Goal: Transaction & Acquisition: Obtain resource

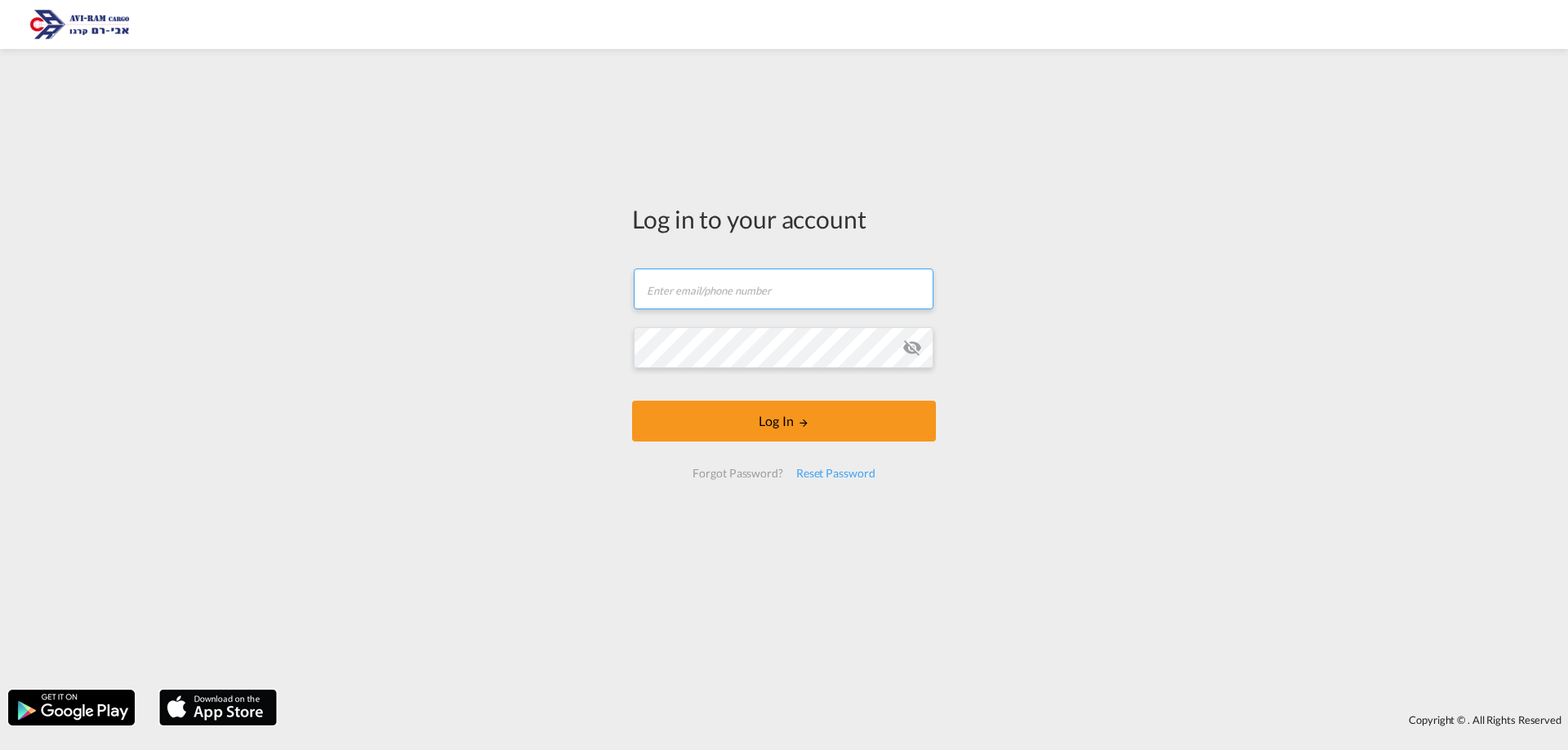
type input "yulia@aviram.co.il"
click at [780, 415] on button "Log In" at bounding box center [784, 421] width 304 height 41
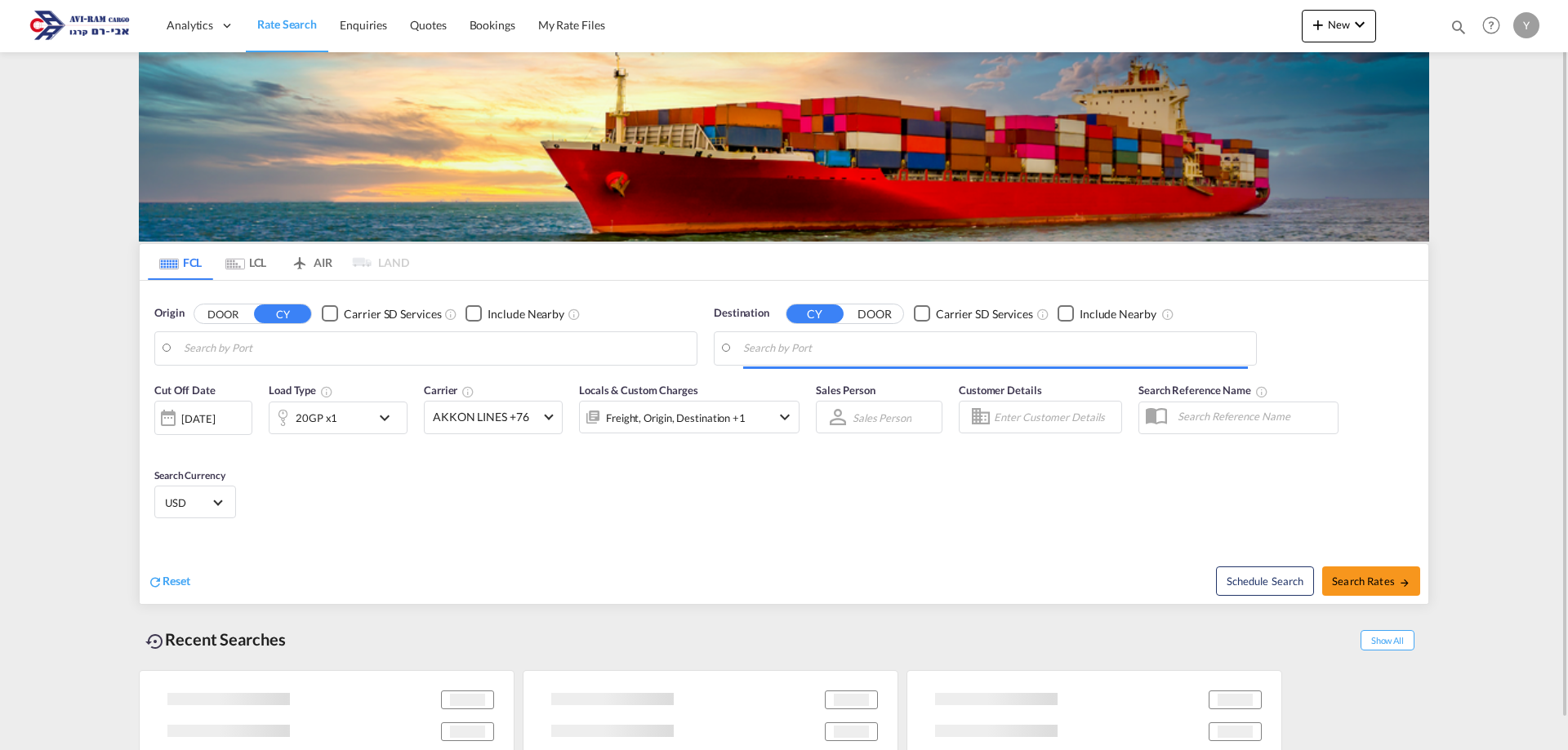
type input "Ningbo, CNNGB"
type input "Ashdod, ILASH"
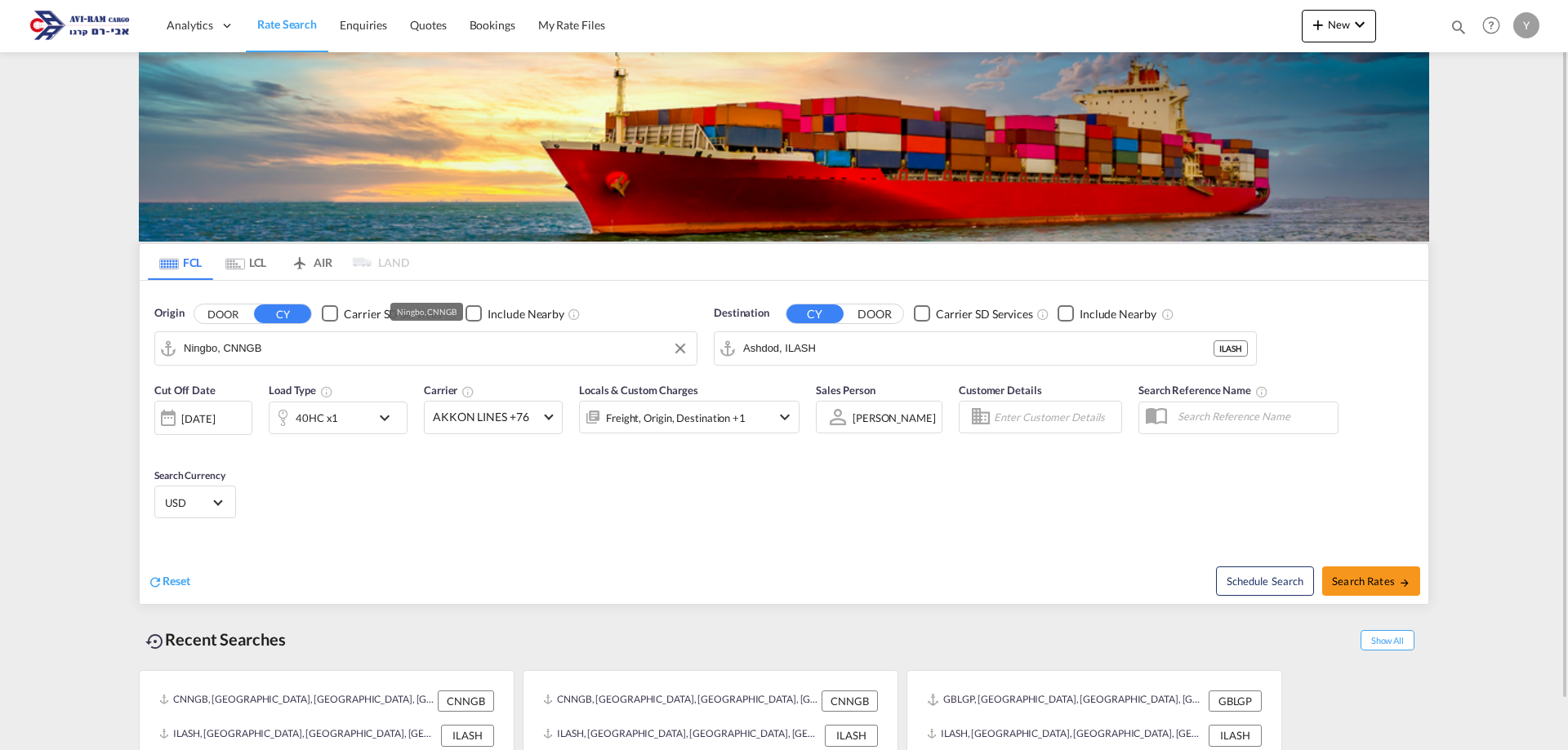
click at [276, 354] on input "Ningbo, CNNGB" at bounding box center [436, 348] width 505 height 24
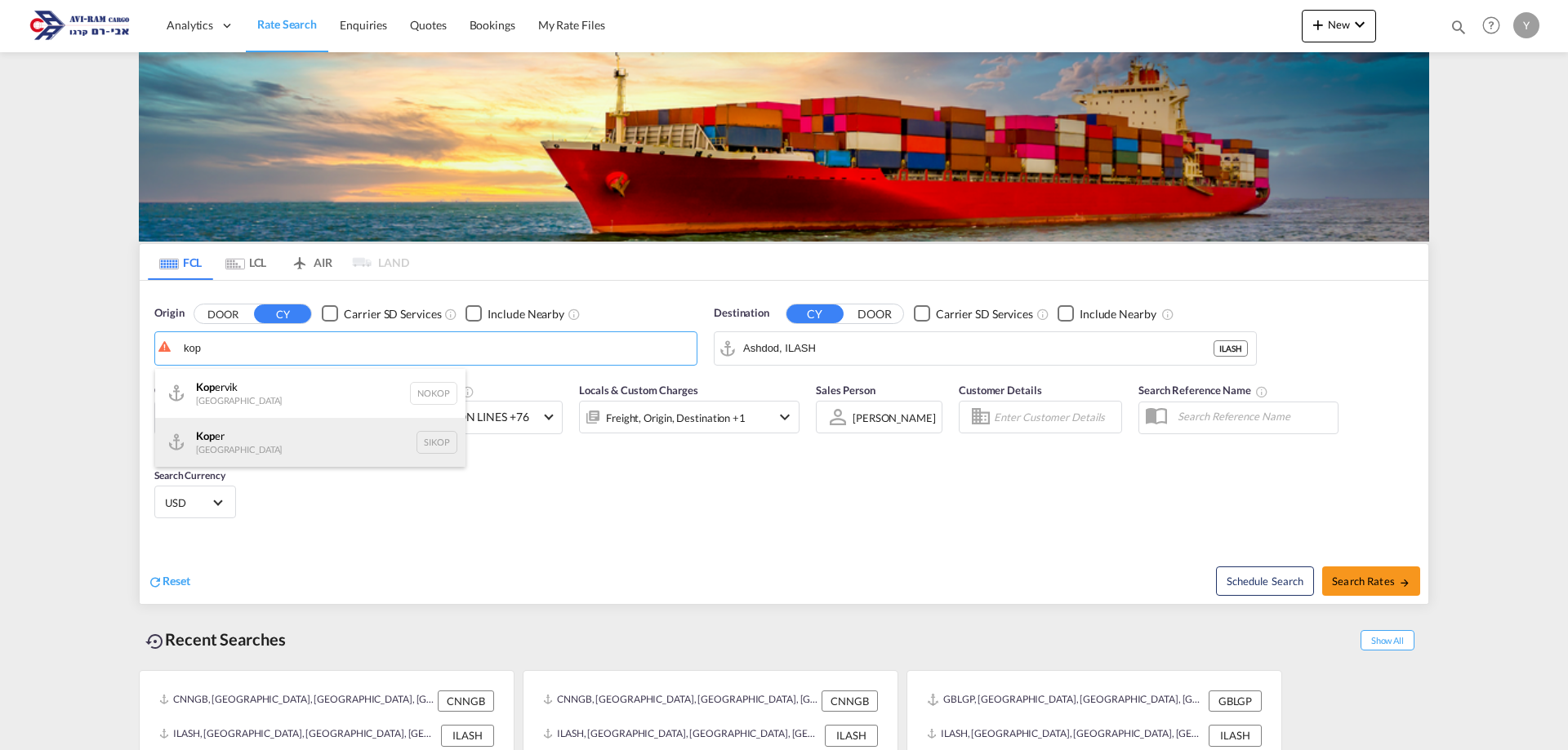
click at [215, 450] on div "Kop er Slovenia SIKOP" at bounding box center [309, 442] width 310 height 49
type input "Koper, SIKOP"
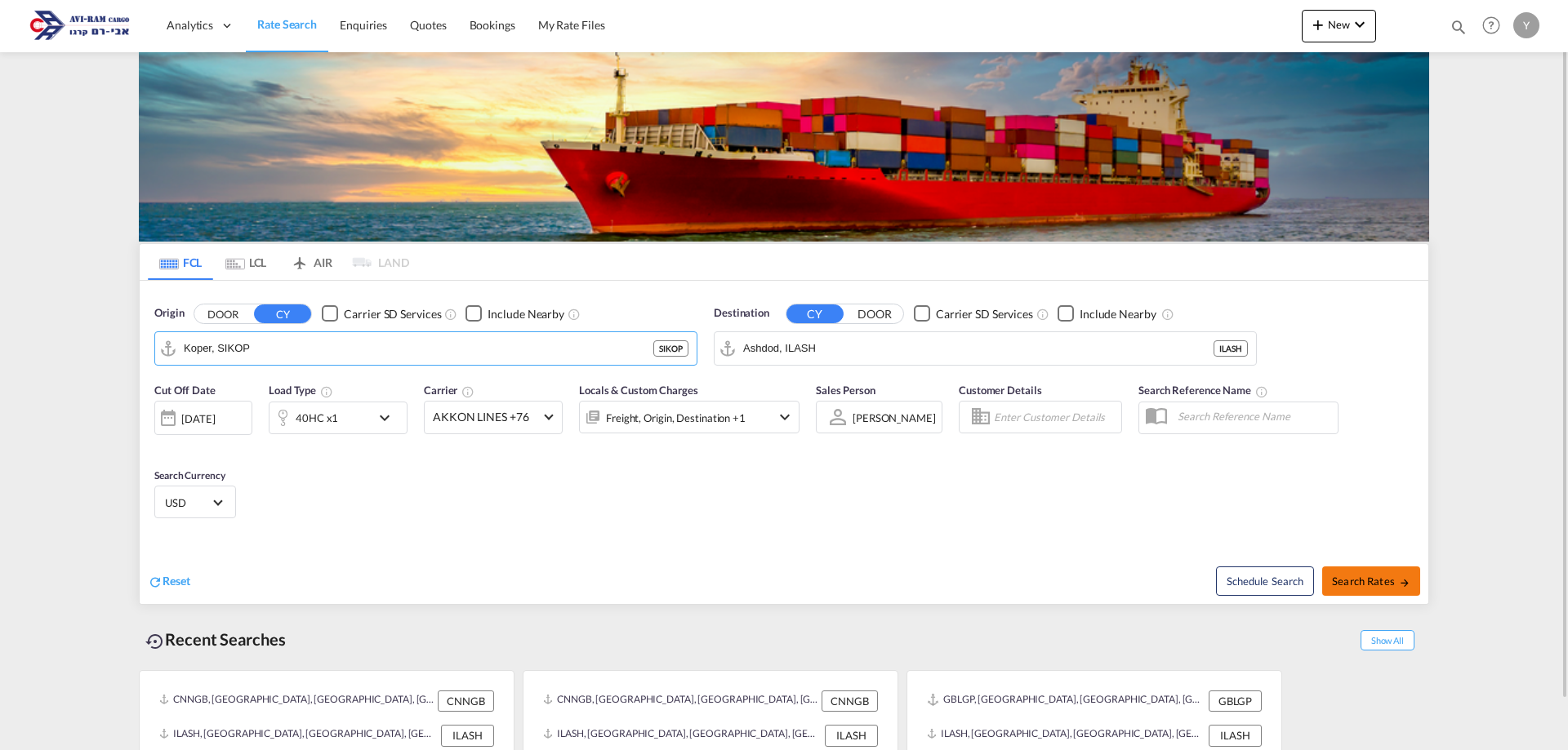
click at [1354, 580] on span "Search Rates" at bounding box center [1370, 582] width 78 height 14
type input "SIKOP to ILASH / 18 Sep 2025"
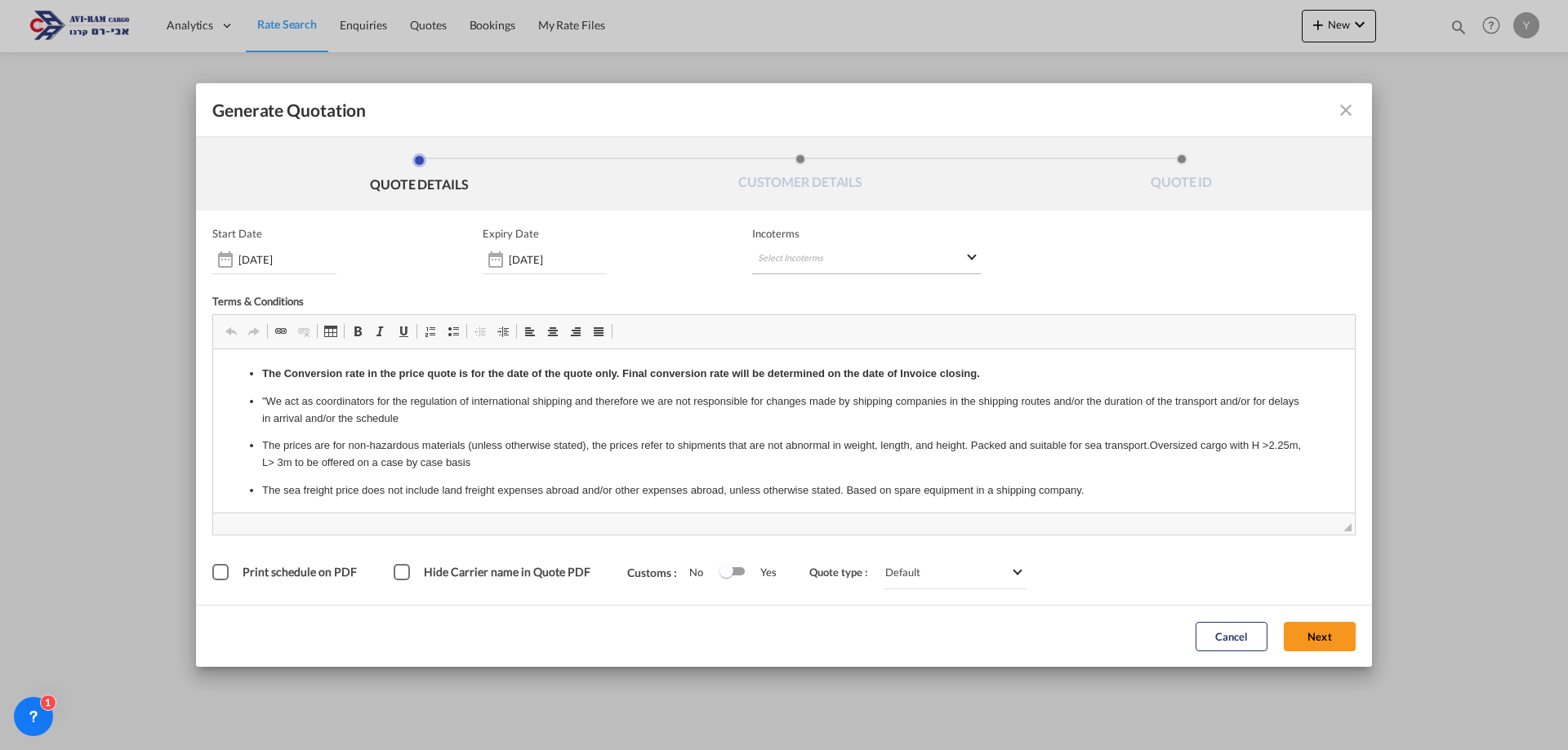
click at [971, 256] on md-select "Select Incoterms CIF - export Cost,Insurance and Freight CIF - import Cost,Insu…" at bounding box center [866, 259] width 228 height 29
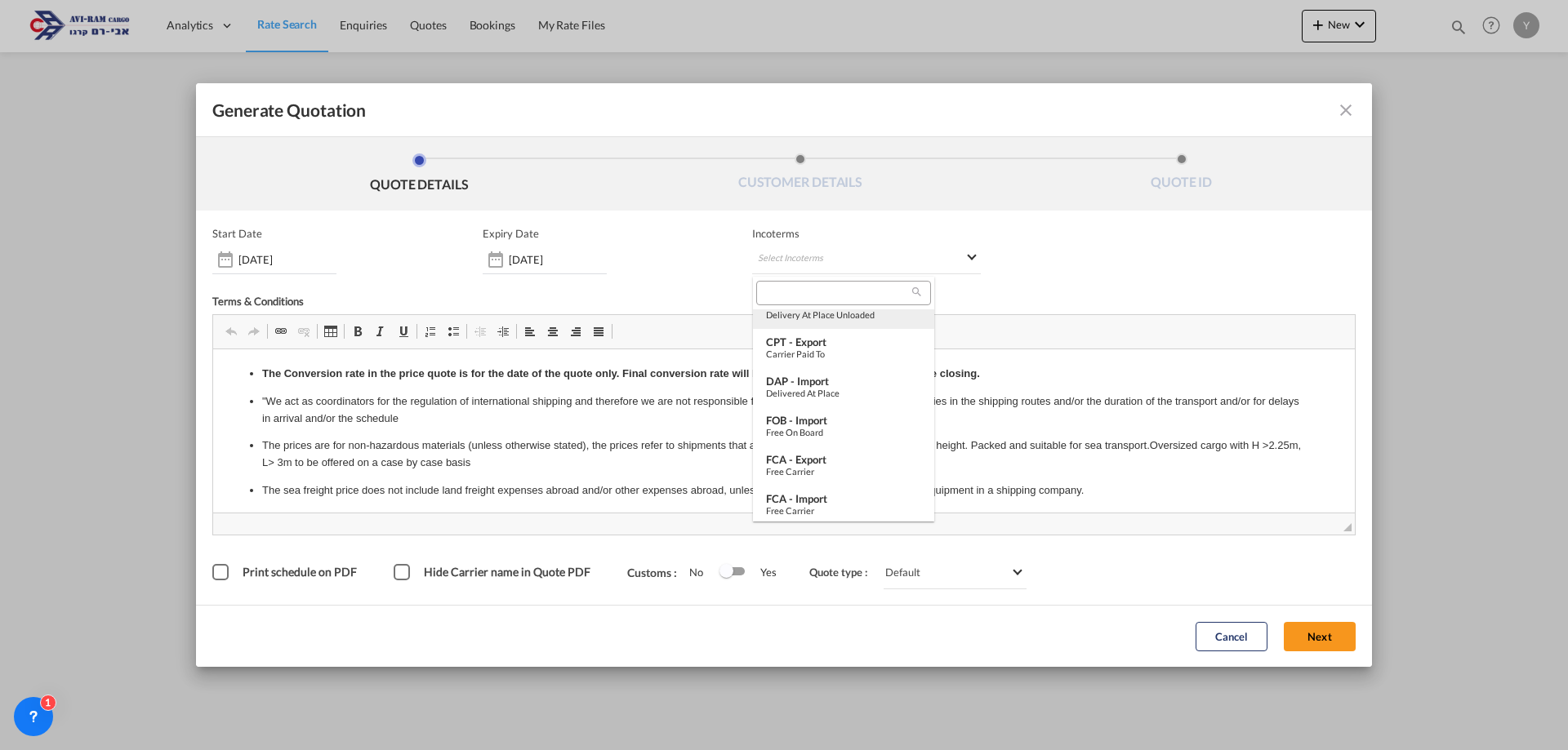
scroll to position [571, 0]
drag, startPoint x: 796, startPoint y: 471, endPoint x: 650, endPoint y: 130, distance: 370.9
click at [796, 471] on div "Ex Works" at bounding box center [843, 468] width 155 height 11
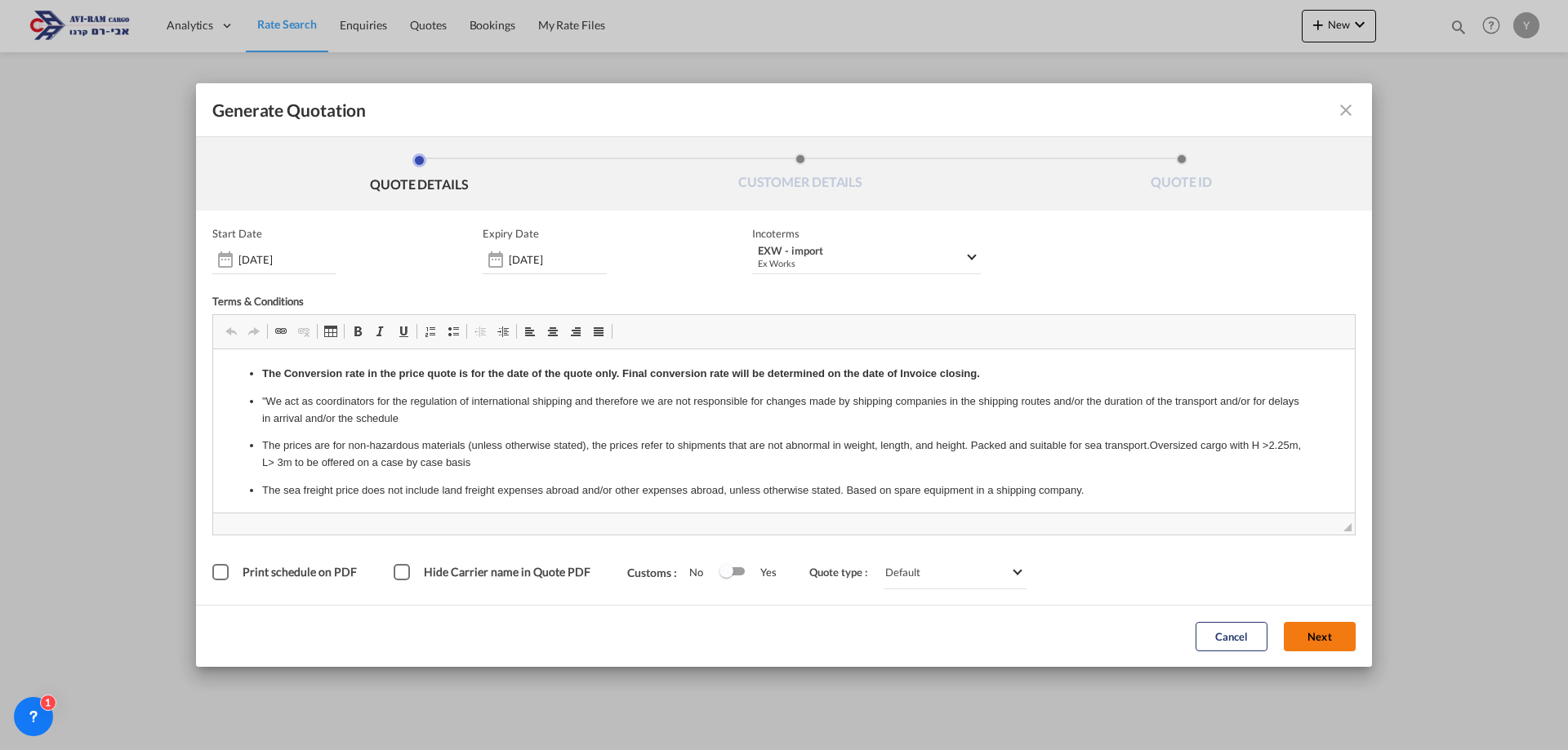
click at [1310, 641] on button "Next" at bounding box center [1320, 637] width 72 height 29
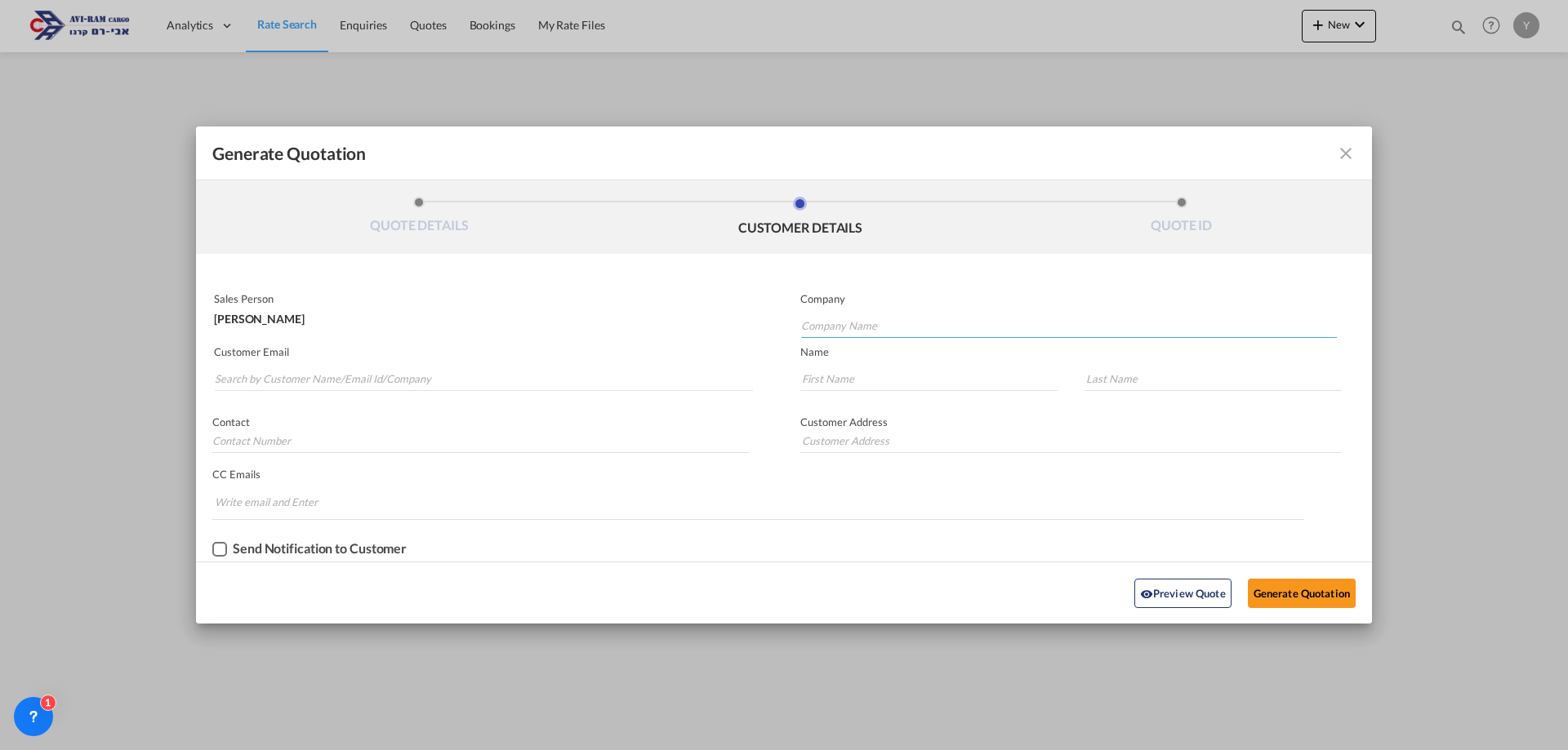
click at [893, 322] on input "Company Name" at bounding box center [1069, 325] width 536 height 24
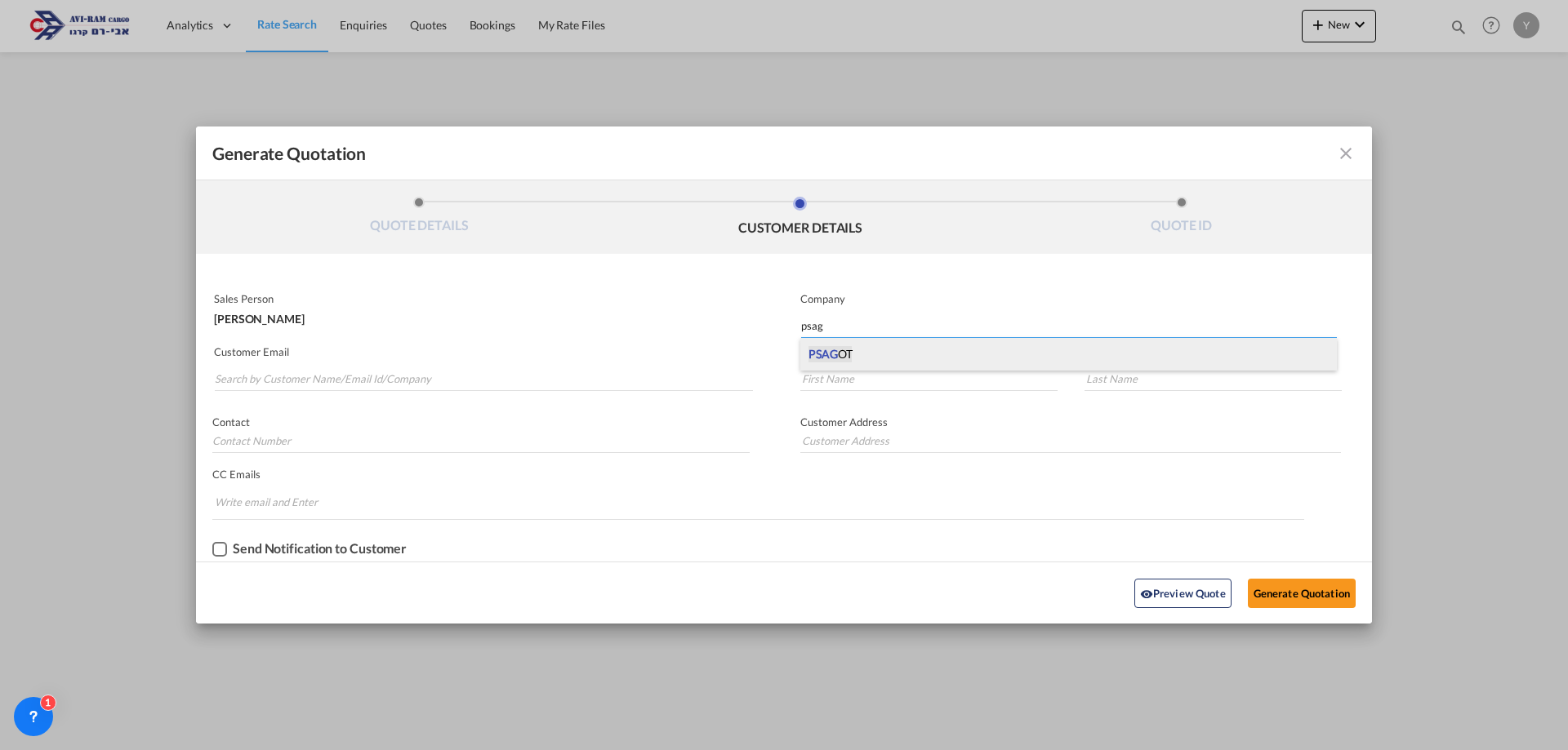
click at [841, 353] on span "PSAG OT" at bounding box center [829, 354] width 44 height 16
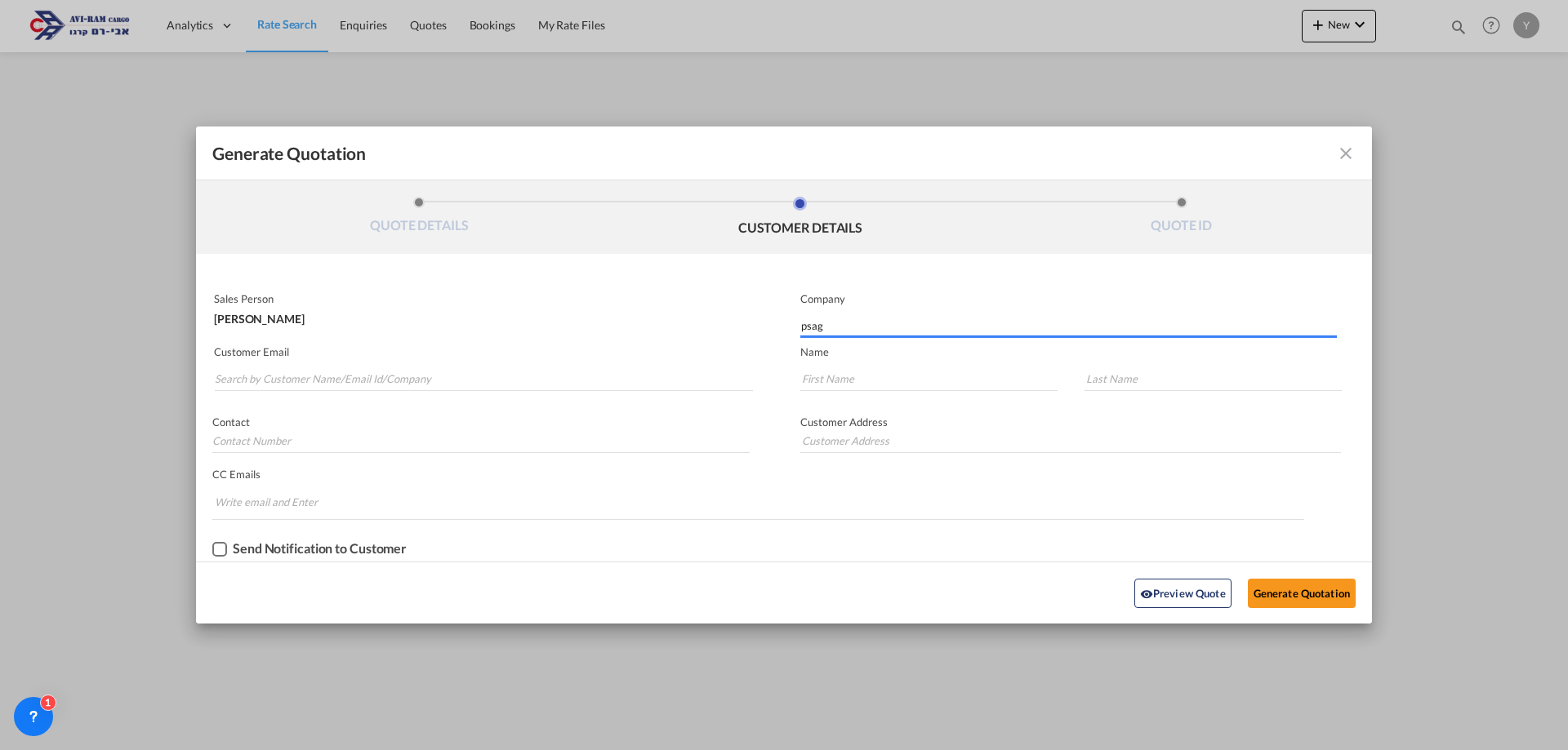
type input "PSAGOT"
click at [329, 383] on input "Search by Customer Name/Email Id/Company" at bounding box center [483, 378] width 538 height 24
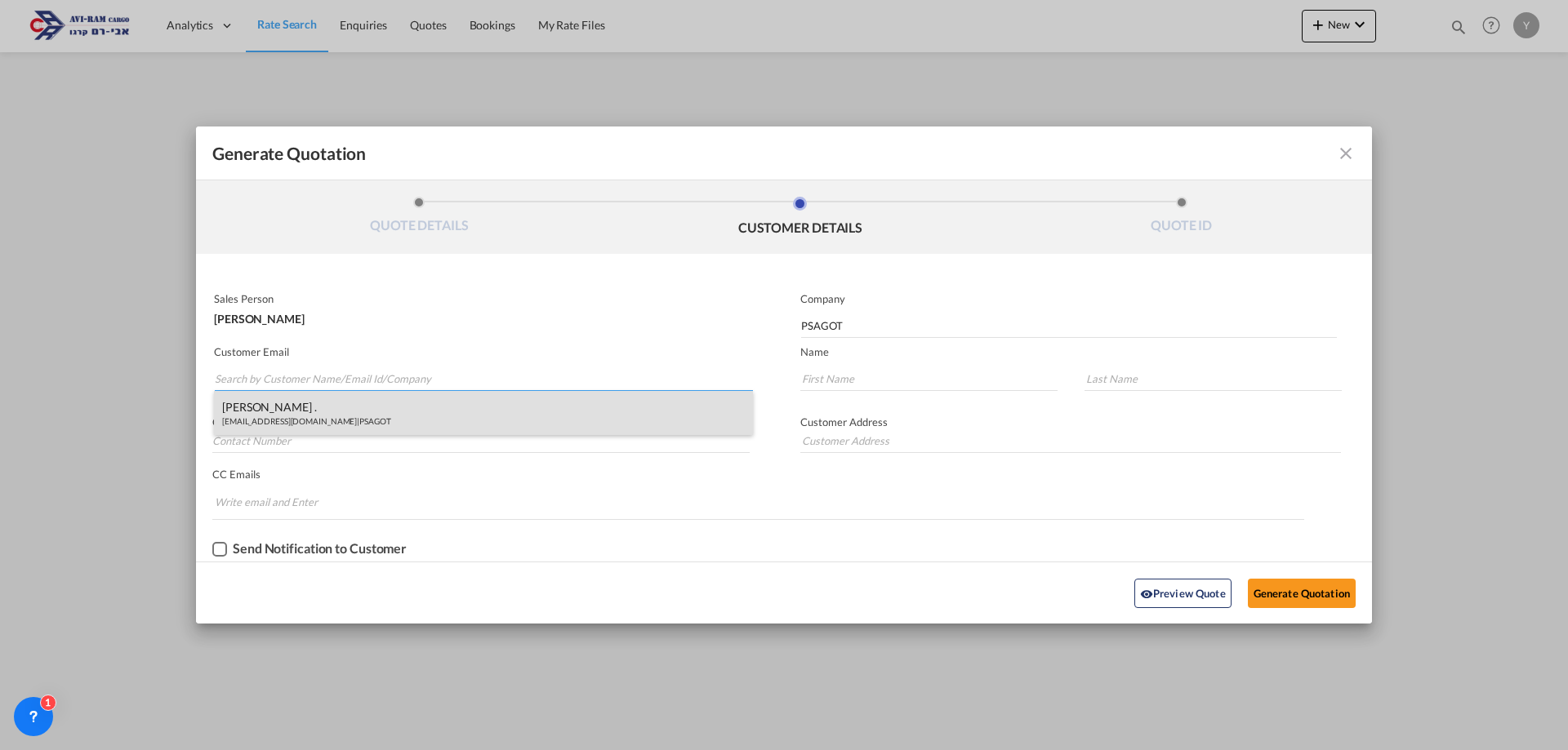
click at [331, 402] on div "MICHAL . import@m-ps.co.il | PSAGOT" at bounding box center [482, 414] width 538 height 44
type input "import@m-ps.co.il"
type input "MICHAL"
type input "."
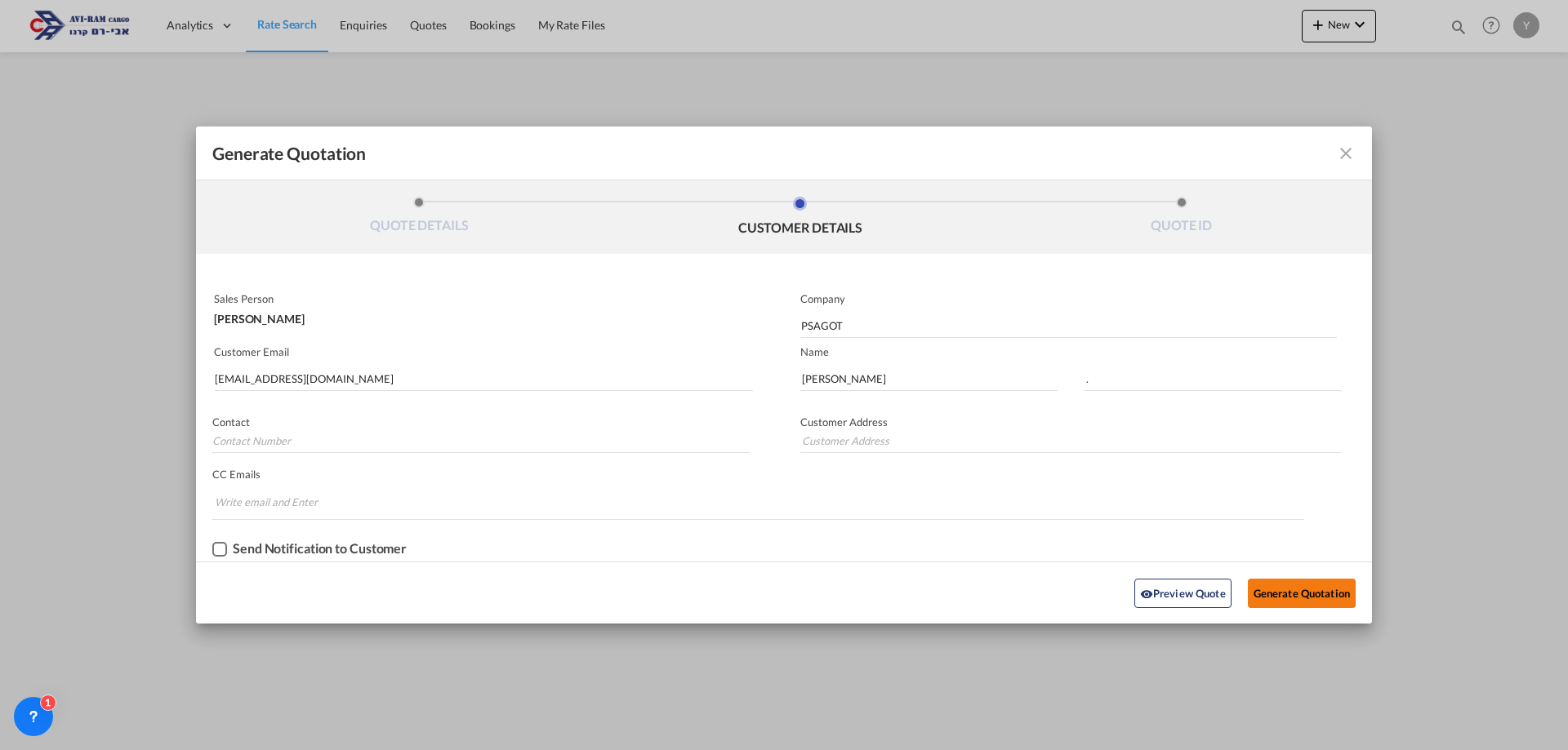
click at [1321, 584] on button "Generate Quotation" at bounding box center [1300, 593] width 107 height 29
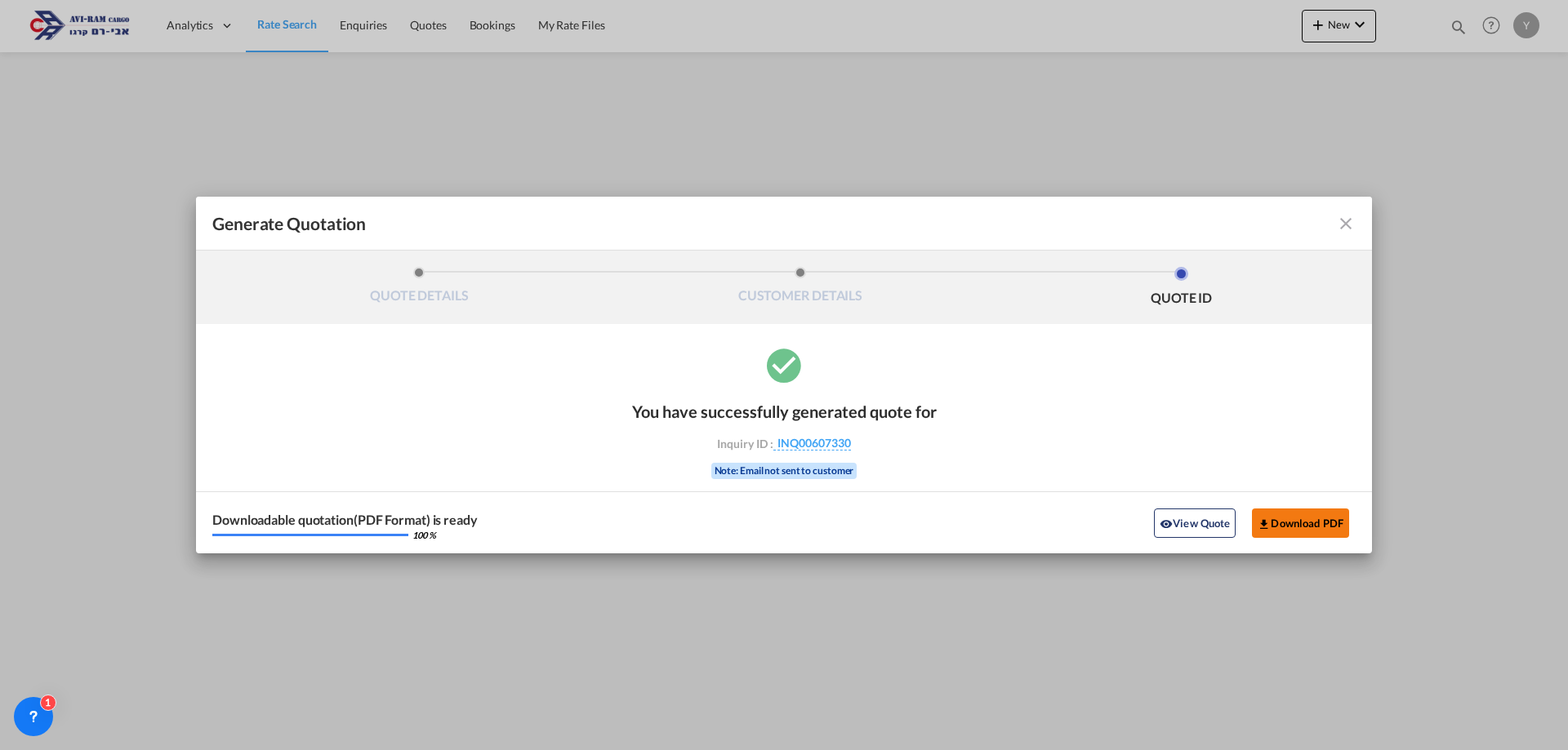
click at [1276, 528] on button "Download PDF" at bounding box center [1300, 523] width 98 height 29
click at [1337, 217] on md-icon "icon-close fg-AAA8AD cursor m-0" at bounding box center [1346, 223] width 19 height 19
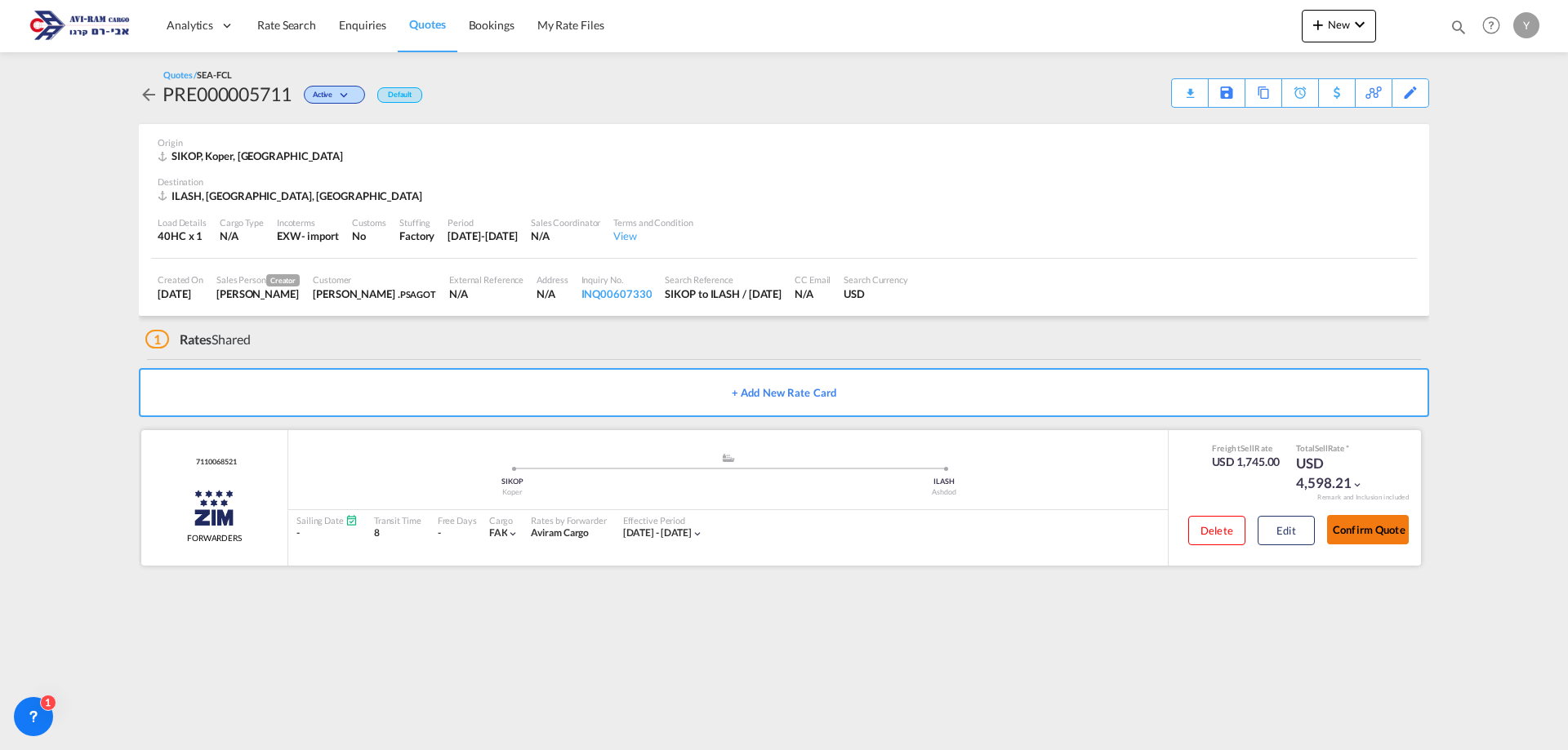
click at [1376, 534] on button "Confirm Quote" at bounding box center [1367, 530] width 81 height 29
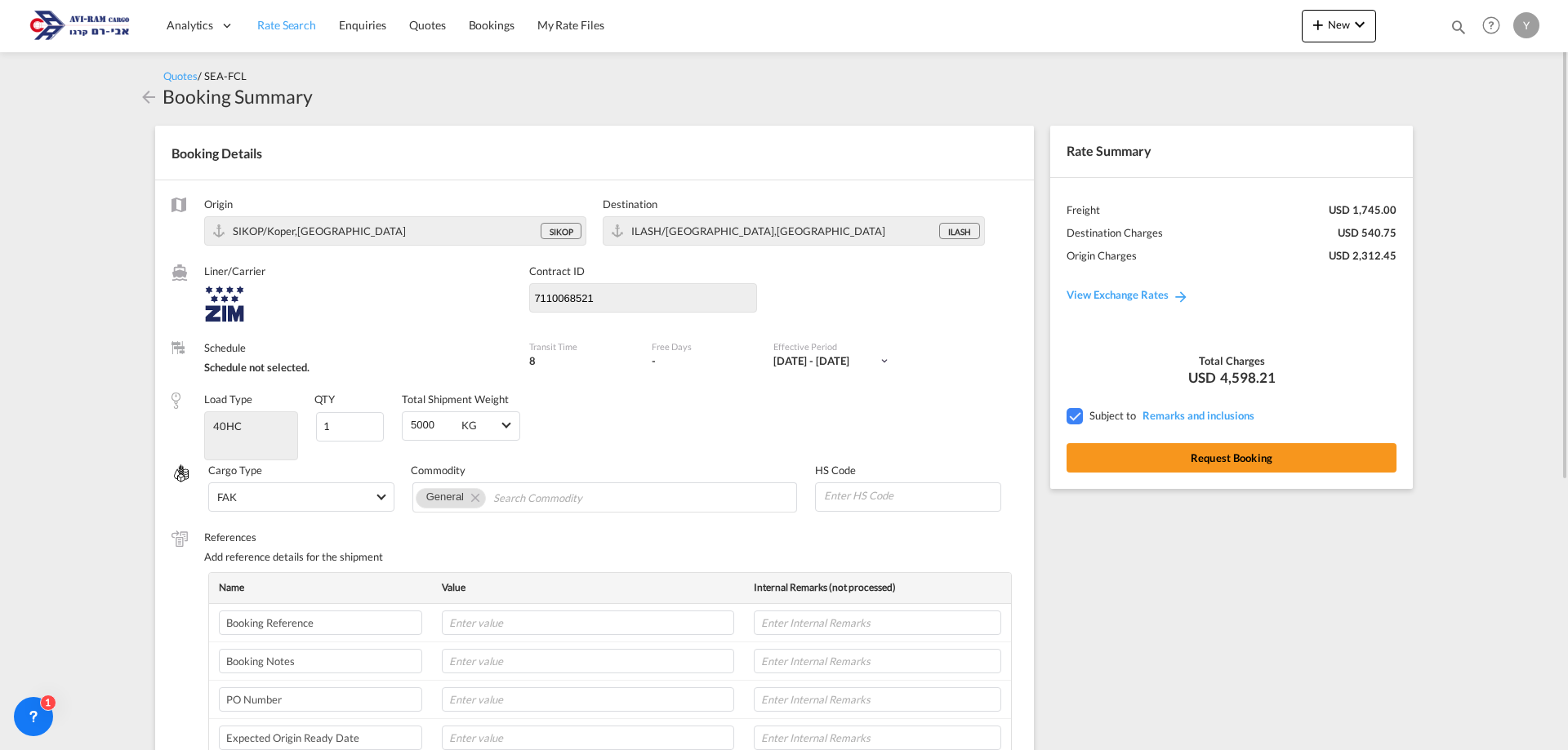
click at [302, 21] on span "Rate Search" at bounding box center [286, 25] width 59 height 14
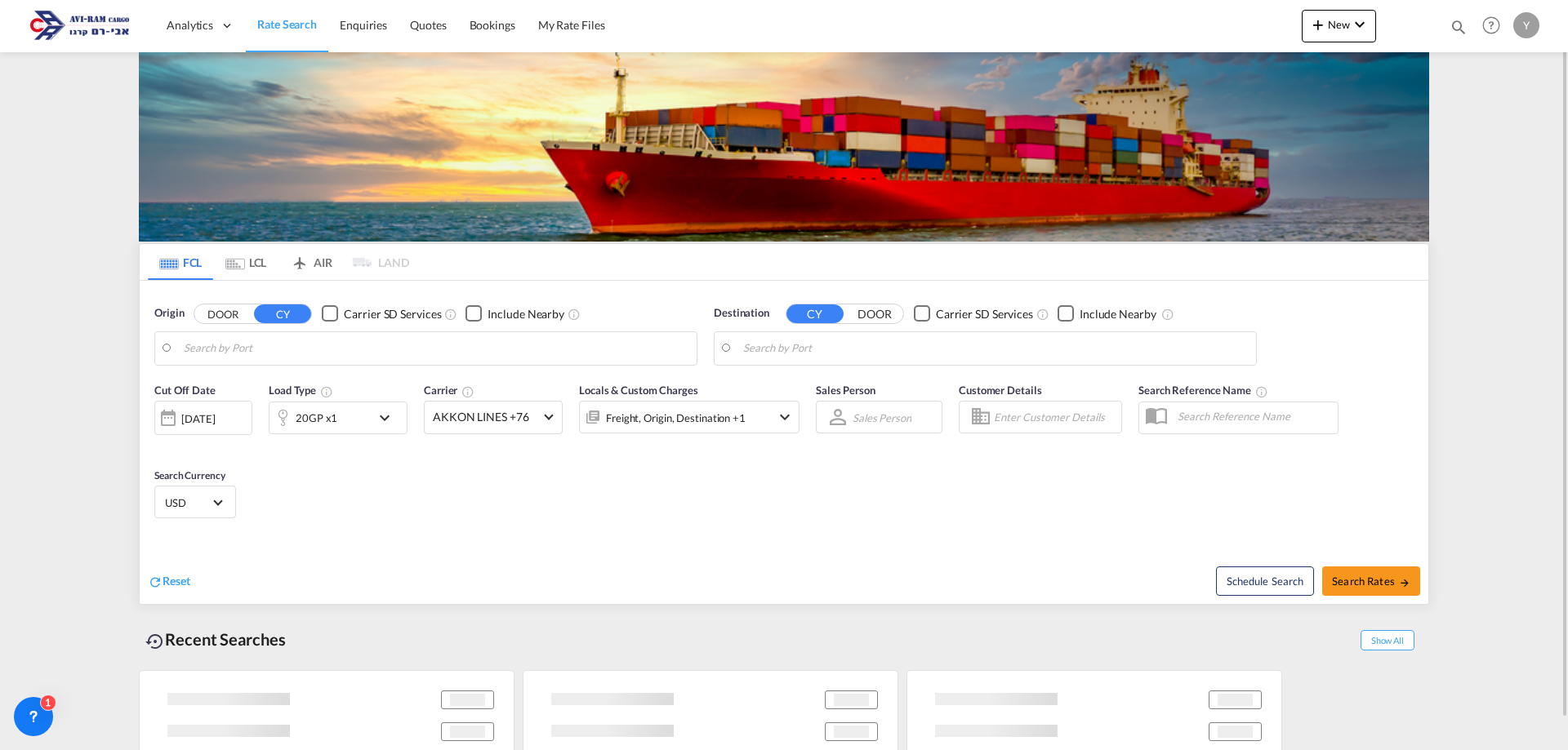
type input "Koper, SIKOP"
type input "Ashdod, ILASH"
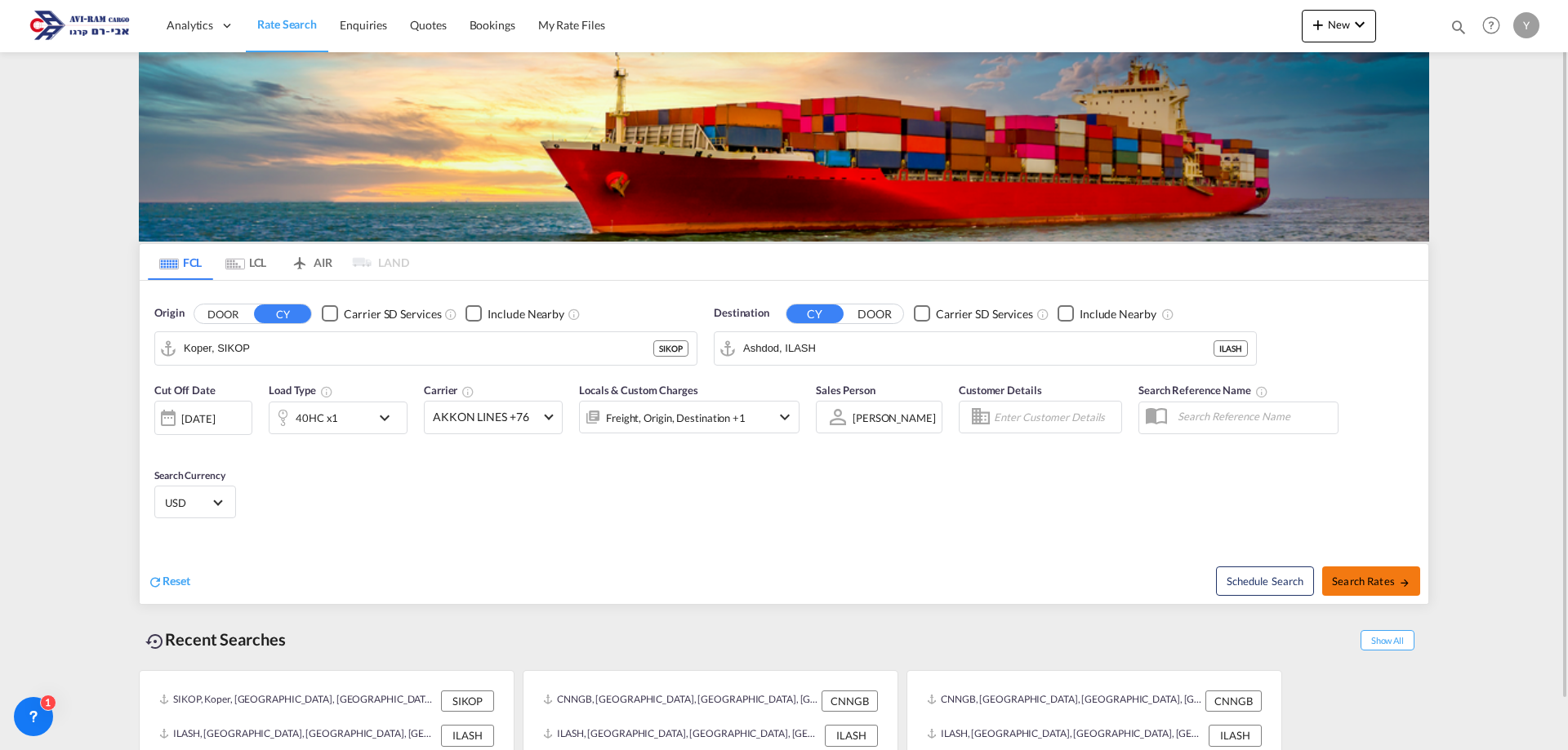
click at [1331, 574] on button "Search Rates" at bounding box center [1370, 581] width 98 height 29
type input "SIKOP to ILASH / 18 Sep 2025"
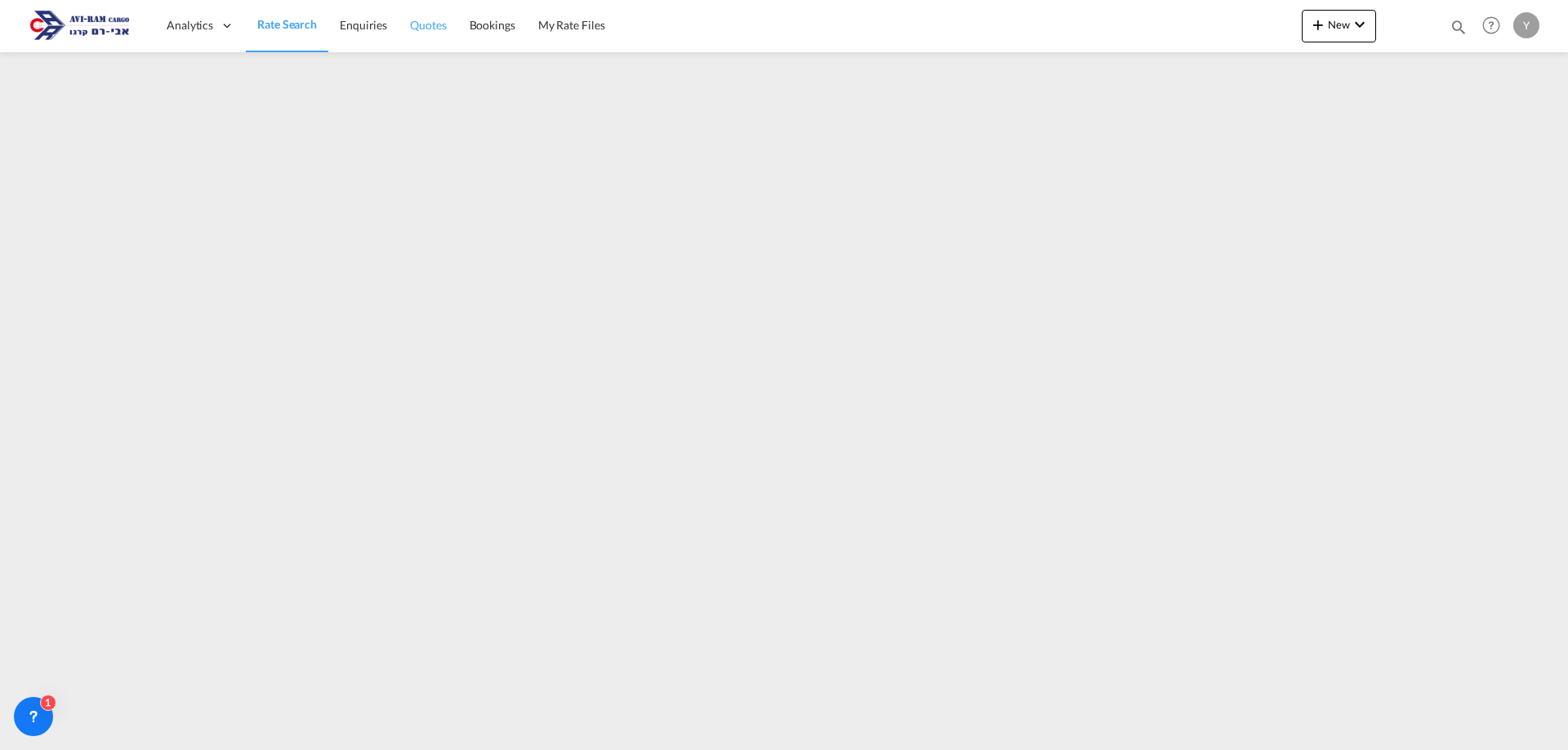
click at [421, 30] on span "Quotes" at bounding box center [427, 25] width 36 height 14
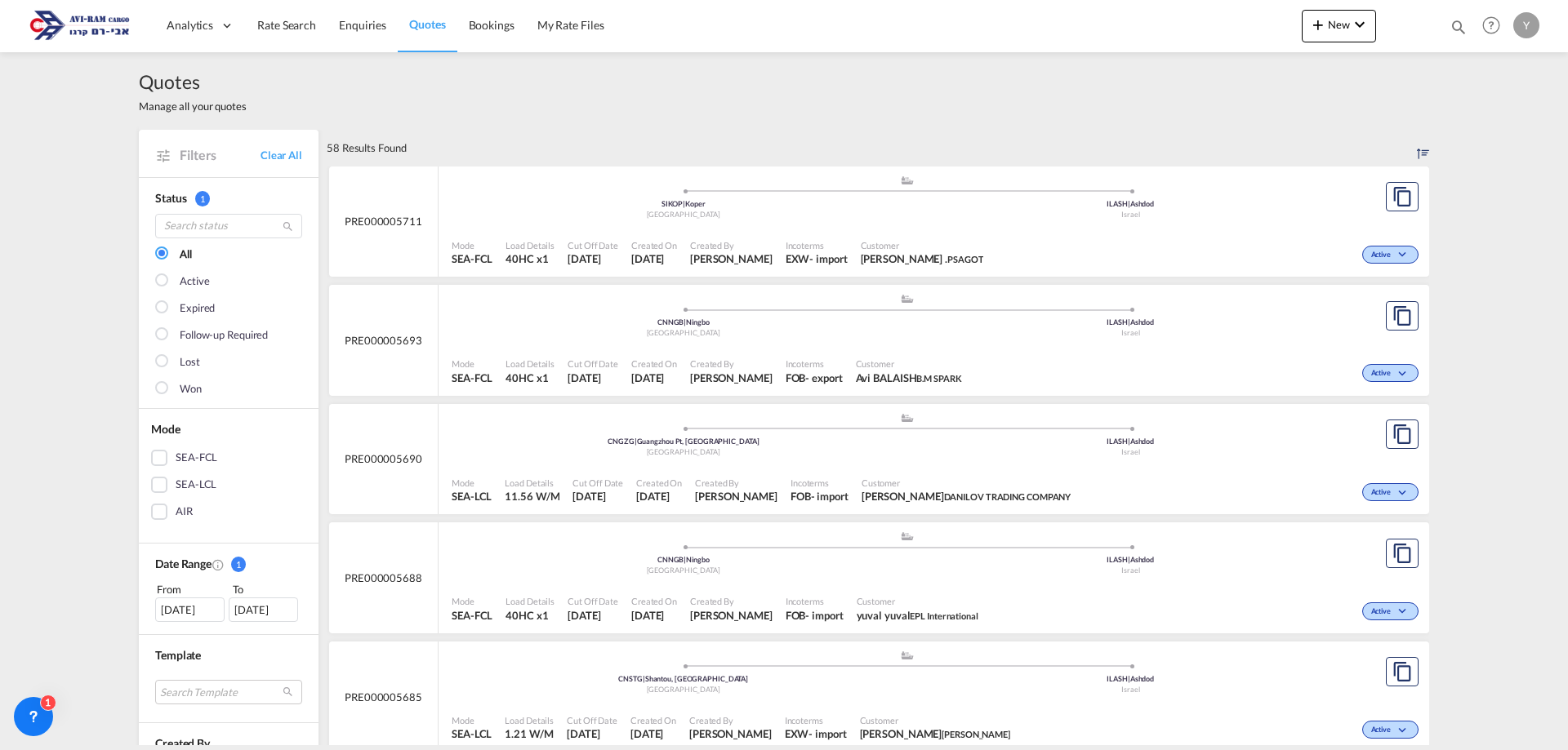
click at [702, 234] on div "Created By Yulia Vainblat" at bounding box center [731, 253] width 96 height 41
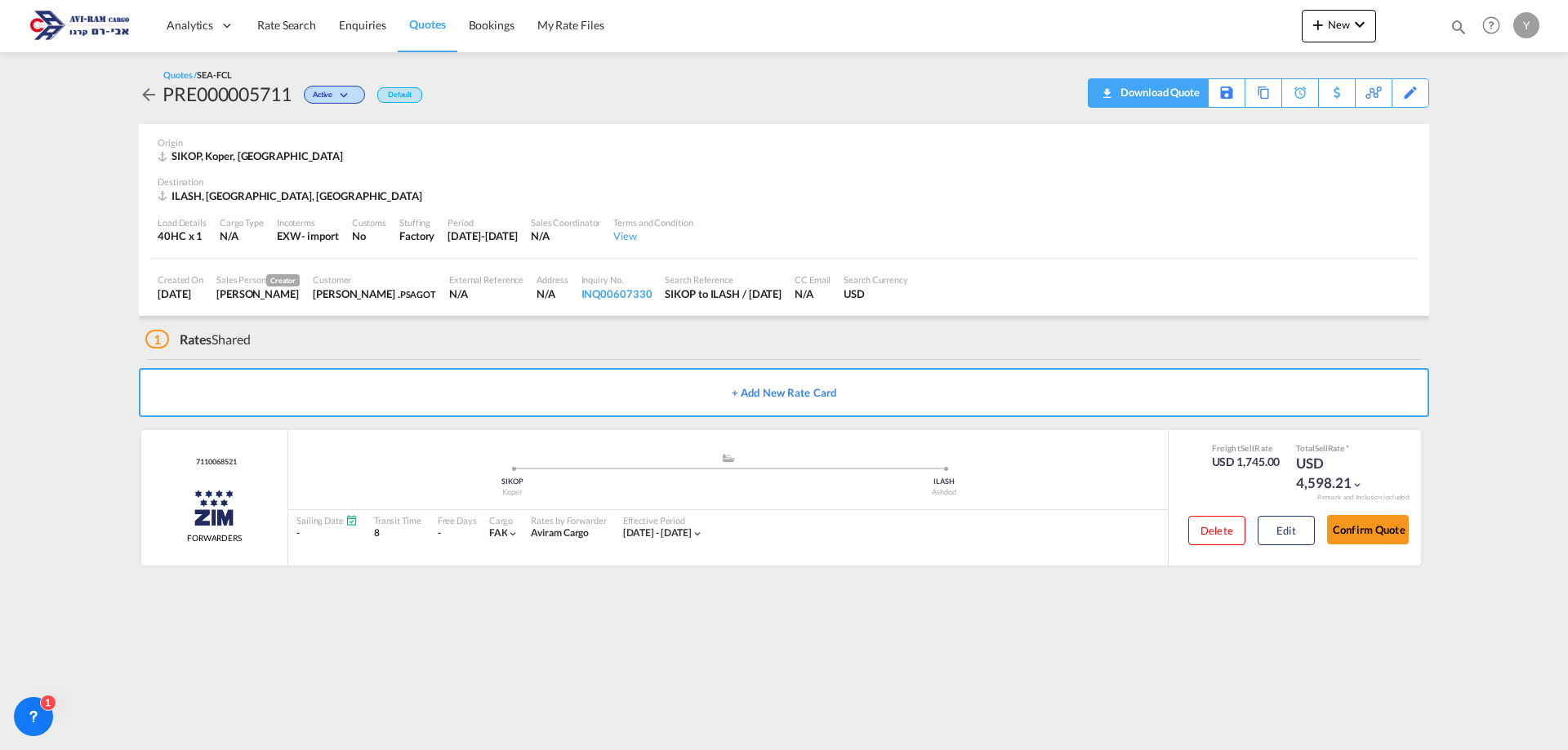
click at [1183, 80] on div "Download Quote" at bounding box center [1158, 92] width 83 height 26
click at [277, 25] on span "Rate Search" at bounding box center [286, 25] width 59 height 14
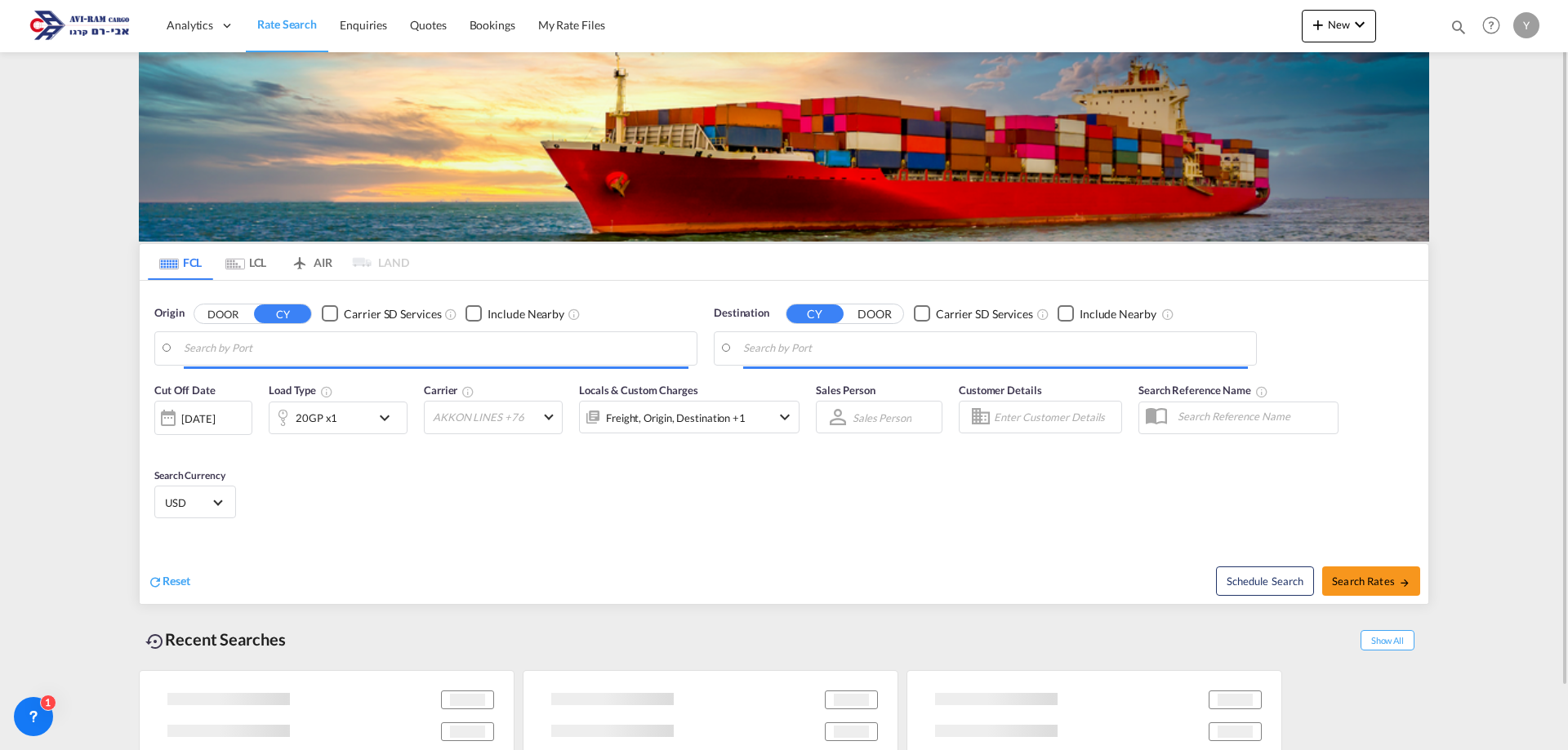
type input "Koper, SIKOP"
type input "Ashdod, ILASH"
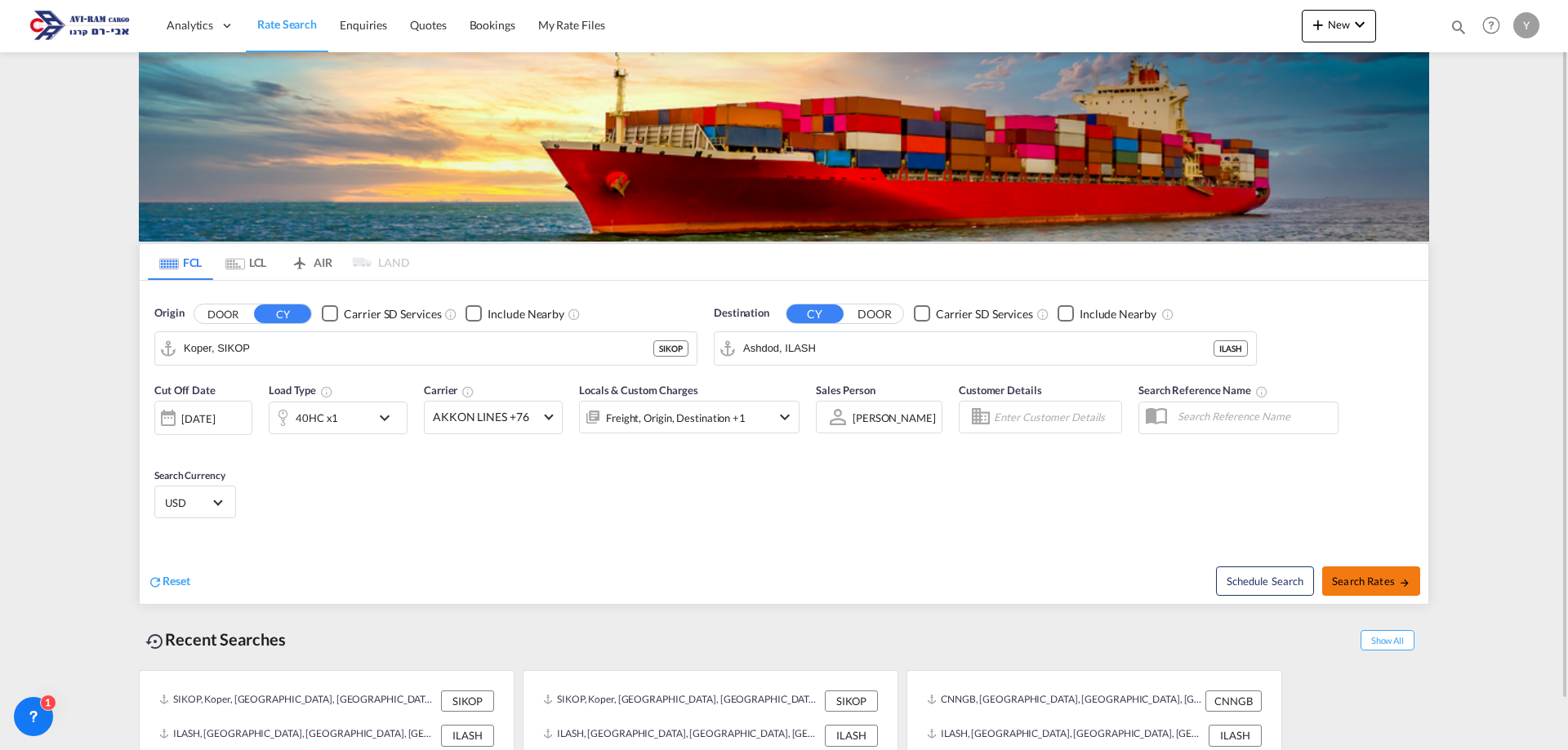
click at [1354, 572] on button "Search Rates" at bounding box center [1370, 581] width 98 height 29
type input "SIKOP to ILASH / 18 Sep 2025"
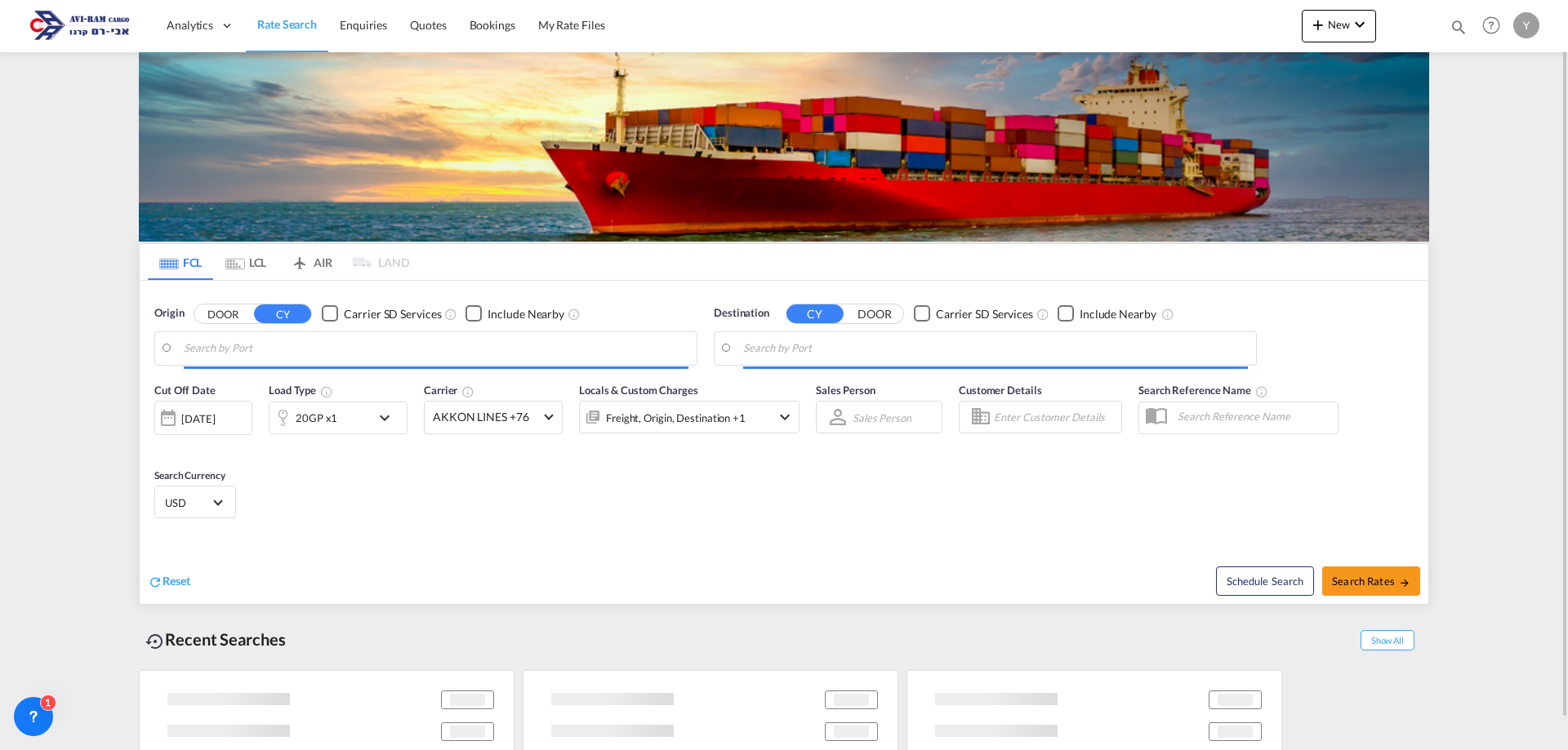
type input "Koper, SIKOP"
type input "Ashdod, ILASH"
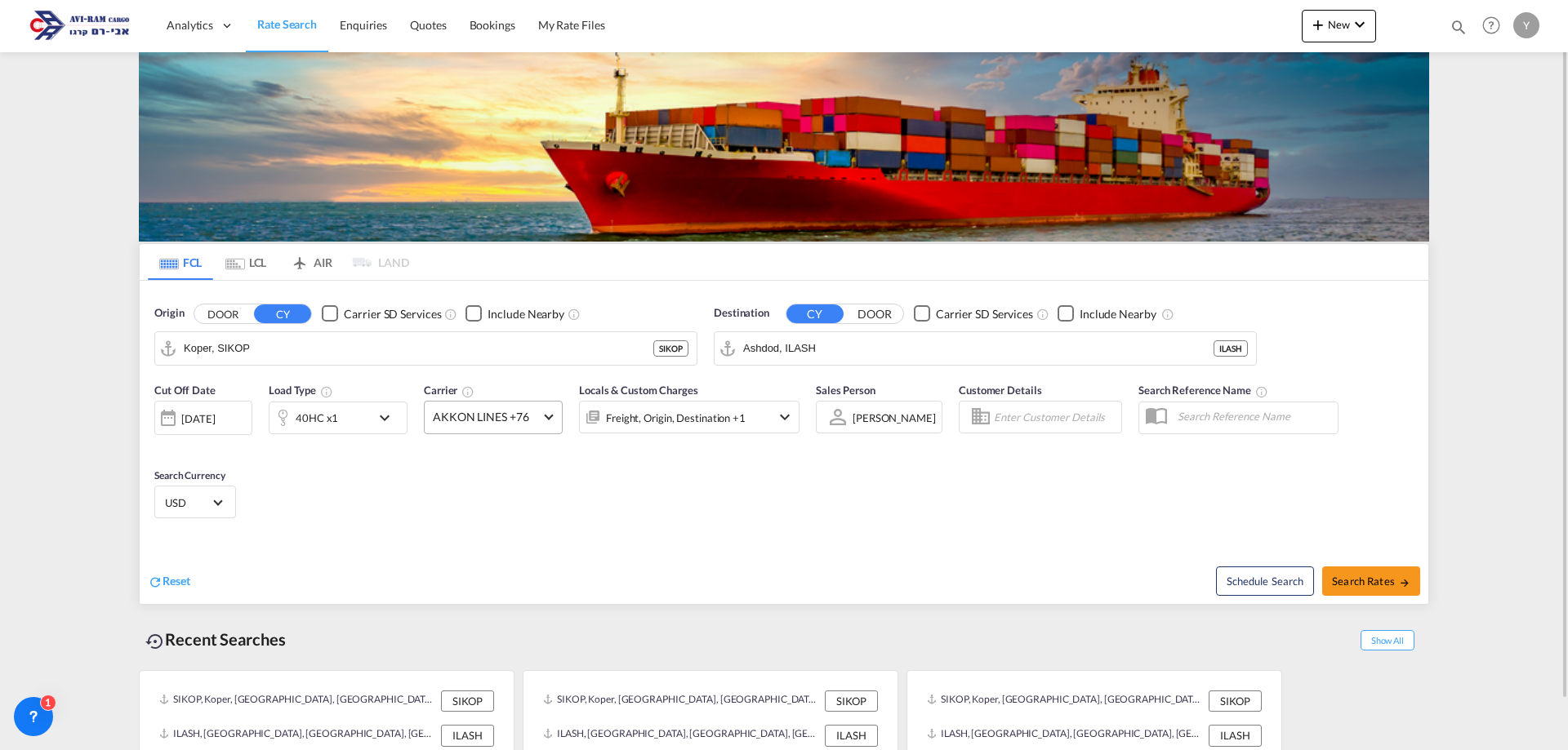
click at [484, 425] on md-select-value "AKKON LINES +76" at bounding box center [493, 418] width 137 height 32
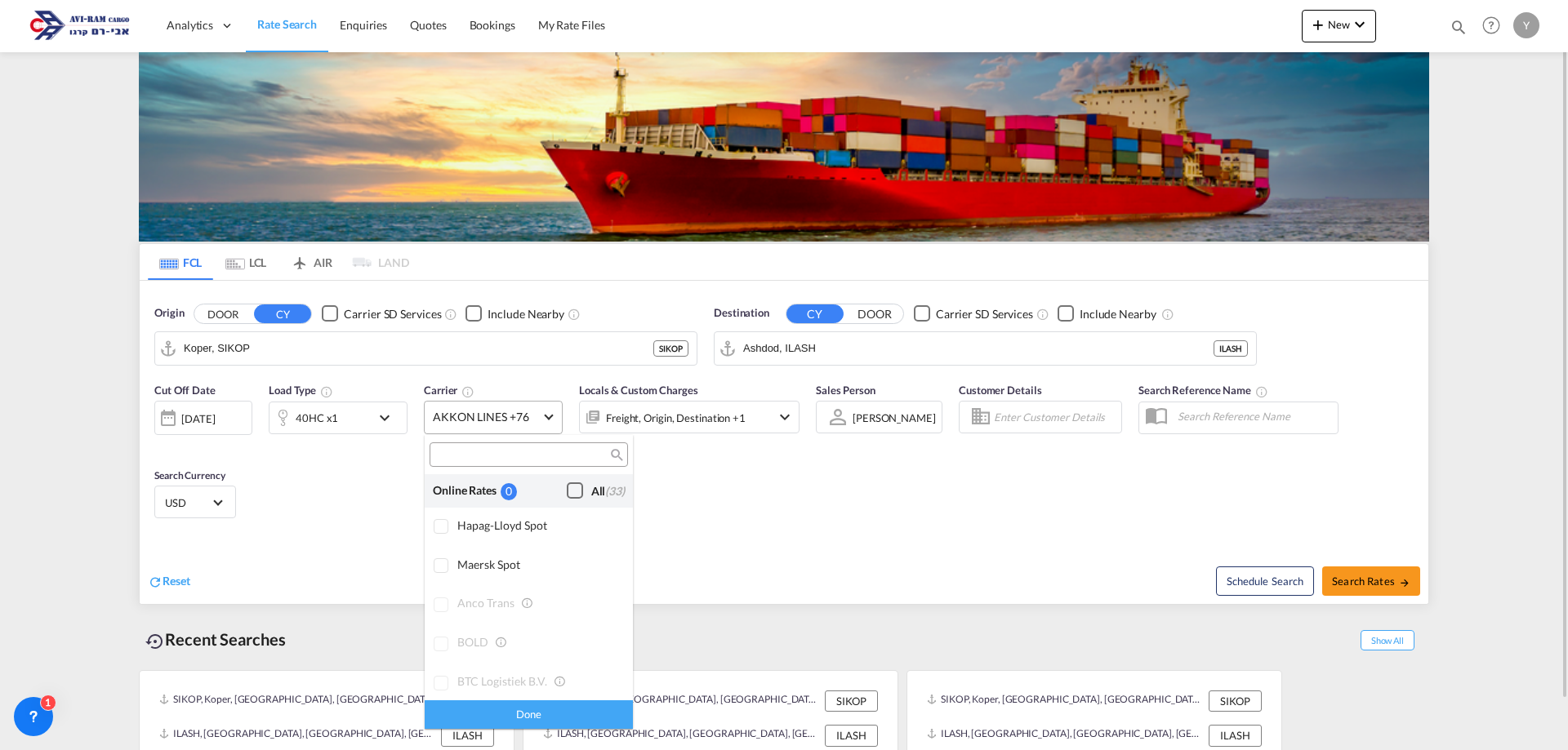
scroll to position [1272, 0]
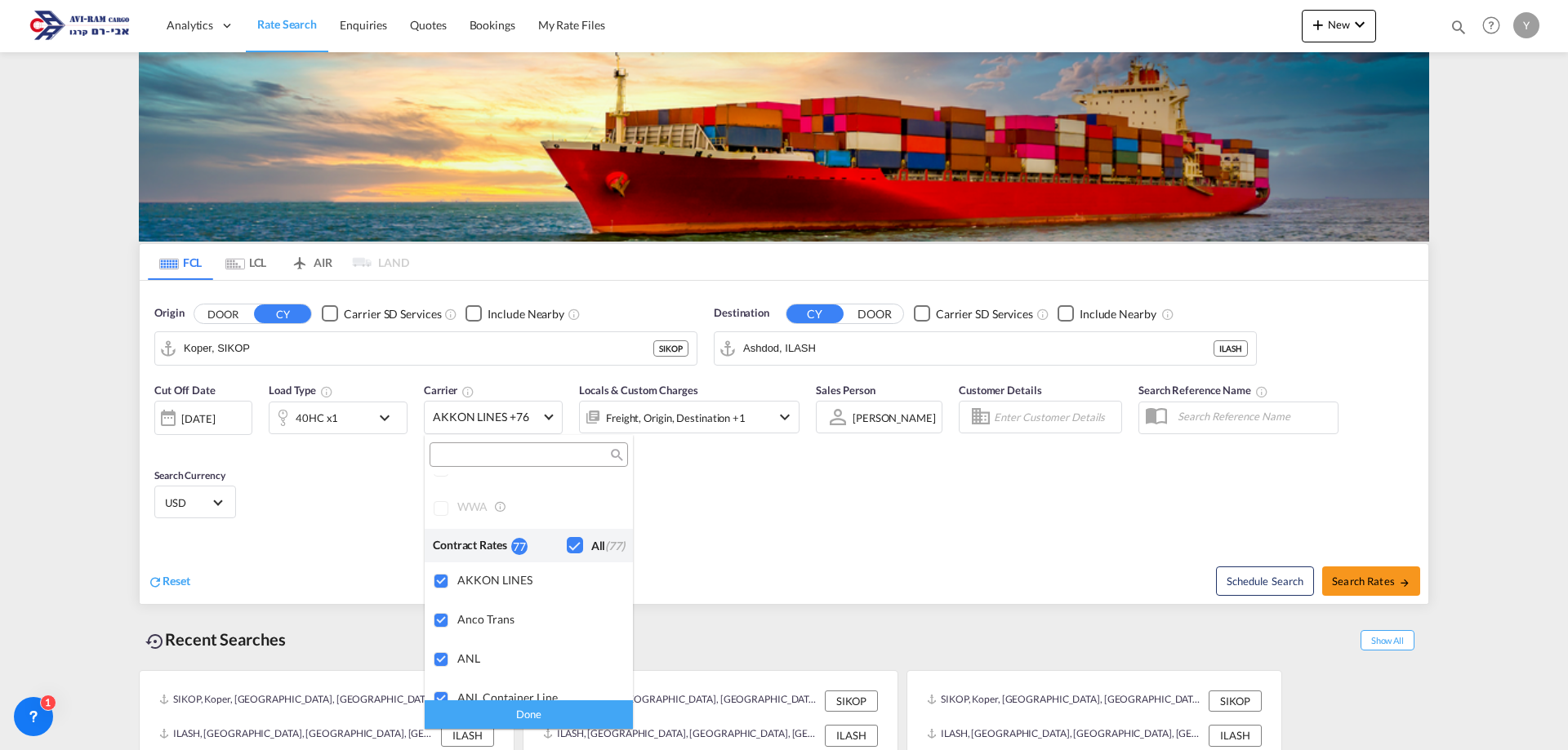
click at [566, 551] on div "Checkbox No Ink" at bounding box center [574, 545] width 16 height 16
click at [494, 446] on div at bounding box center [528, 454] width 198 height 24
click at [497, 452] on input "search" at bounding box center [522, 455] width 176 height 14
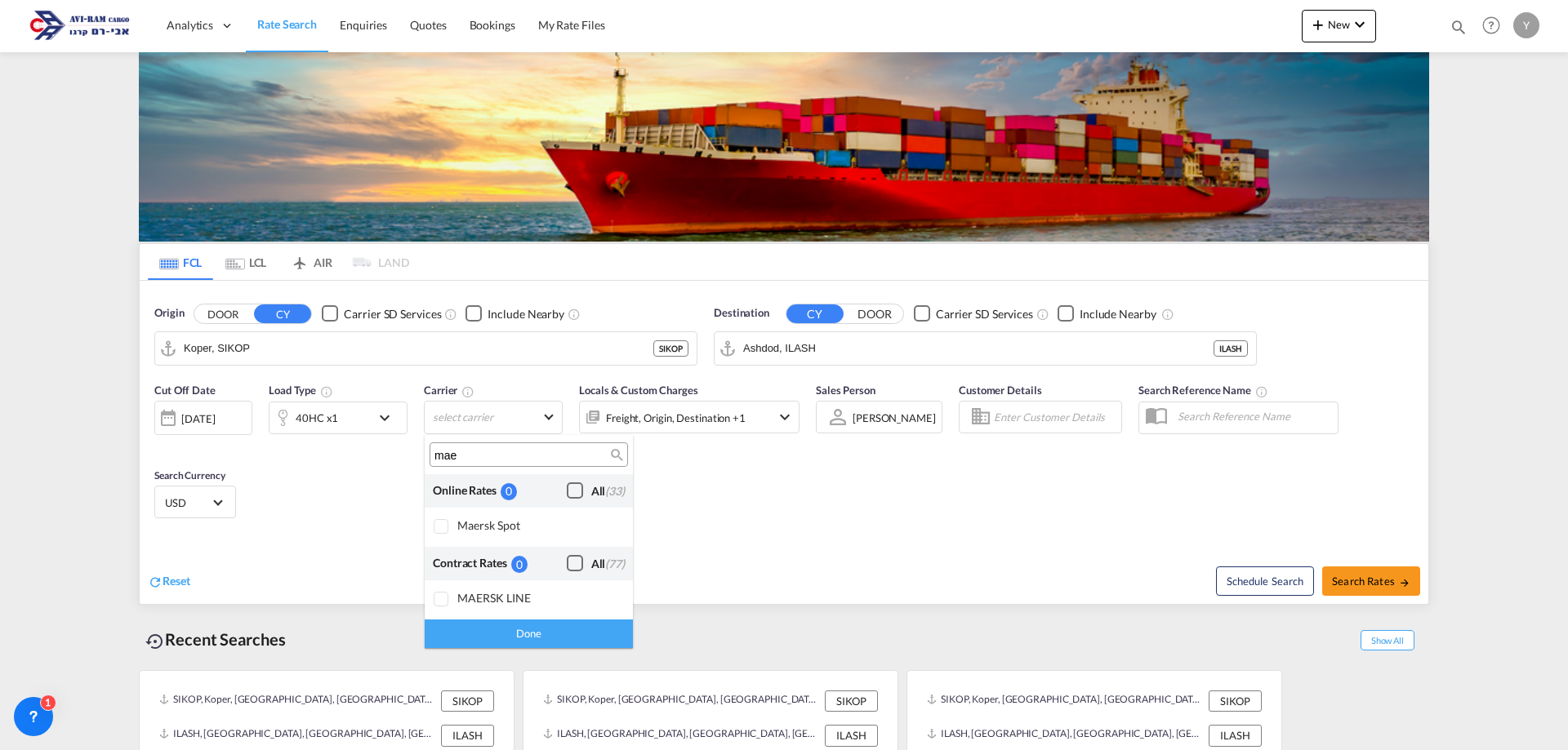
scroll to position [0, 0]
type input "mae"
click at [450, 519] on div at bounding box center [441, 527] width 16 height 16
click at [444, 604] on div at bounding box center [441, 599] width 16 height 16
click at [520, 635] on div "Done" at bounding box center [528, 634] width 208 height 29
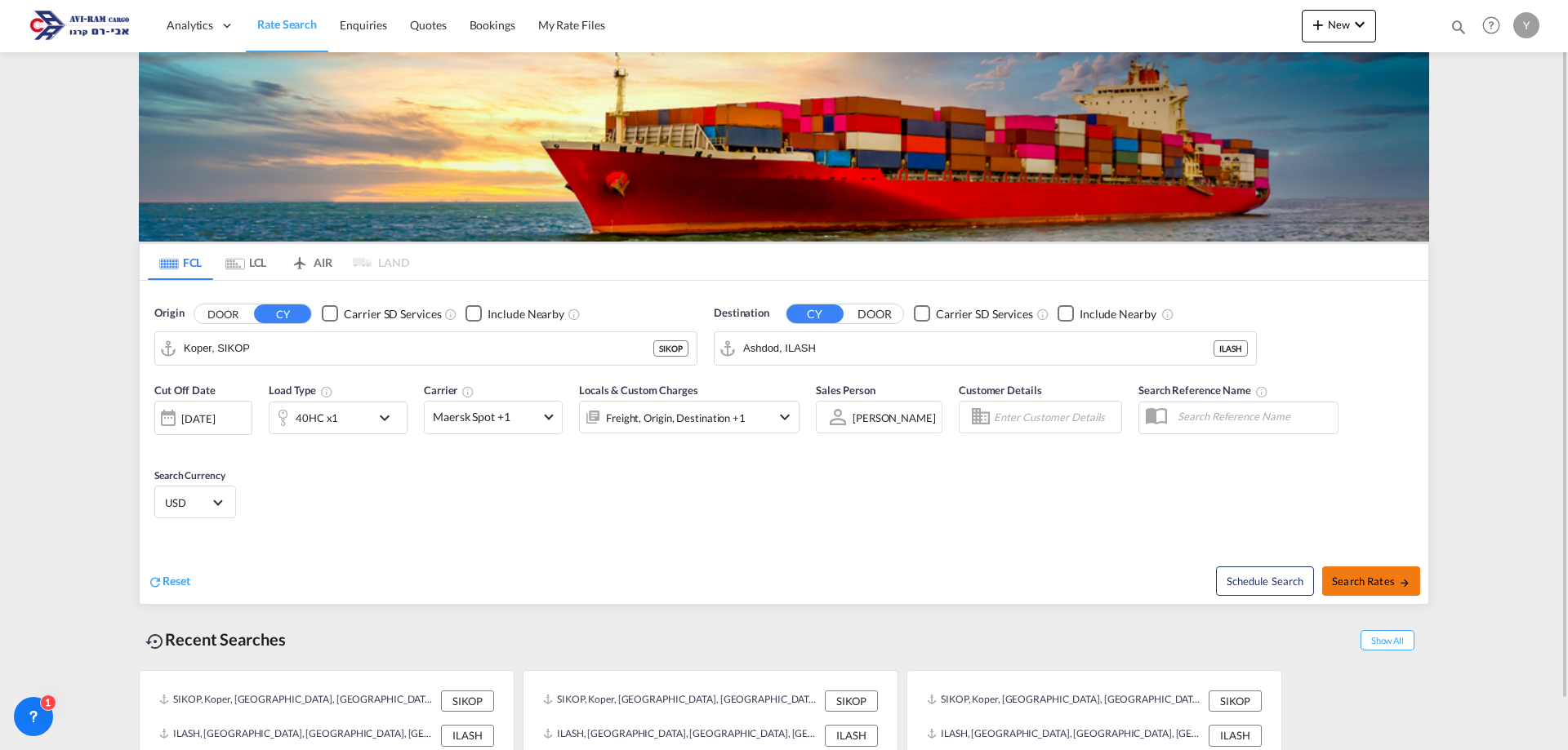
click at [1406, 584] on md-icon "icon-arrow-right" at bounding box center [1405, 583] width 12 height 12
type input "SIKOP to ILASH / 18 Sep 2025"
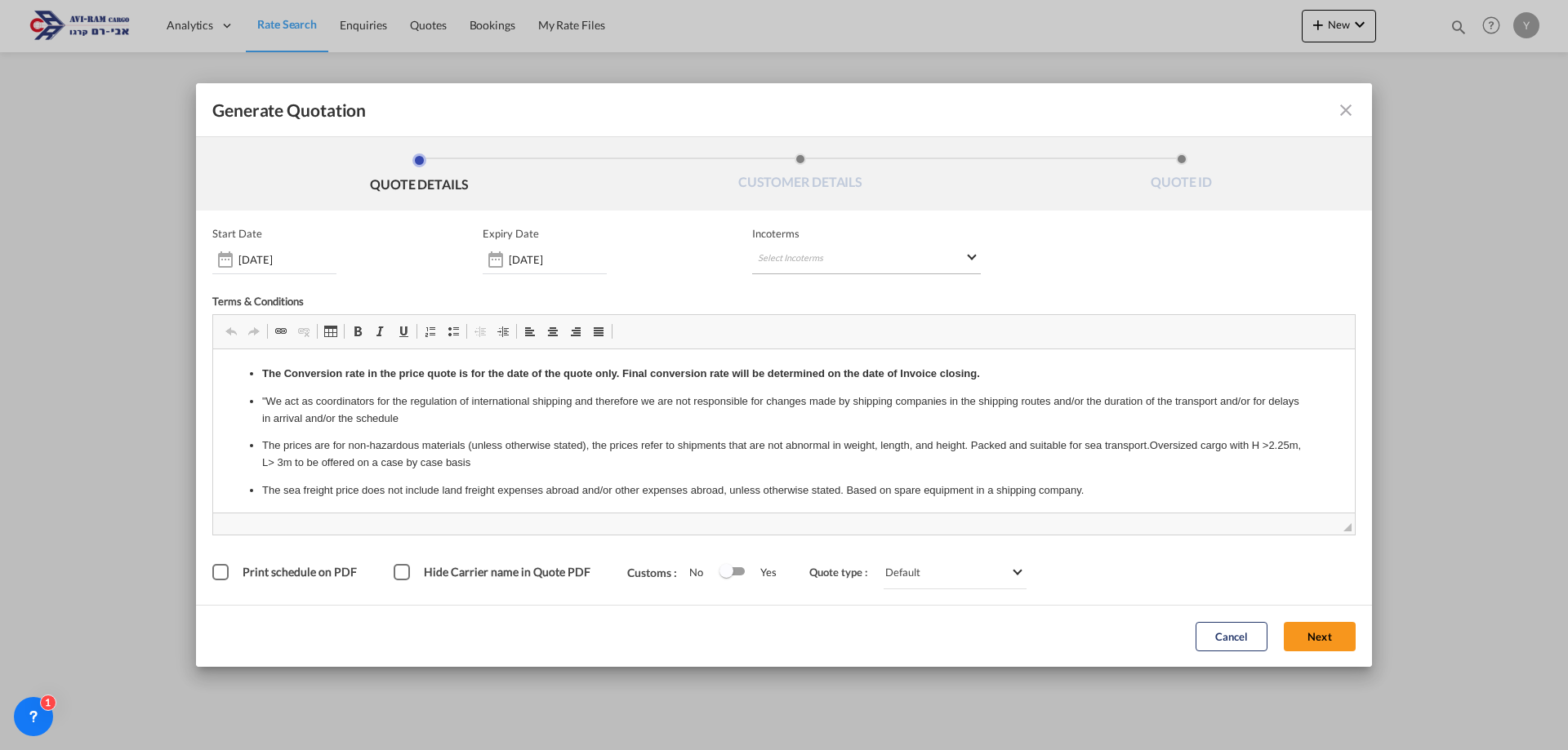
click at [958, 272] on md-select "Select Incoterms CIF - export Cost,Insurance and Freight CIF - import Cost,Insu…" at bounding box center [866, 259] width 228 height 29
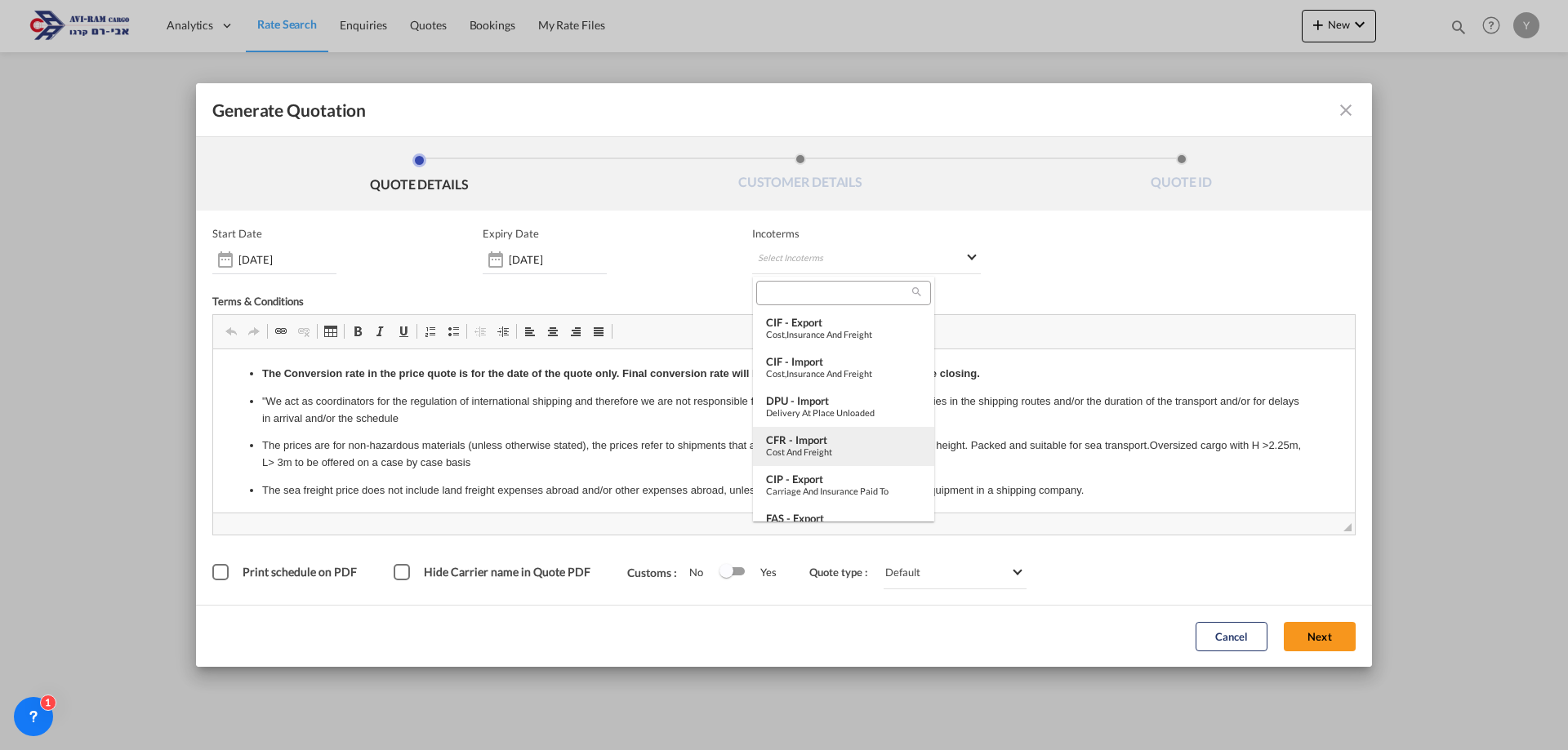
type md-option "[object Object]"
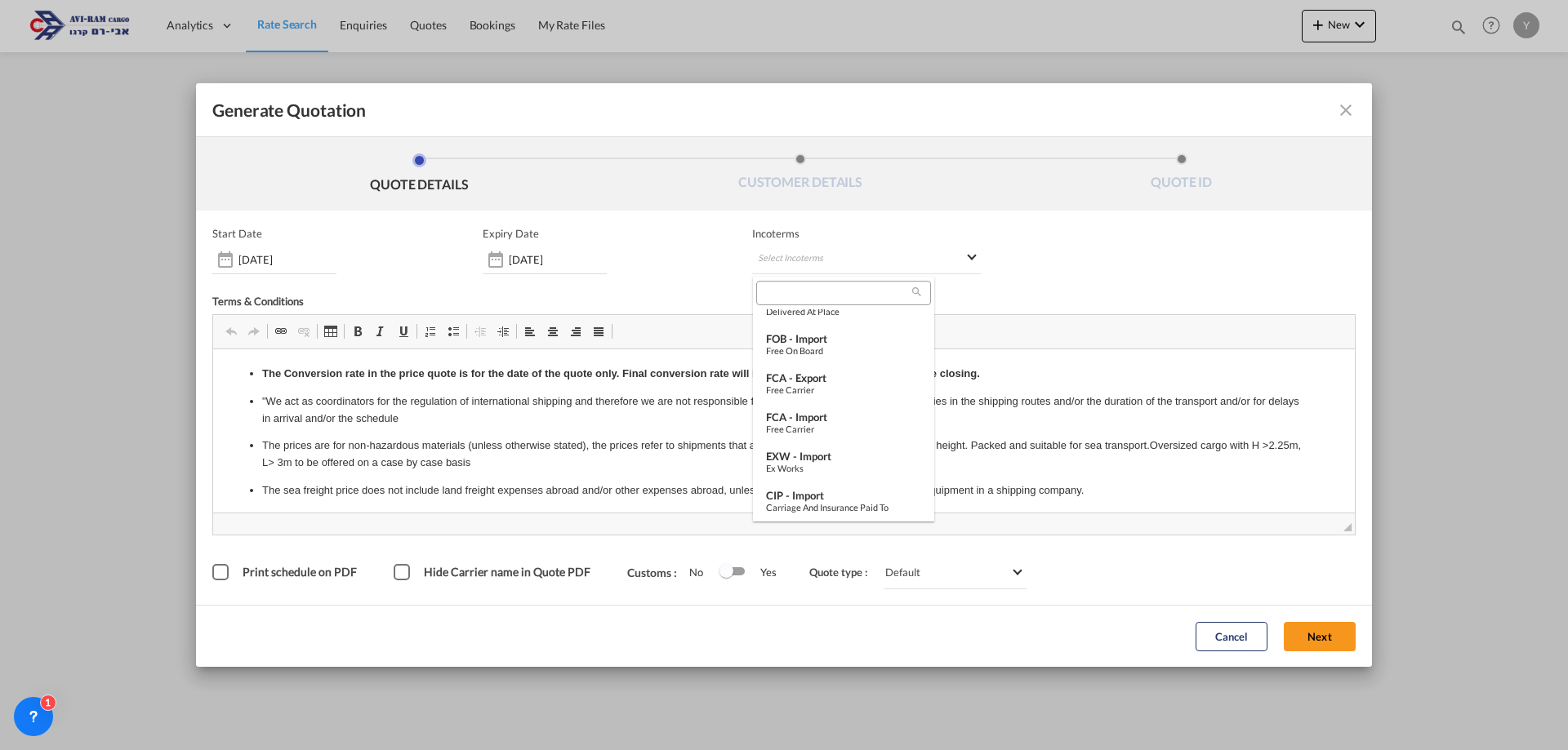
click at [768, 286] on input "search" at bounding box center [836, 293] width 151 height 14
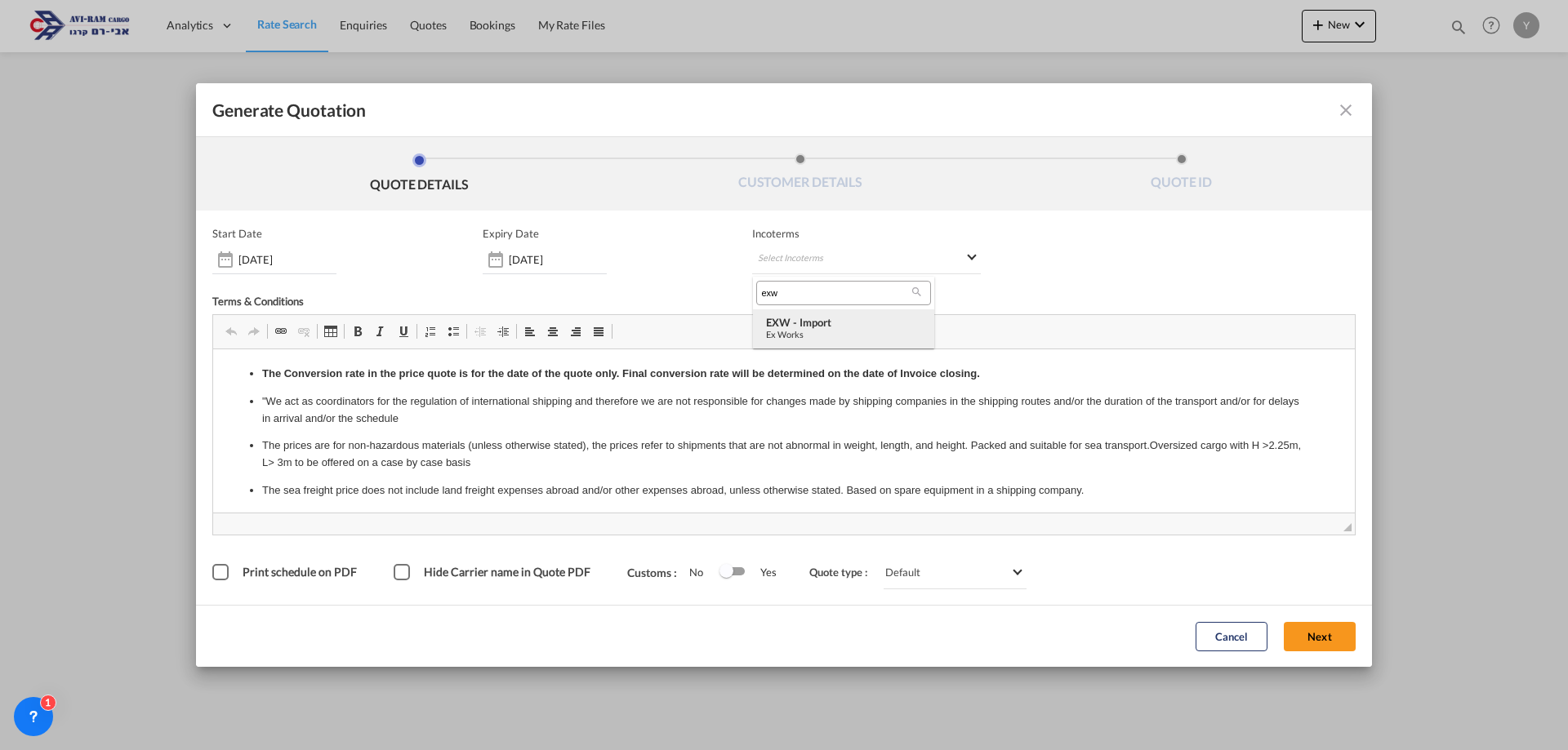
type input "exw"
click at [836, 326] on div "EXW - import" at bounding box center [843, 323] width 155 height 14
click at [1327, 621] on div "Cancel Next" at bounding box center [1275, 636] width 176 height 44
click at [1331, 629] on button "Next" at bounding box center [1320, 637] width 72 height 29
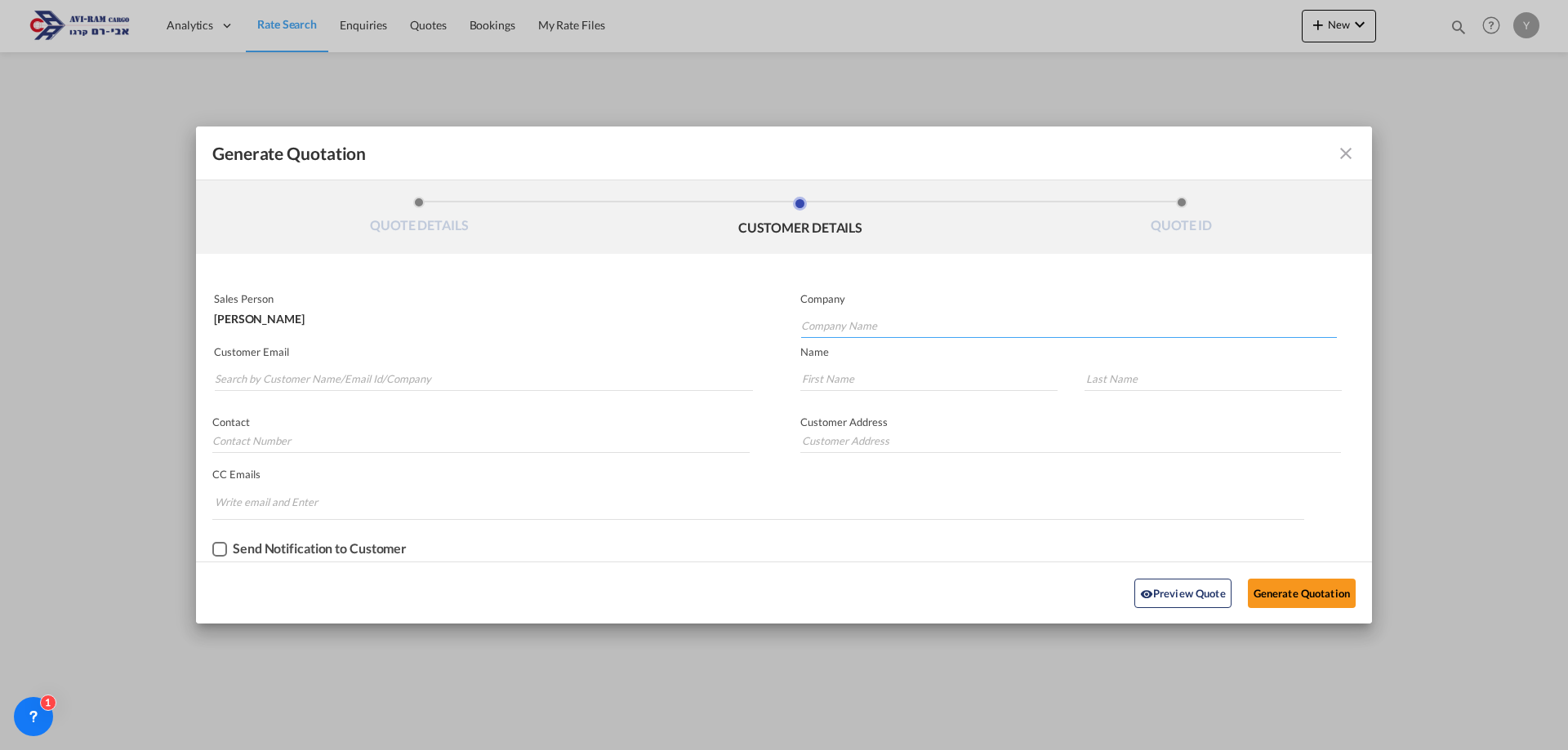
click at [830, 332] on input "Company Name" at bounding box center [1069, 325] width 536 height 24
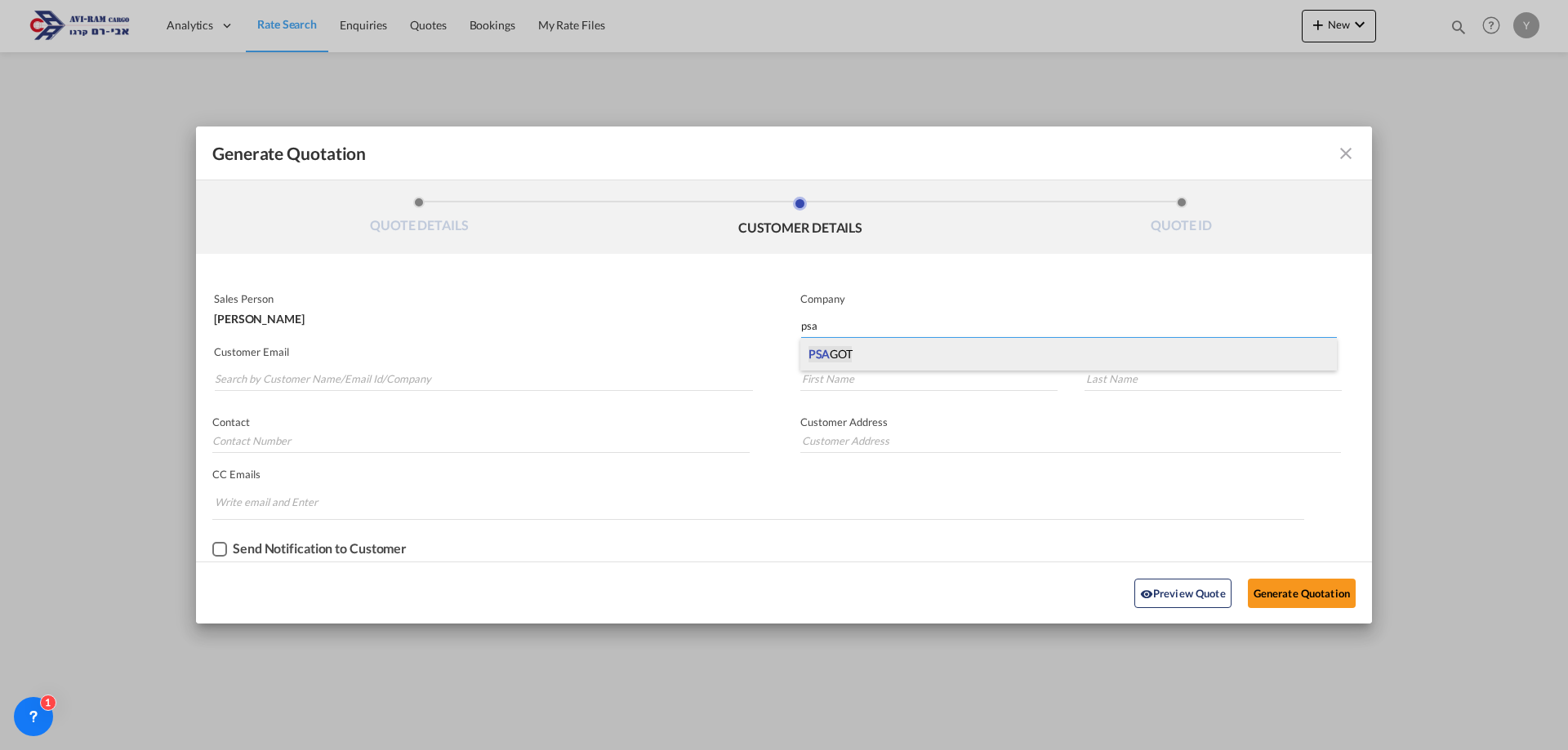
click at [842, 355] on span "PSA GOT" at bounding box center [829, 354] width 44 height 16
type input "PSAGOT"
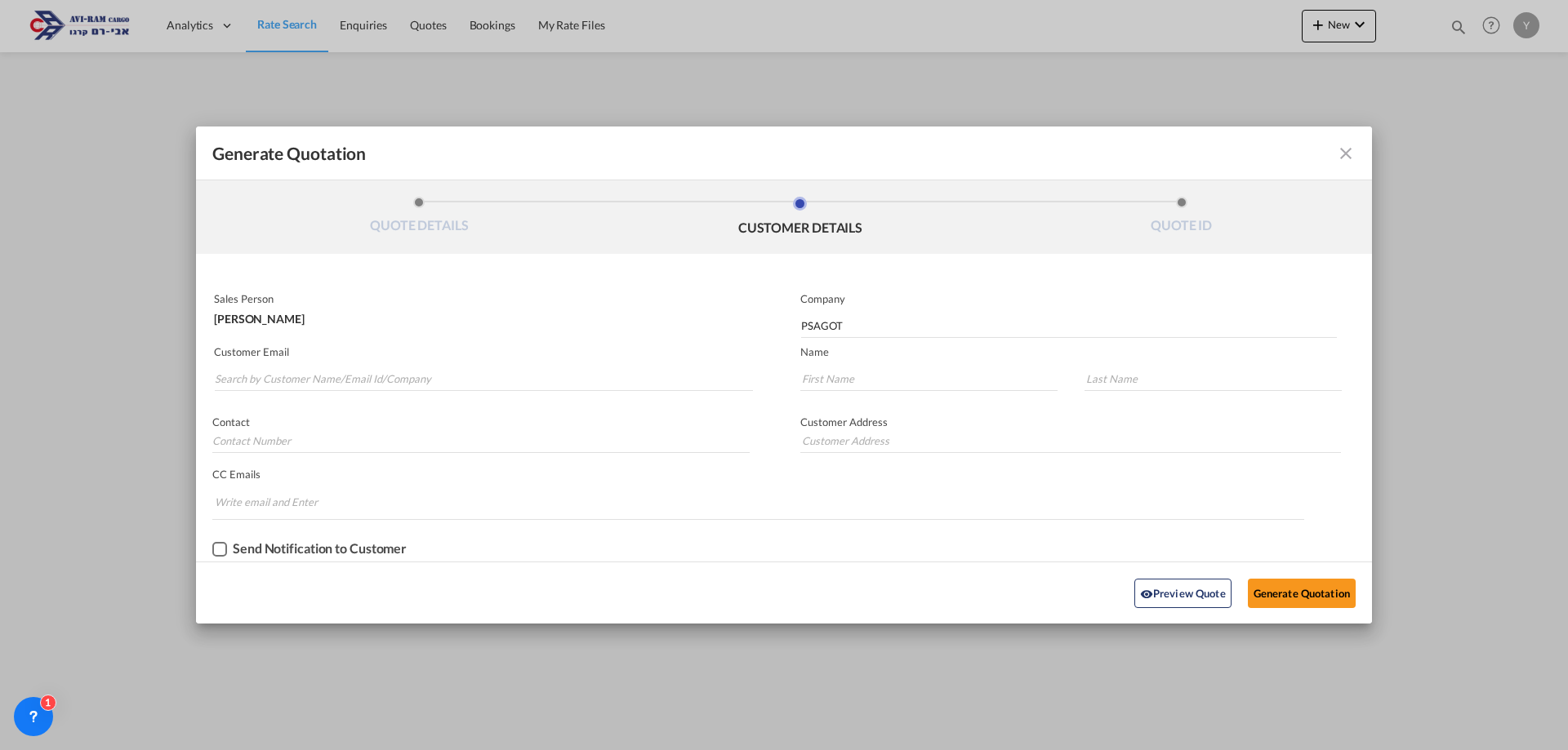
click at [339, 363] on md-autocomplete-wrap "Generate QuotationQUOTE ..." at bounding box center [482, 375] width 538 height 33
click at [343, 386] on input "Search by Customer Name/Email Id/Company" at bounding box center [483, 378] width 538 height 24
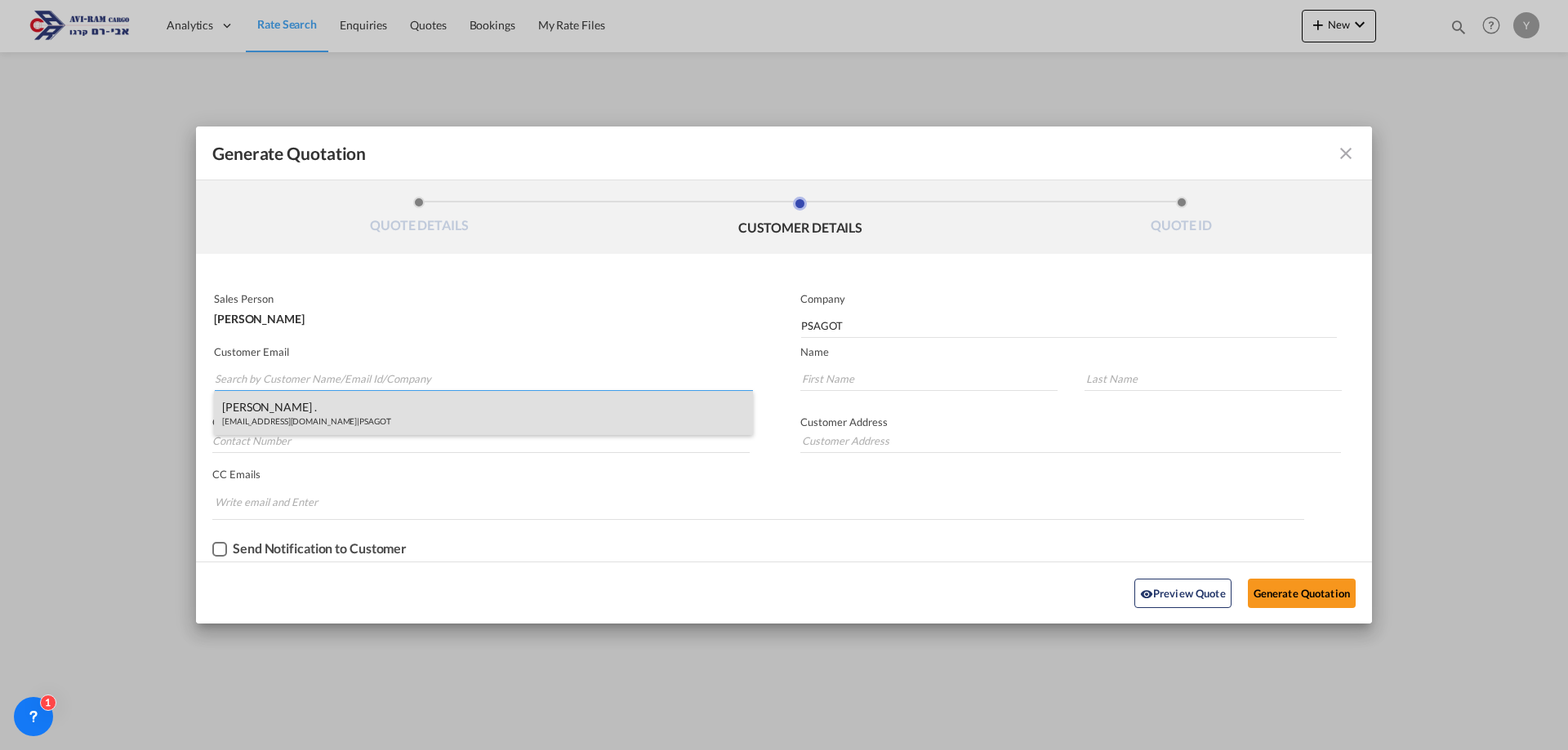
click at [234, 406] on div "MICHAL . import@m-ps.co.il | PSAGOT" at bounding box center [482, 414] width 538 height 44
type input "import@m-ps.co.il"
type input "MICHAL"
type input "."
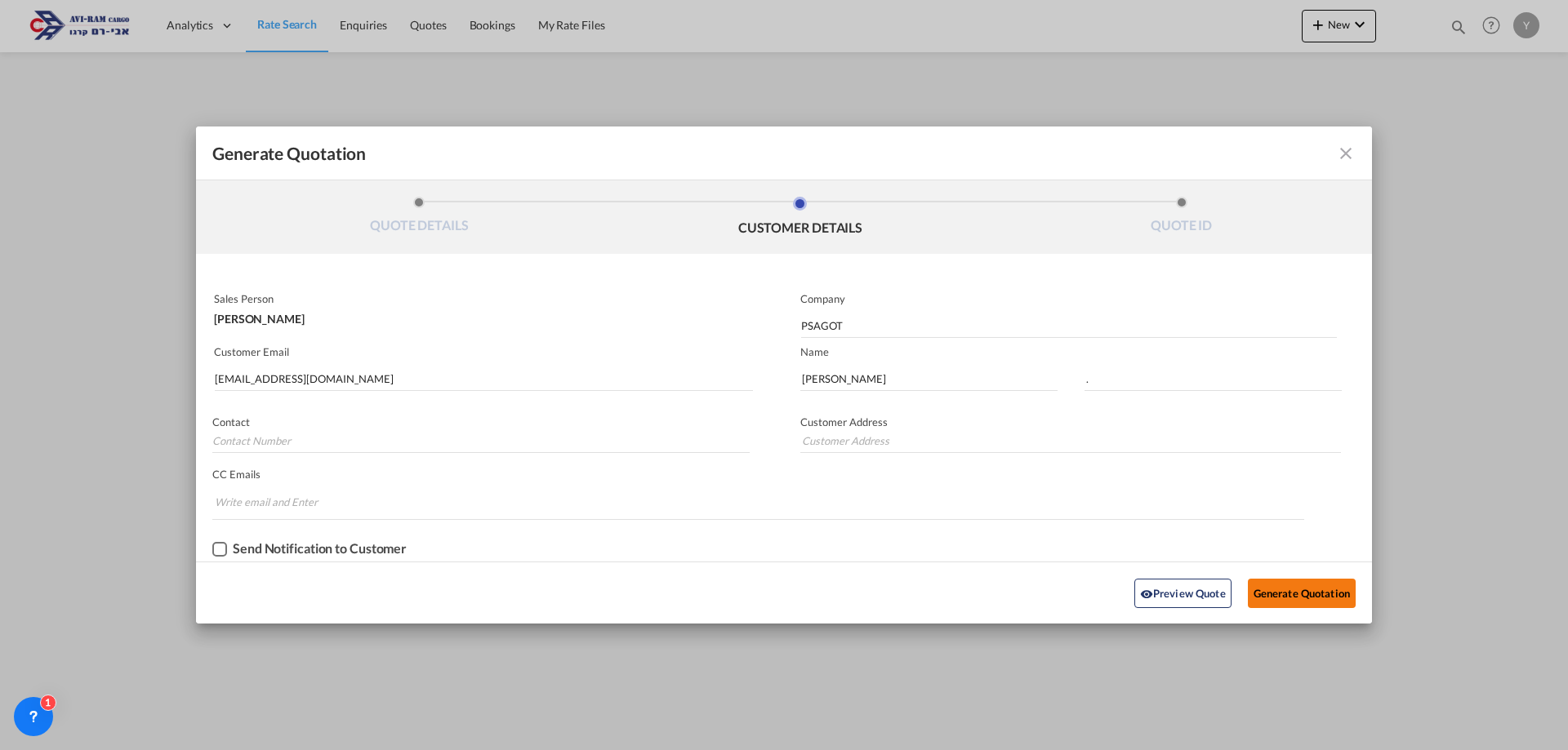
click at [1325, 587] on button "Generate Quotation" at bounding box center [1300, 593] width 107 height 29
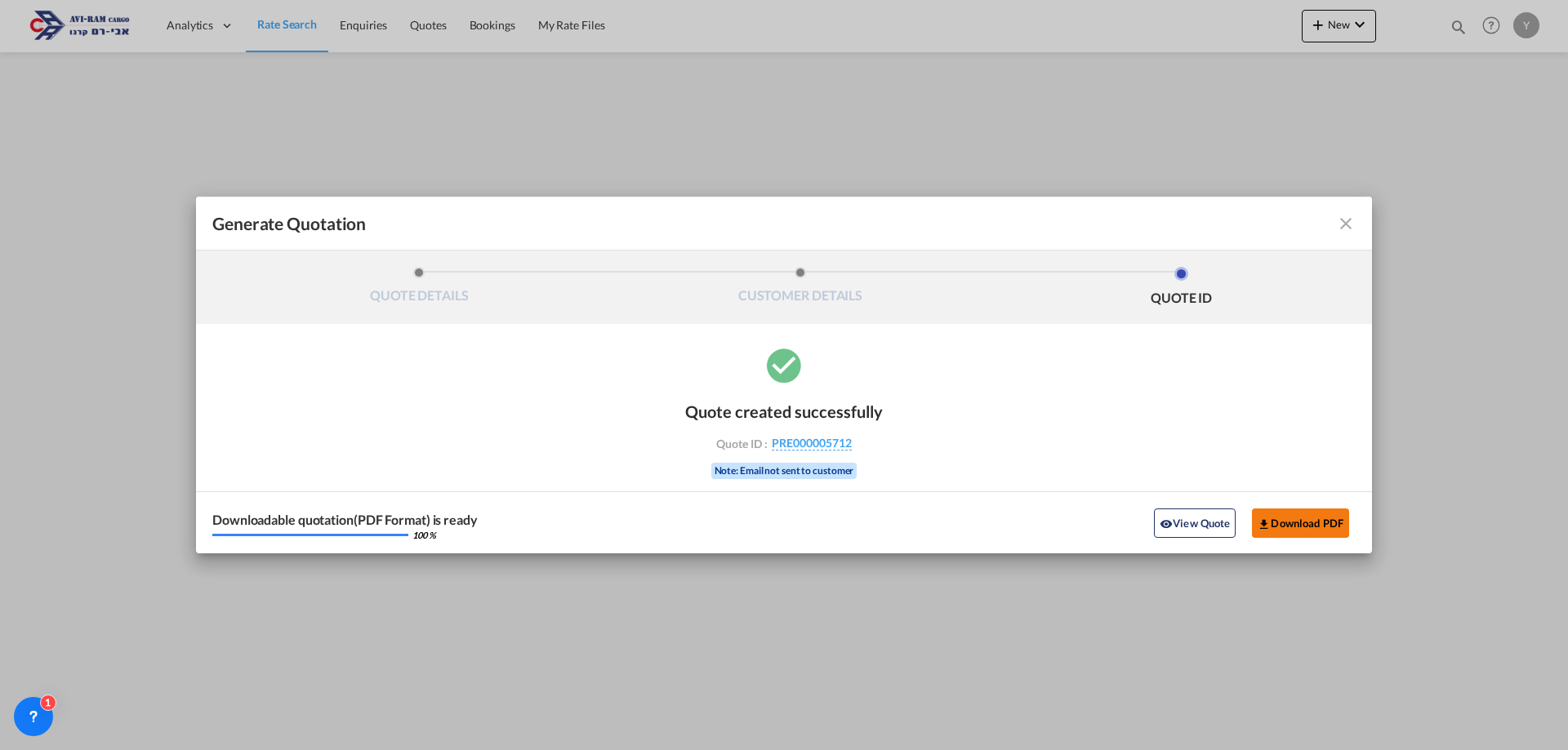
click at [1328, 514] on button "Download PDF" at bounding box center [1300, 523] width 98 height 29
click at [1200, 528] on button "View Quote" at bounding box center [1194, 523] width 81 height 29
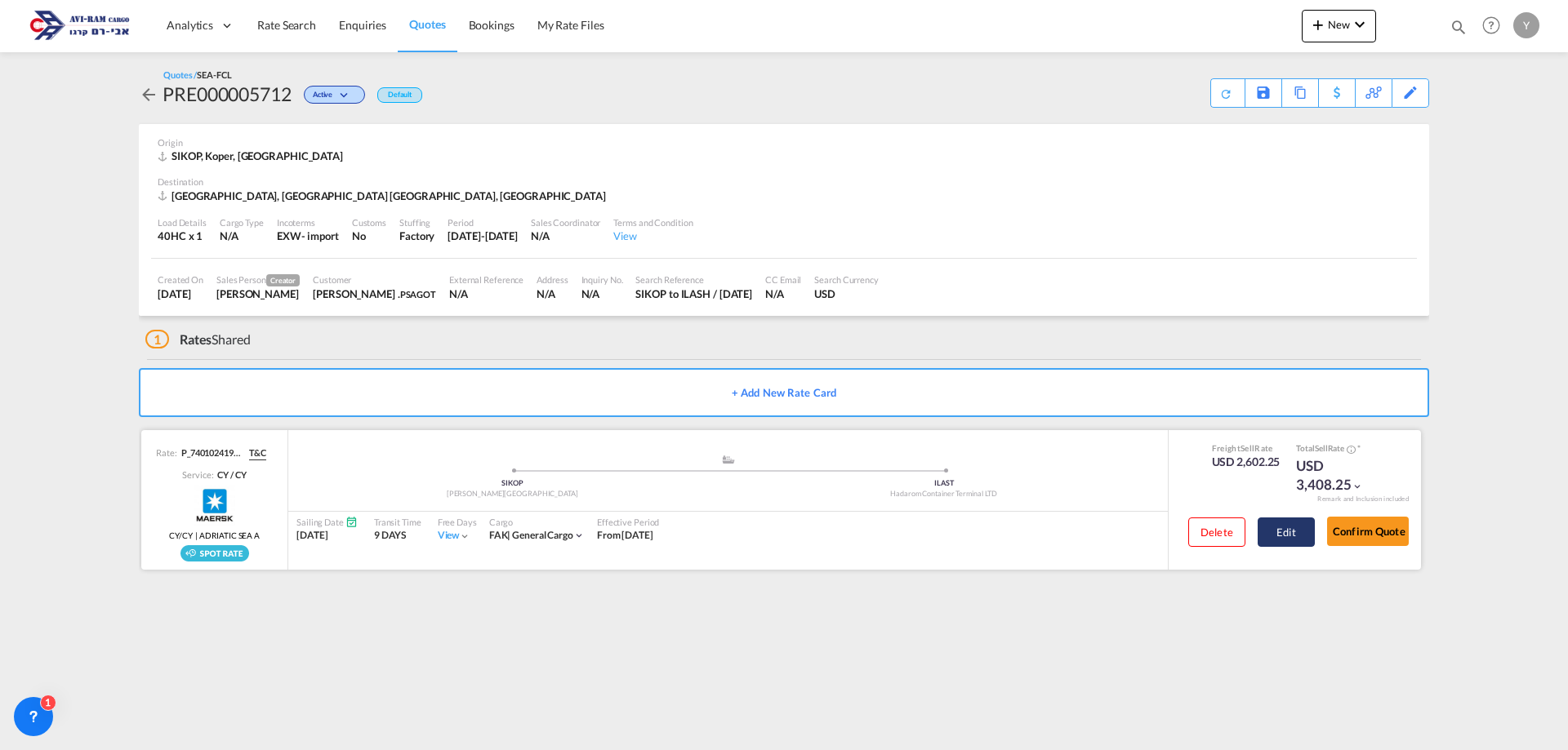
click at [1304, 527] on button "Edit" at bounding box center [1286, 532] width 57 height 29
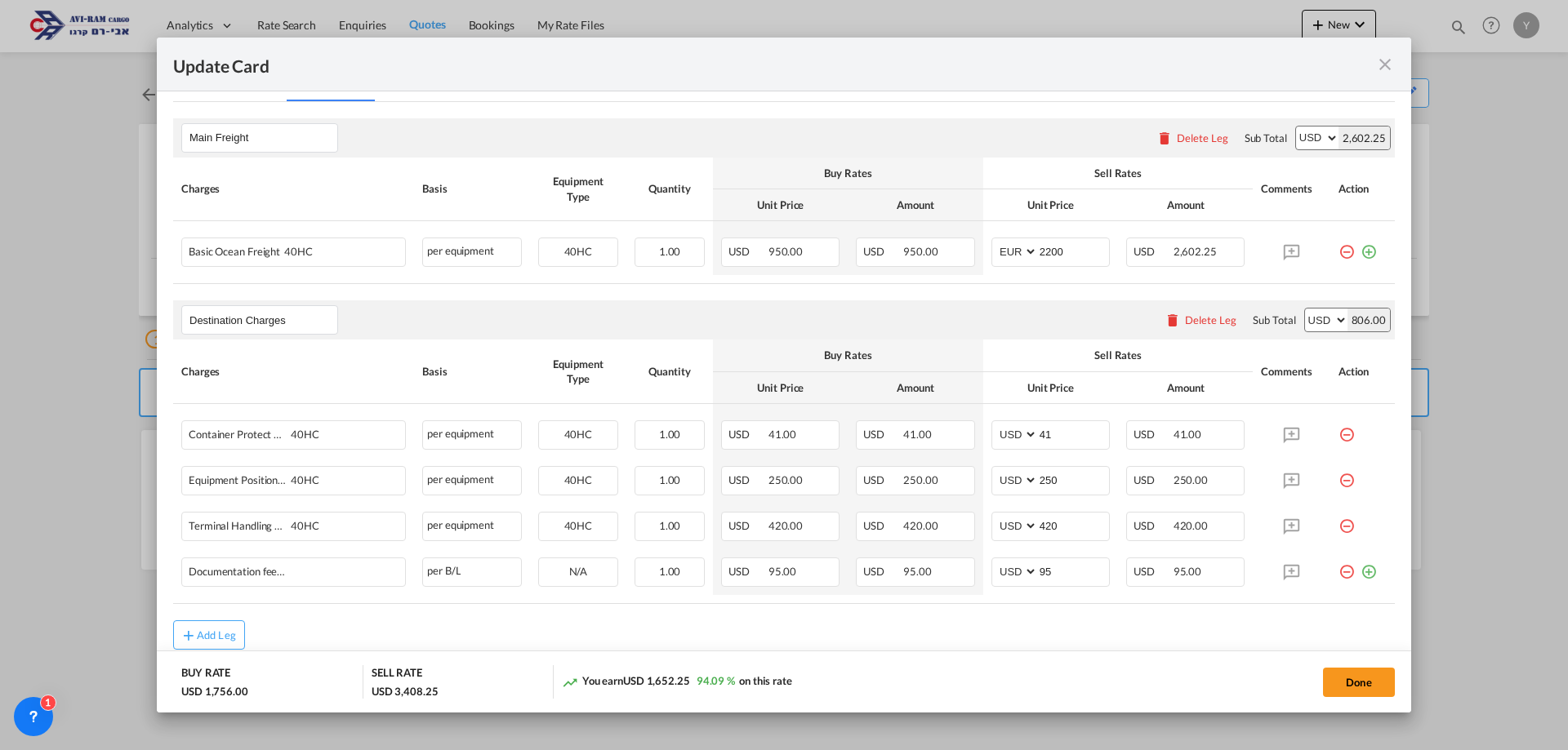
scroll to position [472, 0]
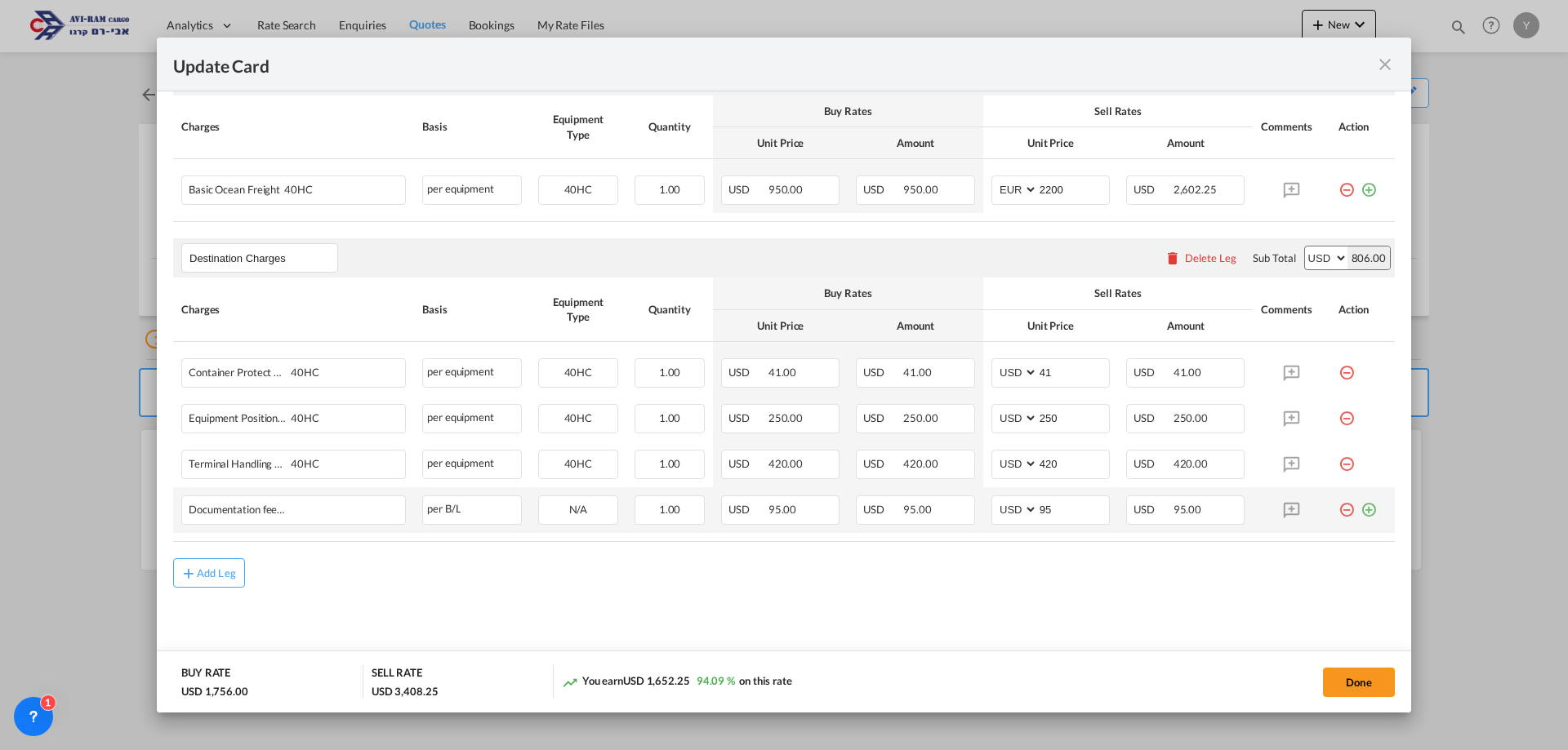
click at [1360, 511] on md-icon "icon-plus-circle-outline green-400-fg" at bounding box center [1368, 504] width 16 height 16
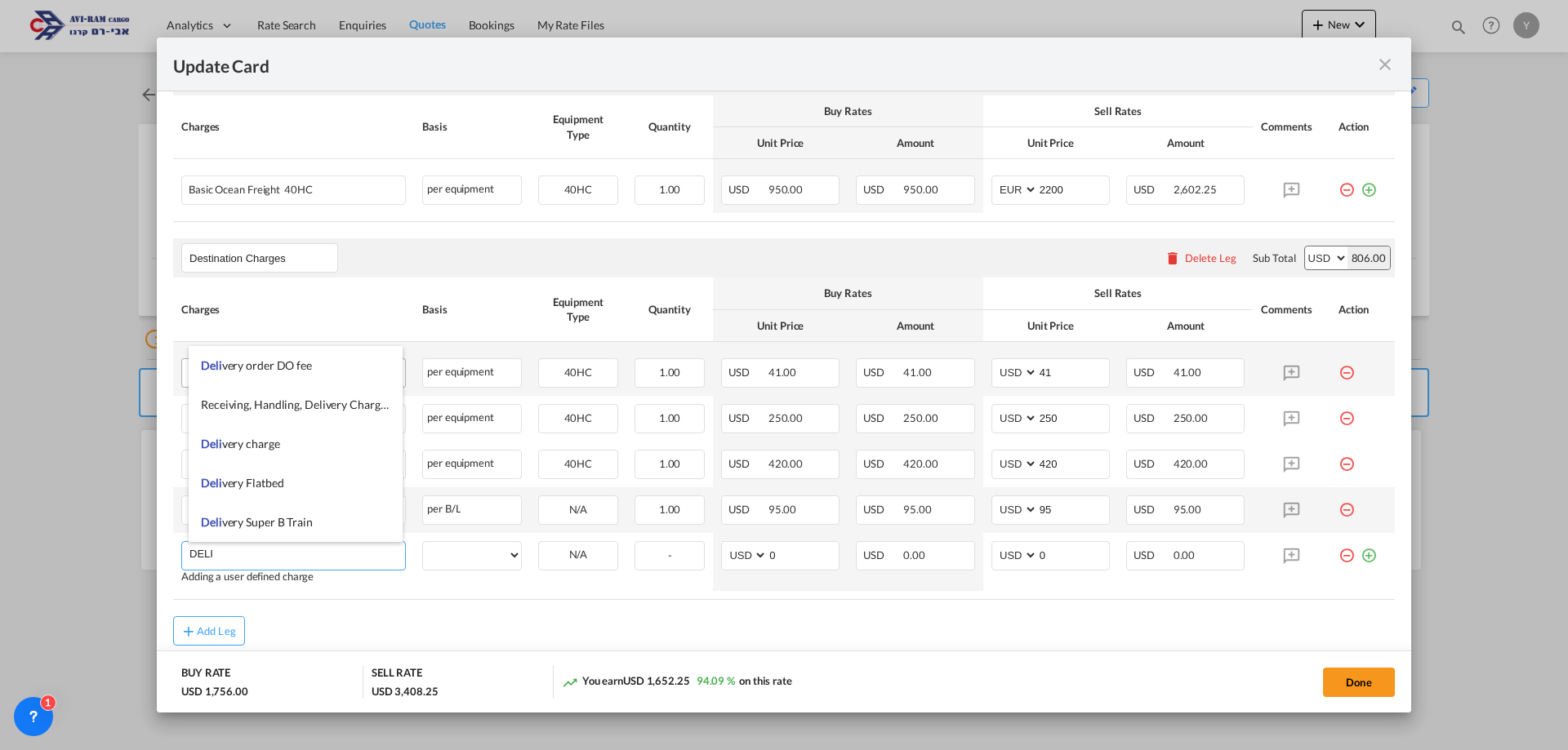
click at [271, 370] on span "Deli very order DO fee" at bounding box center [256, 365] width 111 height 14
type input "Delivery order DO fee"
select select "per B/L"
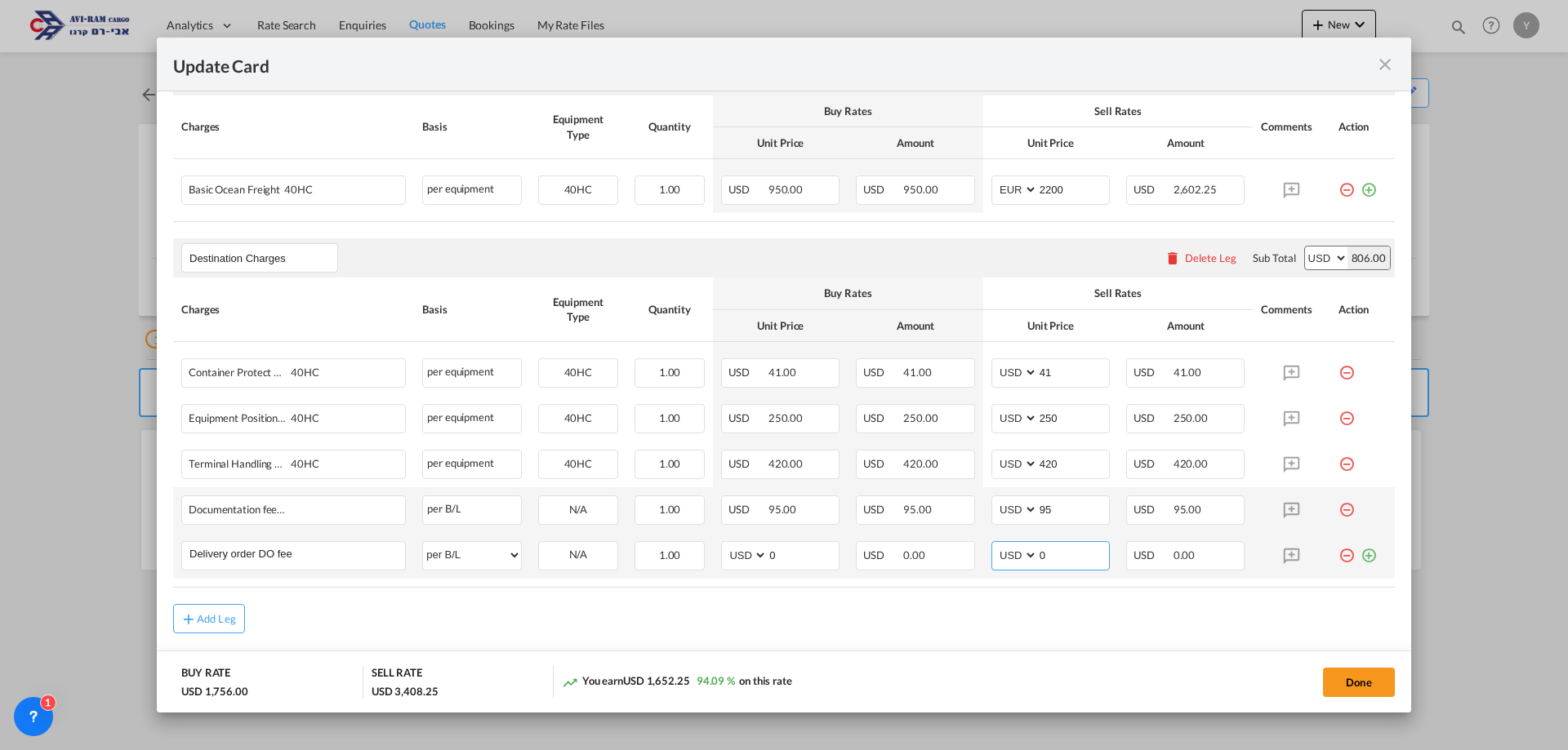
drag, startPoint x: 1044, startPoint y: 558, endPoint x: 1022, endPoint y: 560, distance: 22.1
click at [1022, 560] on md-input-container "AED AFN ALL AMD ANG AOA ARS AUD AWG AZN BAM BBD BDT BGN BHD BIF BMD BND BOB BRL…" at bounding box center [1050, 556] width 118 height 29
type input "50"
click at [1379, 687] on button "Done" at bounding box center [1358, 682] width 72 height 29
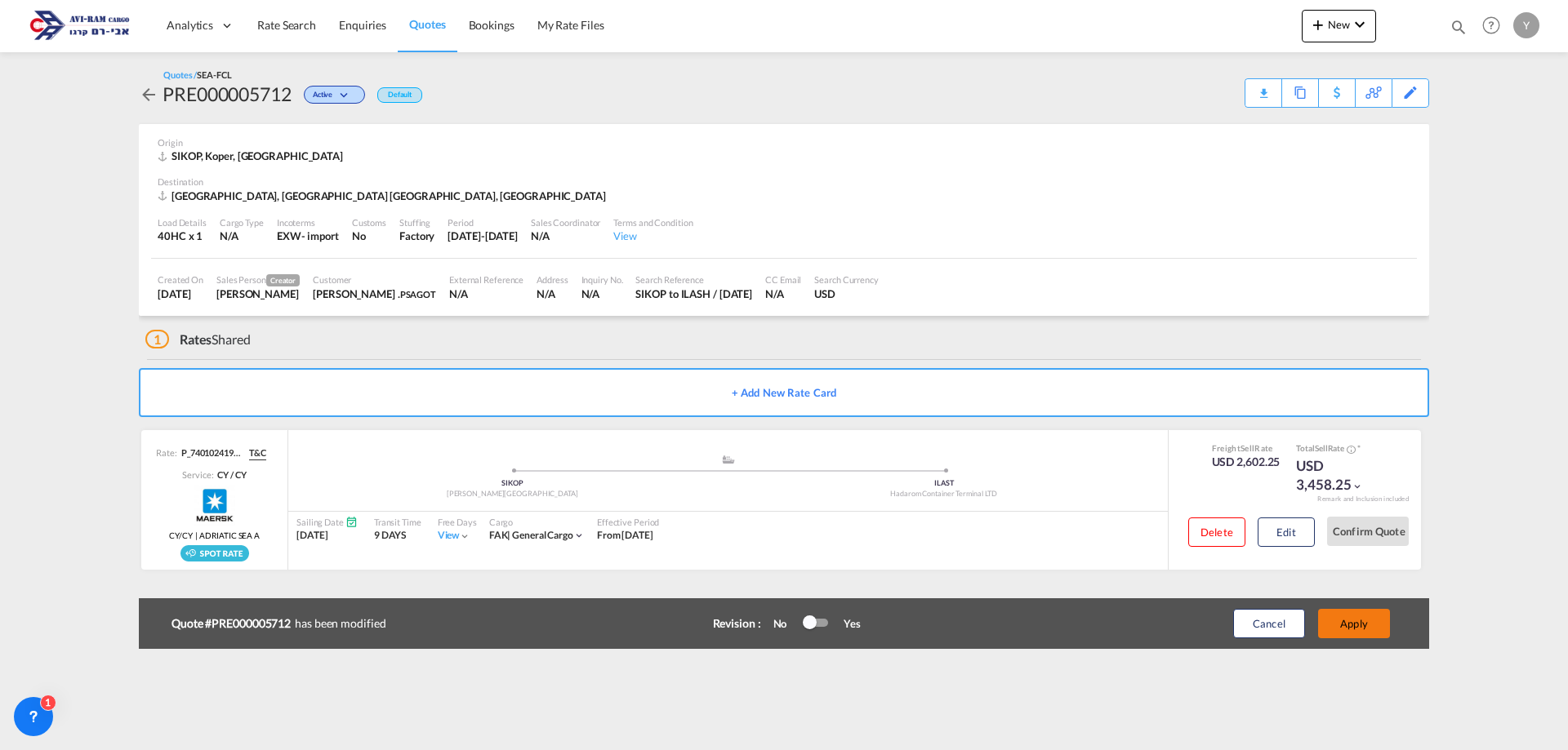
click at [1378, 624] on button "Apply" at bounding box center [1353, 623] width 72 height 29
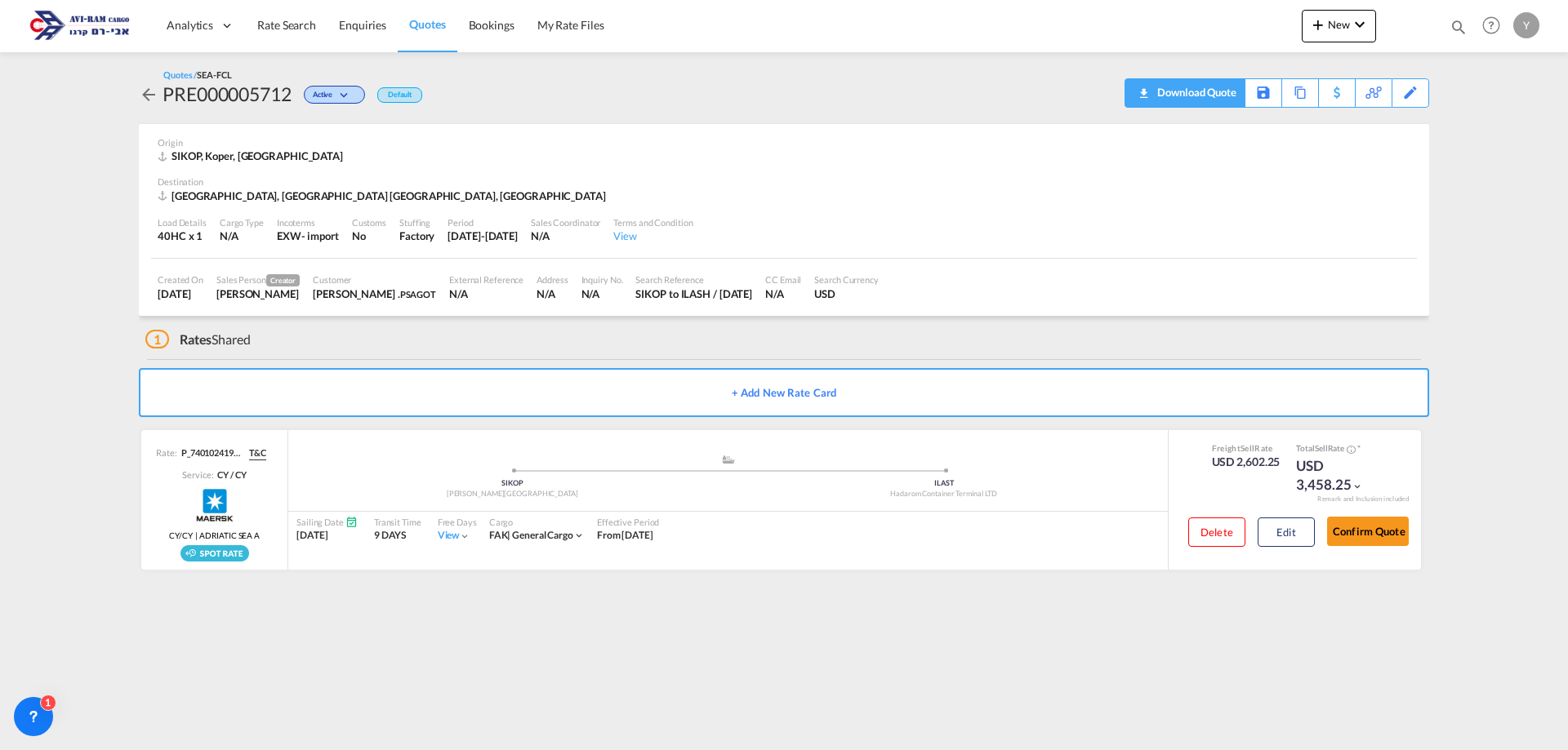
click at [1217, 103] on div "Download Quote" at bounding box center [1195, 92] width 83 height 26
click at [151, 639] on md-content "Analytics Dashboard Rate Search Enquiries Quotes Bookings" at bounding box center [784, 375] width 1568 height 750
click at [293, 38] on link "Rate Search" at bounding box center [286, 25] width 81 height 53
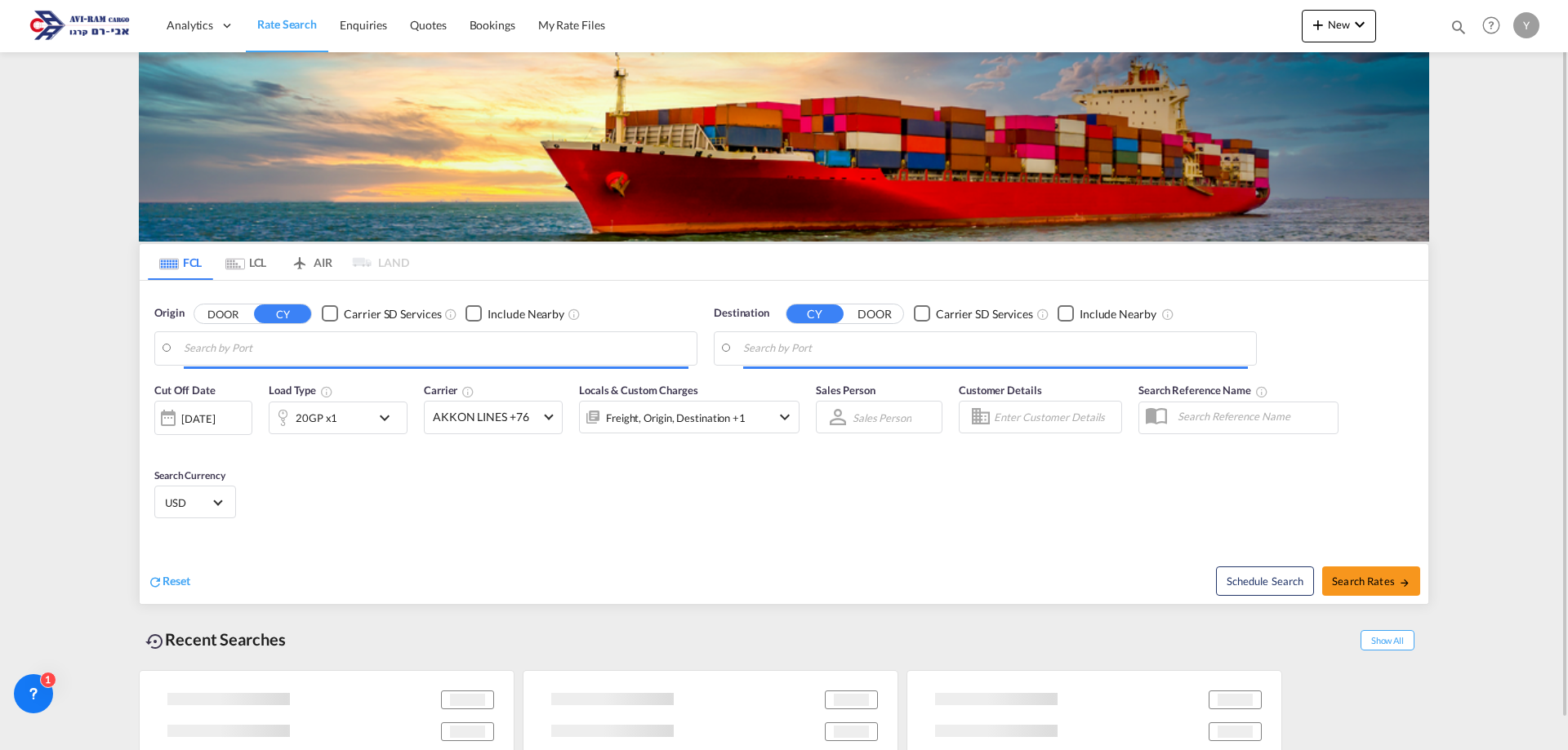
type input "Koper, SIKOP"
type input "Ashdod, ILASH"
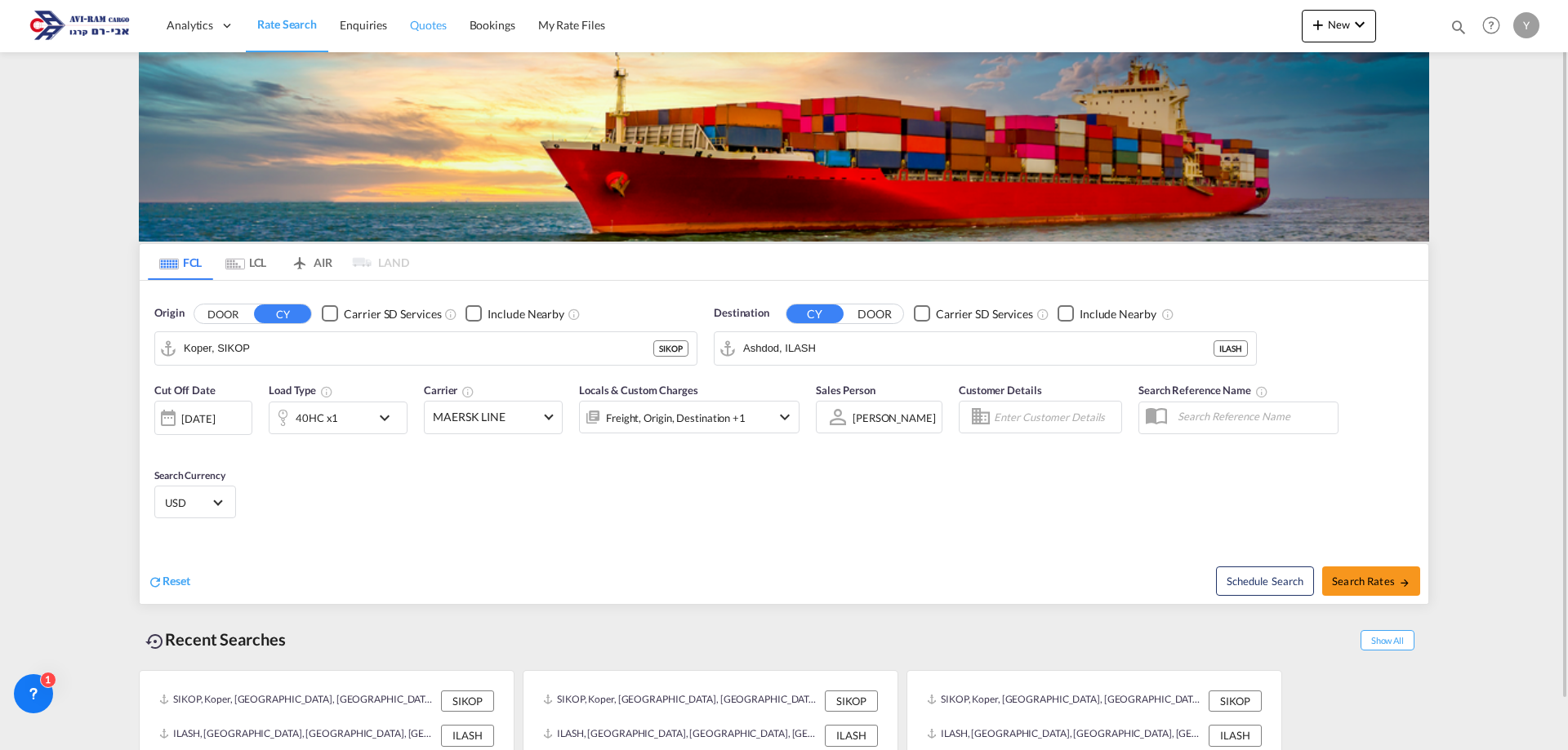
click at [412, 23] on span "Quotes" at bounding box center [427, 25] width 36 height 14
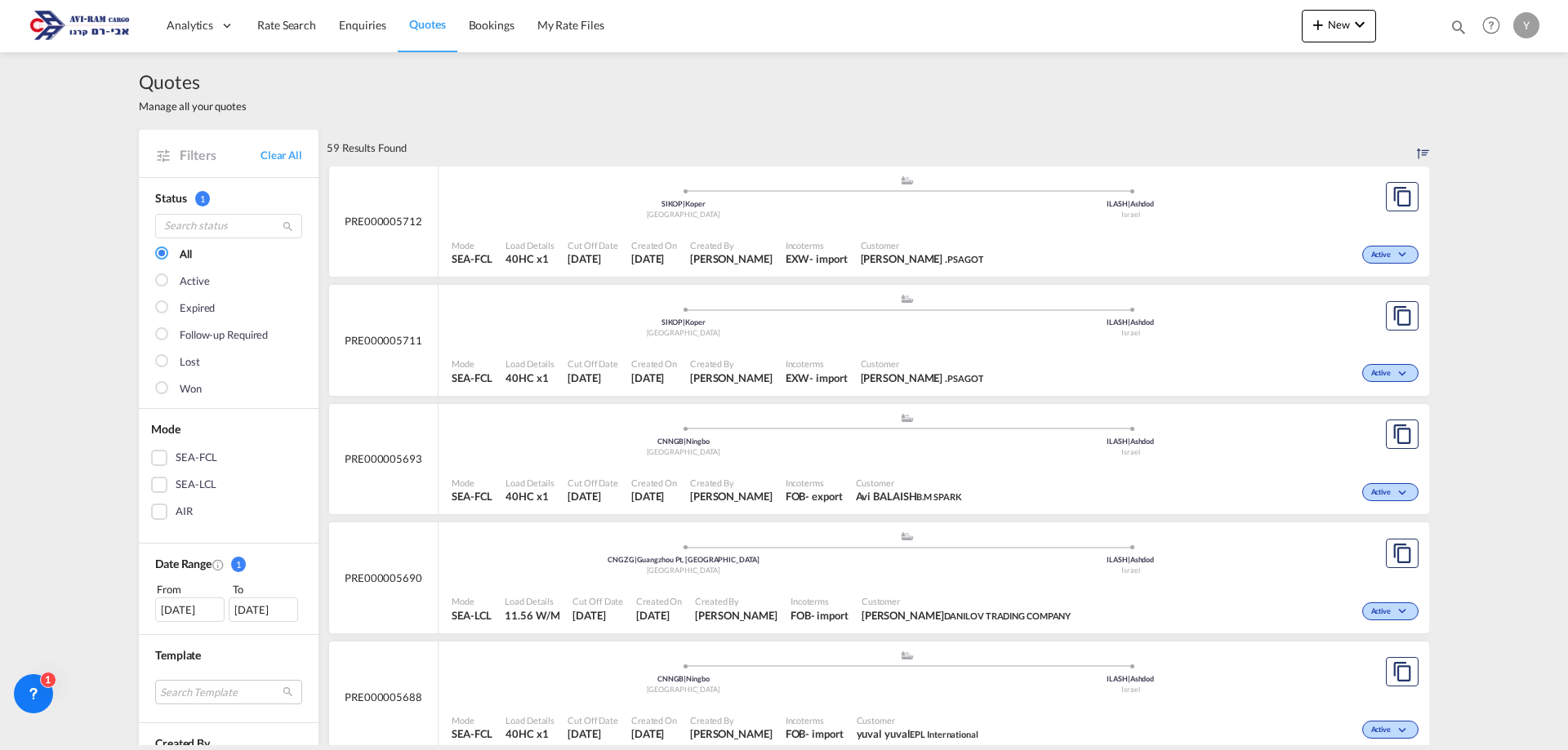
click at [1346, 344] on div ".a{fill:#aaa8ad;} .a{fill:#aaa8ad;} SIKOP | Koper Slovenia ILASH | Ashdod Israel" at bounding box center [907, 319] width 911 height 53
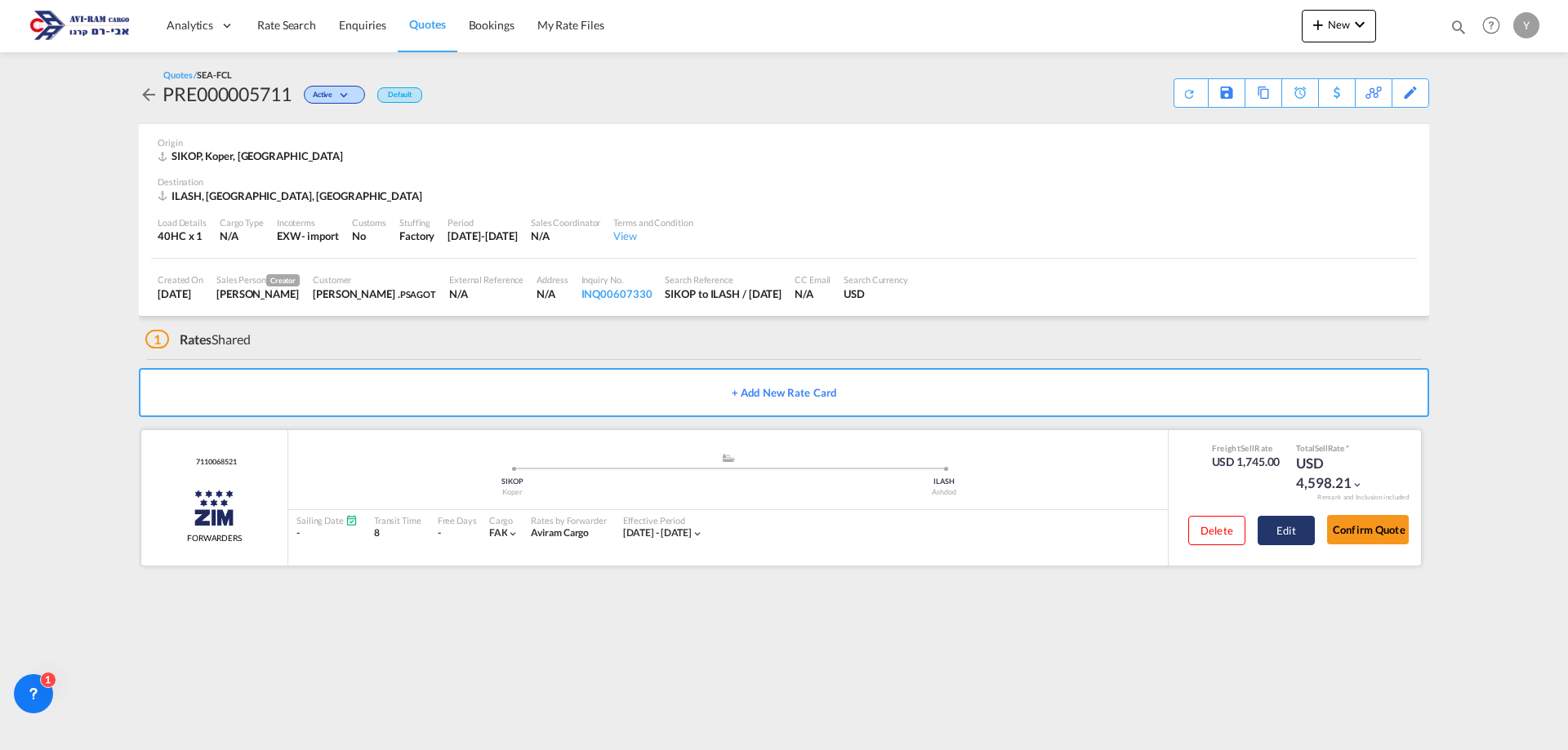
click at [1292, 527] on button "Edit" at bounding box center [1286, 531] width 57 height 29
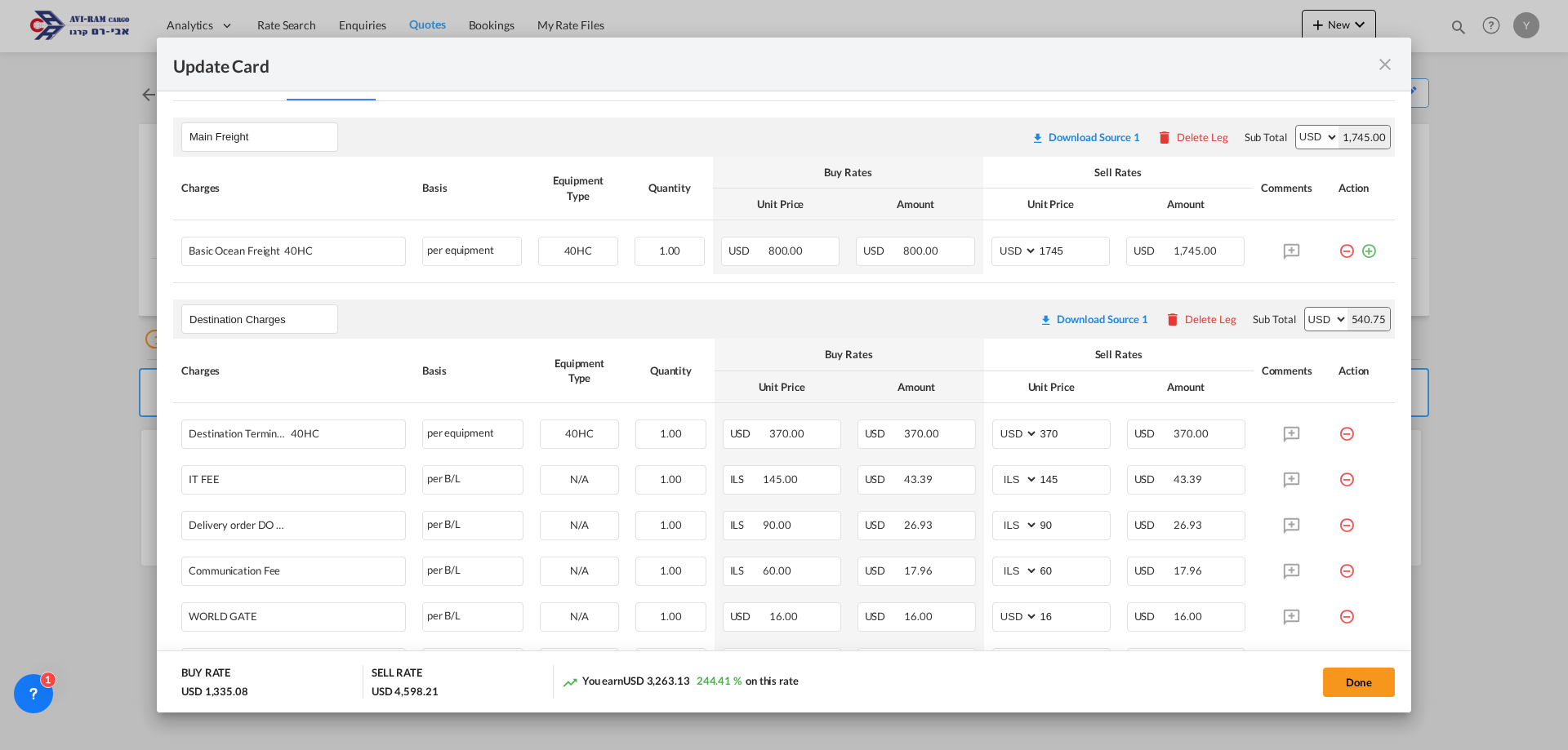
scroll to position [327, 0]
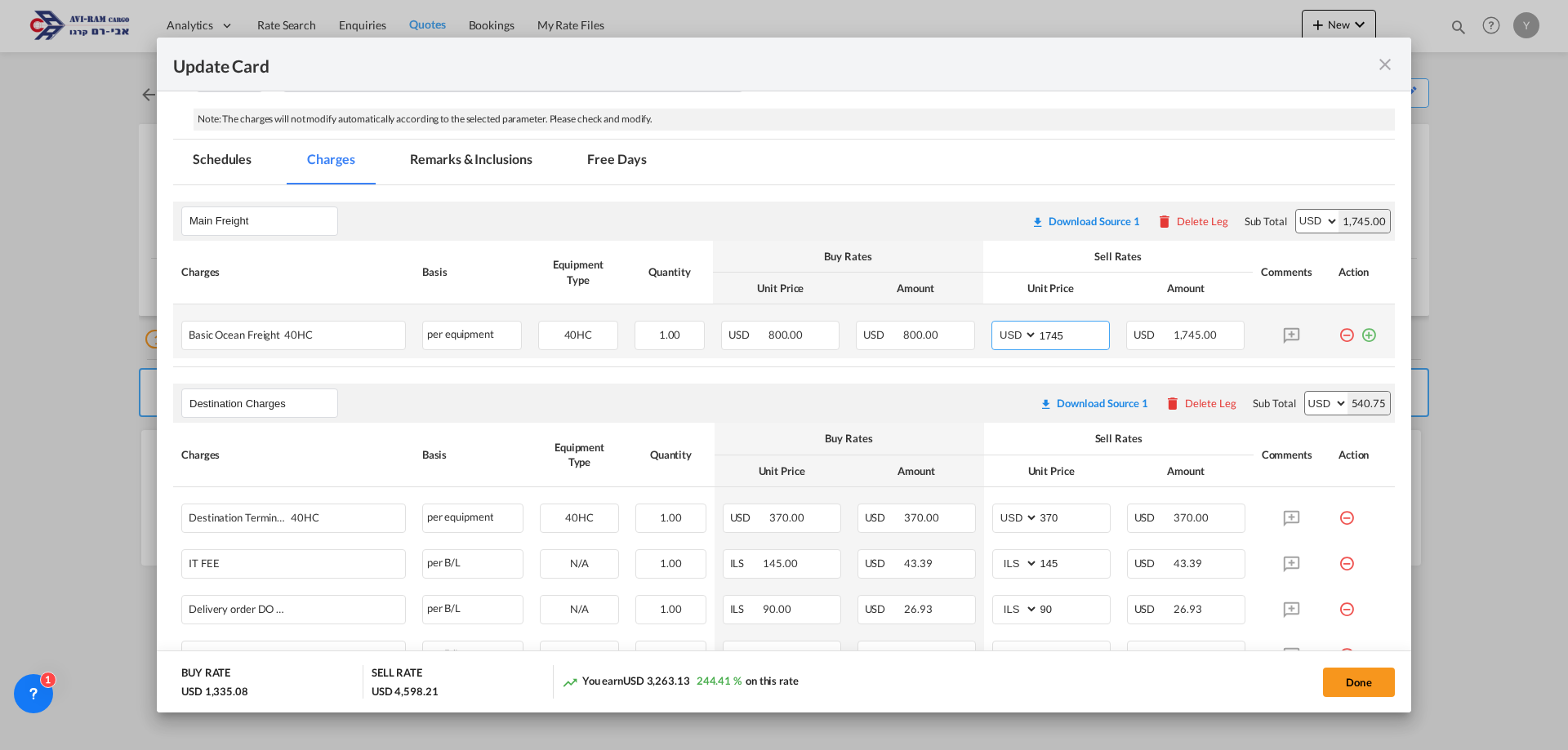
drag, startPoint x: 1072, startPoint y: 334, endPoint x: 1015, endPoint y: 343, distance: 57.7
click at [1015, 343] on md-input-container "AED AFN ALL AMD ANG AOA ARS AUD AWG AZN BAM BBD BDT BGN BHD BIF BMD BND BOB BRL…" at bounding box center [1050, 335] width 118 height 29
type input "2050"
click at [1337, 680] on button "Done" at bounding box center [1358, 682] width 72 height 29
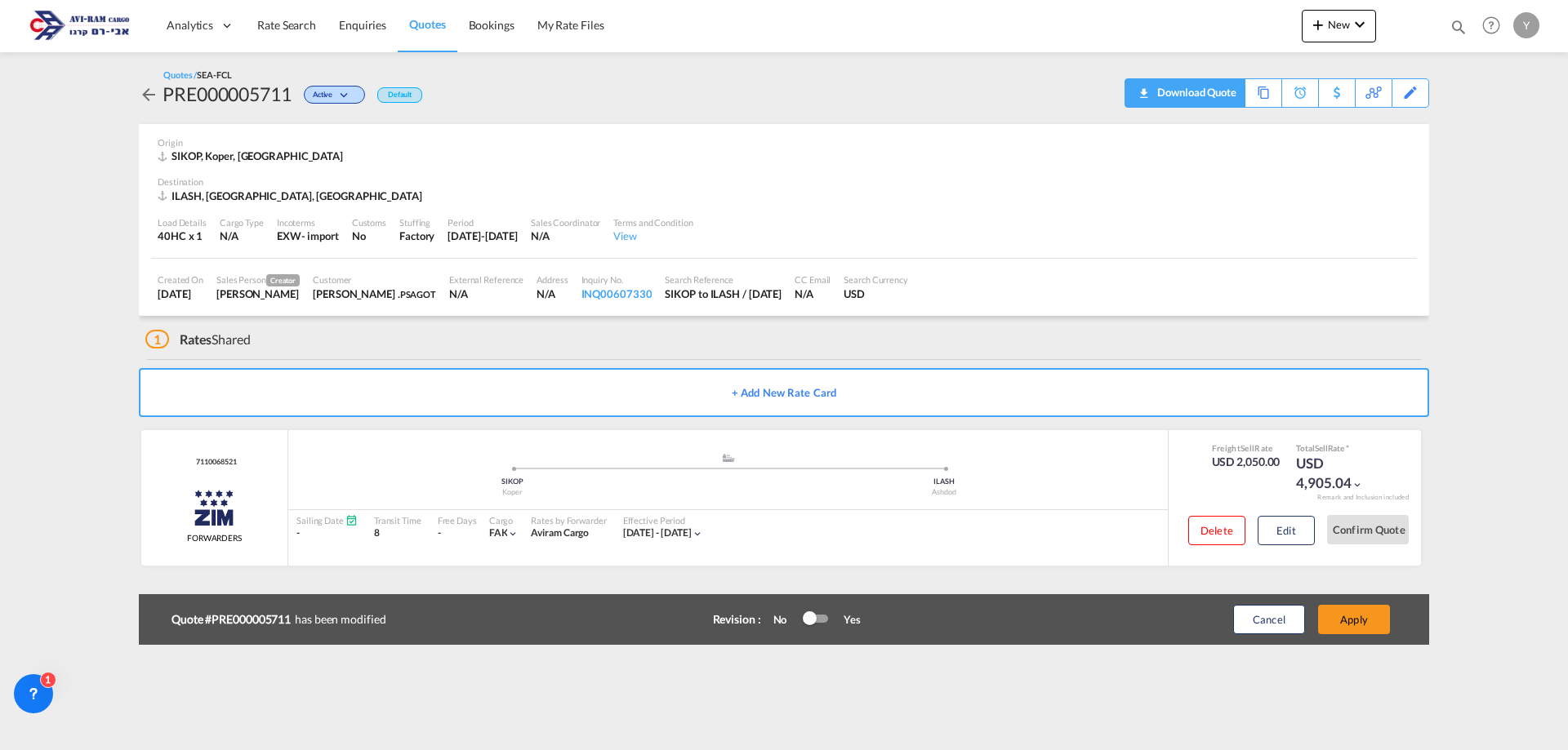
click at [1221, 100] on div "Download Quote" at bounding box center [1195, 92] width 83 height 26
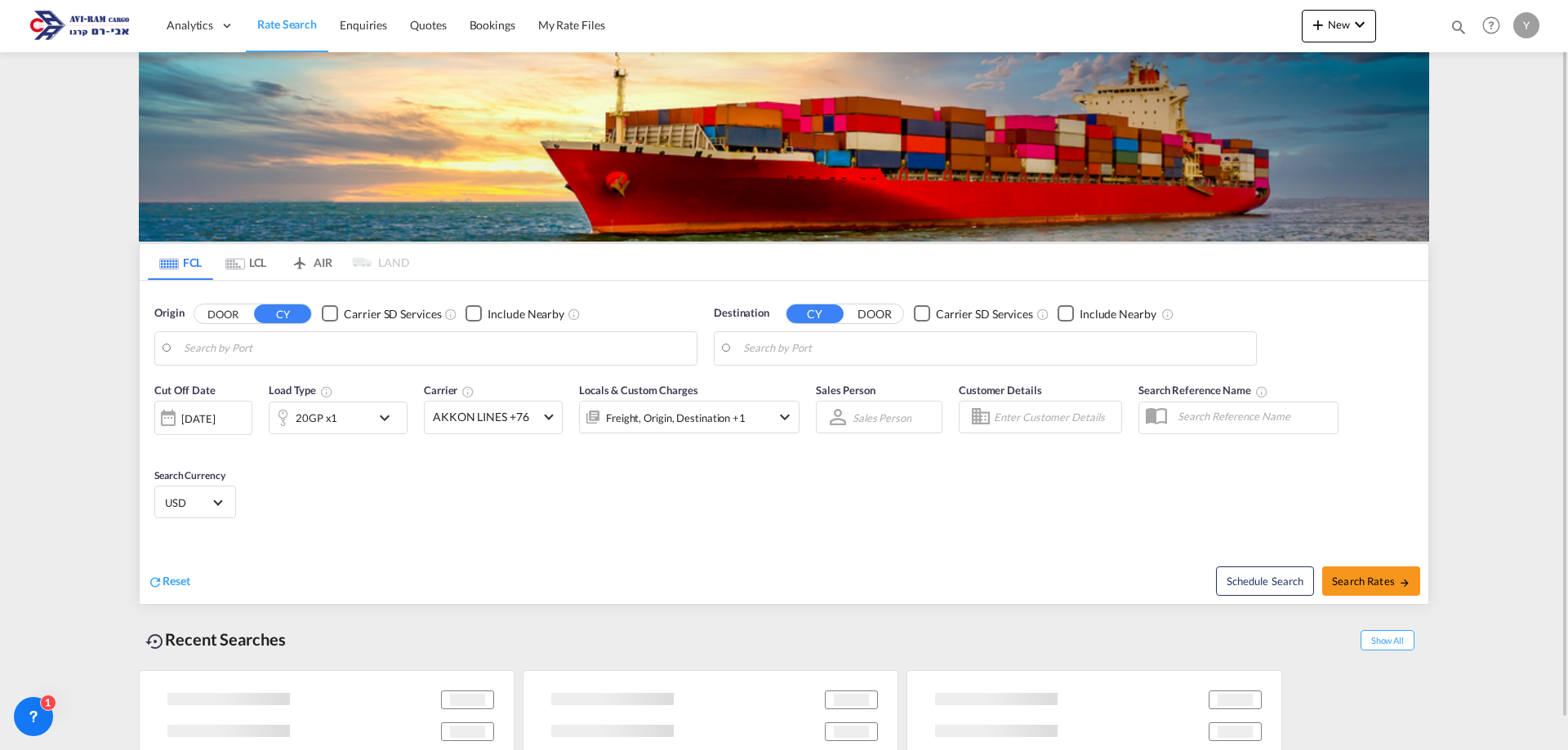
click at [439, 566] on div "Reset" at bounding box center [468, 568] width 640 height 44
type input "Koper, SIKOP"
type input "Ashdod, ILASH"
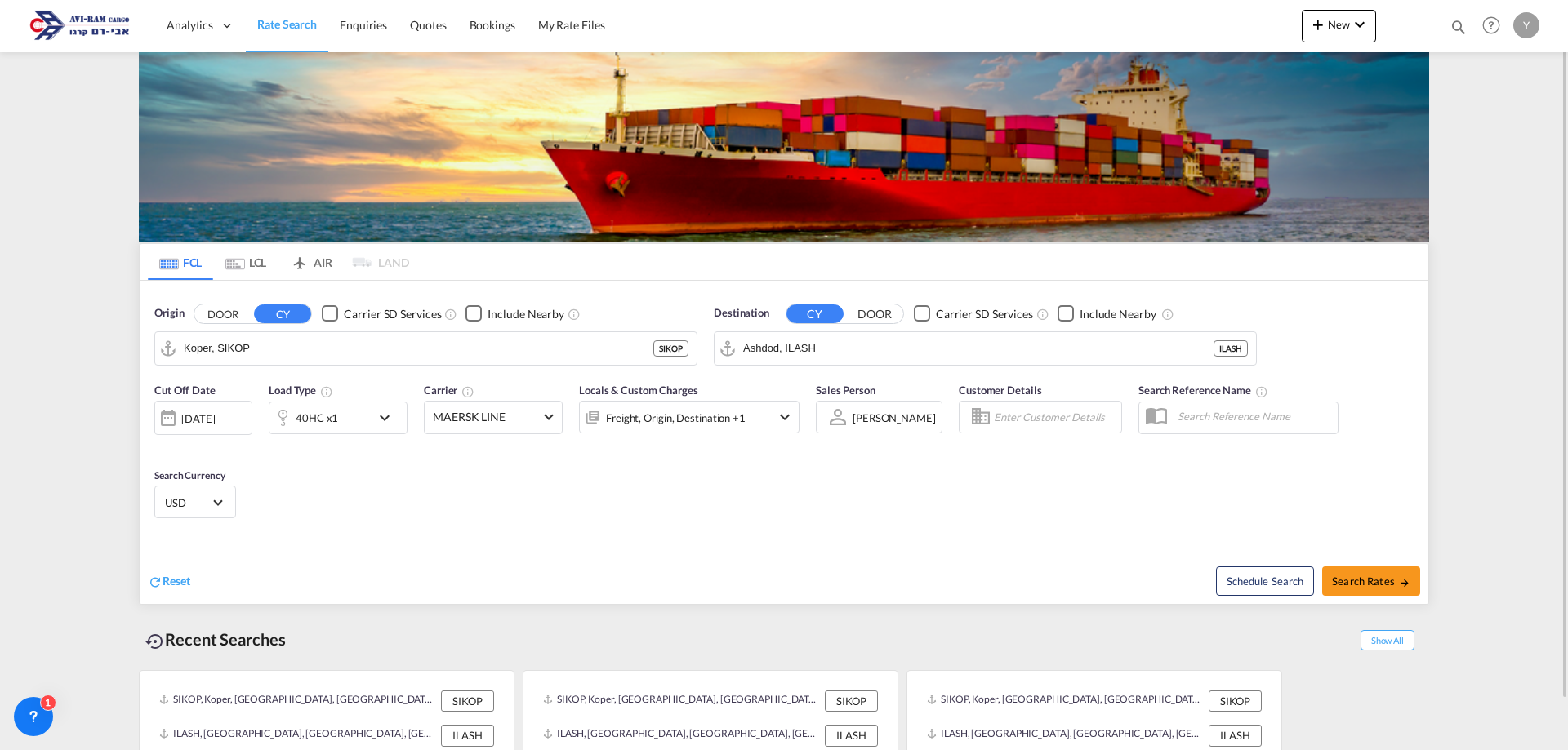
click at [265, 266] on md-tab-item "LCL" at bounding box center [246, 262] width 66 height 36
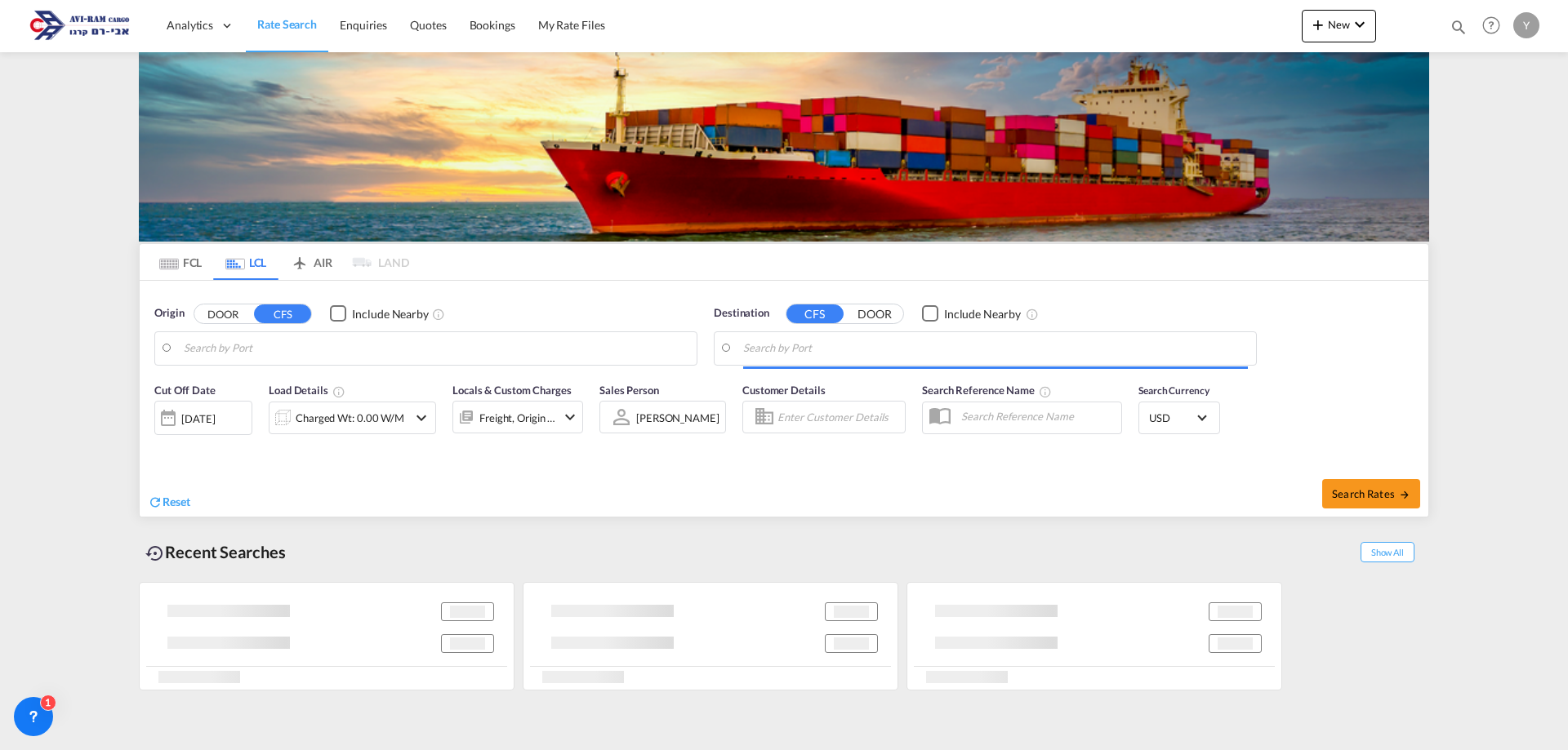
type input "Guangzhou Pt, GD, CNGZG"
type input "Ashdod, ILASH"
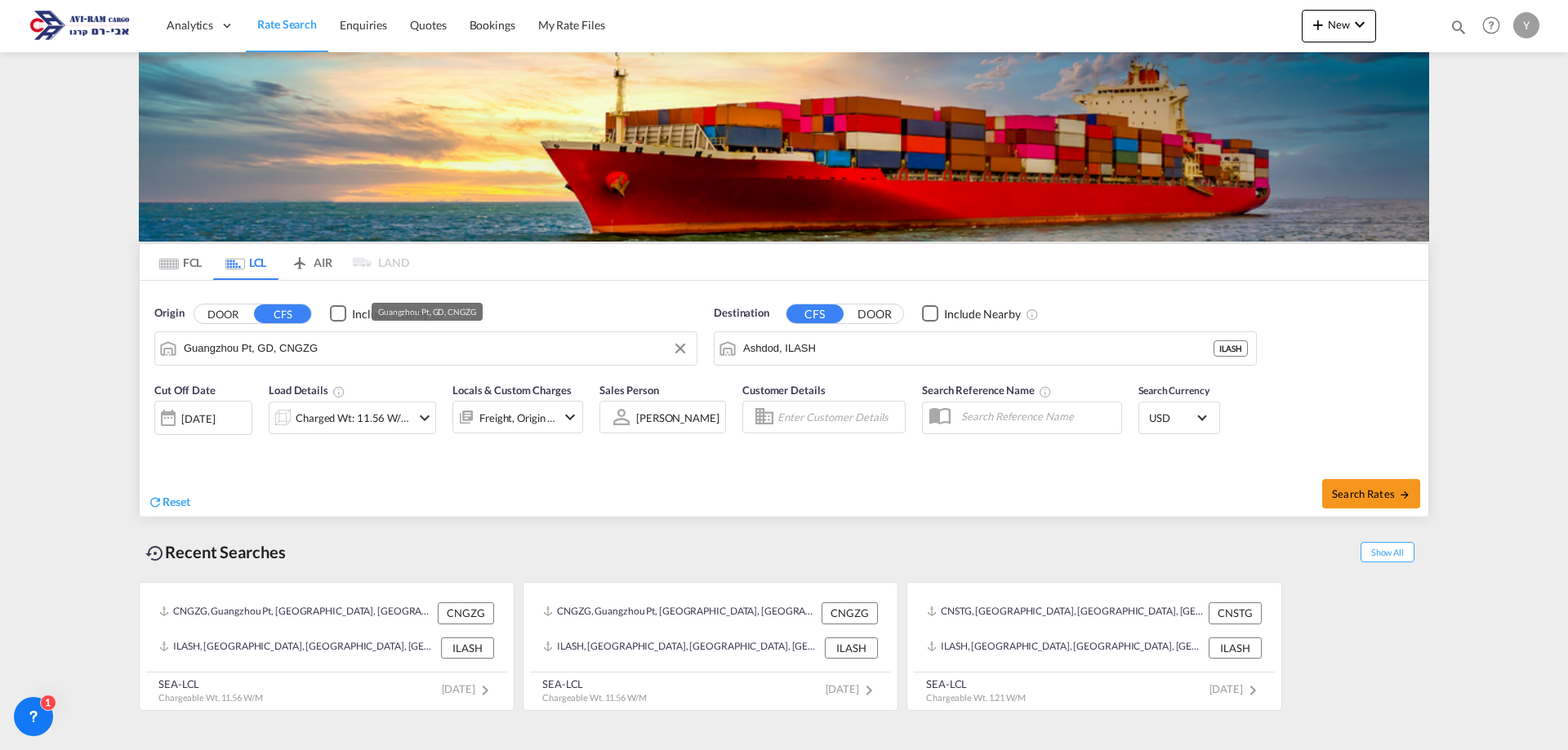
click at [453, 334] on md-autocomplete "Guangzhou Pt, GD, CNGZG" at bounding box center [436, 348] width 505 height 28
click at [450, 343] on input "Guangzhou Pt, GD, CNGZG" at bounding box center [436, 348] width 505 height 24
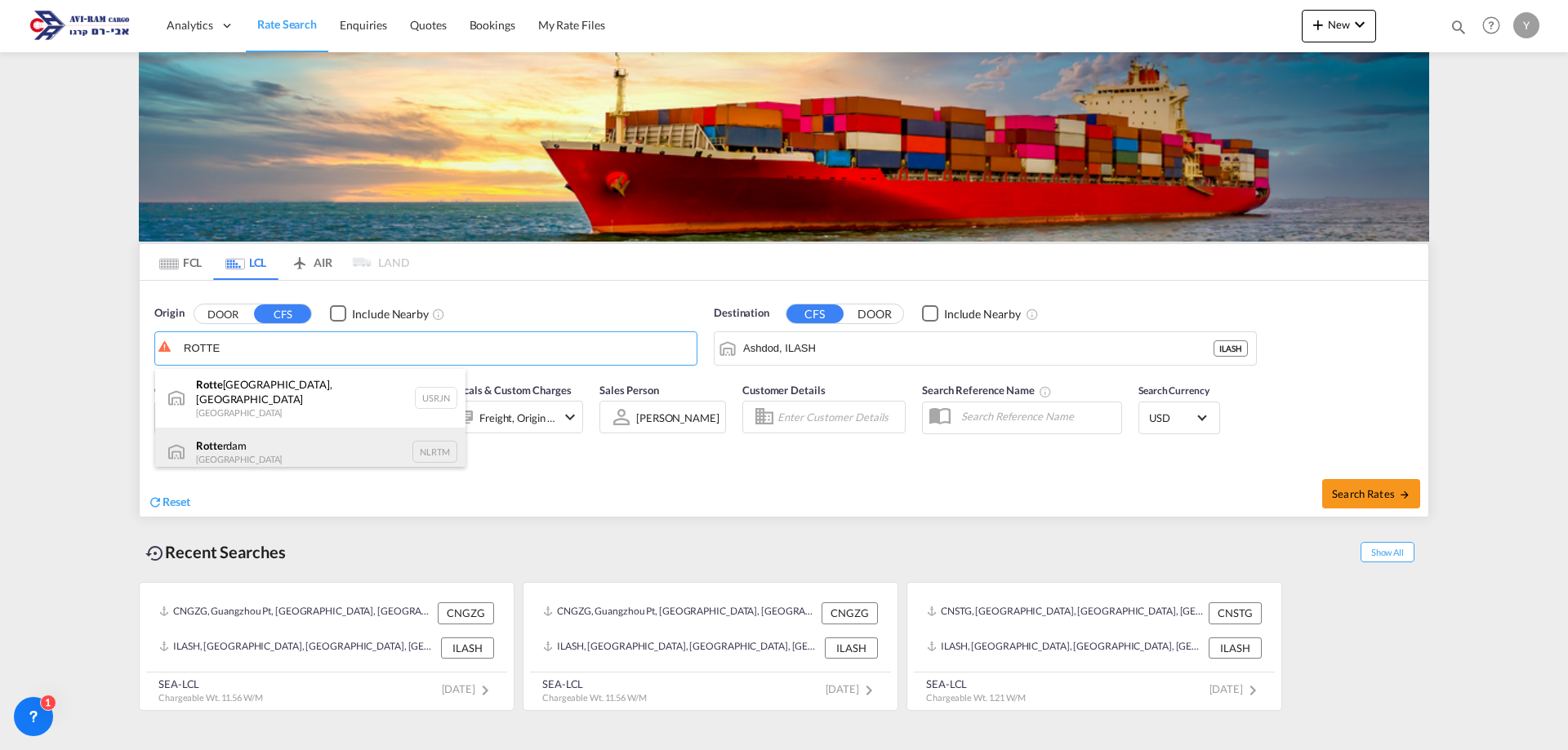
click at [339, 439] on div "Rotte rdam [GEOGRAPHIC_DATA] NLRTM" at bounding box center [309, 452] width 310 height 49
type input "[GEOGRAPHIC_DATA], NLRTM"
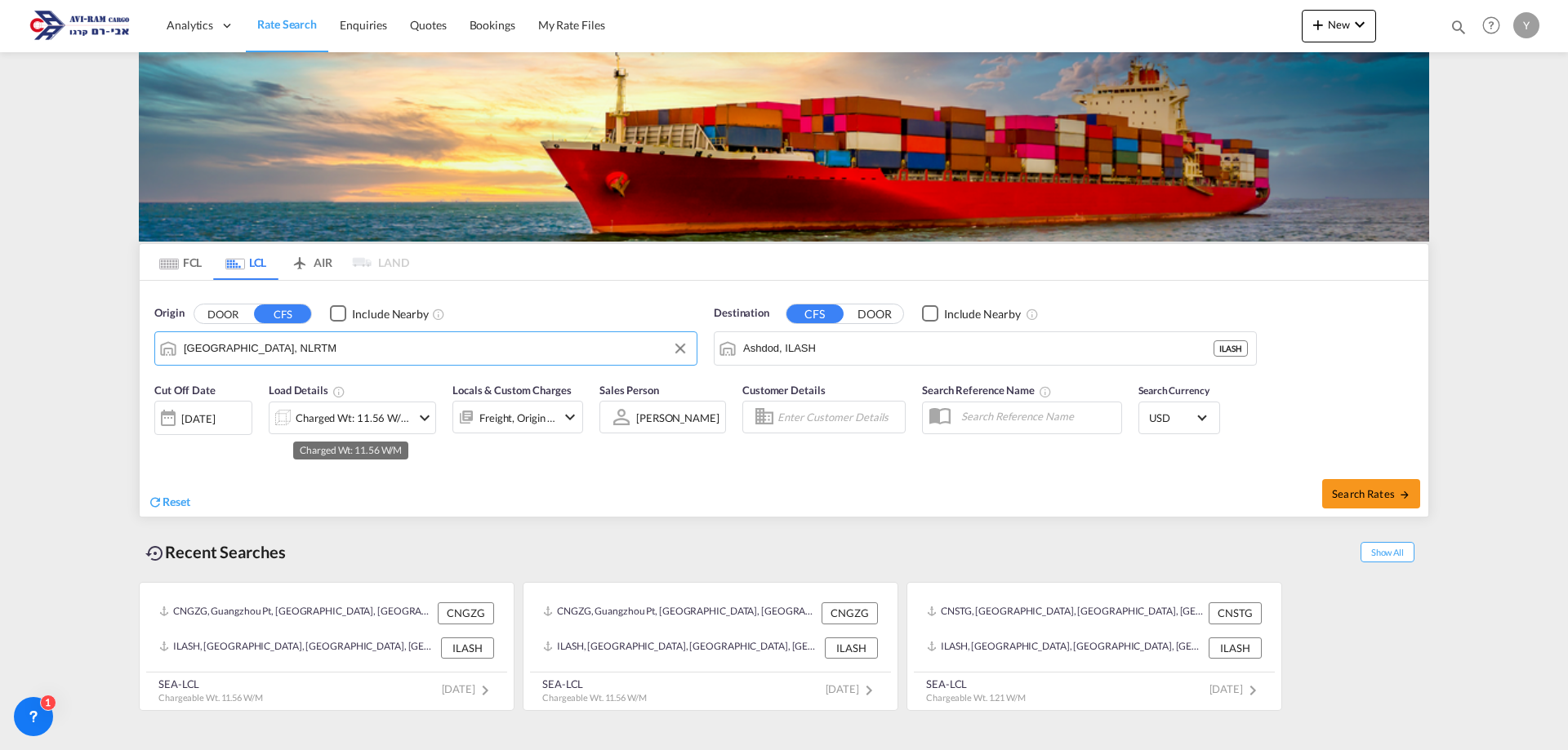
click at [400, 420] on div "Charged Wt: 11.56 W/M" at bounding box center [353, 418] width 115 height 23
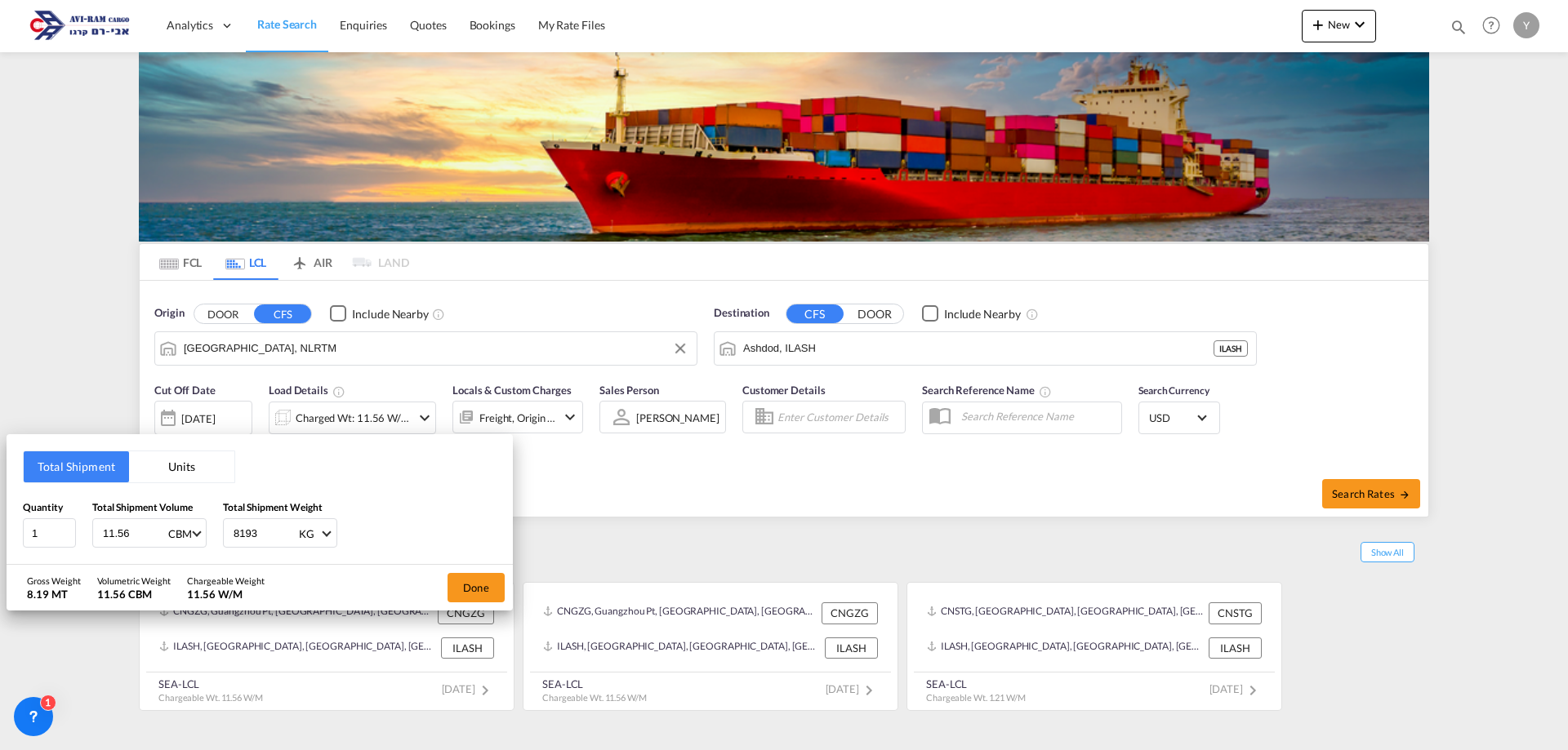
drag, startPoint x: 150, startPoint y: 543, endPoint x: 1, endPoint y: 499, distance: 155.4
click at [80, 537] on div "Quantity 1 Total Shipment Volume 11.56 CBM CBM CFT Total Shipment Weight 8193 K…" at bounding box center [260, 524] width 474 height 49
type input "3.76"
drag, startPoint x: 247, startPoint y: 540, endPoint x: 218, endPoint y: 546, distance: 29.6
click at [218, 546] on div "Quantity 1 Total Shipment Volume 3.76 CBM CBM CFT Total Shipment Weight 8193 KG…" at bounding box center [260, 524] width 474 height 49
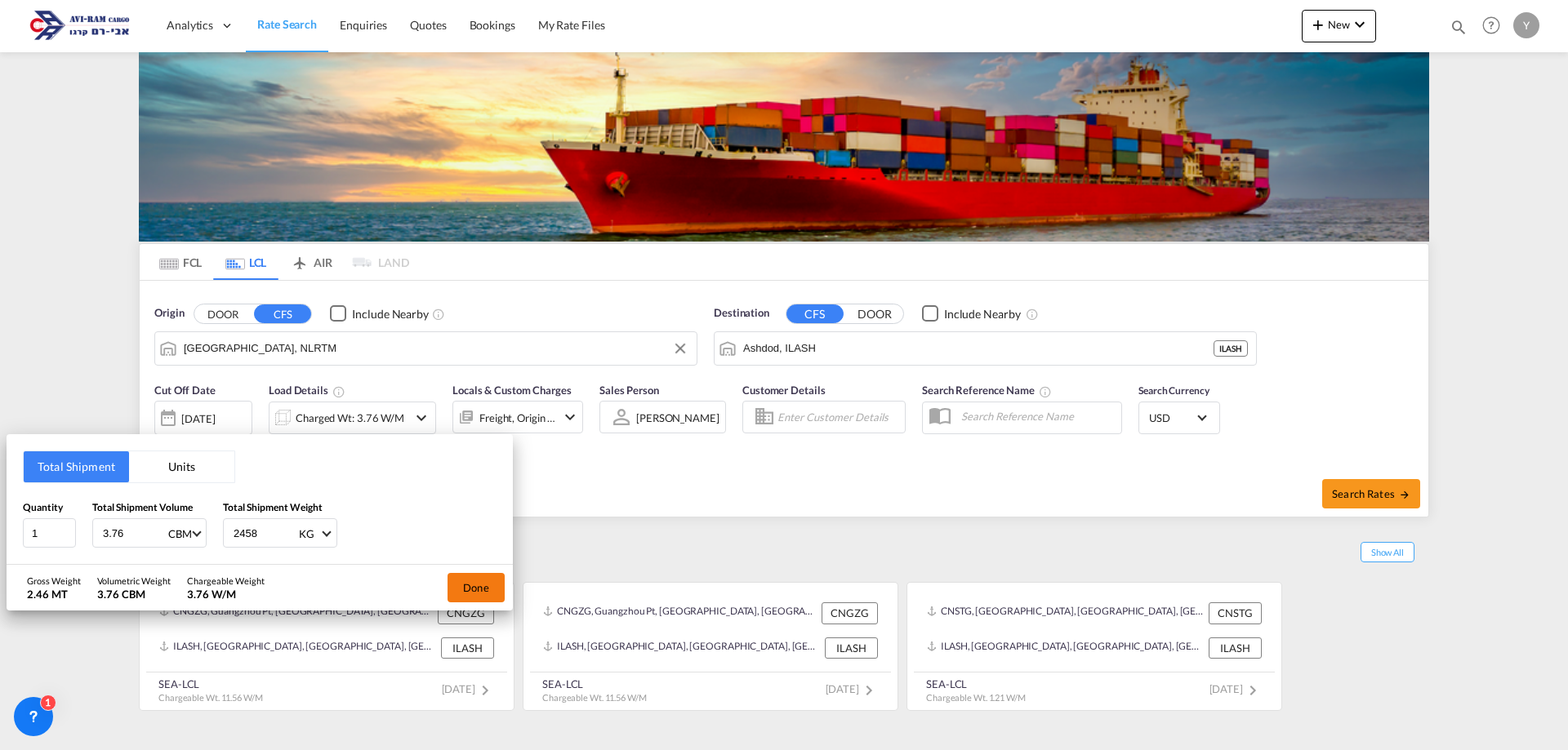
type input "2458"
click at [461, 574] on button "Done" at bounding box center [476, 588] width 57 height 29
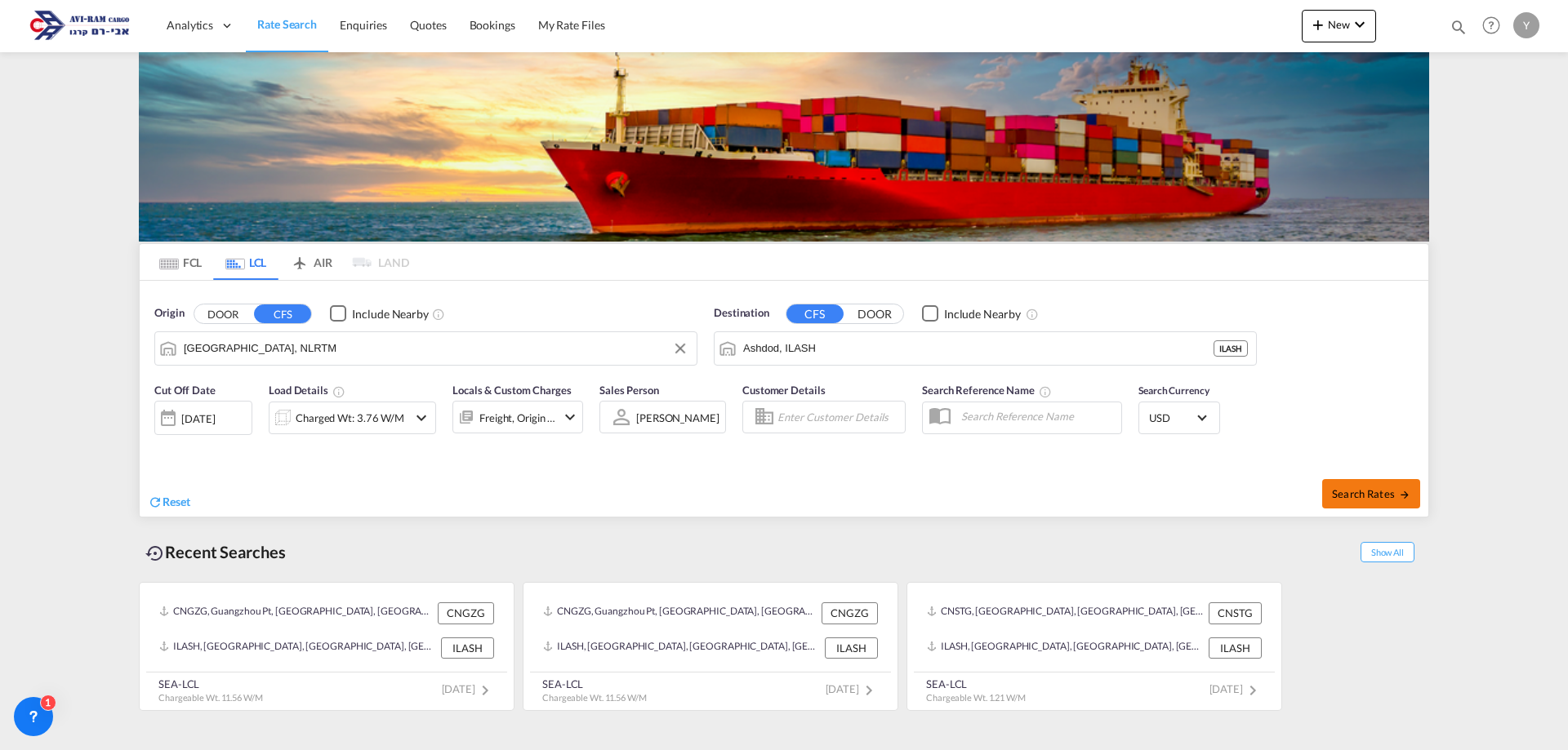
click at [1364, 487] on span "Search Rates" at bounding box center [1370, 494] width 78 height 14
type input "NLRTM to ILASH / [DATE]"
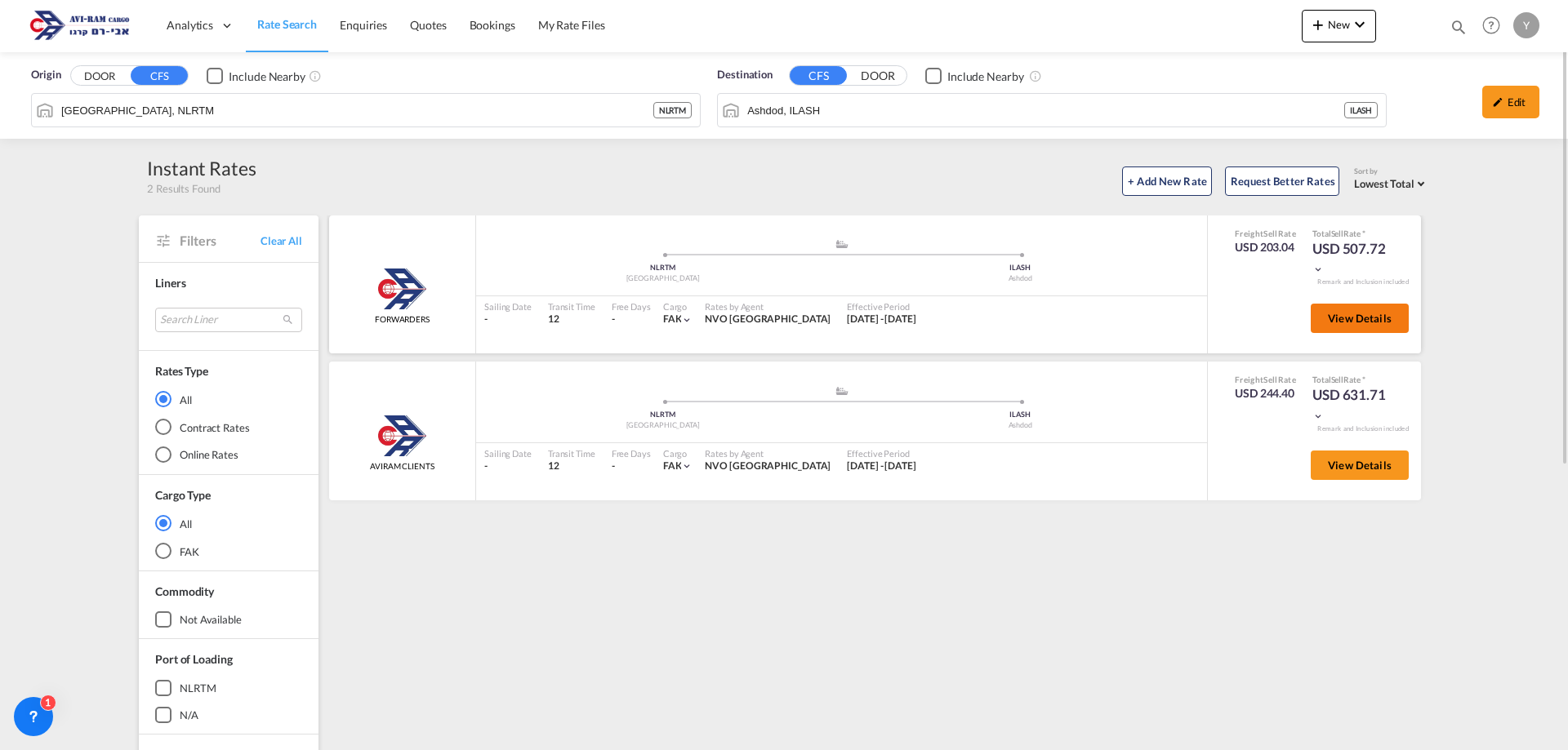
click at [1400, 323] on button "View Details" at bounding box center [1359, 318] width 98 height 29
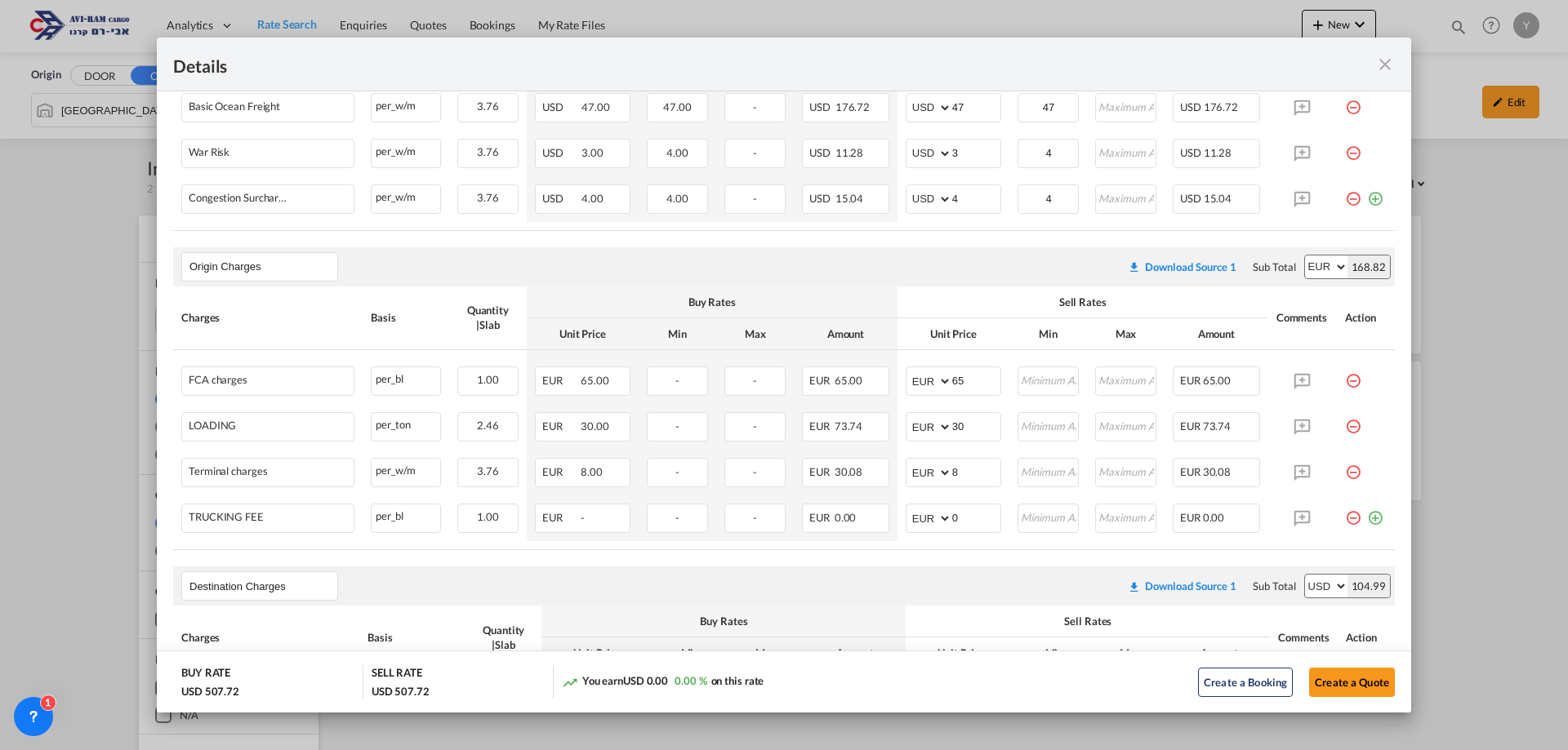
scroll to position [490, 0]
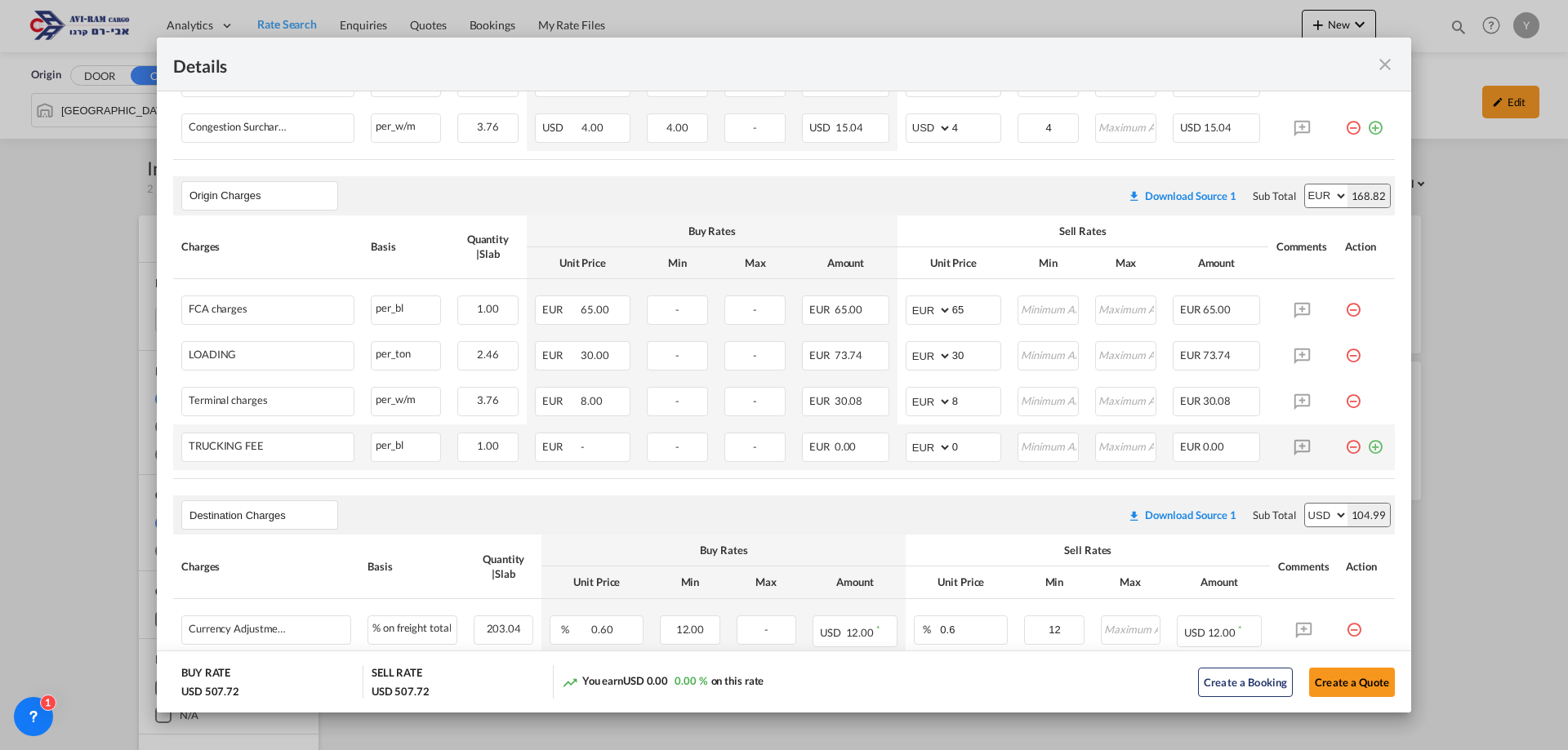
click at [1345, 445] on md-icon "icon-minus-circle-outline red-400-fg pt-7" at bounding box center [1352, 441] width 16 height 16
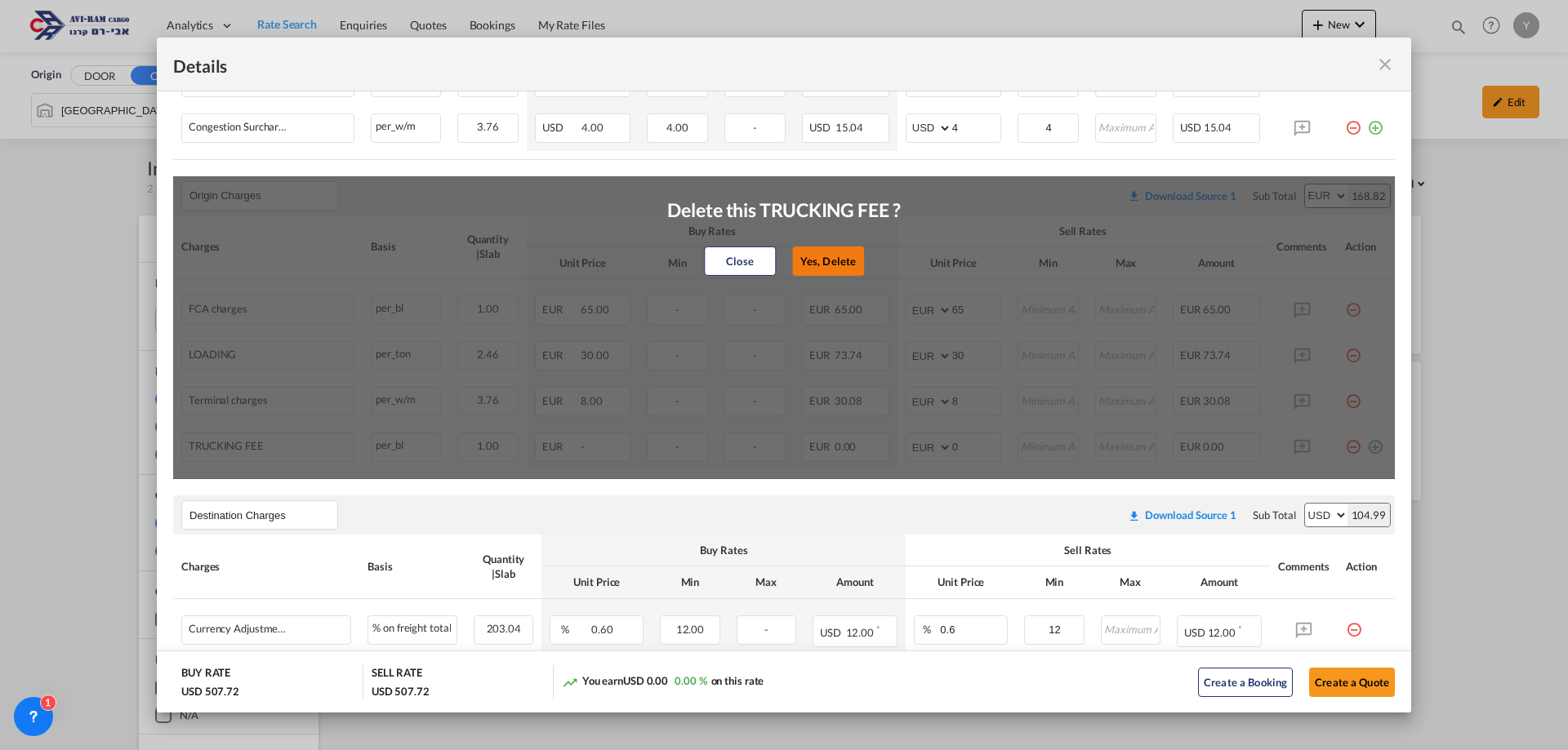
click at [828, 246] on button "Yes, Delete" at bounding box center [828, 261] width 72 height 29
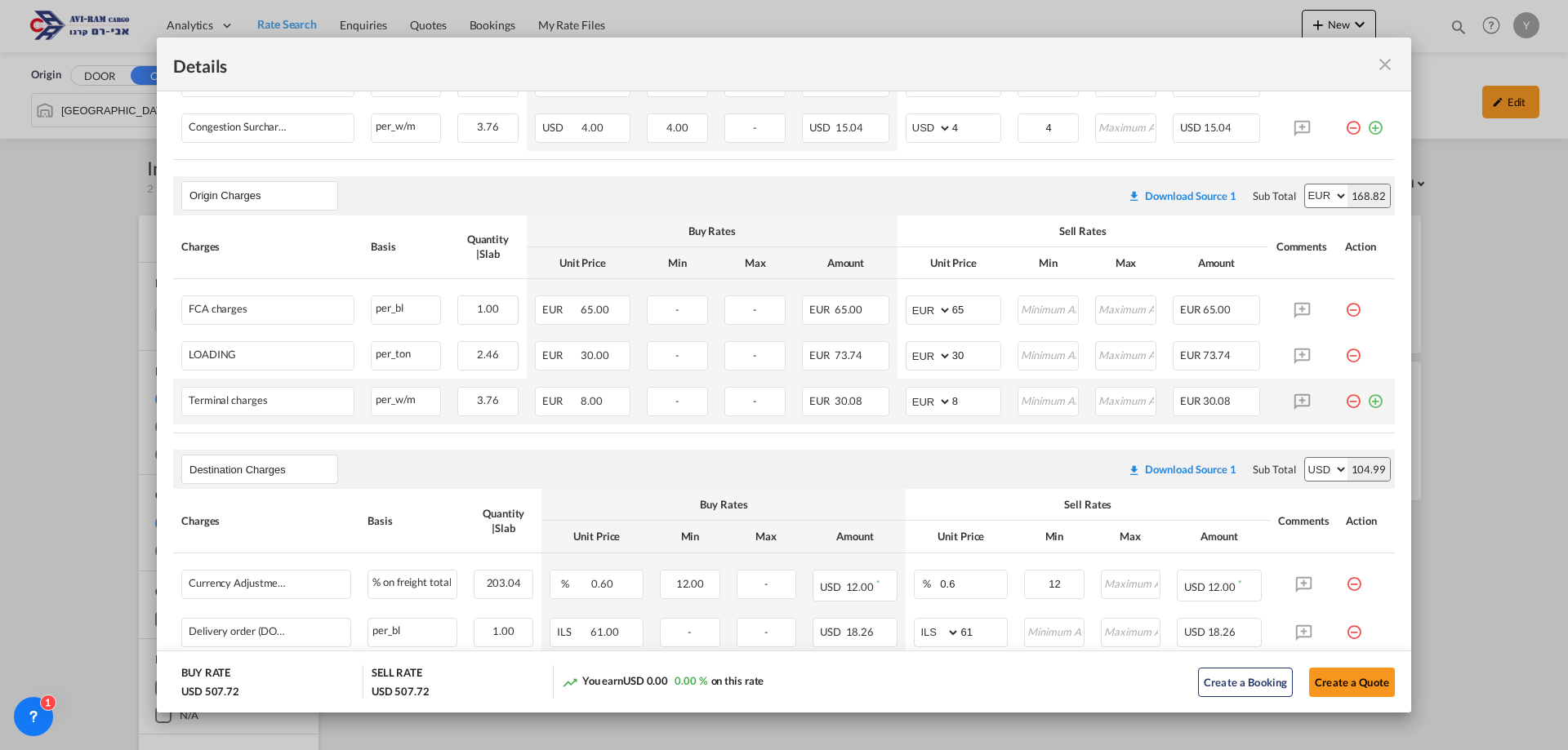
click at [1345, 396] on md-icon "icon-minus-circle-outline red-400-fg pt-7" at bounding box center [1352, 394] width 16 height 16
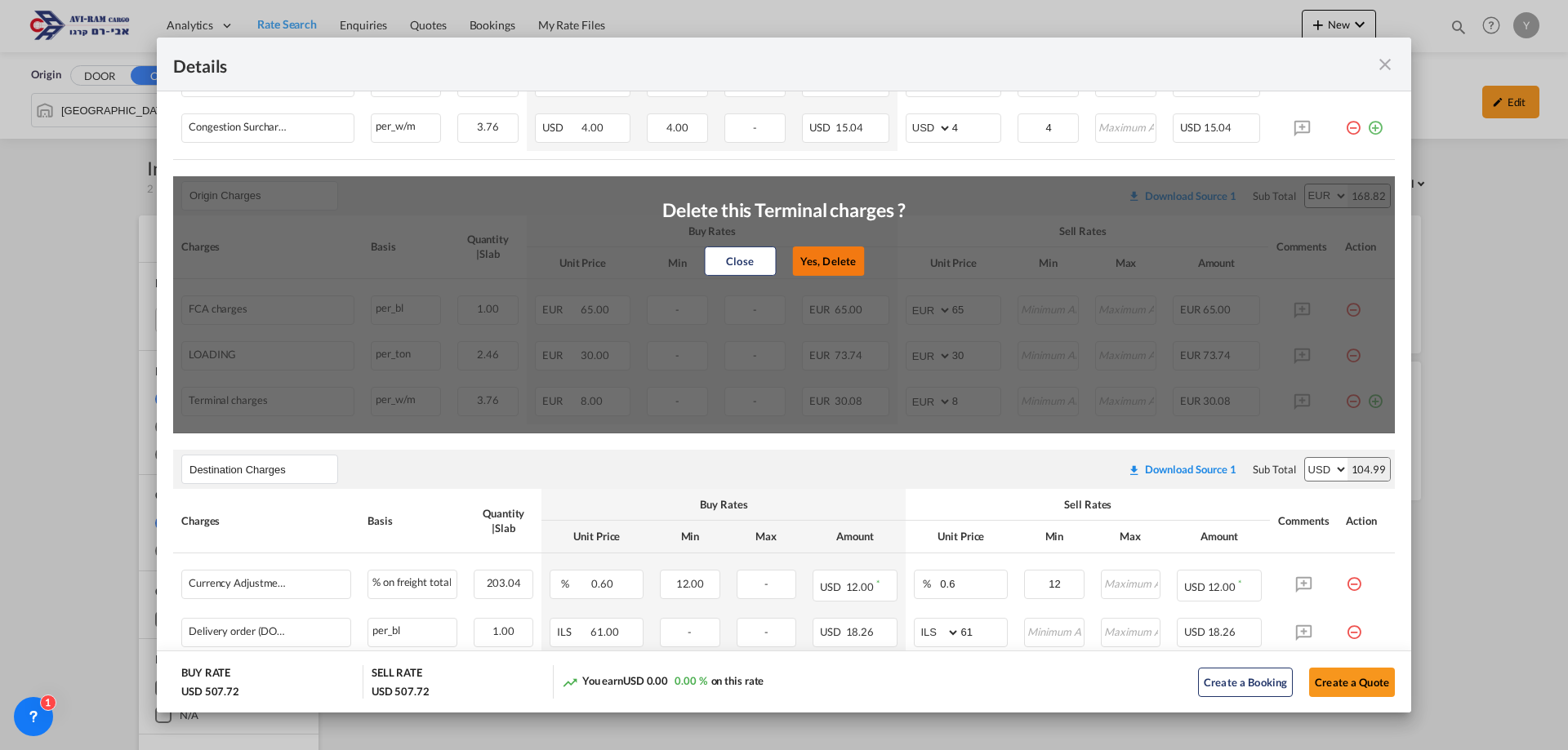
click at [815, 259] on button "Yes, Delete" at bounding box center [828, 261] width 72 height 29
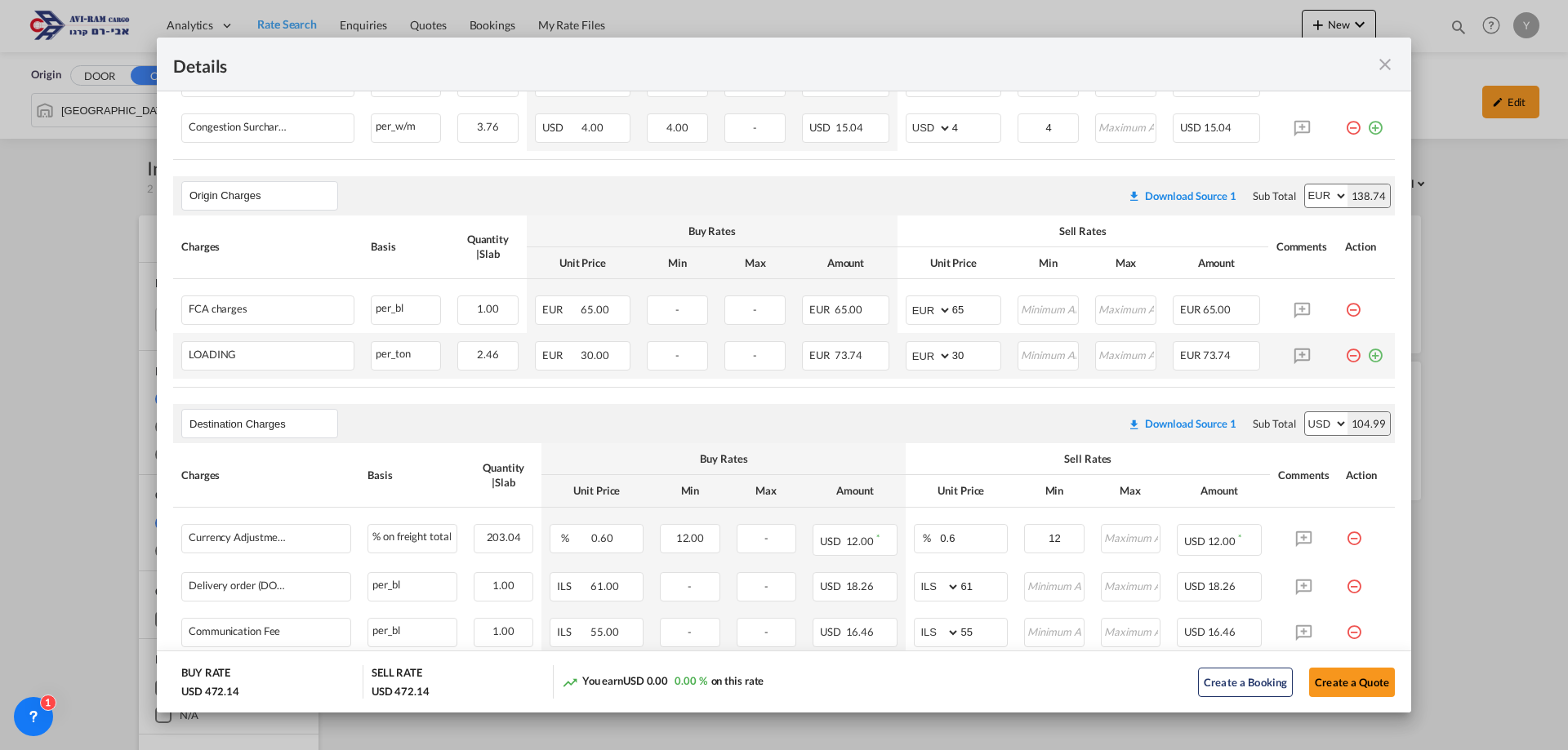
click at [1345, 357] on md-icon "icon-minus-circle-outline red-400-fg pt-7" at bounding box center [1352, 349] width 16 height 16
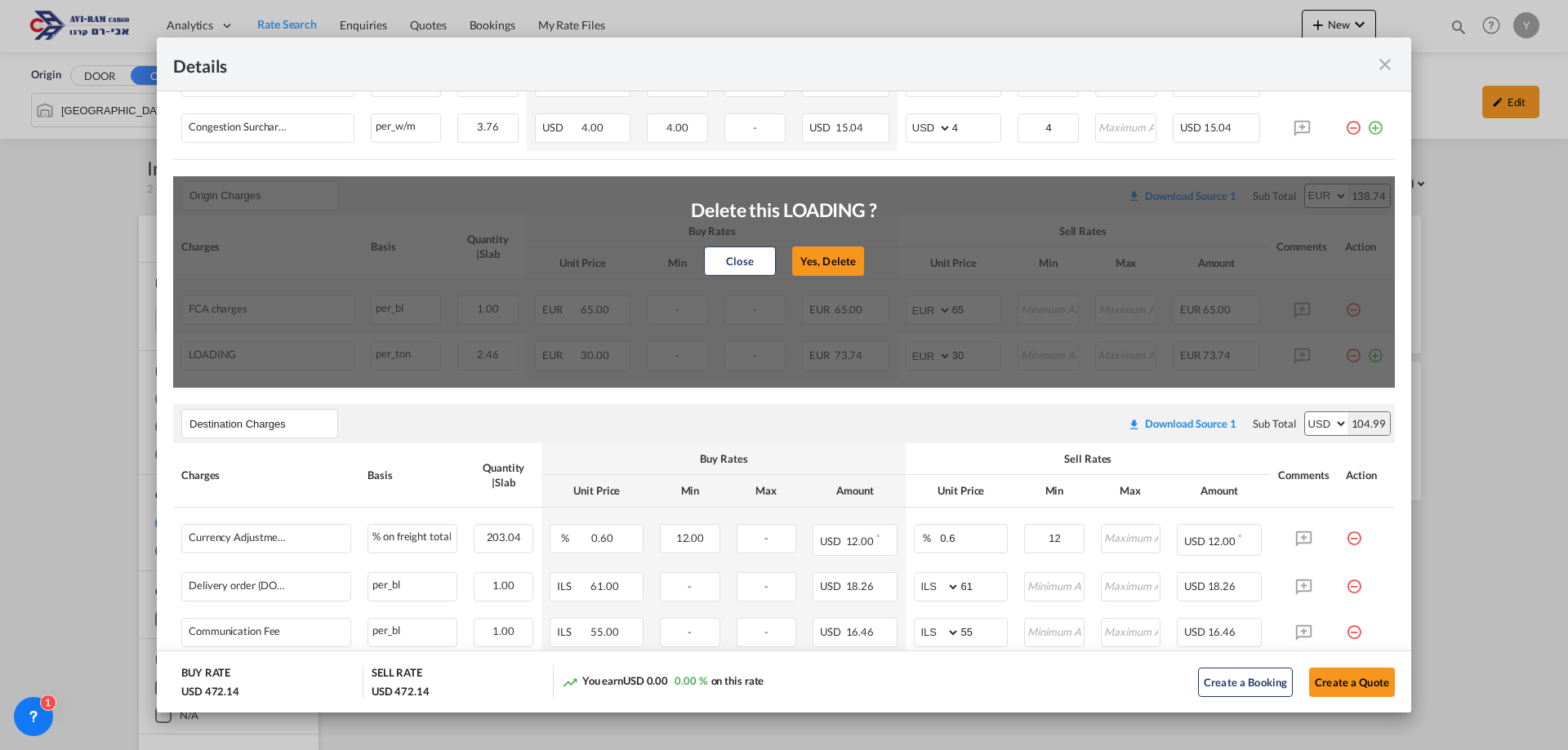
click at [792, 254] on button "Yes, Delete" at bounding box center [828, 261] width 72 height 29
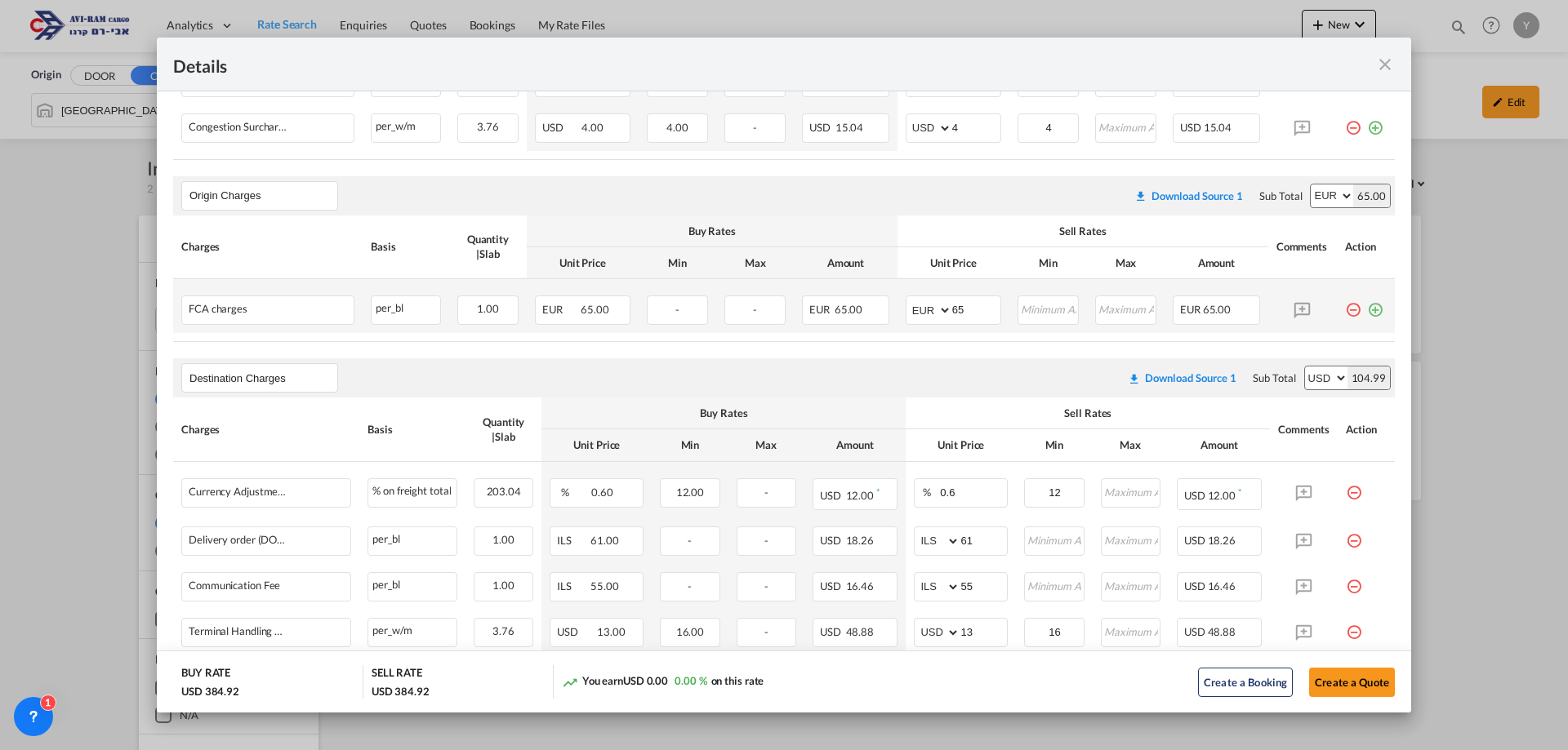
click at [1345, 309] on md-icon "icon-minus-circle-outline red-400-fg pt-7" at bounding box center [1352, 303] width 16 height 16
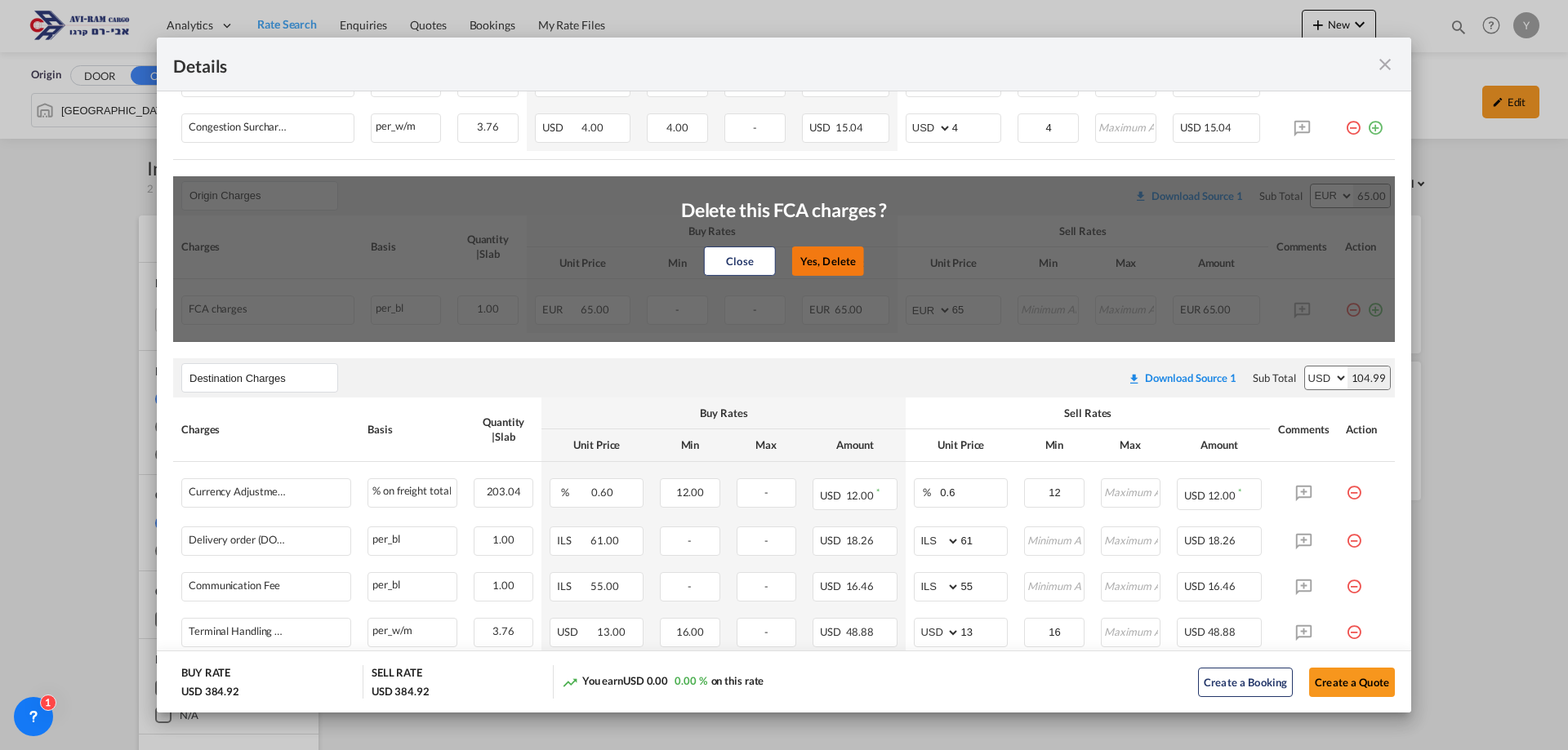
click at [848, 270] on button "Yes, Delete" at bounding box center [828, 261] width 72 height 29
type input "Destination Charges"
select select "string:USD"
type input "0.6"
type input "12"
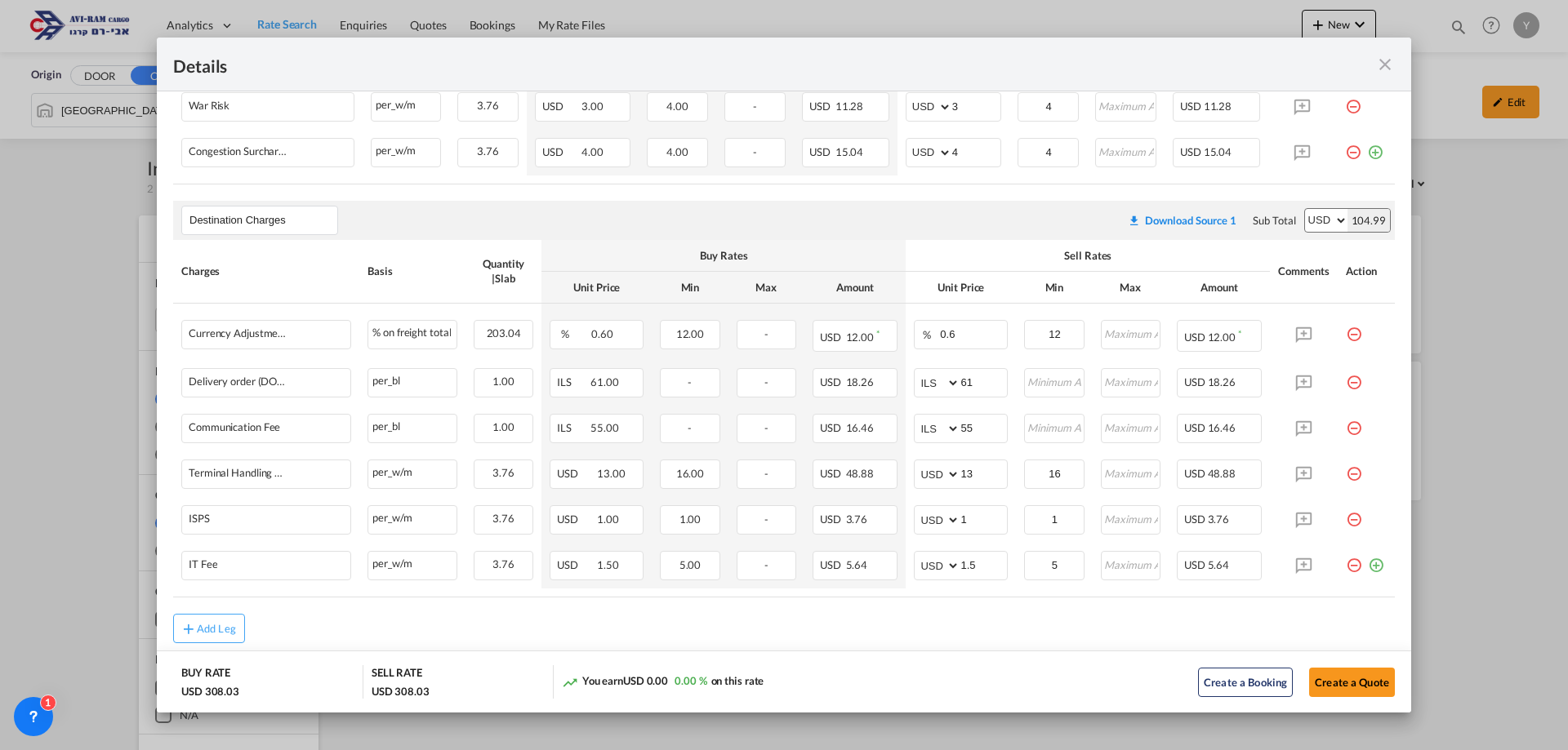
scroll to position [507, 0]
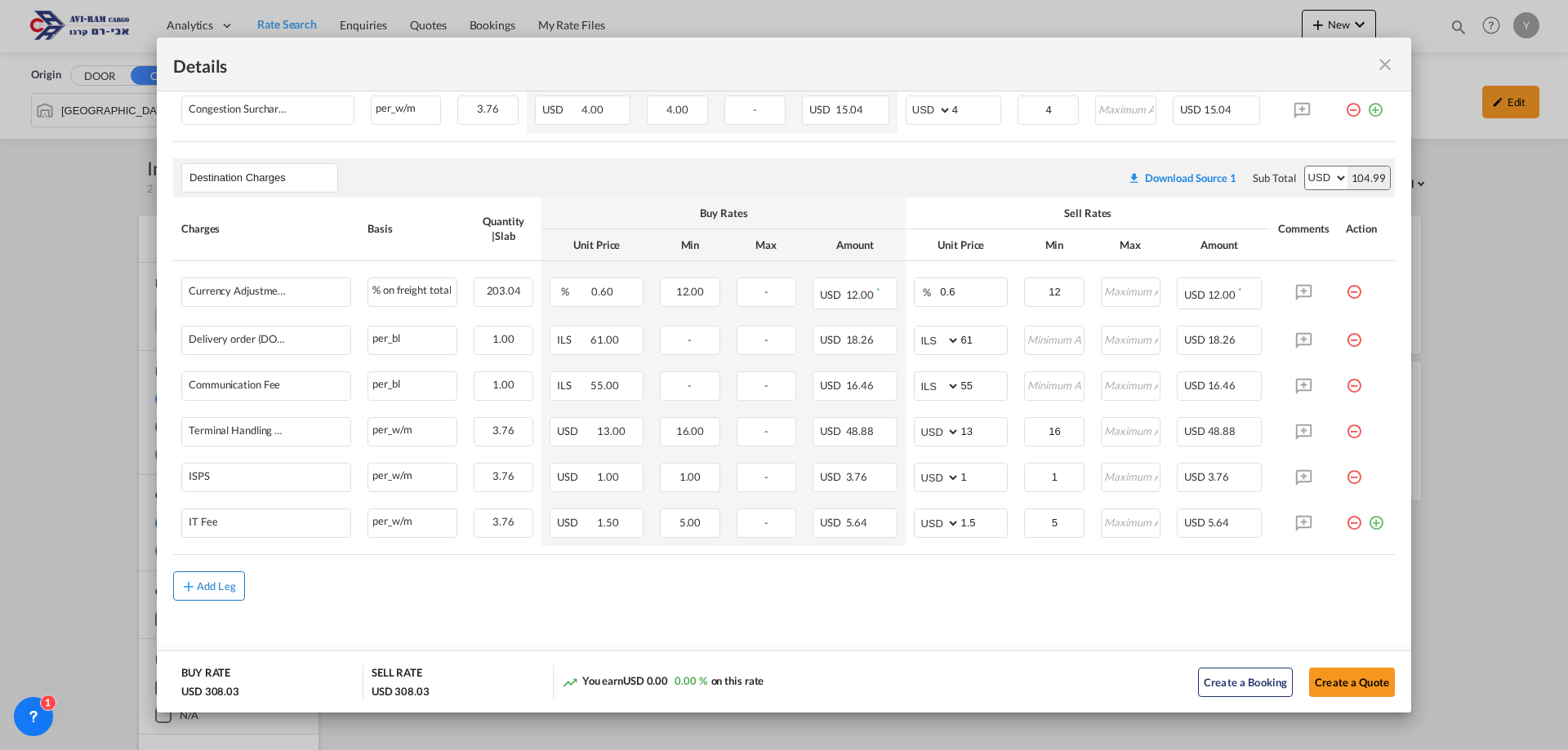
click at [243, 580] on button "Add Leg" at bounding box center [209, 586] width 72 height 29
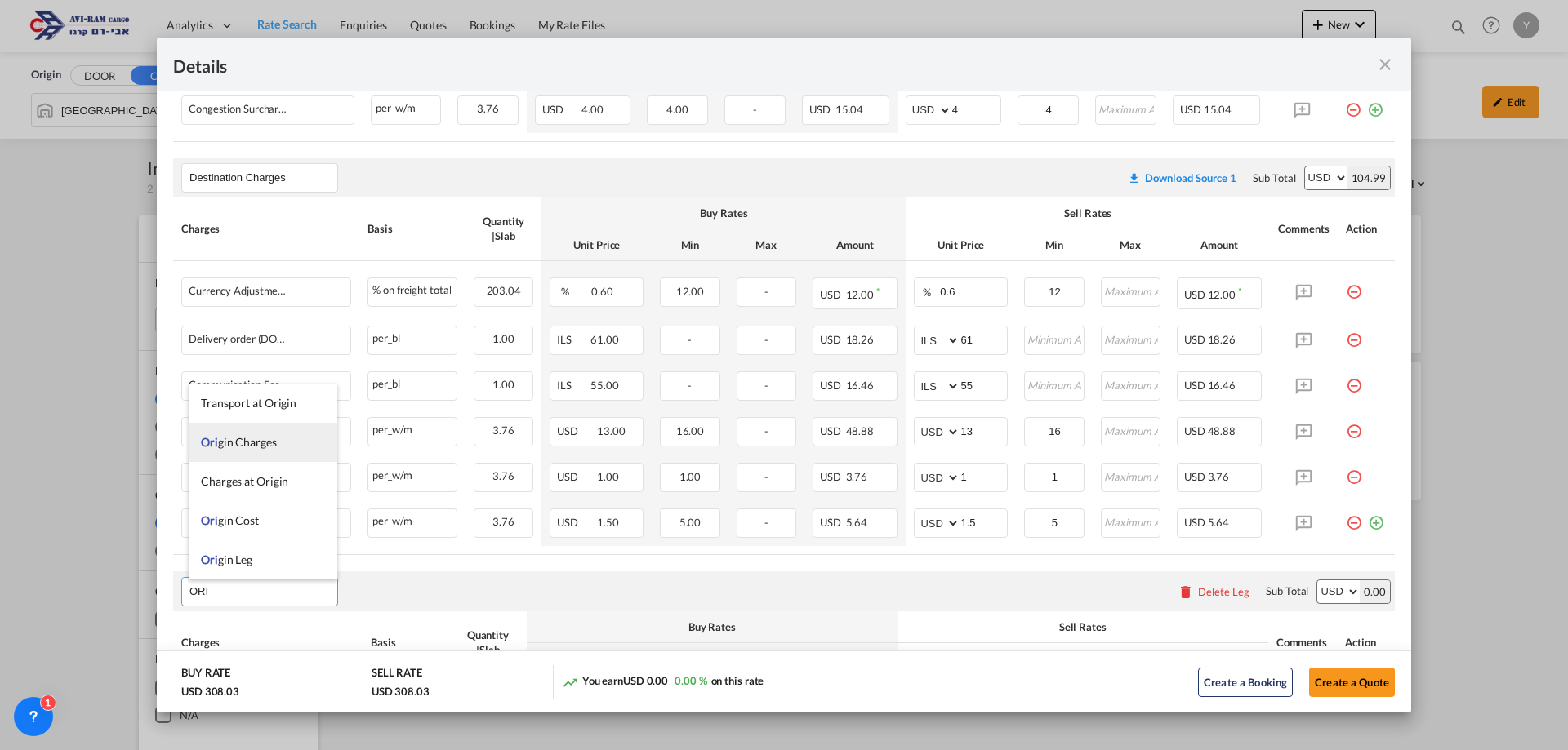
click at [264, 444] on span "Ori gin Charges" at bounding box center [239, 442] width 76 height 14
type input "Origin Charges"
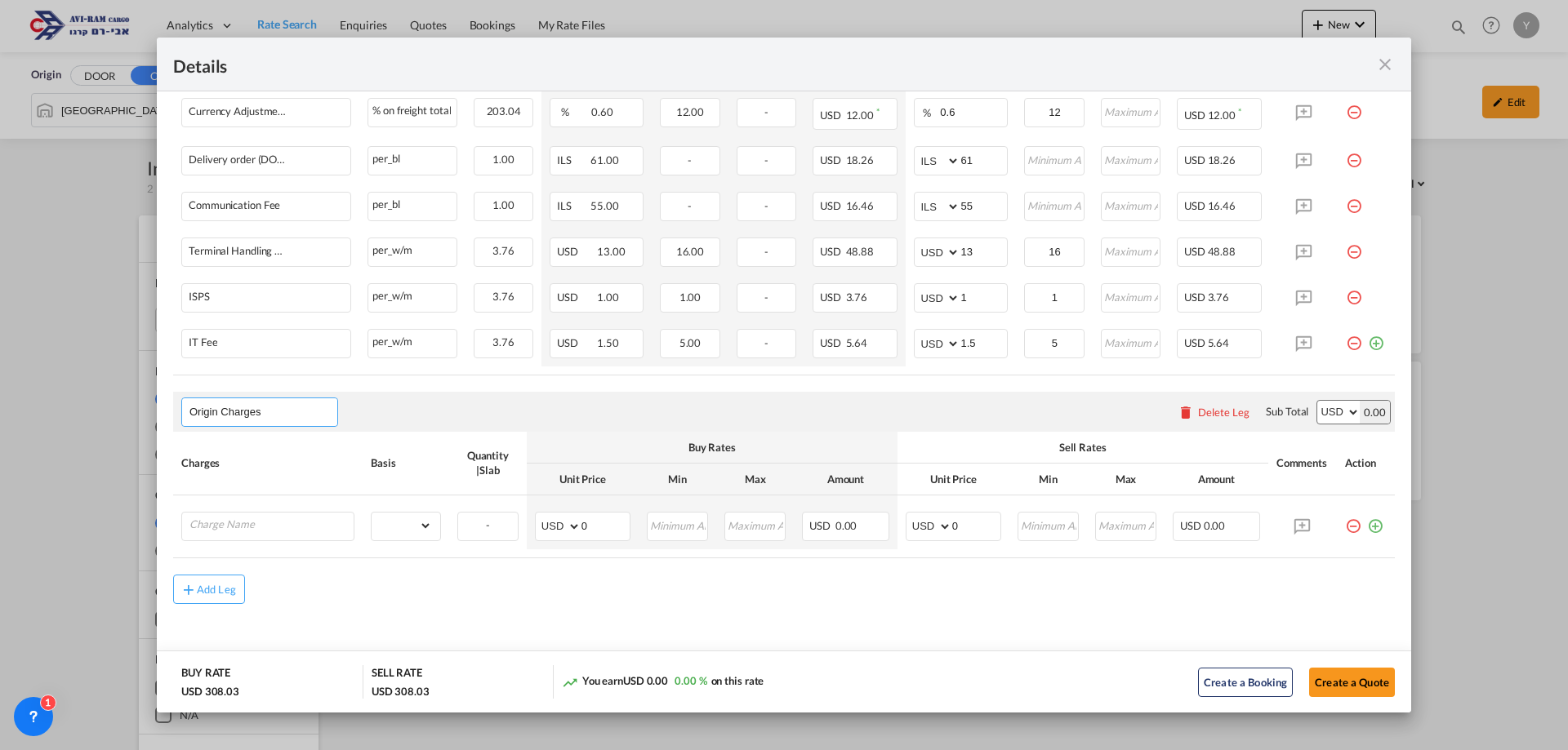
scroll to position [690, 0]
click at [269, 533] on input "Charge Name" at bounding box center [272, 522] width 164 height 24
type input "EXW ALL IN"
click at [437, 518] on md-input-container "gross_weight volumetric_weight per_shipment per_bl per_km per_hawb per_kg flat …" at bounding box center [405, 523] width 69 height 26
click at [400, 518] on select "gross_weight volumetric_weight per_shipment per_bl per_km per_hawb per_kg flat …" at bounding box center [401, 523] width 60 height 26
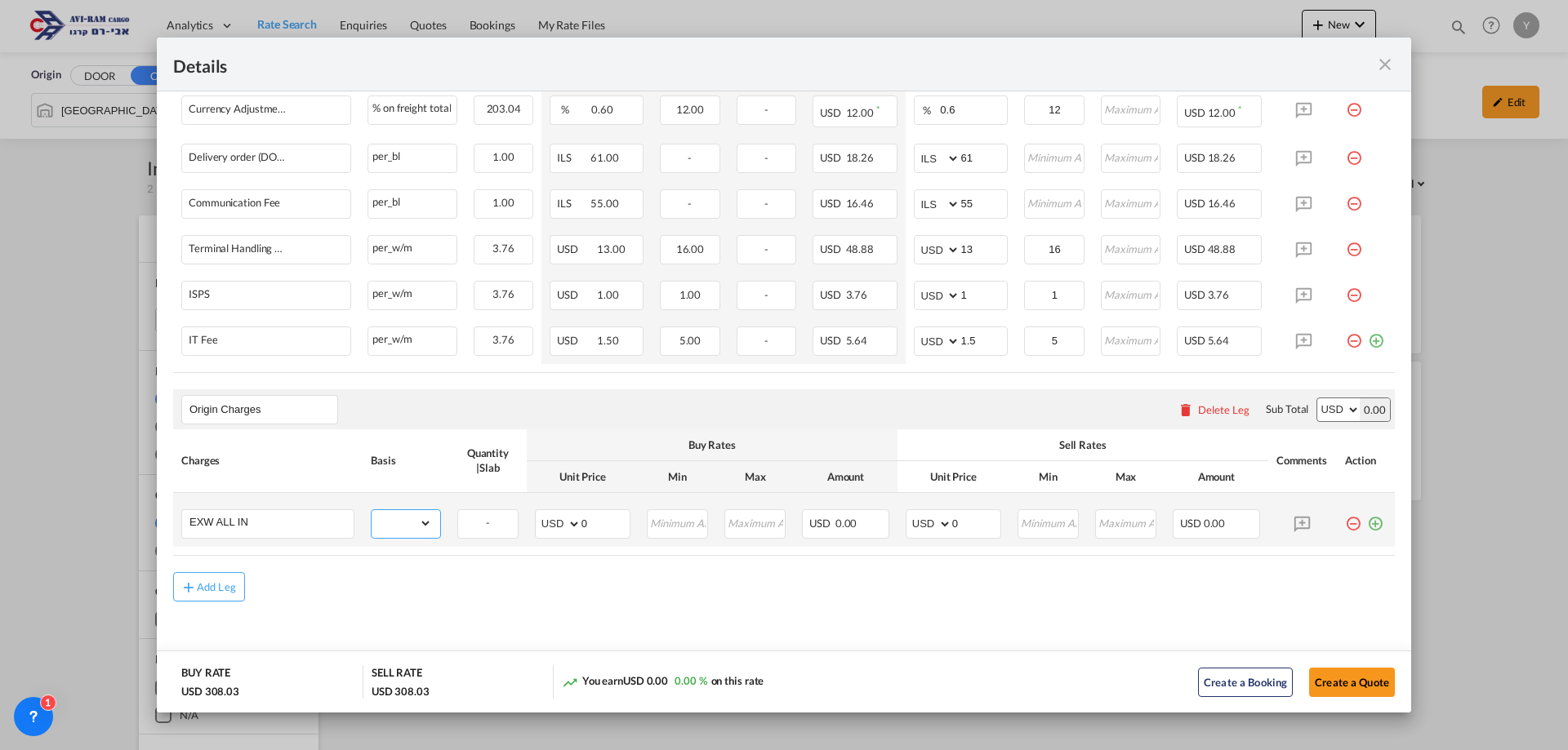
select select "per_shipment"
click at [371, 510] on select "gross_weight volumetric_weight per_shipment per_bl per_km per_hawb per_kg flat …" at bounding box center [401, 523] width 60 height 26
click at [967, 530] on input "0" at bounding box center [976, 522] width 48 height 24
click at [932, 524] on select "AED AFN ALL AMD ANG AOA ARS AUD AWG AZN BAM BBD BDT BGN BHD BIF BMD BND BOB BRL…" at bounding box center [930, 524] width 43 height 23
select select "string:EUR"
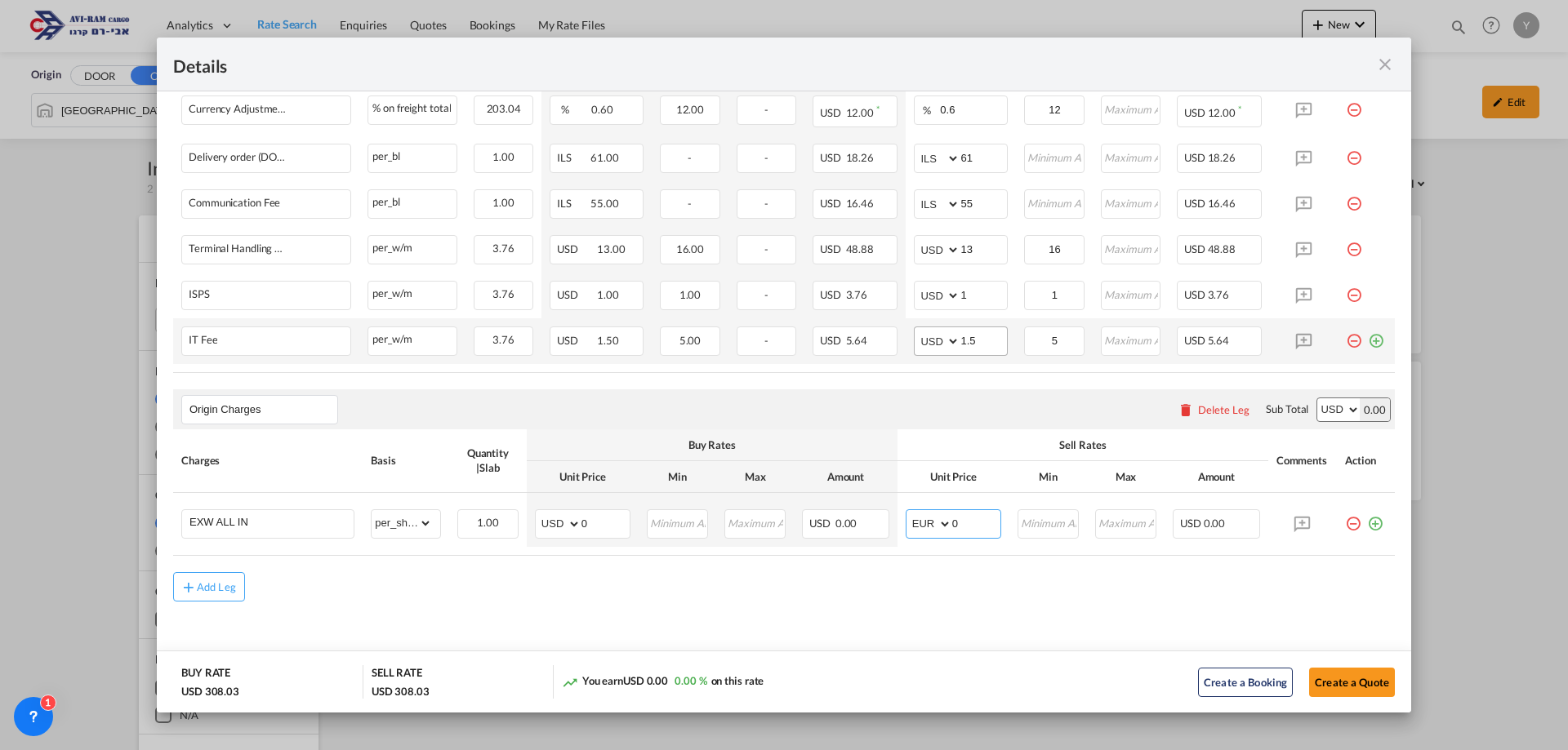
click at [909, 512] on select "AED AFN ALL AMD ANG AOA ARS AUD AWG AZN BAM BBD BDT BGN BHD BIF BMD BND BOB BRL…" at bounding box center [930, 524] width 43 height 23
drag, startPoint x: 971, startPoint y: 528, endPoint x: 928, endPoint y: 528, distance: 43.0
click at [928, 528] on md-input-container "AED AFN ALL AMD ANG AOA ARS AUD AWG AZN BAM BBD BDT BGN BHD BIF BMD BND BOB BRL…" at bounding box center [953, 524] width 96 height 29
type input "465"
click at [1069, 591] on div "Add Leg" at bounding box center [783, 587] width 1221 height 29
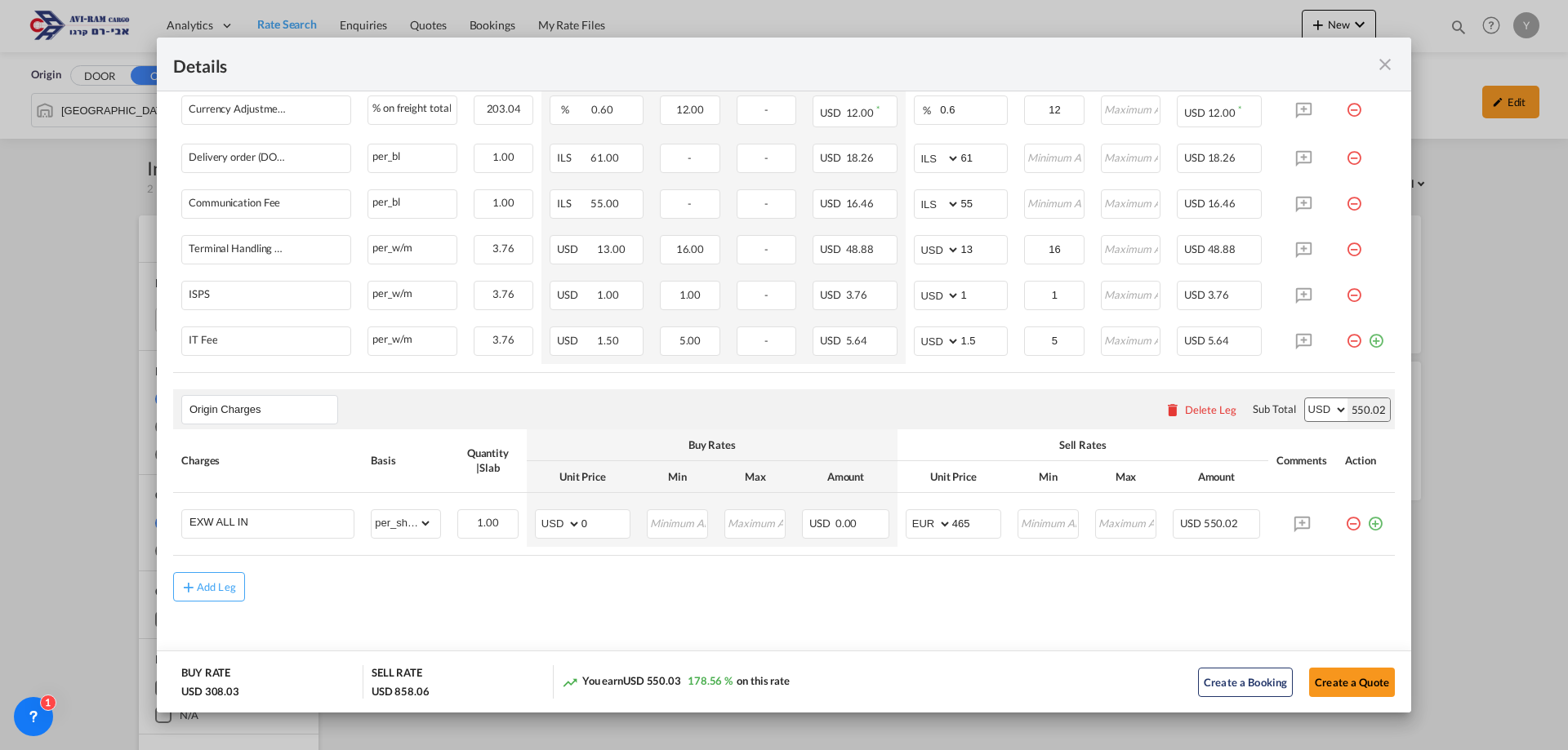
scroll to position [281, 0]
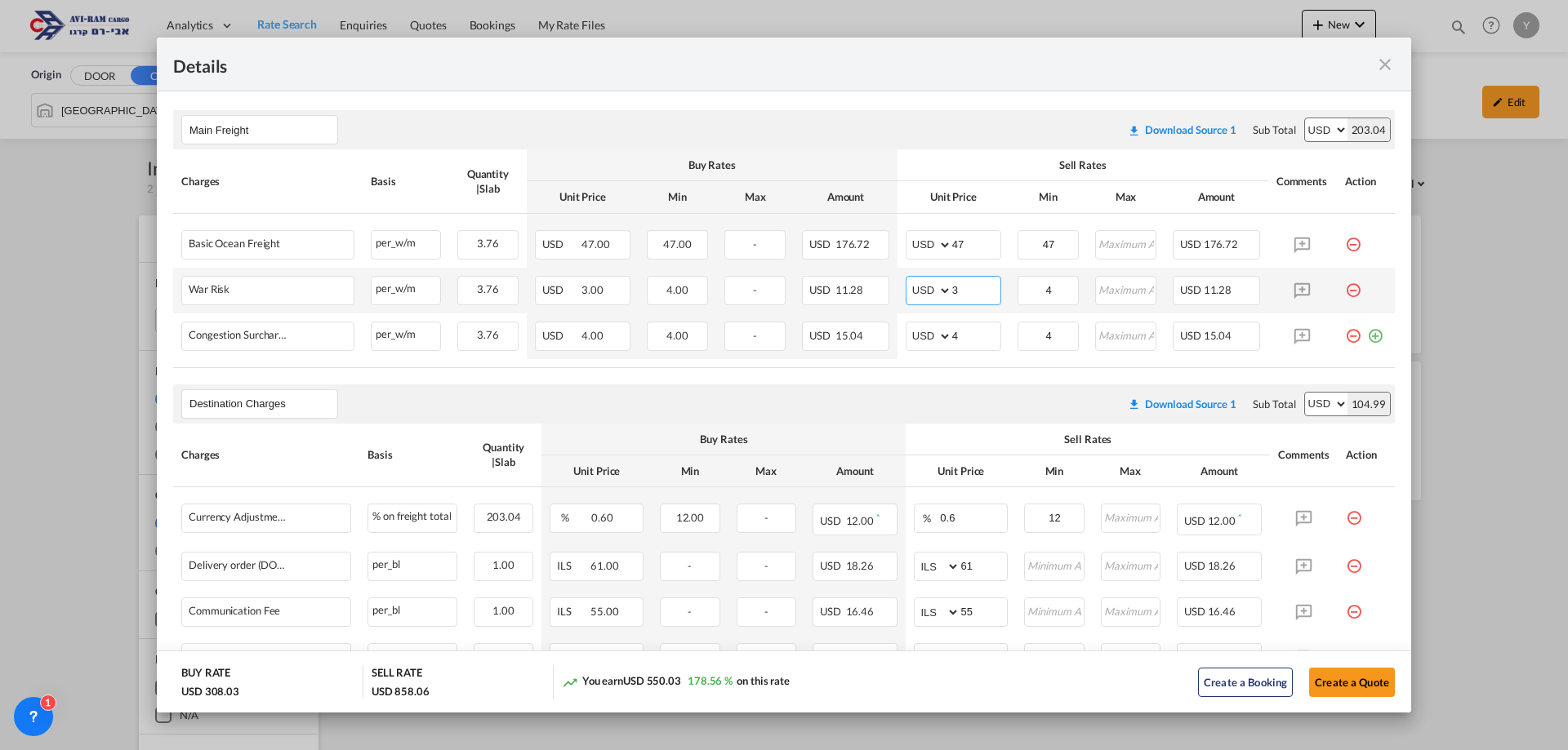
drag, startPoint x: 974, startPoint y: 293, endPoint x: 927, endPoint y: 284, distance: 47.9
click at [927, 284] on md-input-container "AED AFN ALL AMD ANG AOA ARS AUD AWG AZN BAM BBD BDT BGN BHD BIF BMD BND [PERSON…" at bounding box center [953, 290] width 96 height 29
type input "2"
click at [901, 390] on div "Destination Charges Please enter leg name Leg Name Already Exists Download Sour…" at bounding box center [783, 404] width 1221 height 40
click at [1036, 297] on input "4" at bounding box center [1048, 288] width 59 height 24
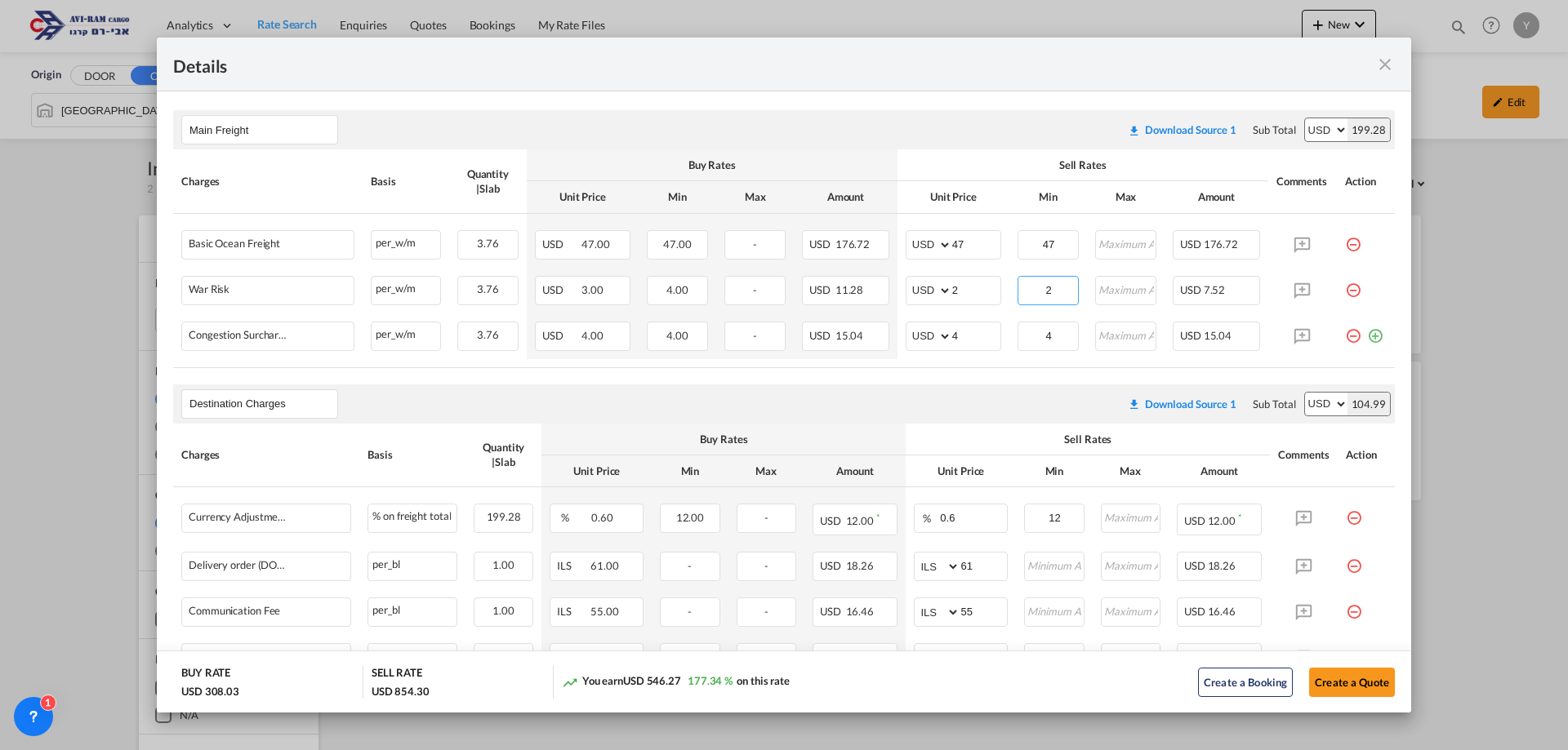
type input "2"
click at [926, 376] on air-lcl-rate-modification "Main Freight Please enter leg name Leg Name Already Exists Download Source 1 Su…" at bounding box center [783, 552] width 1221 height 916
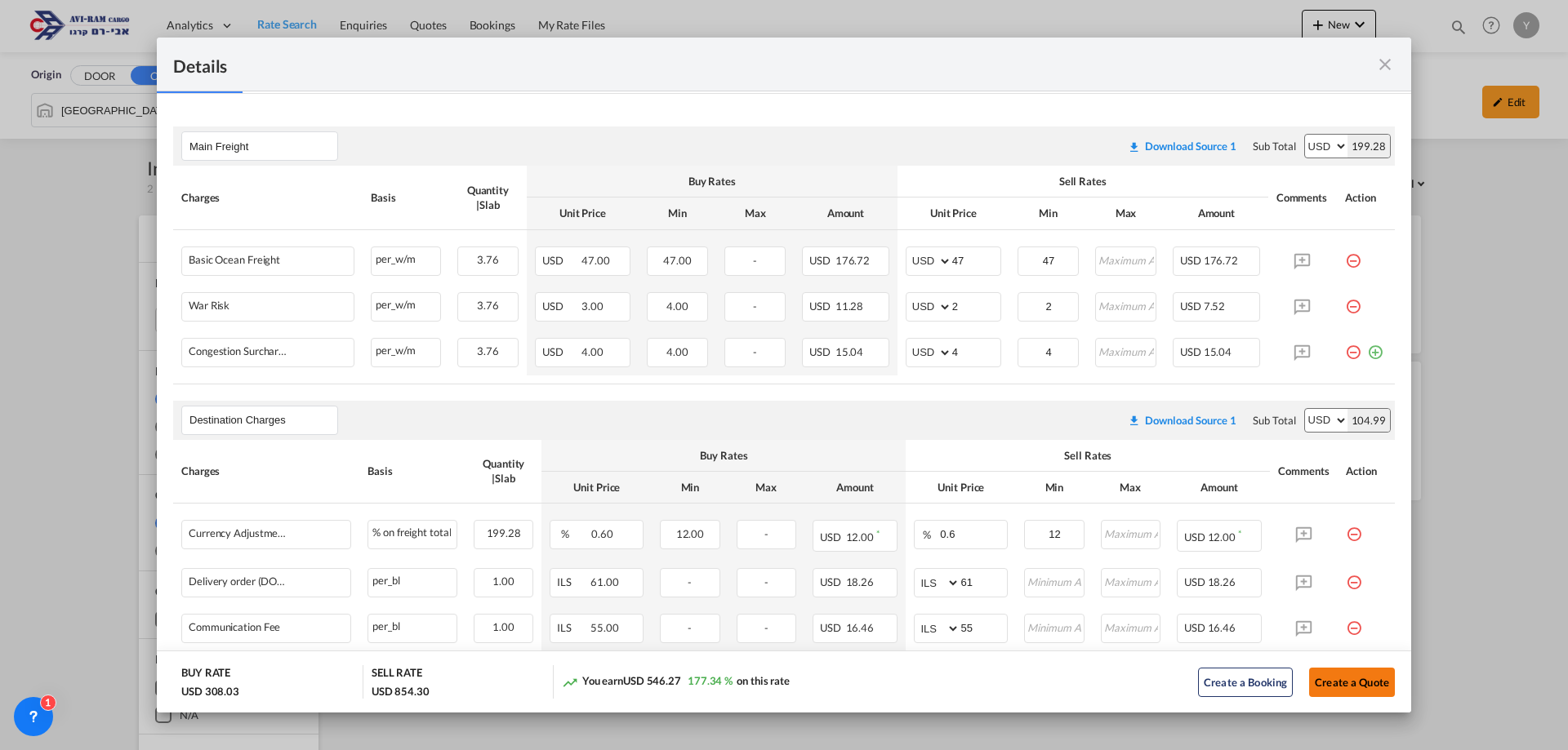
scroll to position [118, 0]
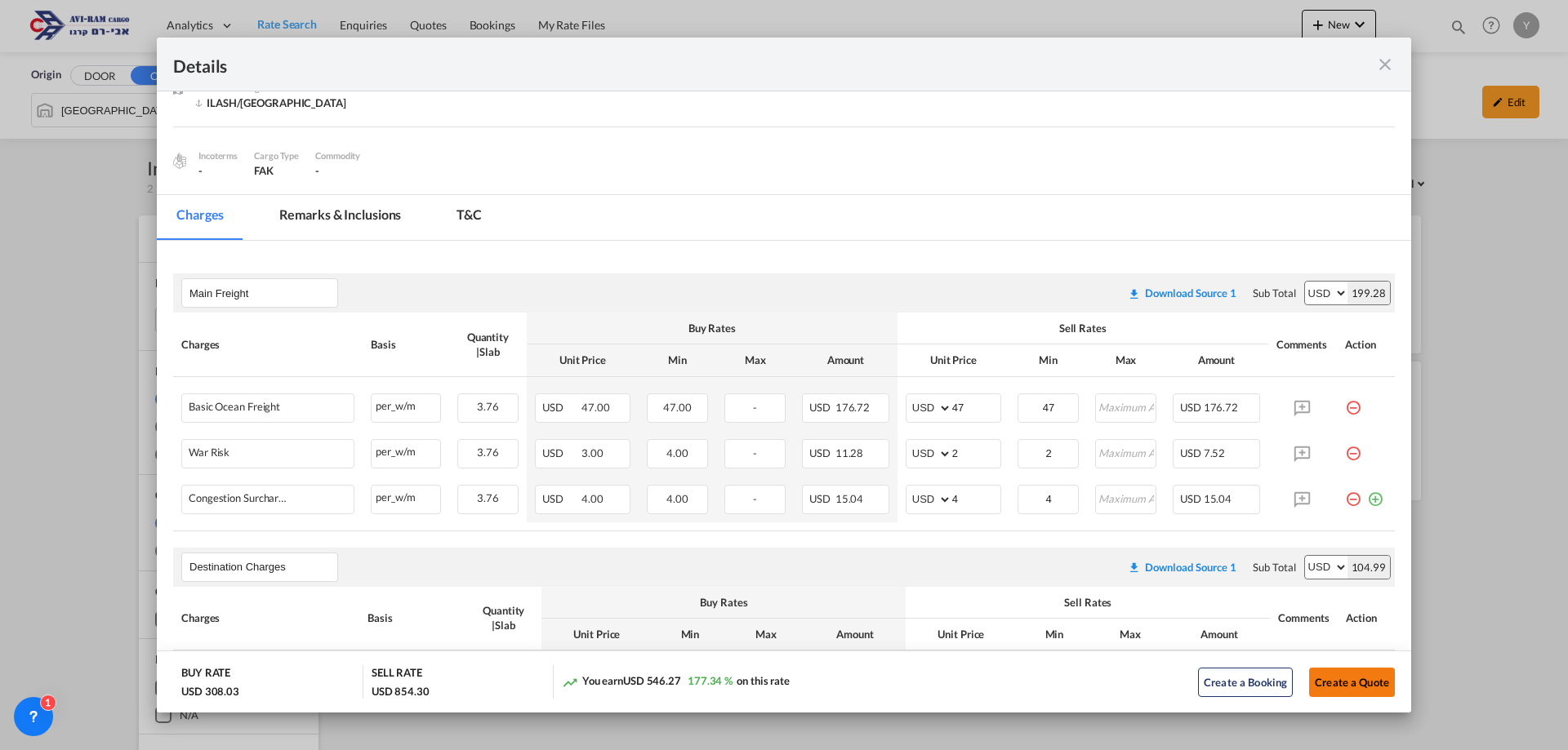
click at [1345, 679] on button "Create a Quote" at bounding box center [1351, 682] width 86 height 29
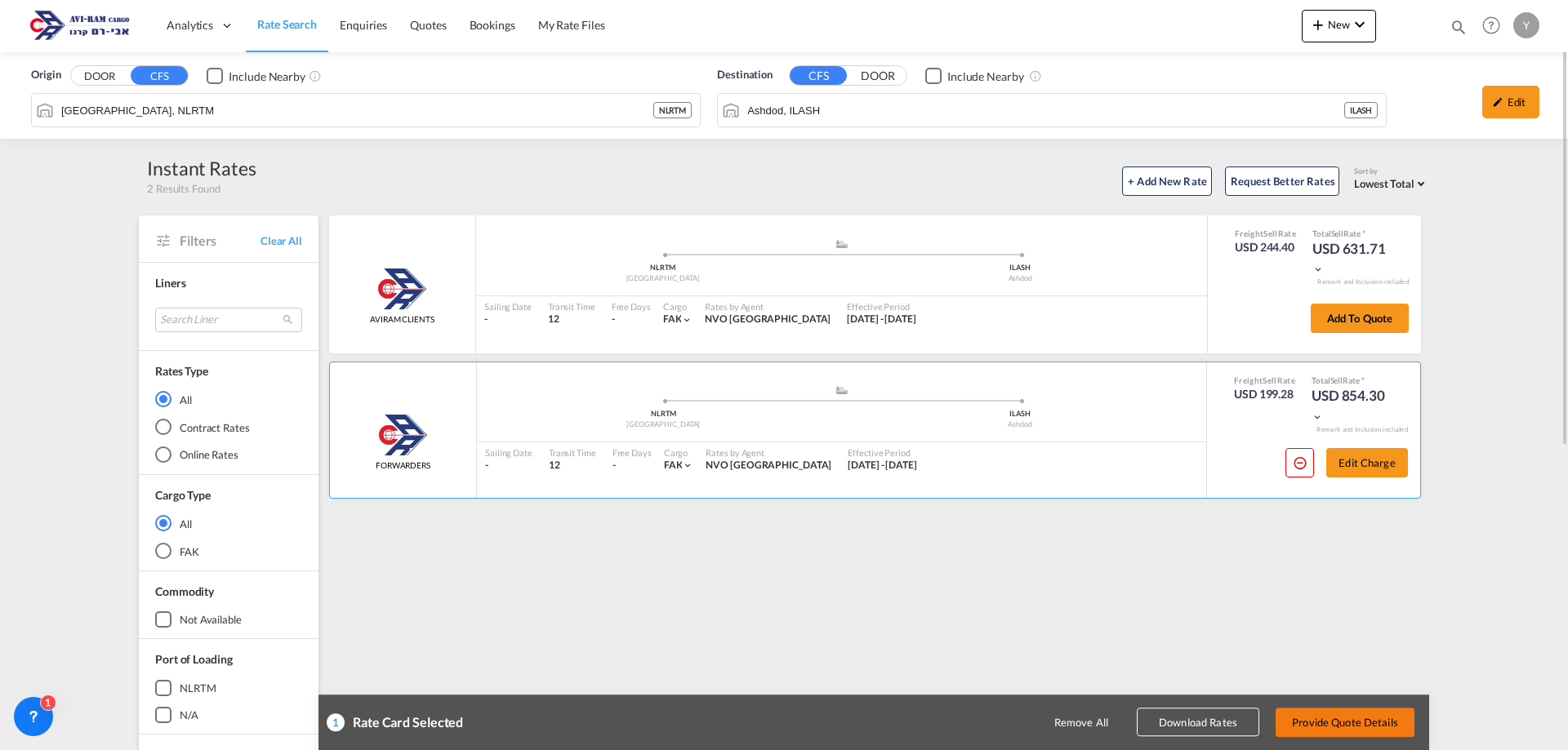
click at [1318, 714] on button "Provide Quote Details" at bounding box center [1345, 722] width 139 height 29
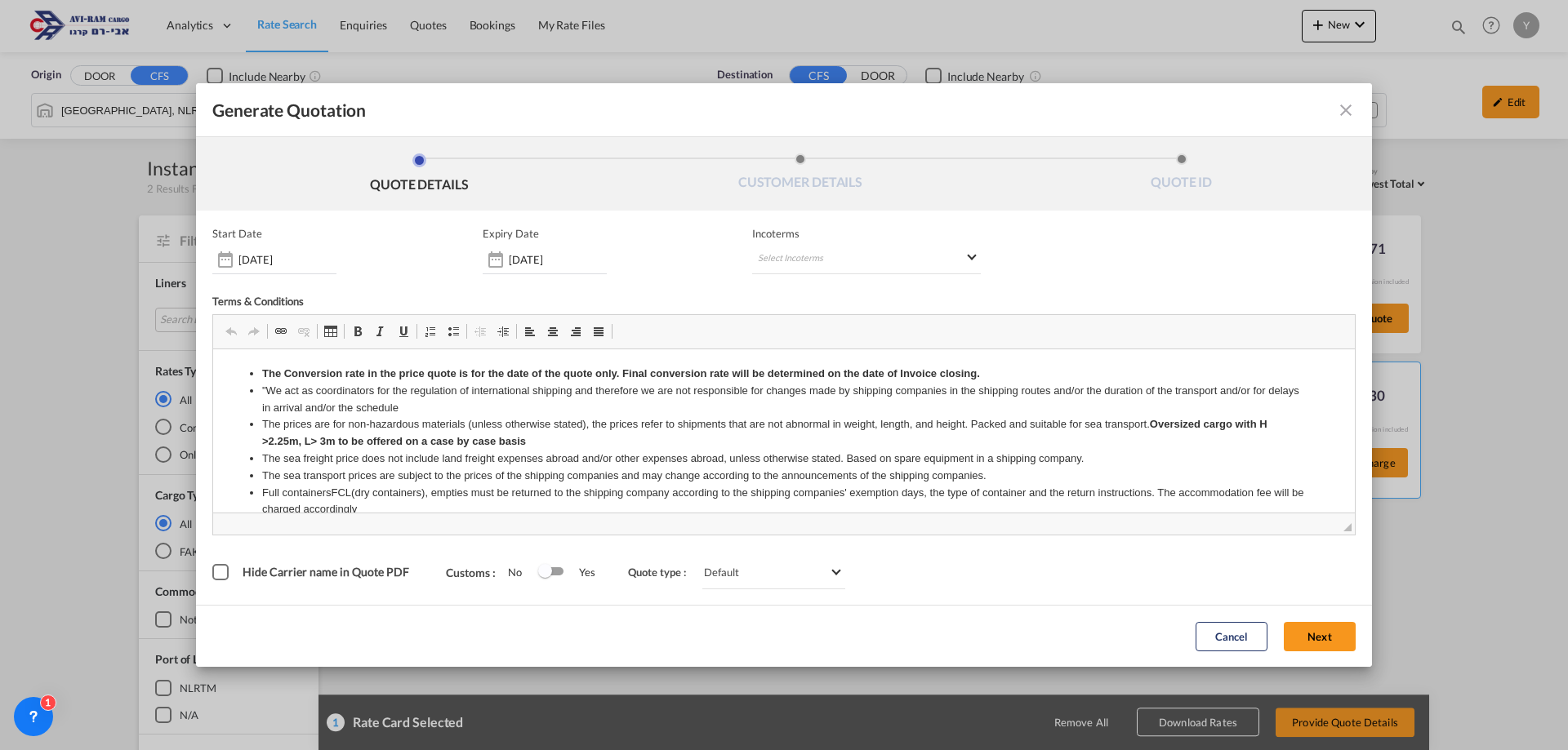
scroll to position [0, 0]
click at [770, 260] on md-select "Select Incoterms FAS - export Free Alongside Ship FAS - import Free Alongside S…" at bounding box center [866, 259] width 228 height 29
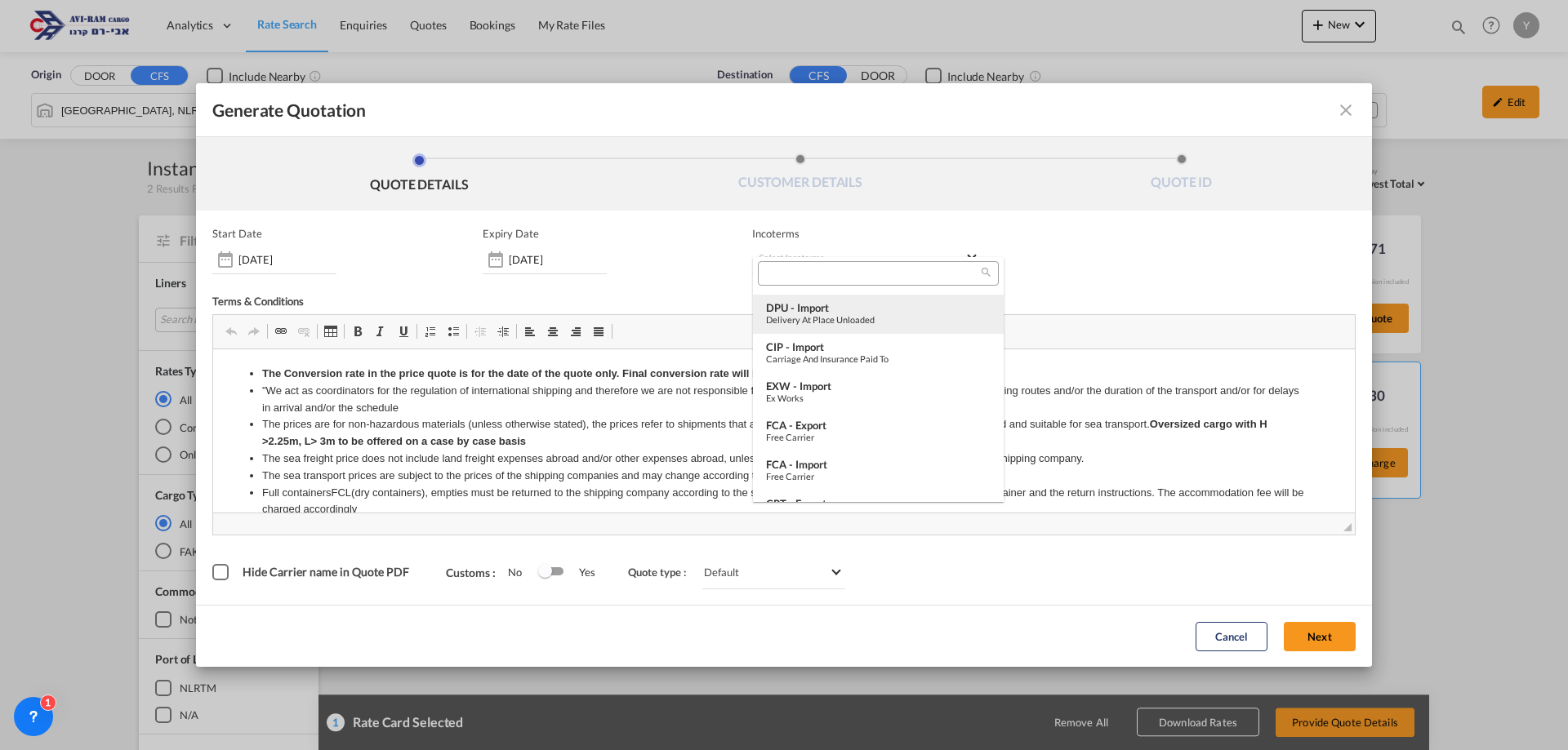
scroll to position [163, 0]
type md-option "[object Object]"
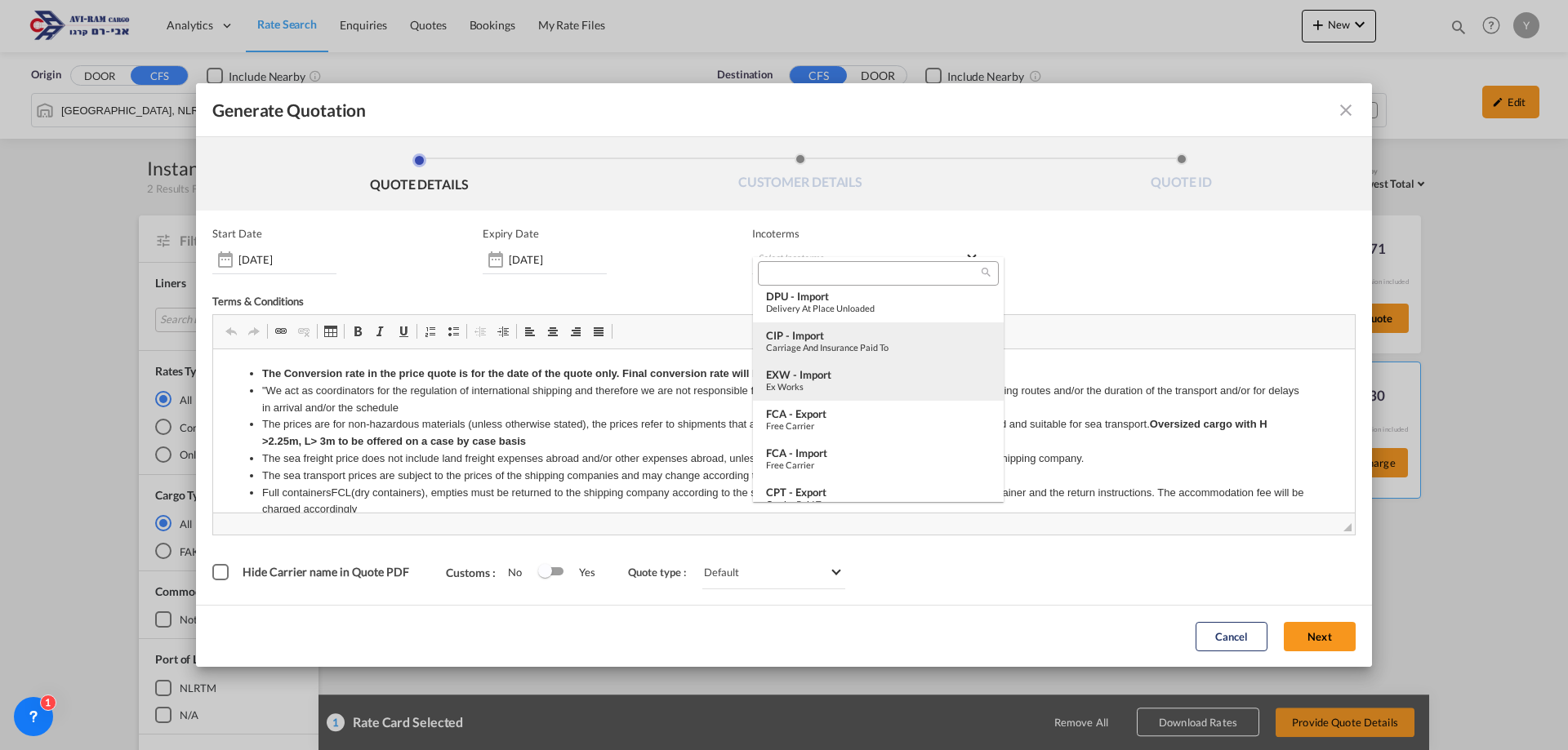
type md-option "[object Object]"
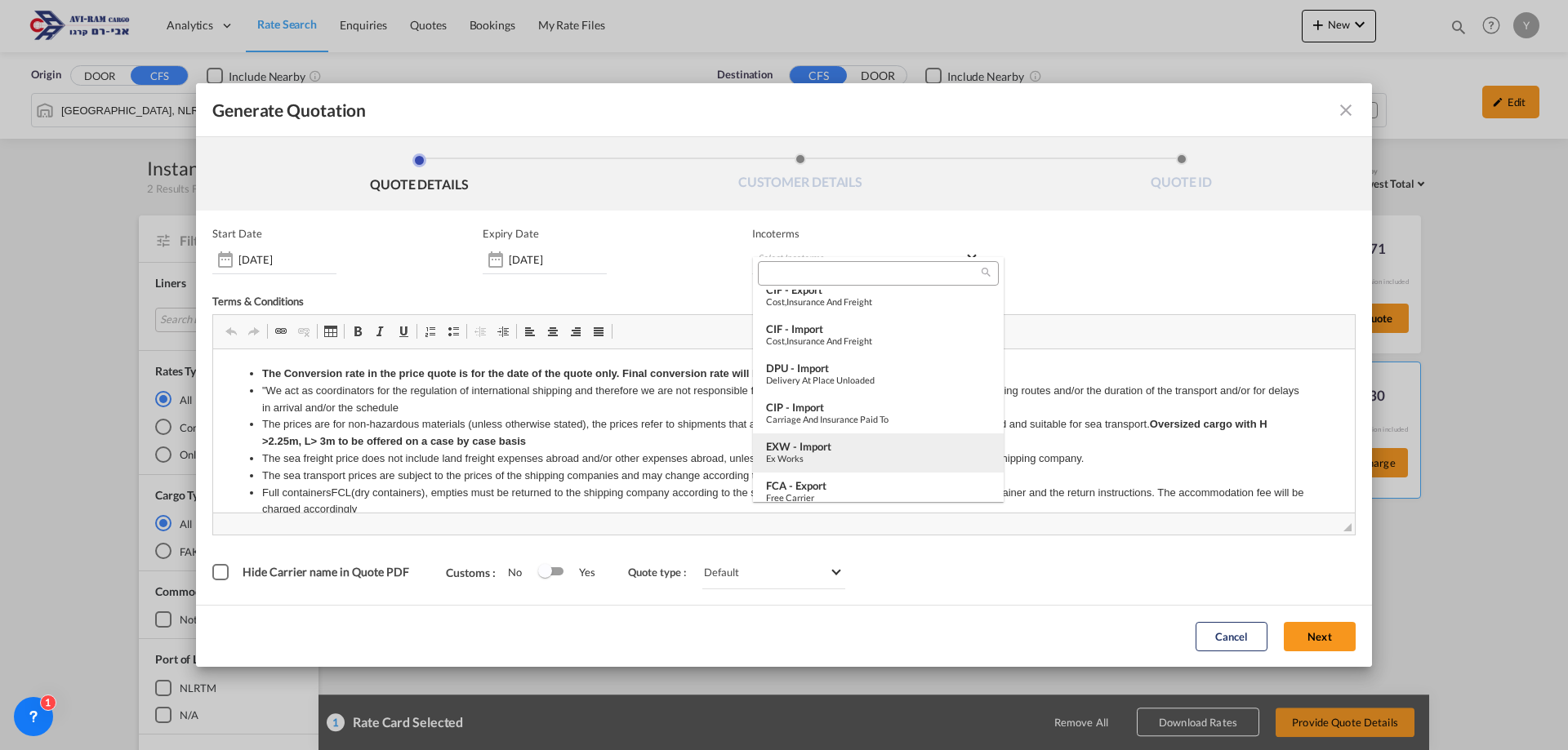
scroll to position [0, 0]
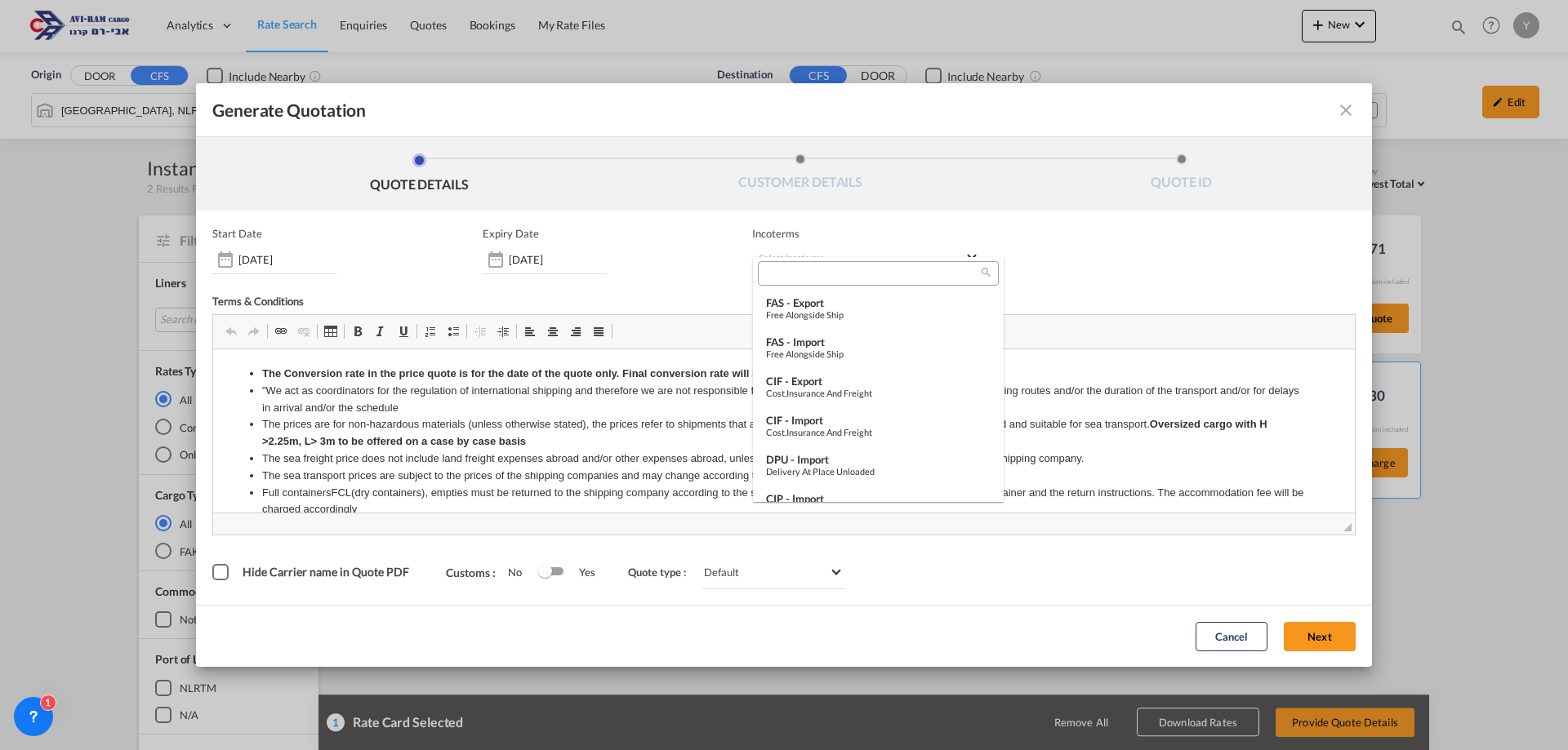
click at [878, 271] on input "search" at bounding box center [871, 273] width 218 height 14
type input "EX"
click at [857, 383] on div "EXW - import" at bounding box center [878, 382] width 224 height 14
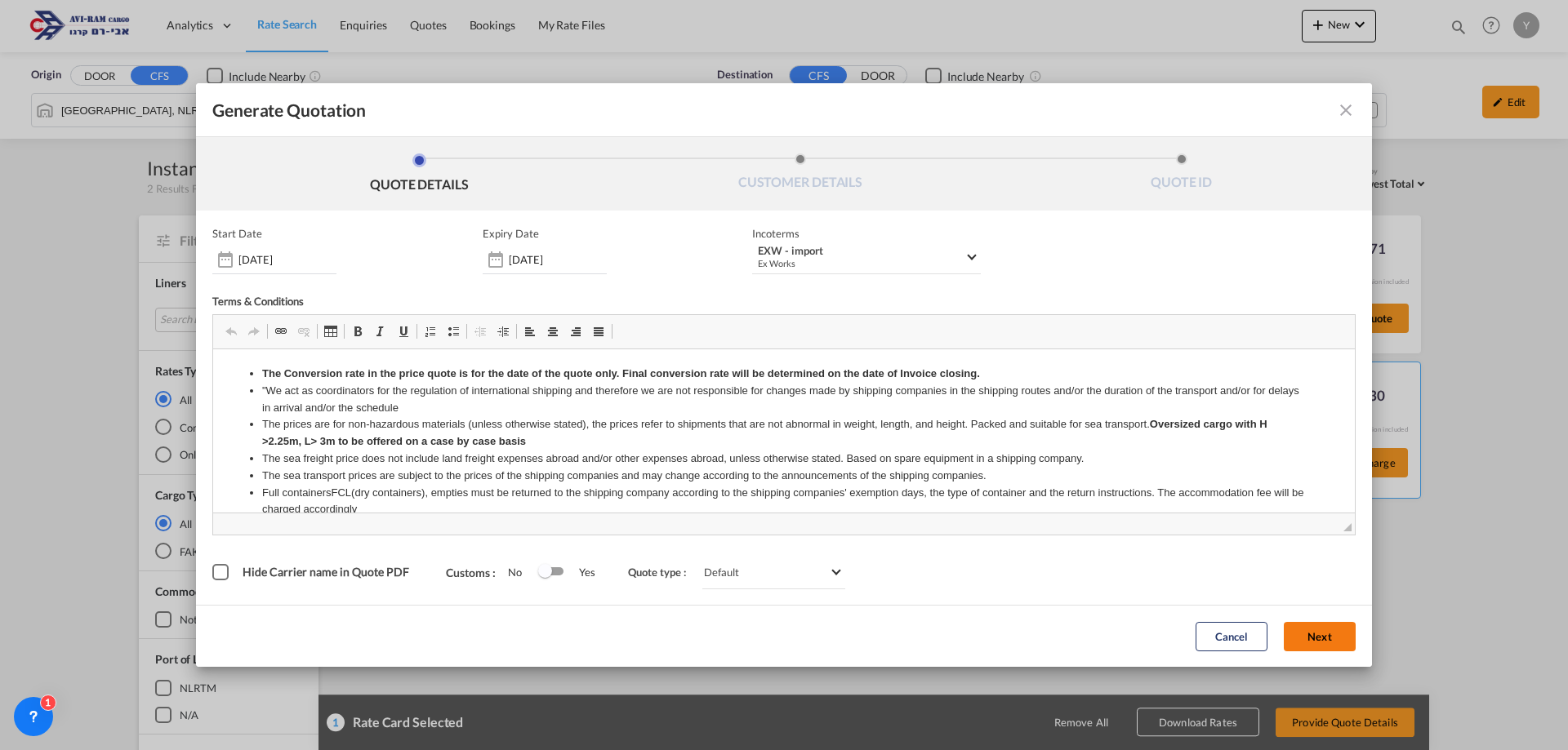
click at [1316, 627] on button "Next" at bounding box center [1320, 637] width 72 height 29
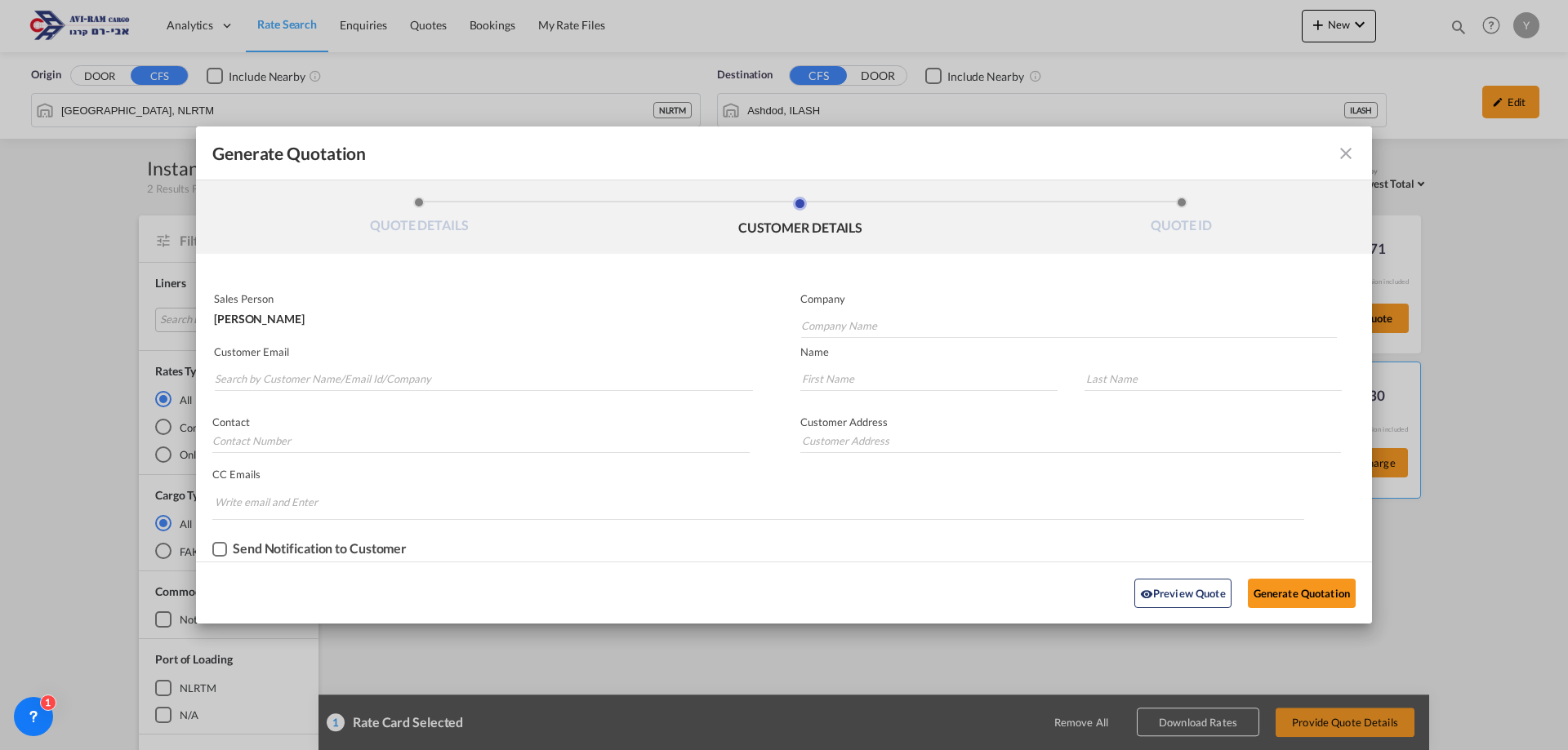
click at [932, 303] on p "Company" at bounding box center [1068, 299] width 537 height 14
click at [947, 325] on input "Company Name" at bounding box center [1069, 325] width 536 height 24
click at [823, 361] on span "EPL International" at bounding box center [850, 354] width 84 height 16
type input "EPL International"
click at [282, 380] on input "Search by Customer Name/Email Id/Company" at bounding box center [483, 378] width 538 height 24
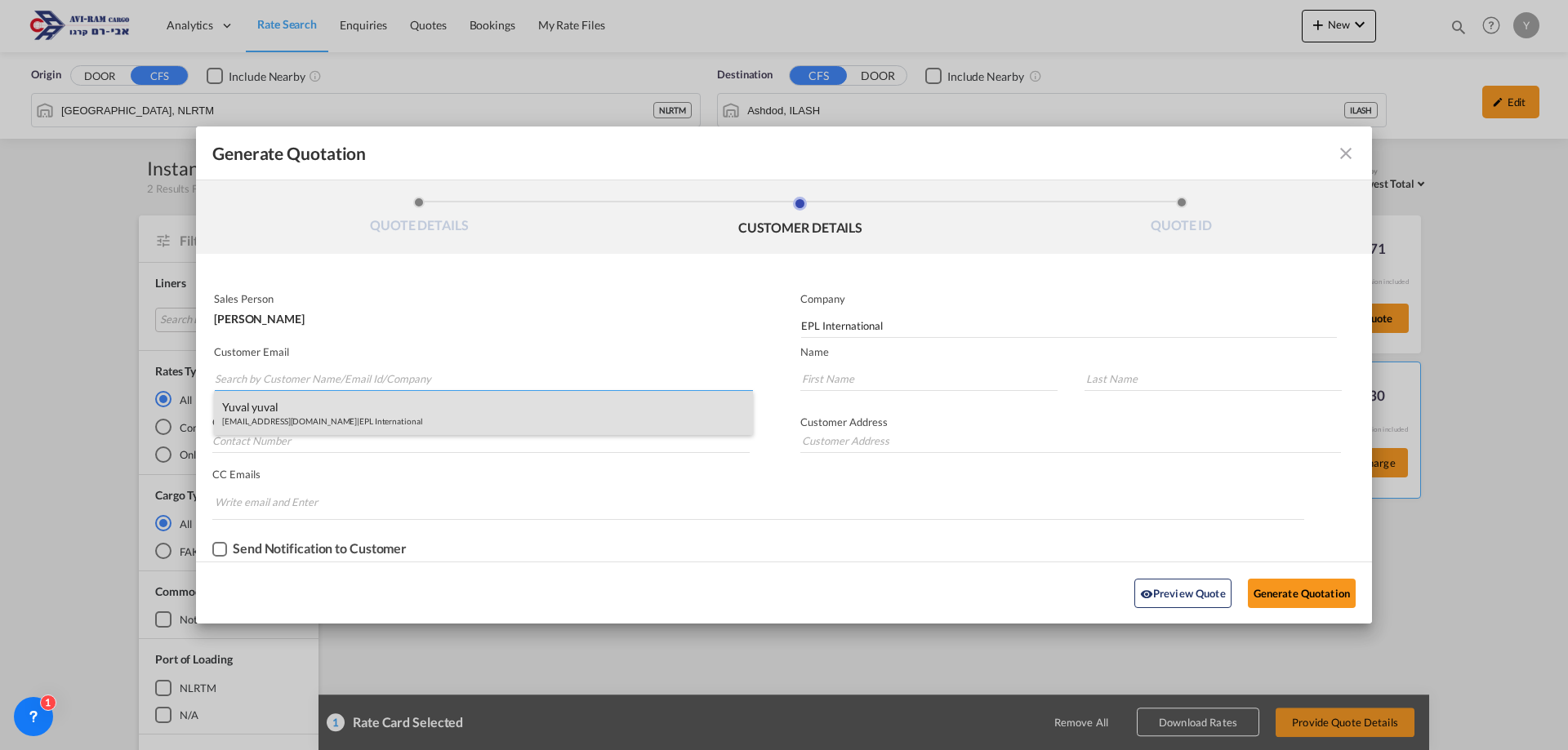
click at [254, 398] on div "yuval yuval [EMAIL_ADDRESS][DOMAIN_NAME] | EPL International" at bounding box center [482, 414] width 538 height 44
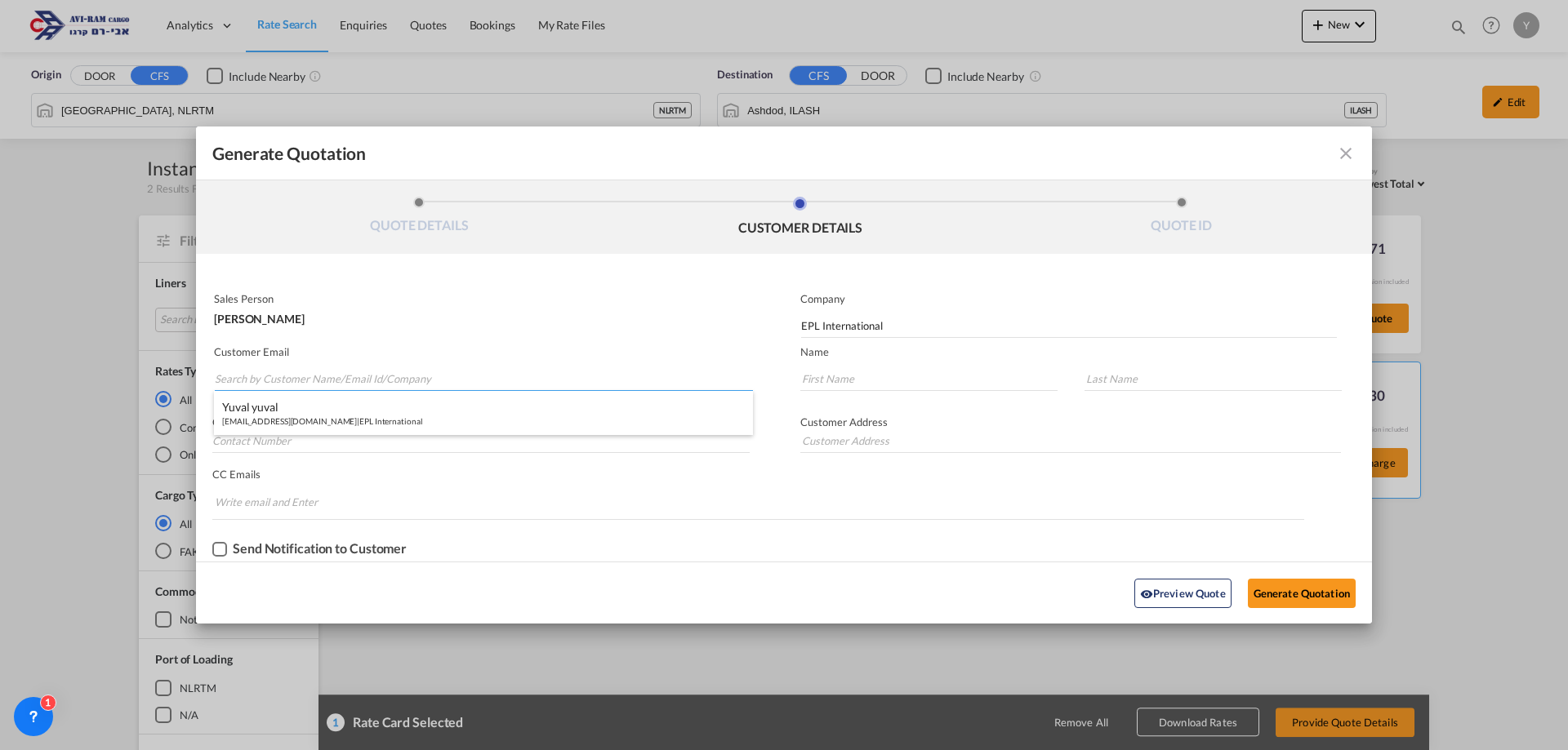
type input "[EMAIL_ADDRESS][DOMAIN_NAME]"
type input "yuval"
type input "0546841220"
click at [1332, 603] on button "Generate Quotation" at bounding box center [1300, 593] width 107 height 29
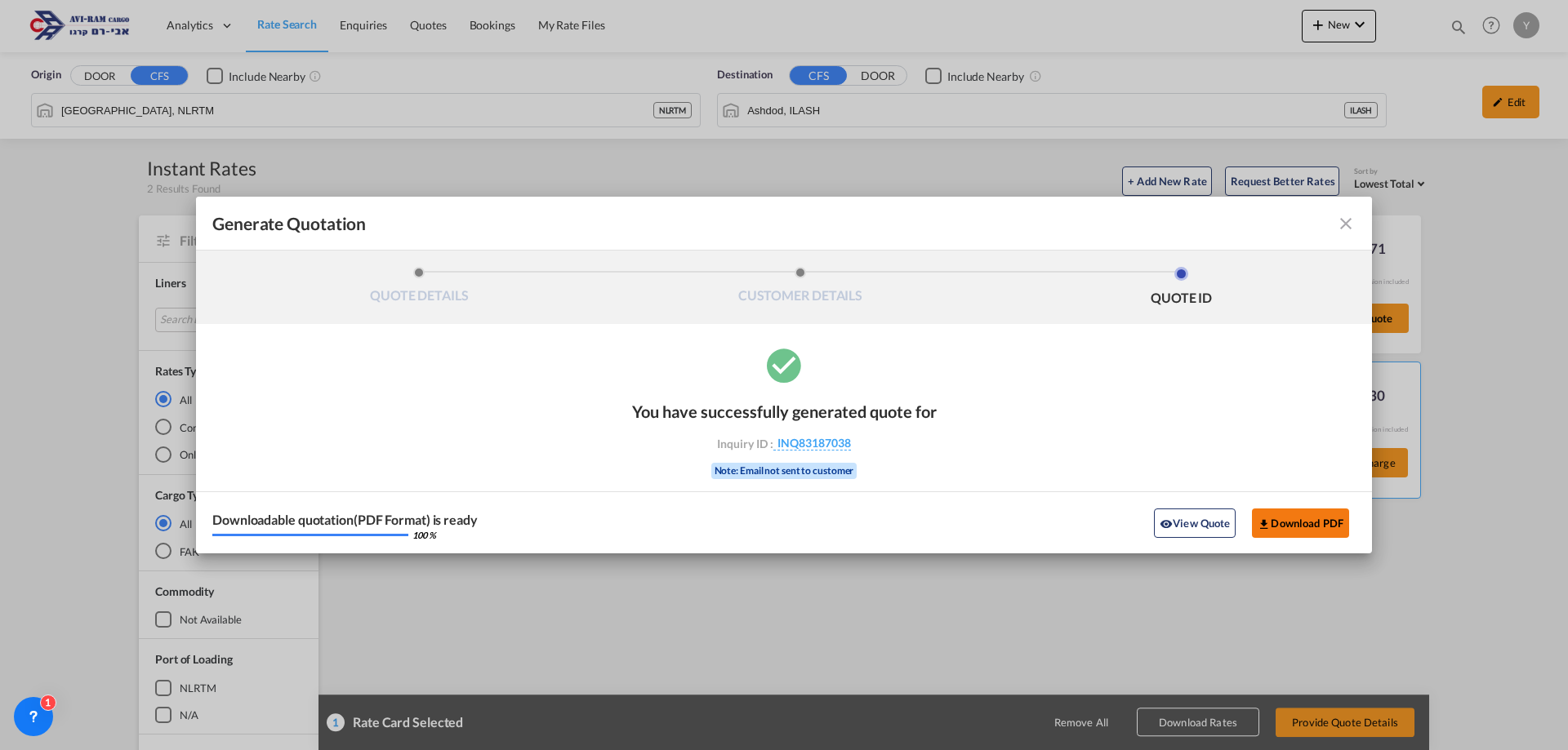
click at [1270, 517] on button "Download PDF" at bounding box center [1300, 523] width 98 height 29
click at [1343, 220] on md-icon "icon-close fg-AAA8AD cursor m-0" at bounding box center [1346, 223] width 19 height 19
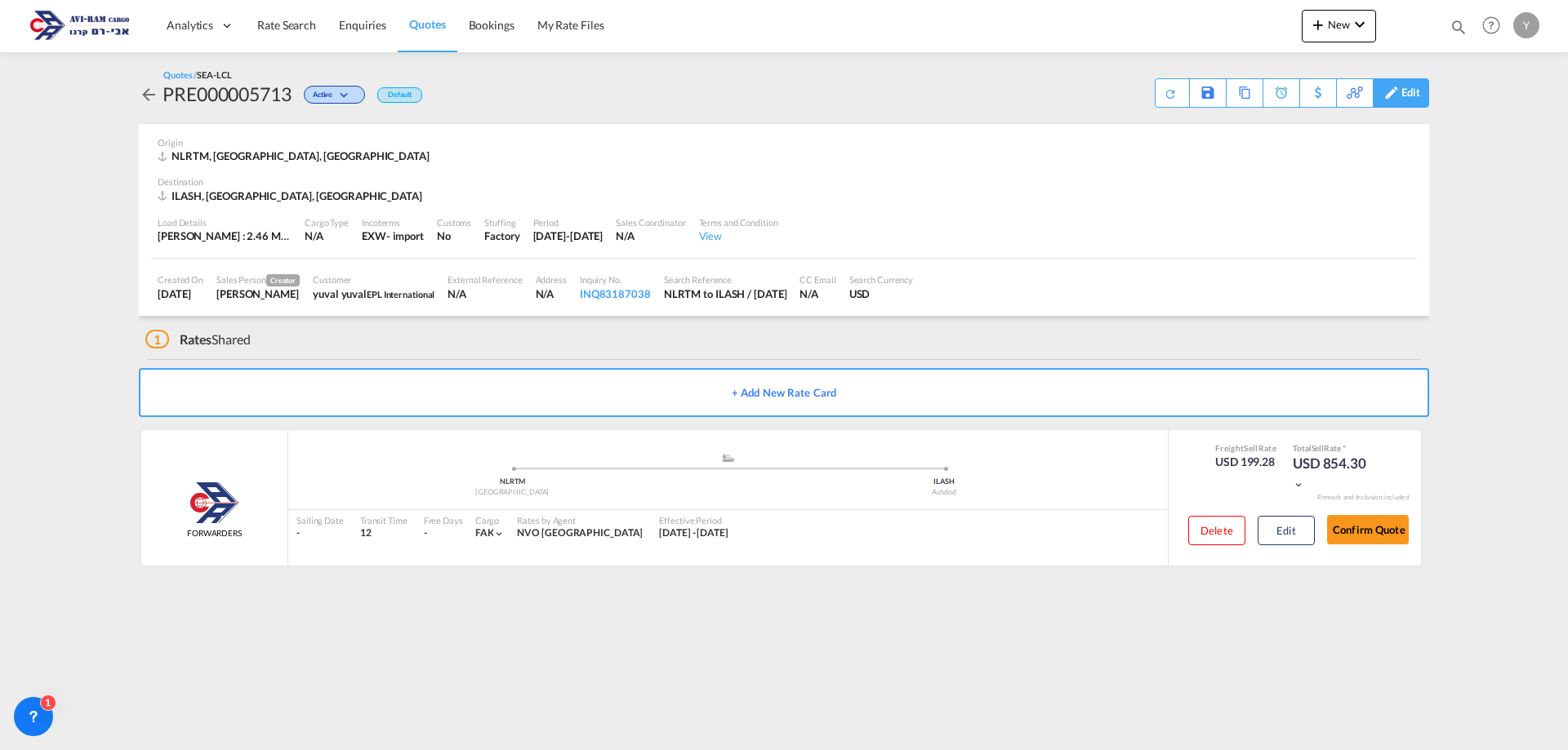
click at [1394, 95] on md-icon at bounding box center [1391, 93] width 19 height 13
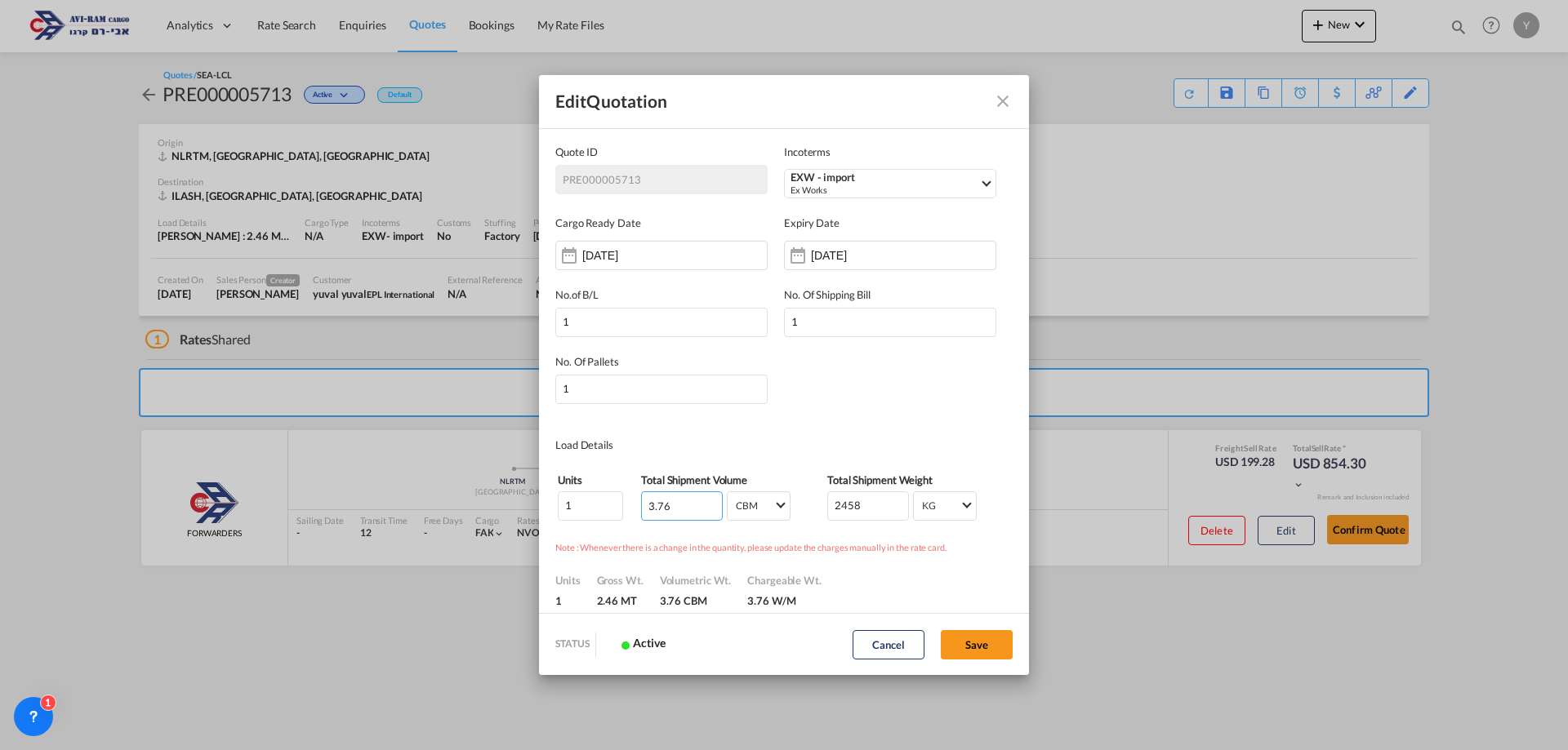
click at [700, 507] on input "3.76" at bounding box center [682, 505] width 81 height 29
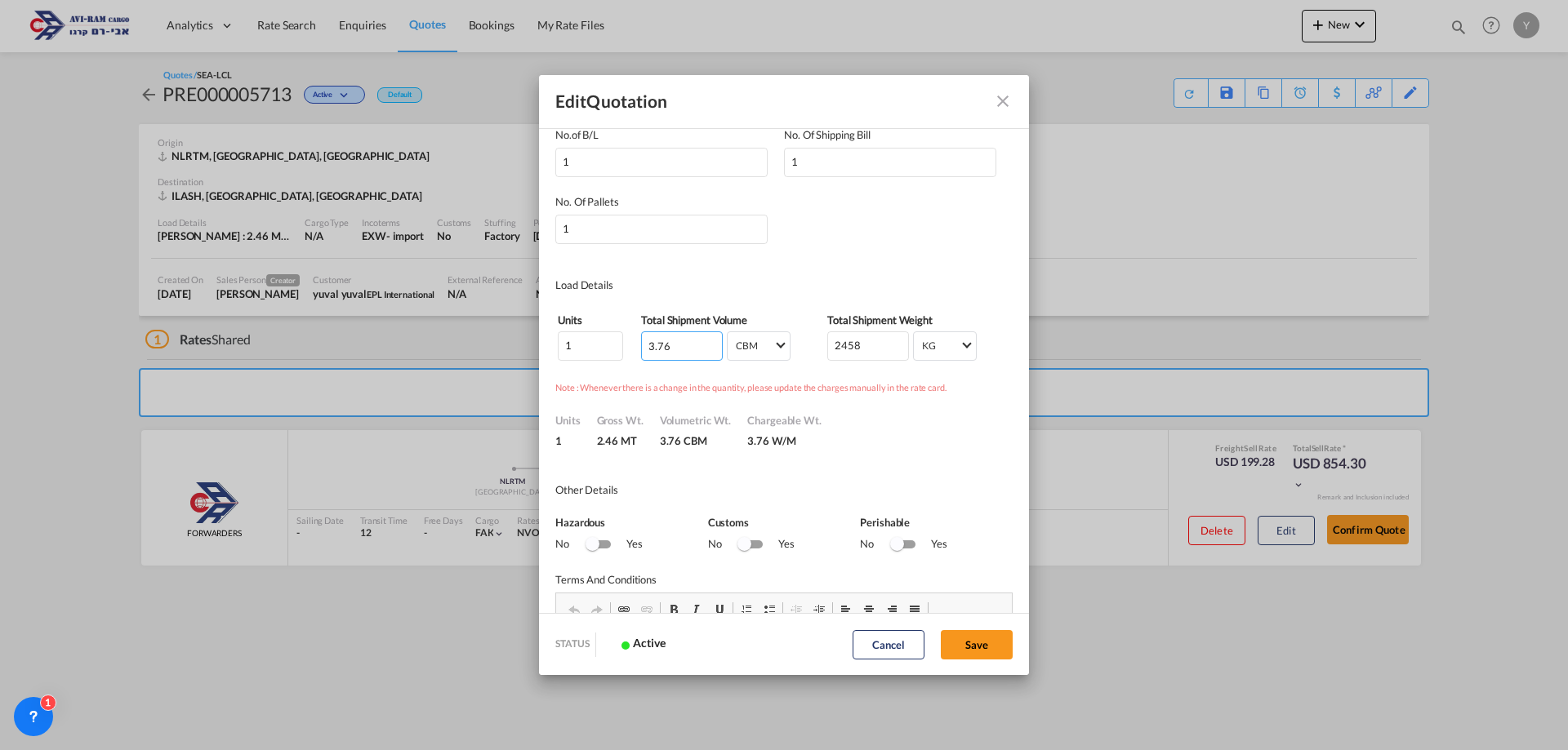
scroll to position [163, 0]
click at [699, 344] on input "3.76" at bounding box center [682, 343] width 81 height 29
click at [770, 335] on span "CBM" at bounding box center [754, 343] width 38 height 16
click at [706, 346] on md-backdrop at bounding box center [784, 375] width 1568 height 750
click at [692, 346] on input "3.76" at bounding box center [682, 343] width 81 height 29
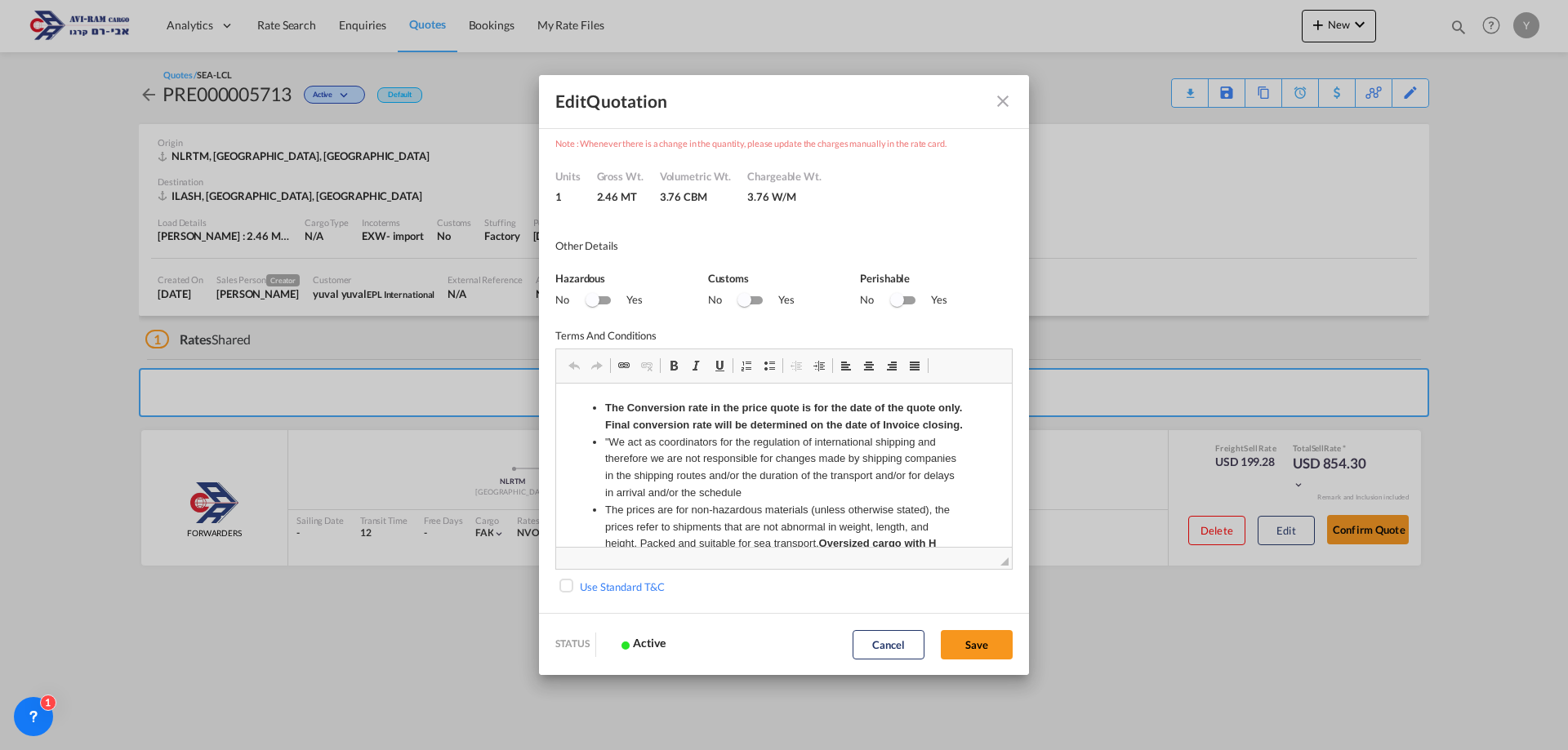
scroll to position [0, 0]
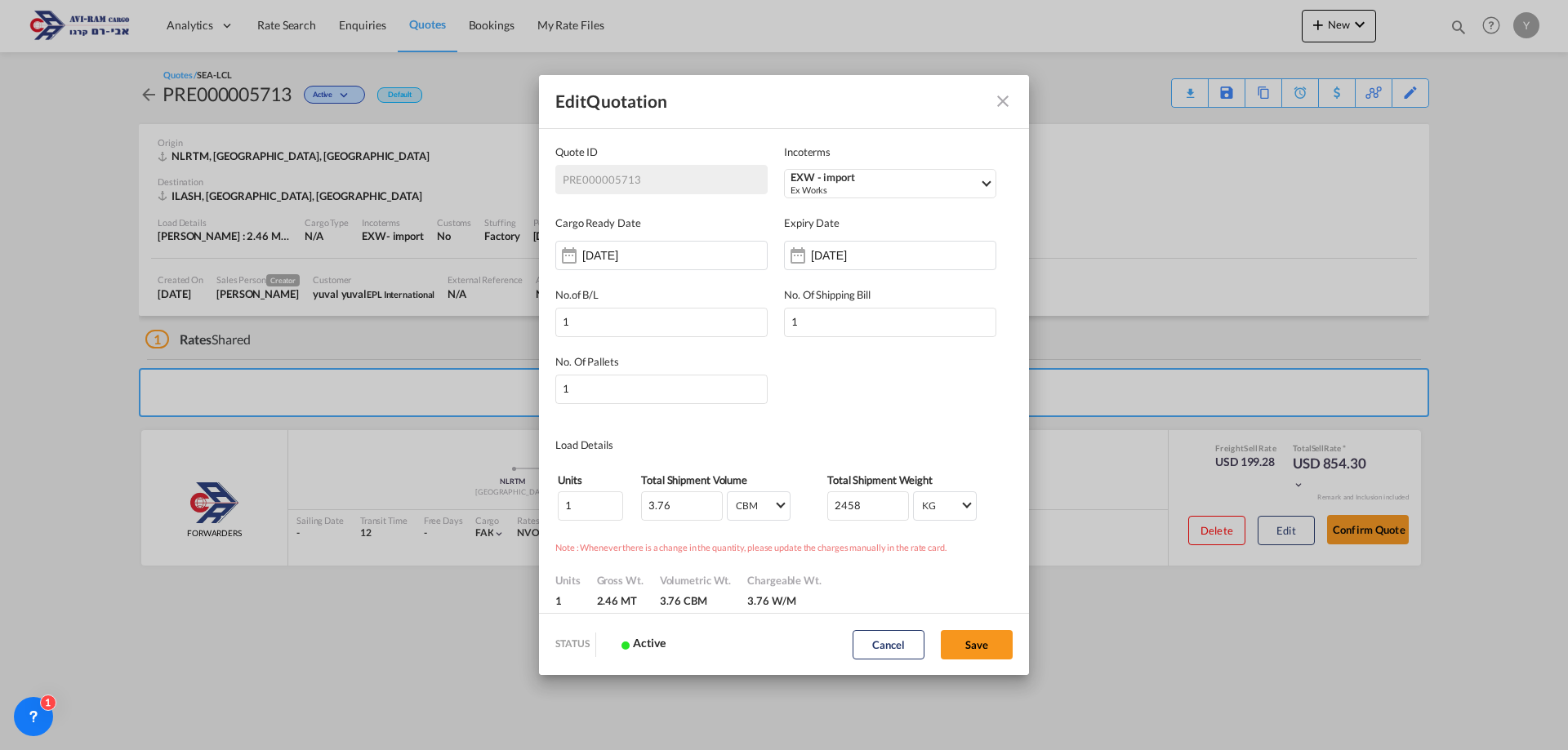
click at [1015, 96] on button "Quote ID IncotermsEXW ..." at bounding box center [1002, 101] width 33 height 33
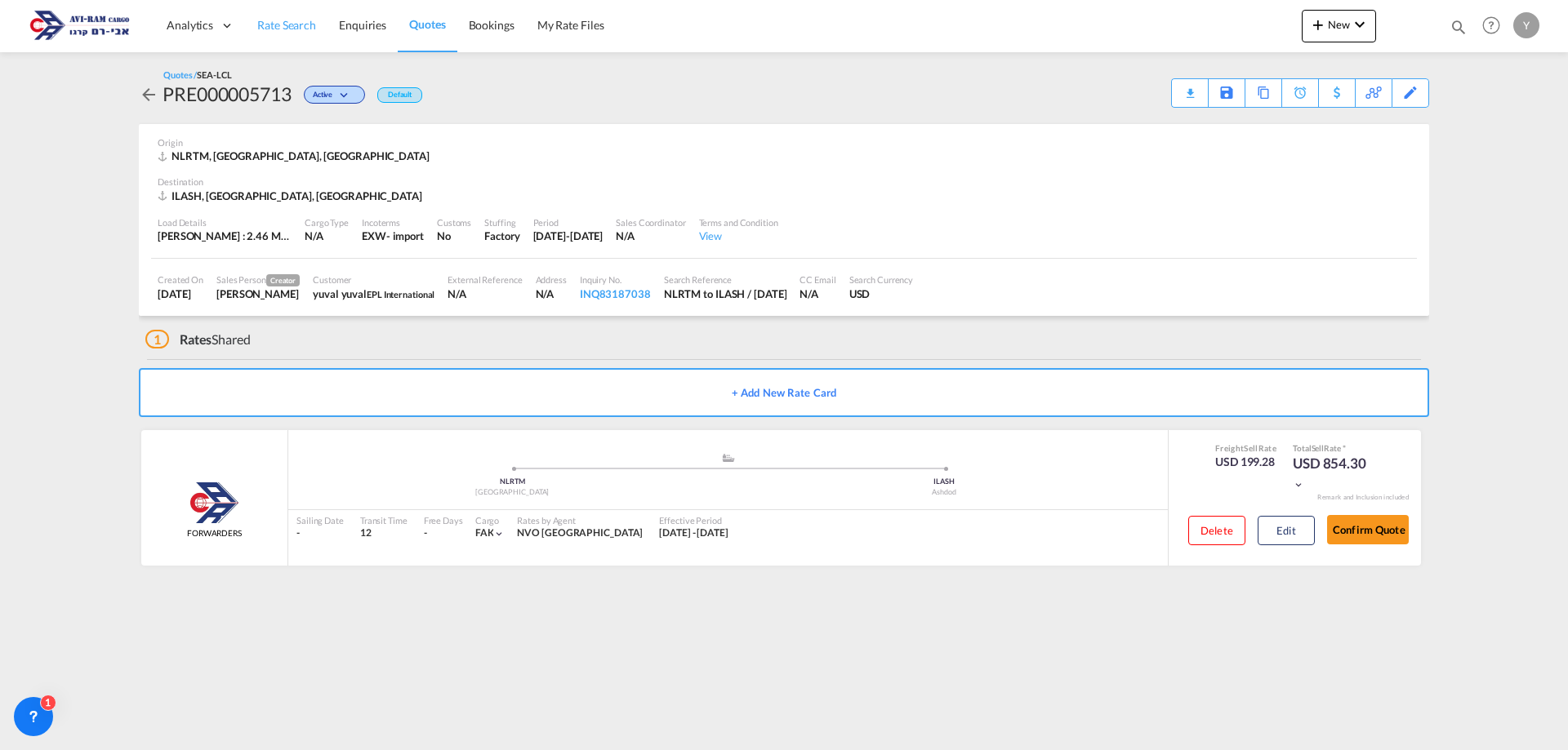
click at [271, 20] on span "Rate Search" at bounding box center [286, 25] width 59 height 14
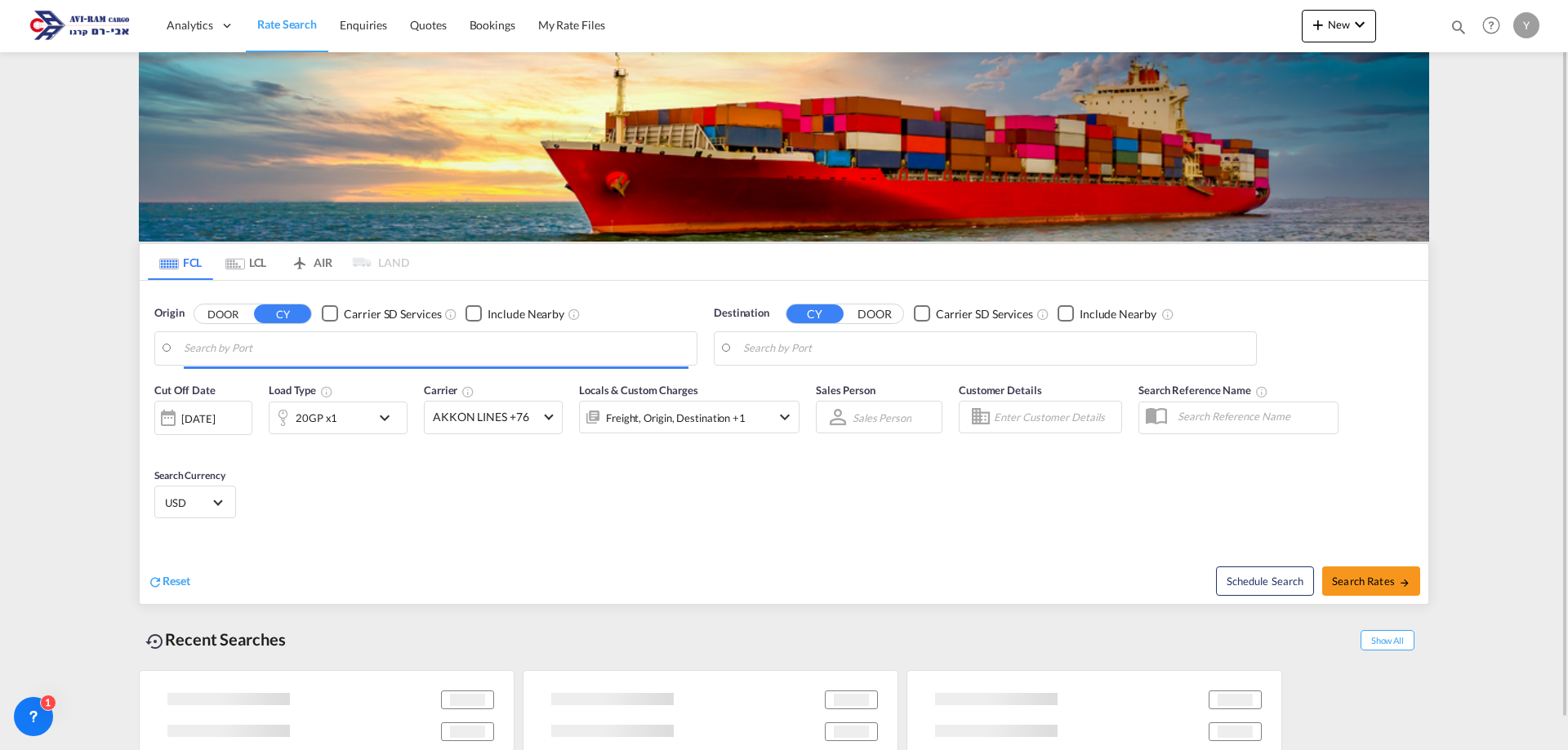
type input "Koper, SIKOP"
type input "Ashdod, ILASH"
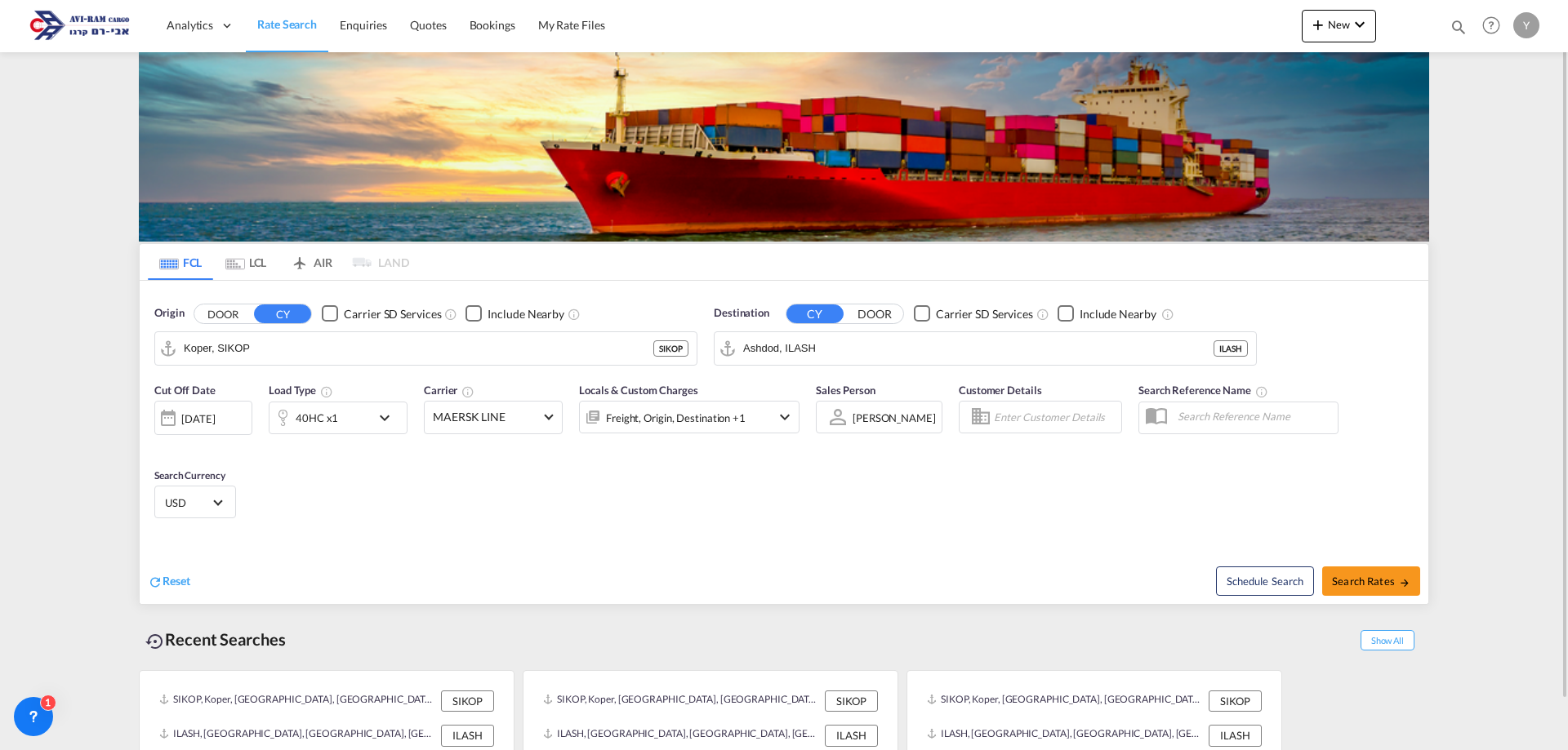
click at [263, 258] on md-tab-item "LCL" at bounding box center [246, 262] width 66 height 36
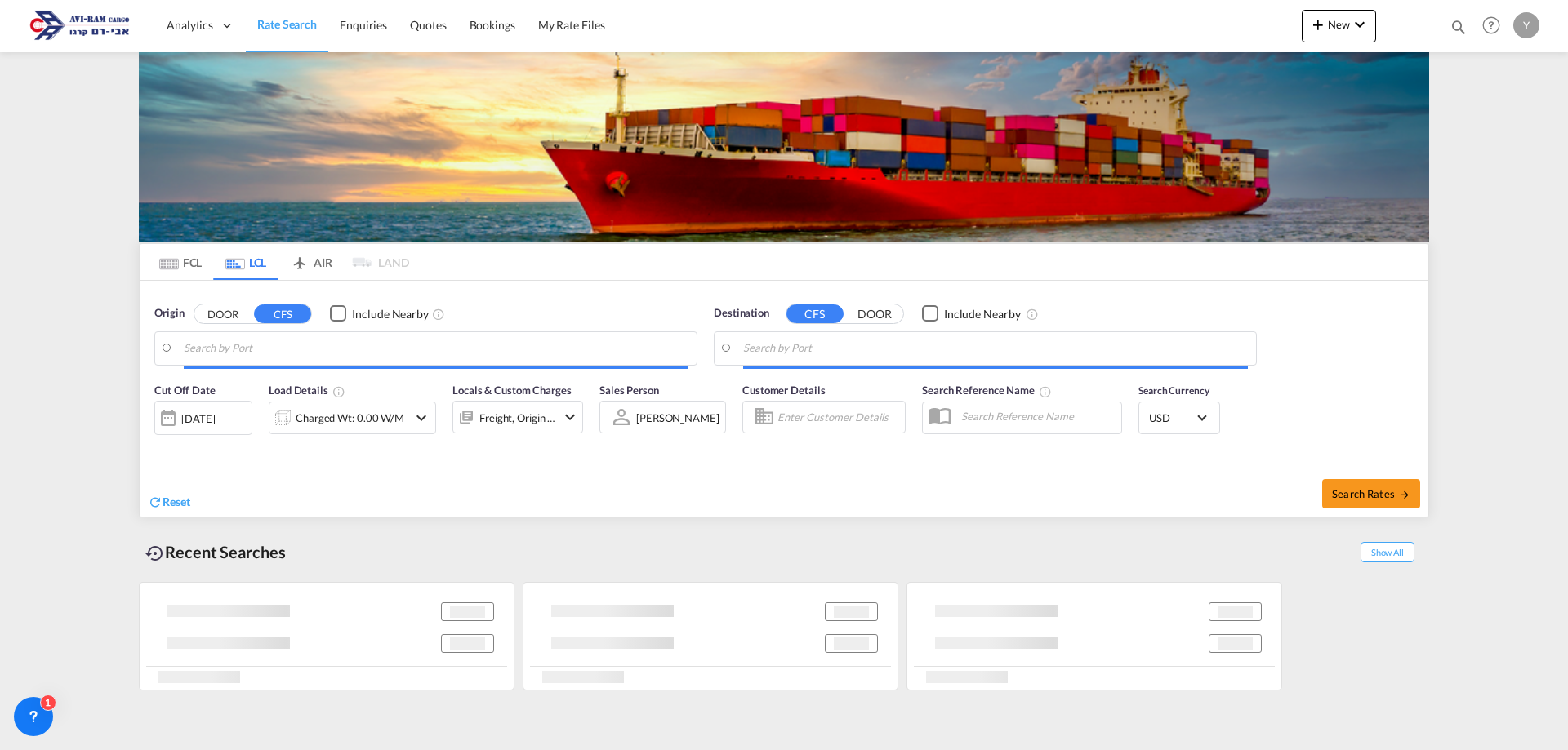
type input "[GEOGRAPHIC_DATA], NLRTM"
type input "Ashdod, ILASH"
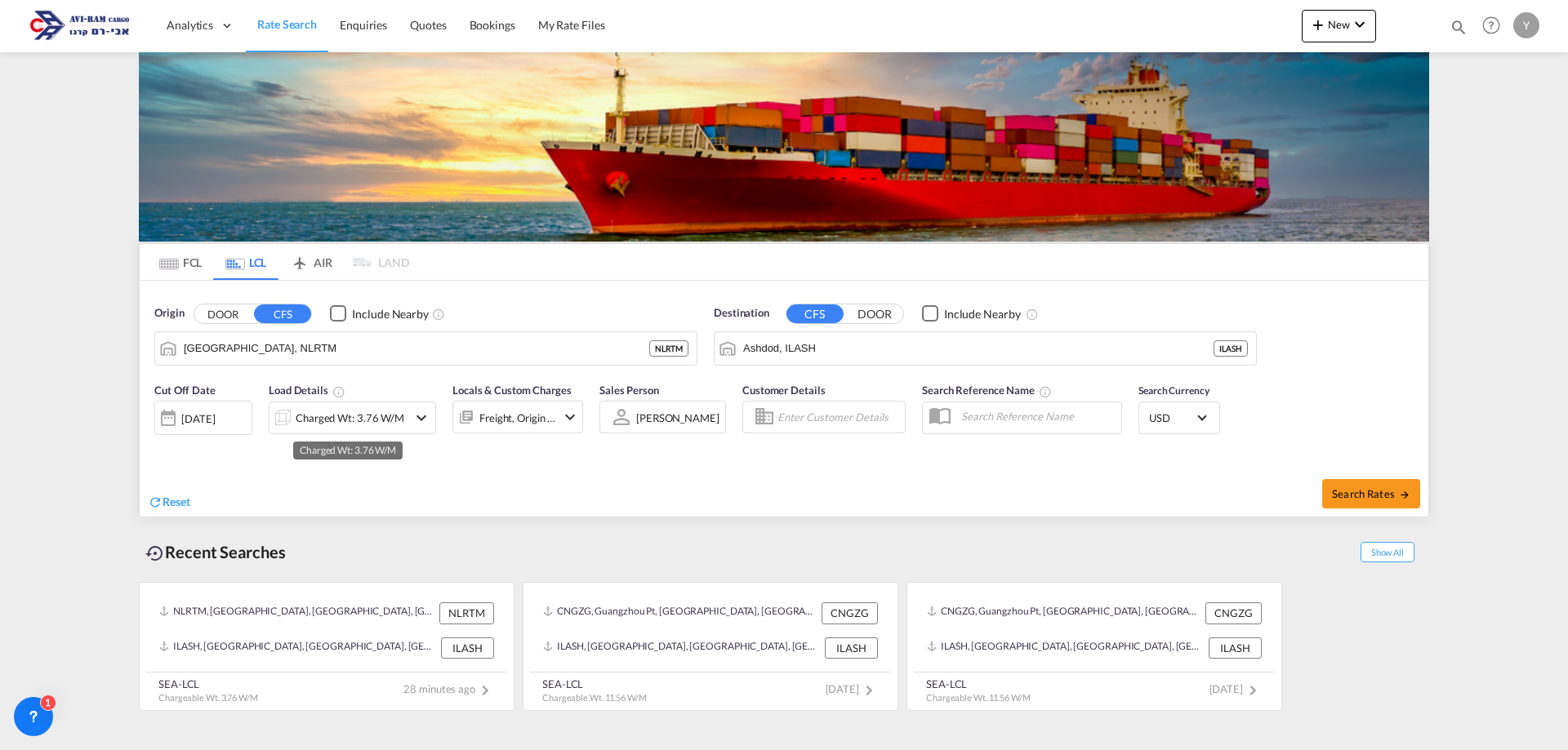
click at [375, 422] on div "Charged Wt: 3.76 W/M" at bounding box center [350, 418] width 108 height 23
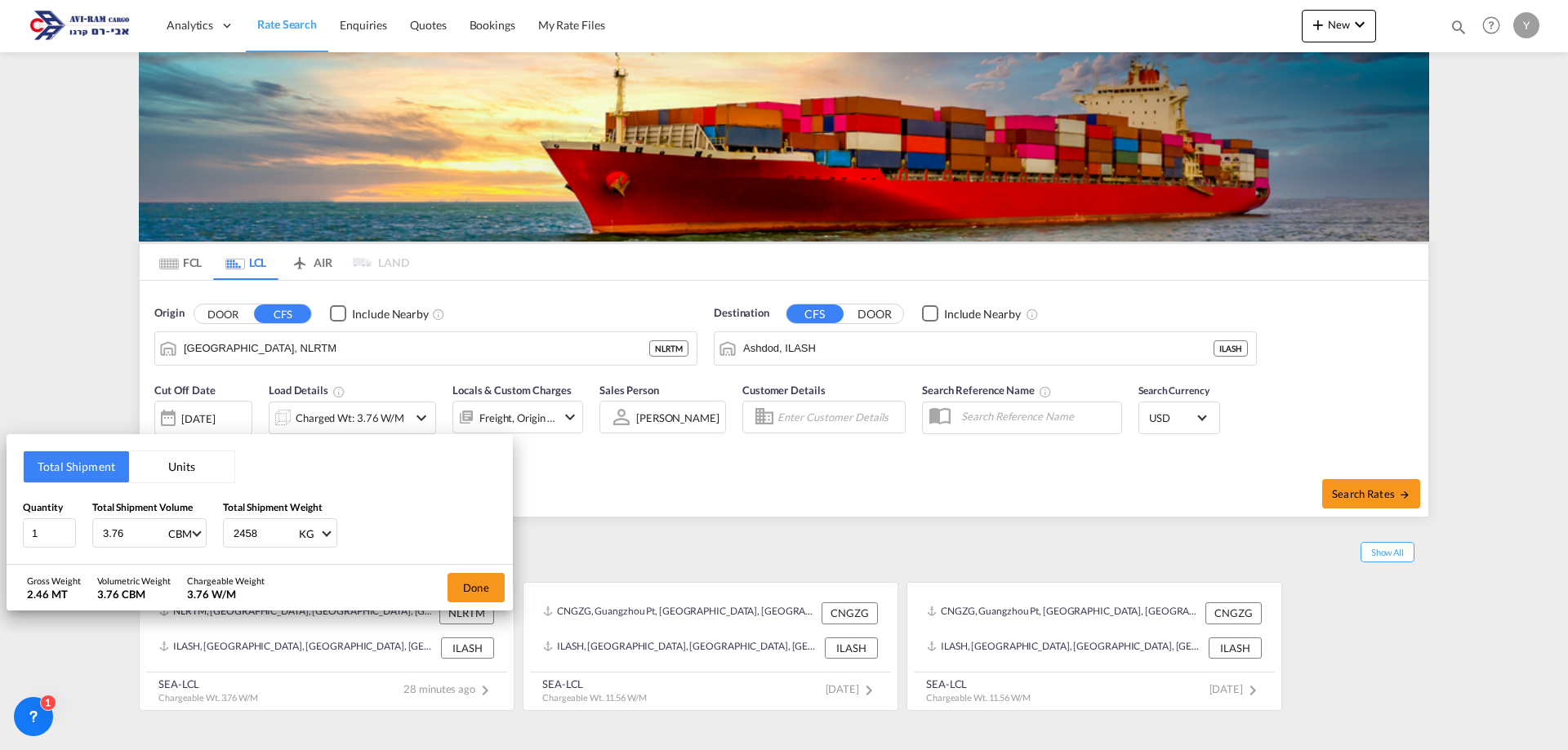
click at [175, 454] on button "Units" at bounding box center [181, 467] width 105 height 31
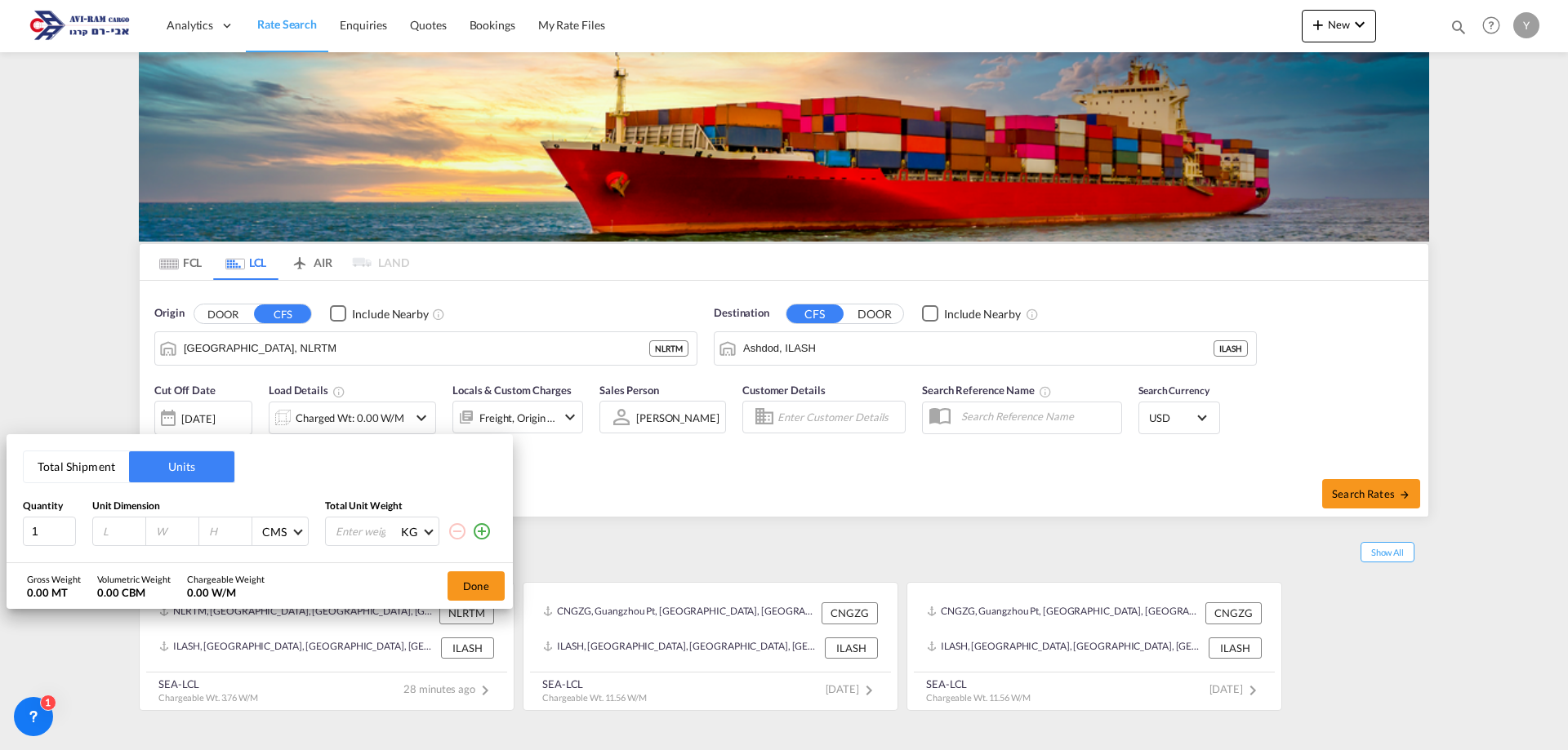
drag, startPoint x: 92, startPoint y: 525, endPoint x: 105, endPoint y: 540, distance: 19.8
click at [92, 526] on div "CMS CMS Inches" at bounding box center [200, 532] width 217 height 29
click at [105, 540] on div at bounding box center [119, 531] width 53 height 28
click at [115, 528] on input "number" at bounding box center [124, 531] width 44 height 14
type input "273"
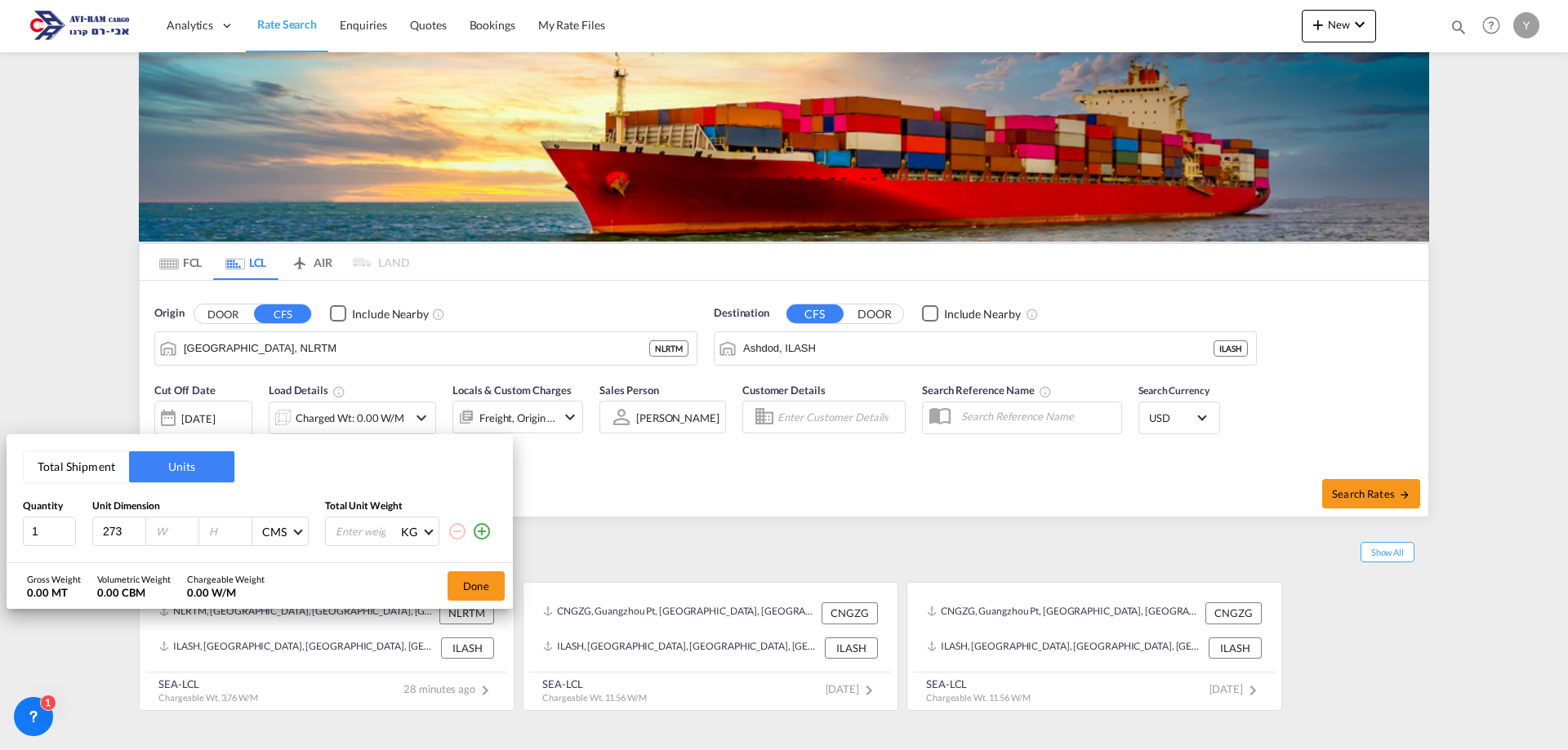
click at [165, 525] on input "number" at bounding box center [177, 531] width 44 height 14
type input "80"
click at [228, 534] on input "number" at bounding box center [230, 531] width 44 height 14
type input "2"
click at [118, 532] on input "273" at bounding box center [124, 531] width 44 height 14
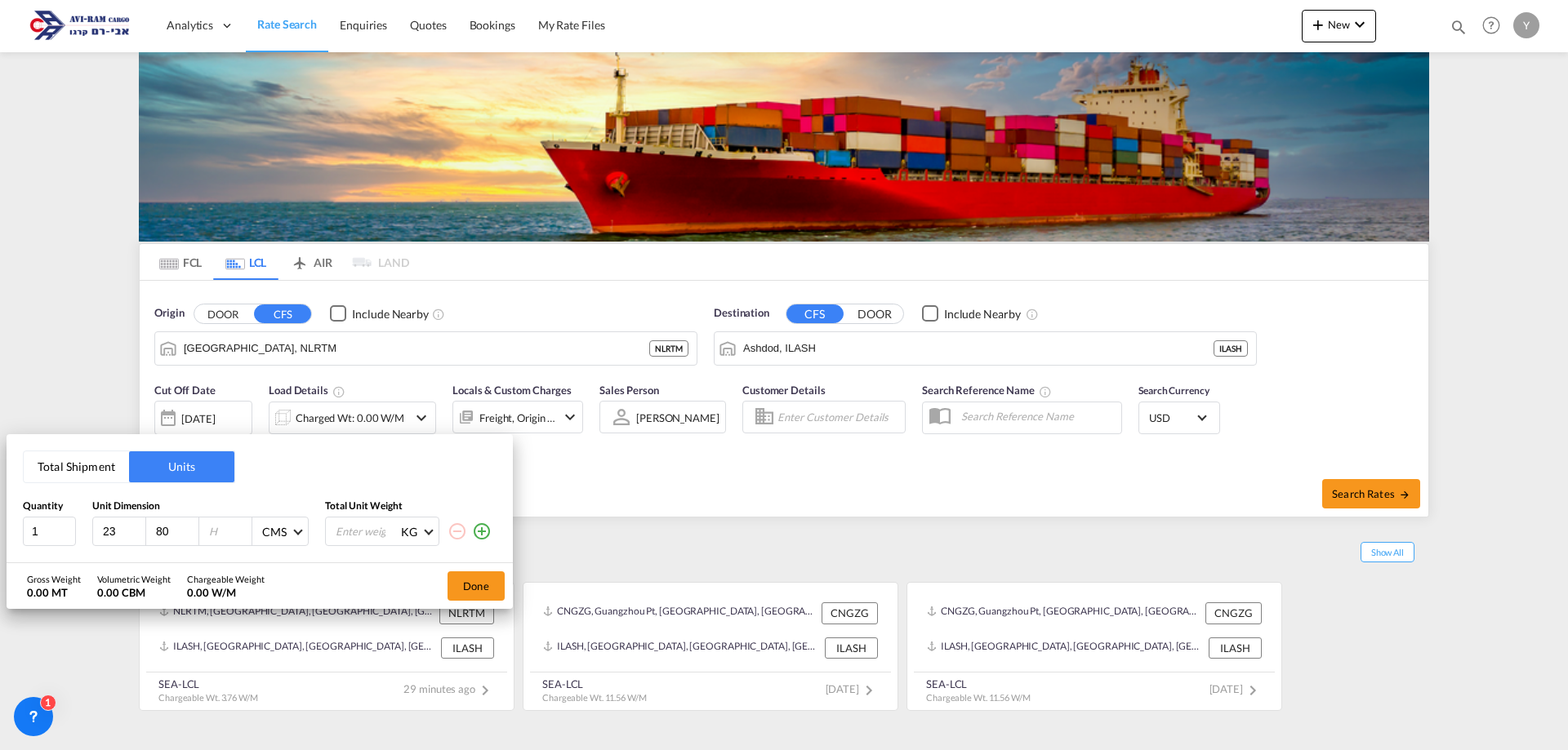
type input "3"
click at [118, 532] on input "3" at bounding box center [124, 531] width 44 height 14
type input "2.73"
drag, startPoint x: 181, startPoint y: 528, endPoint x: 129, endPoint y: 540, distance: 53.4
click at [129, 540] on div "2.73 80 CMS CMS Inches" at bounding box center [200, 532] width 217 height 29
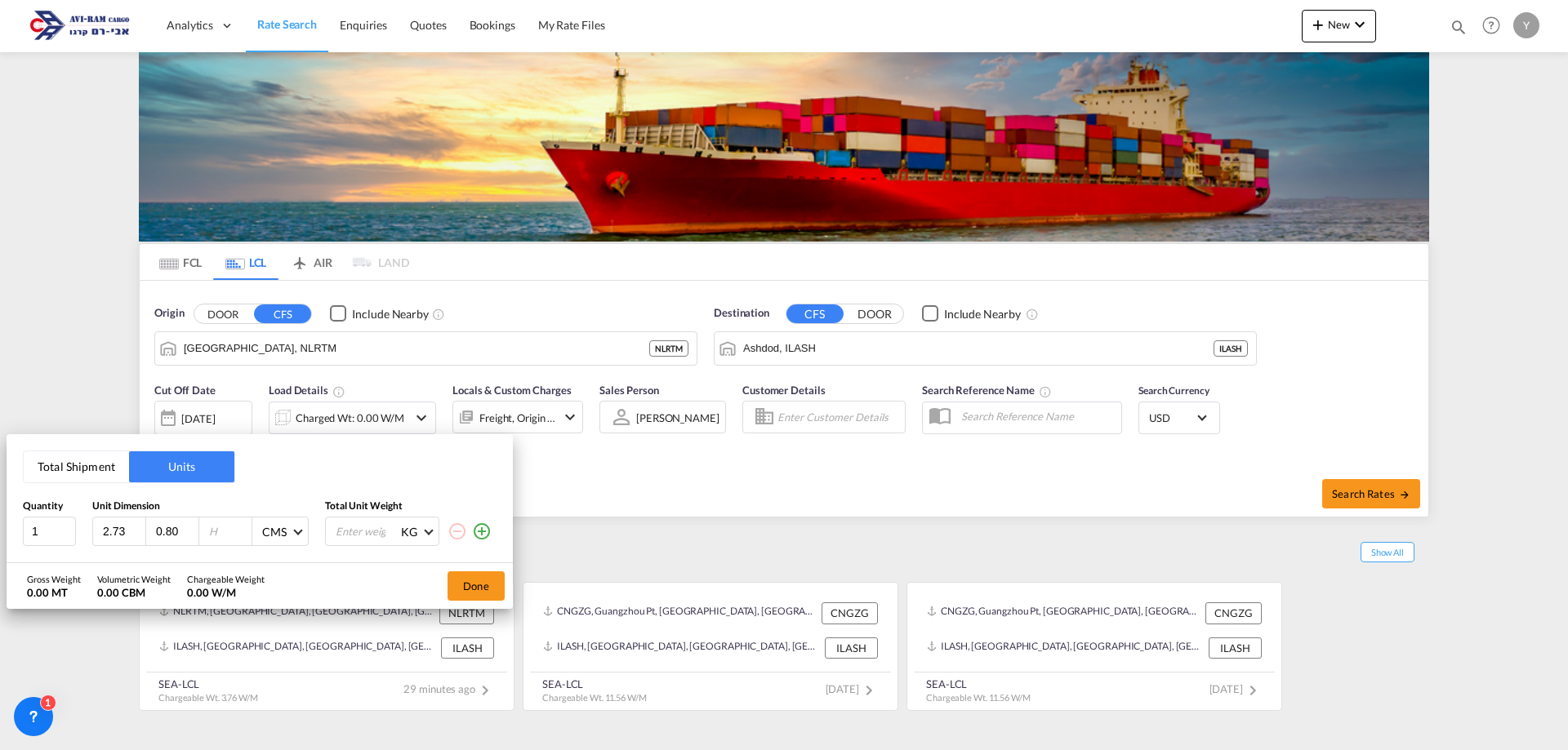
type input "0.80"
click at [223, 533] on input "number" at bounding box center [230, 531] width 44 height 14
type input "2.30"
click at [312, 595] on div "Gross Weight 0.00 MT Volumetric Weight 0.00 CBM Chargeable Weight 0.00 W/M Done" at bounding box center [260, 586] width 507 height 45
click at [92, 461] on button "Total Shipment" at bounding box center [75, 467] width 105 height 31
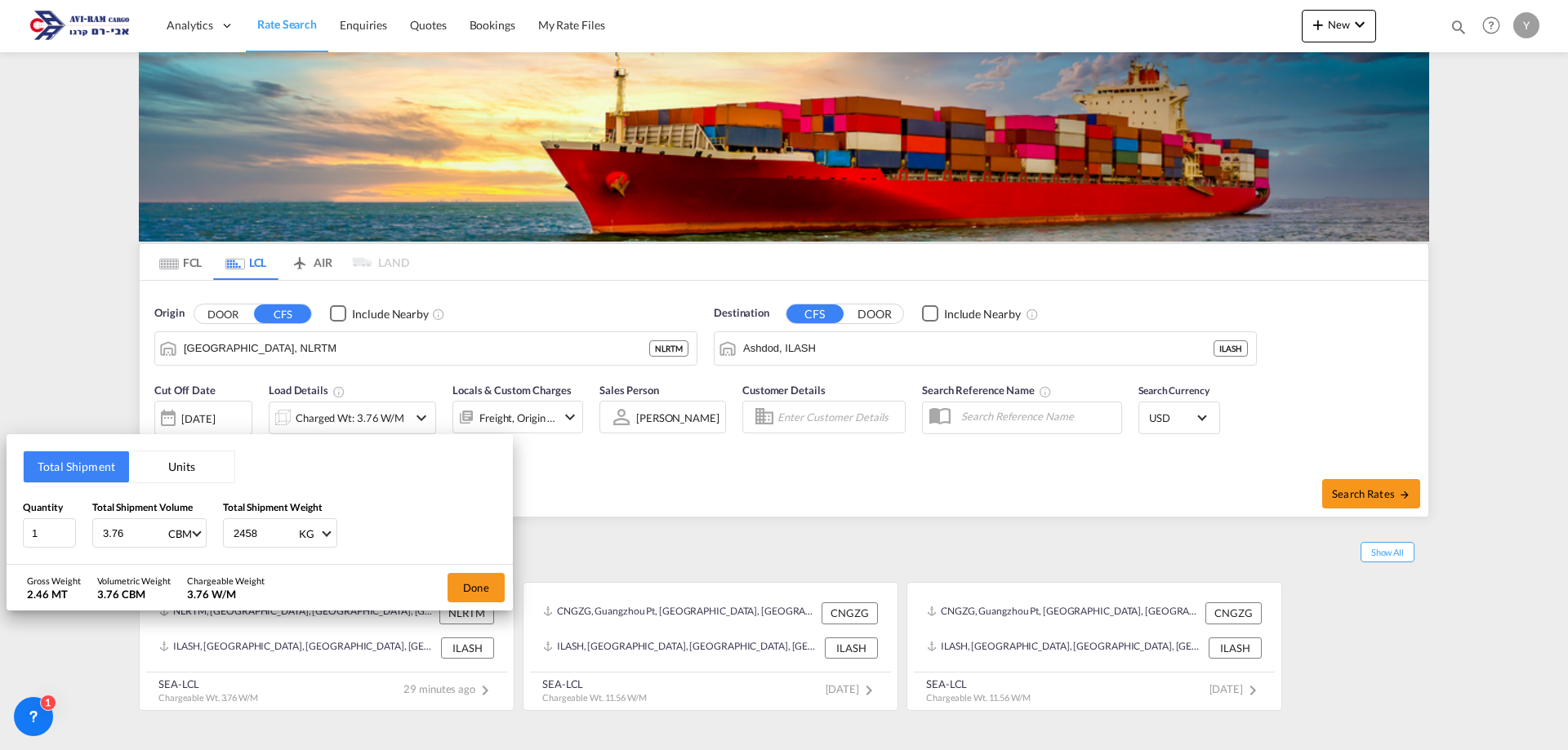
click at [159, 465] on button "Units" at bounding box center [181, 467] width 105 height 31
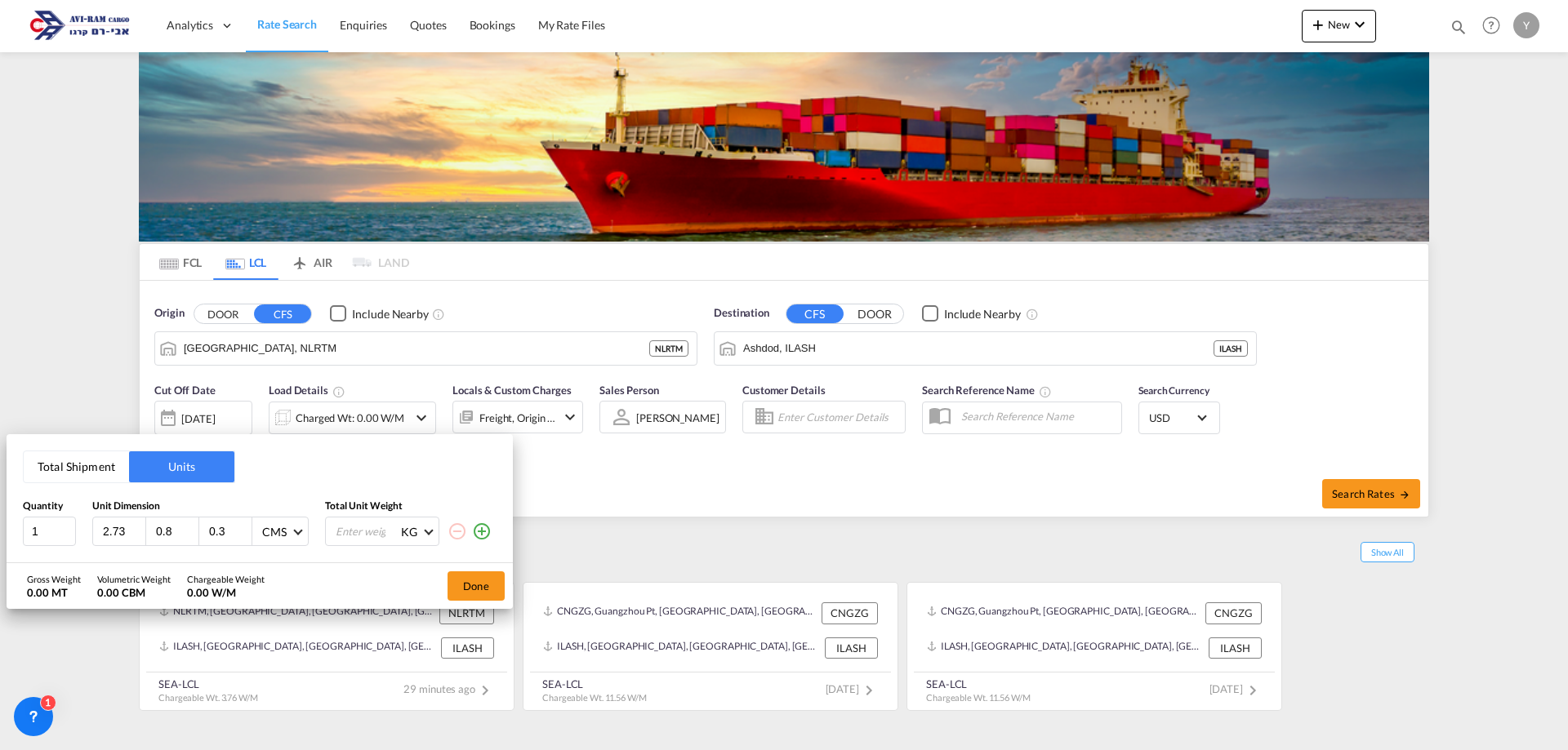
drag, startPoint x: 238, startPoint y: 533, endPoint x: 227, endPoint y: 533, distance: 11.0
type input "0.3"
click at [227, 533] on input "0.3" at bounding box center [230, 531] width 44 height 14
drag, startPoint x: 227, startPoint y: 533, endPoint x: 142, endPoint y: 528, distance: 85.1
click at [142, 528] on div "2.73 0.8 0.3 CMS CMS Inches" at bounding box center [200, 532] width 217 height 29
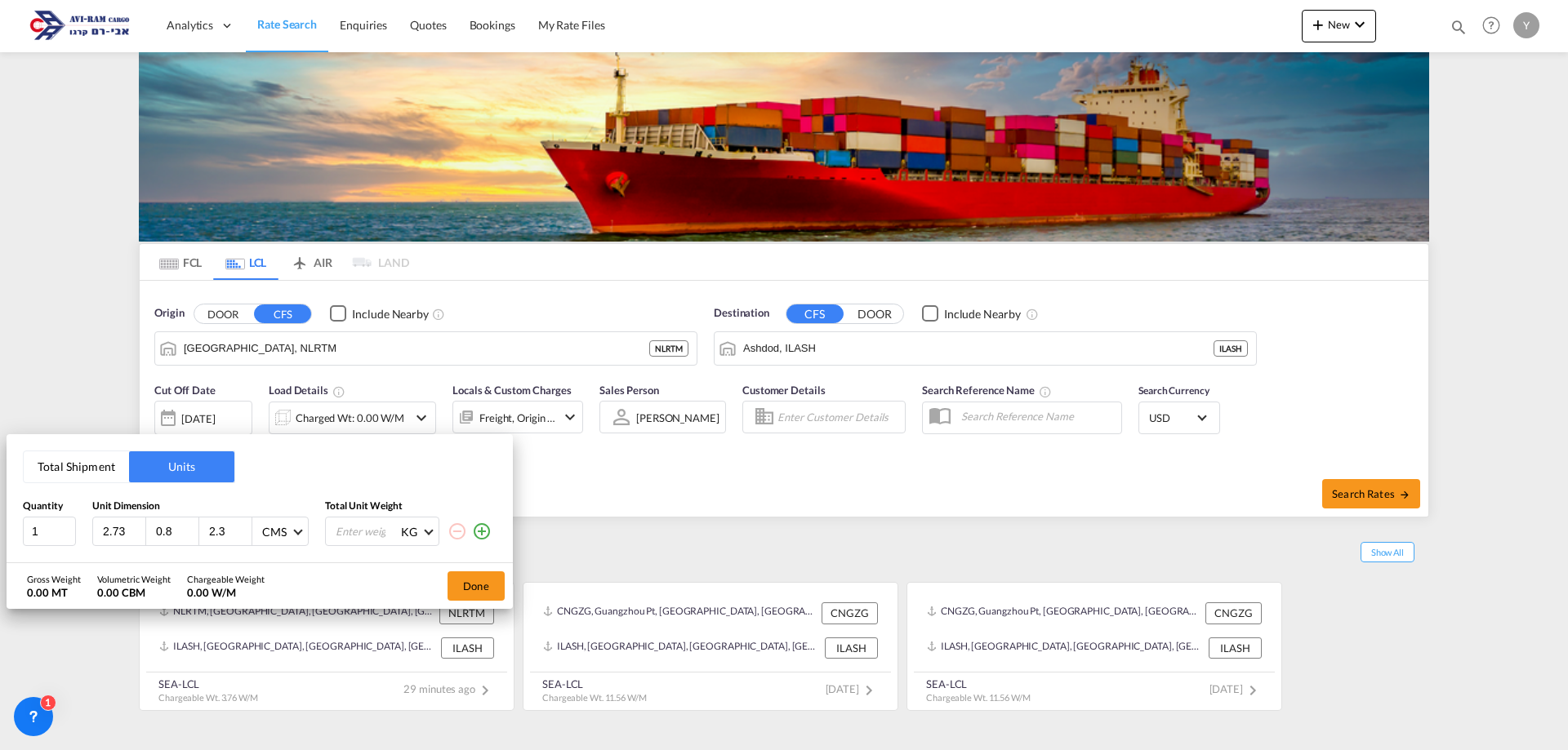
type input "2.3"
click at [334, 590] on div "Gross Weight 0.00 MT Volumetric Weight 0.00 CBM Chargeable Weight 0.00 W/M Done" at bounding box center [260, 586] width 507 height 45
click at [367, 533] on input "number" at bounding box center [366, 531] width 66 height 28
type input "2458"
click at [334, 581] on div "Gross Weight 2.46 MT Volumetric Weight 0.00 CBM Chargeable Weight 2.46 W/M Done" at bounding box center [260, 586] width 507 height 45
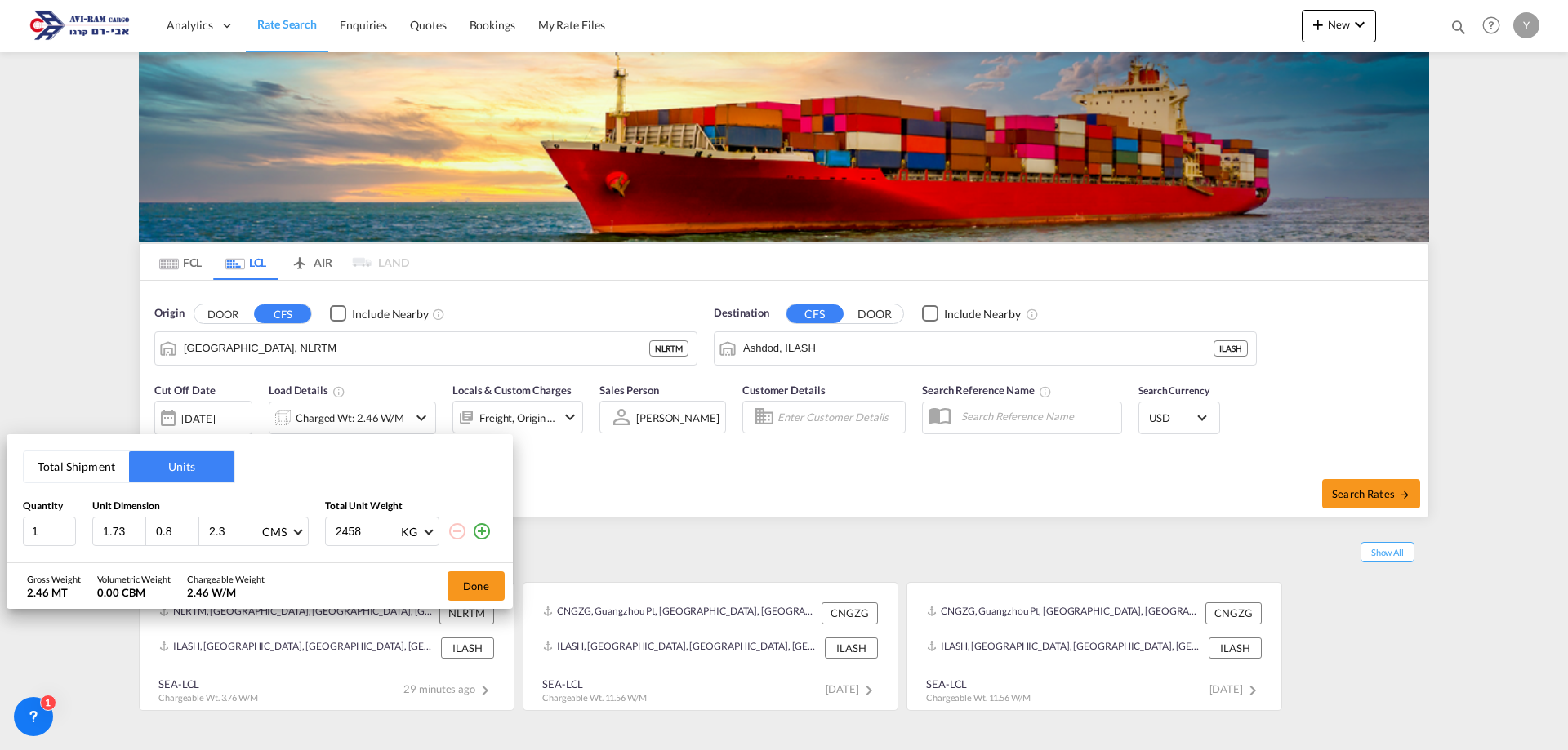
click at [119, 530] on input "1.73" at bounding box center [124, 531] width 44 height 14
type input "1"
type input "273"
drag, startPoint x: 168, startPoint y: 534, endPoint x: 144, endPoint y: 534, distance: 24.0
click at [144, 534] on div "273 0.8 2.3 CMS CMS Inches" at bounding box center [200, 532] width 217 height 29
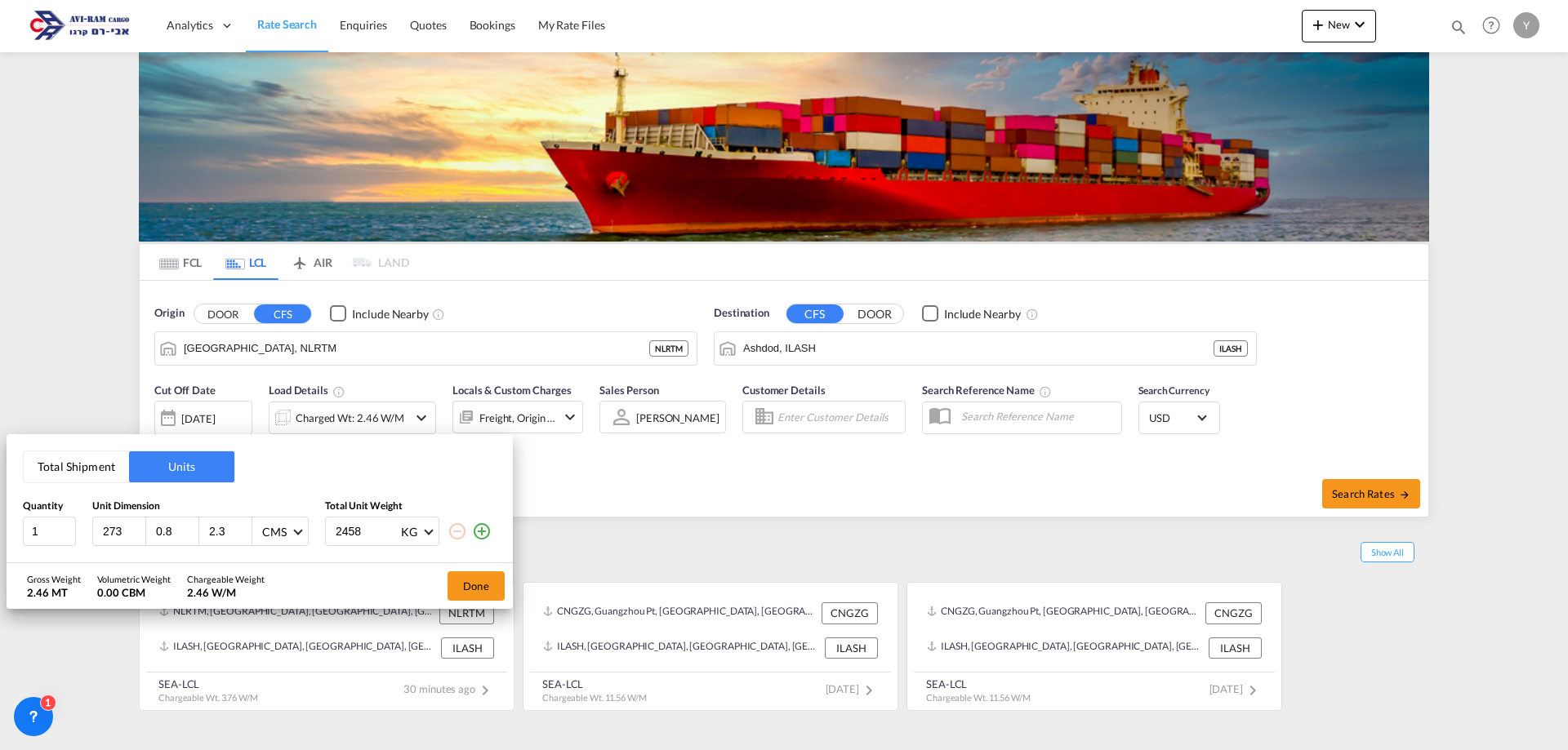
drag, startPoint x: 234, startPoint y: 538, endPoint x: 175, endPoint y: 502, distance: 69.1
click at [192, 543] on div "273 0.8 2.3 CMS CMS Inches" at bounding box center [200, 532] width 217 height 29
type input "230"
click at [353, 590] on div "Gross Weight 2.46 MT Volumetric Weight 0.05 CBM Chargeable Weight 2.46 W/M Done" at bounding box center [260, 586] width 507 height 45
drag, startPoint x: 176, startPoint y: 529, endPoint x: 144, endPoint y: 533, distance: 32.2
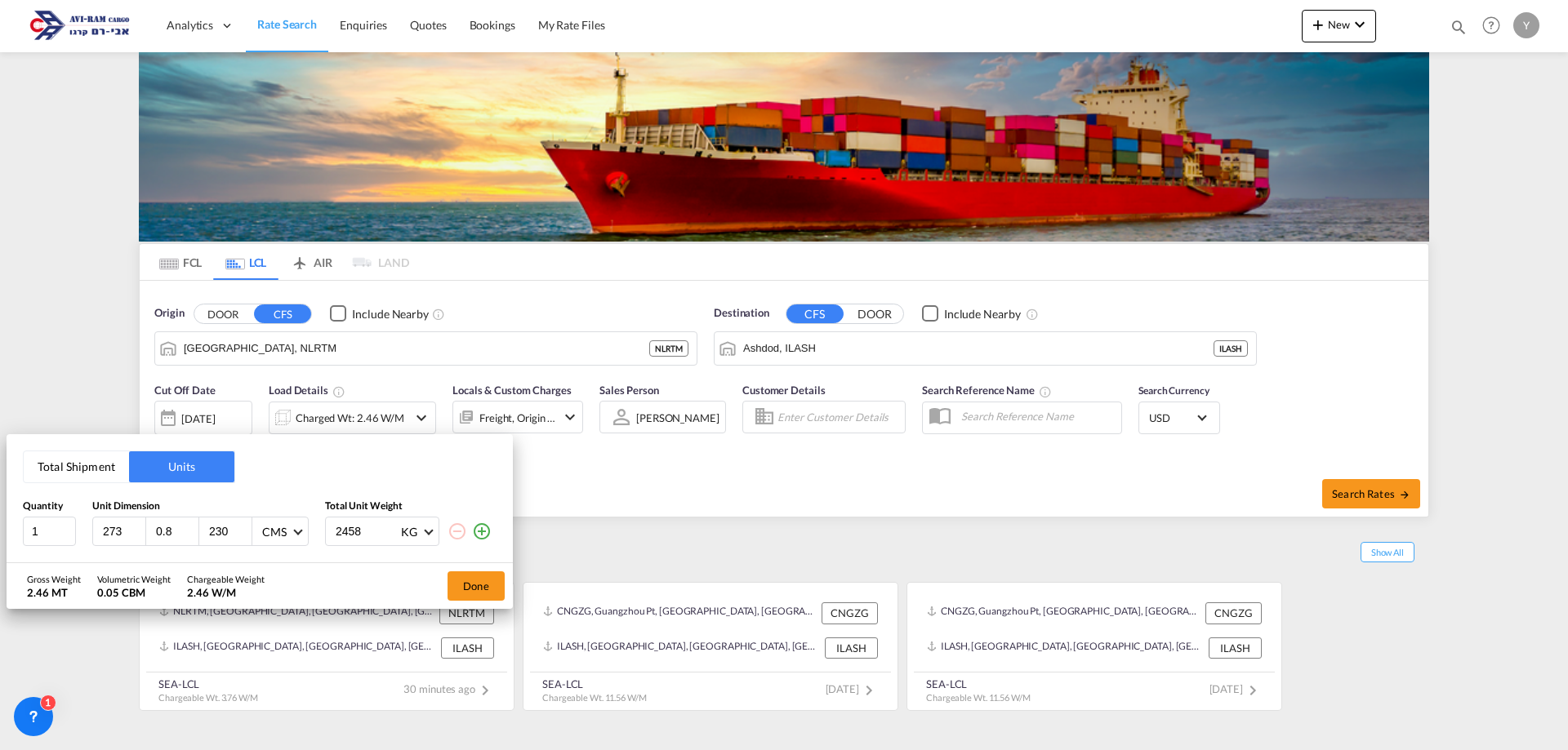
click at [144, 533] on div "273 0.8 230 CMS CMS Inches" at bounding box center [200, 532] width 217 height 29
type input "80"
click at [131, 528] on input "274" at bounding box center [124, 531] width 44 height 14
click at [131, 528] on input "275" at bounding box center [124, 531] width 44 height 14
click at [120, 528] on input "275" at bounding box center [124, 531] width 44 height 14
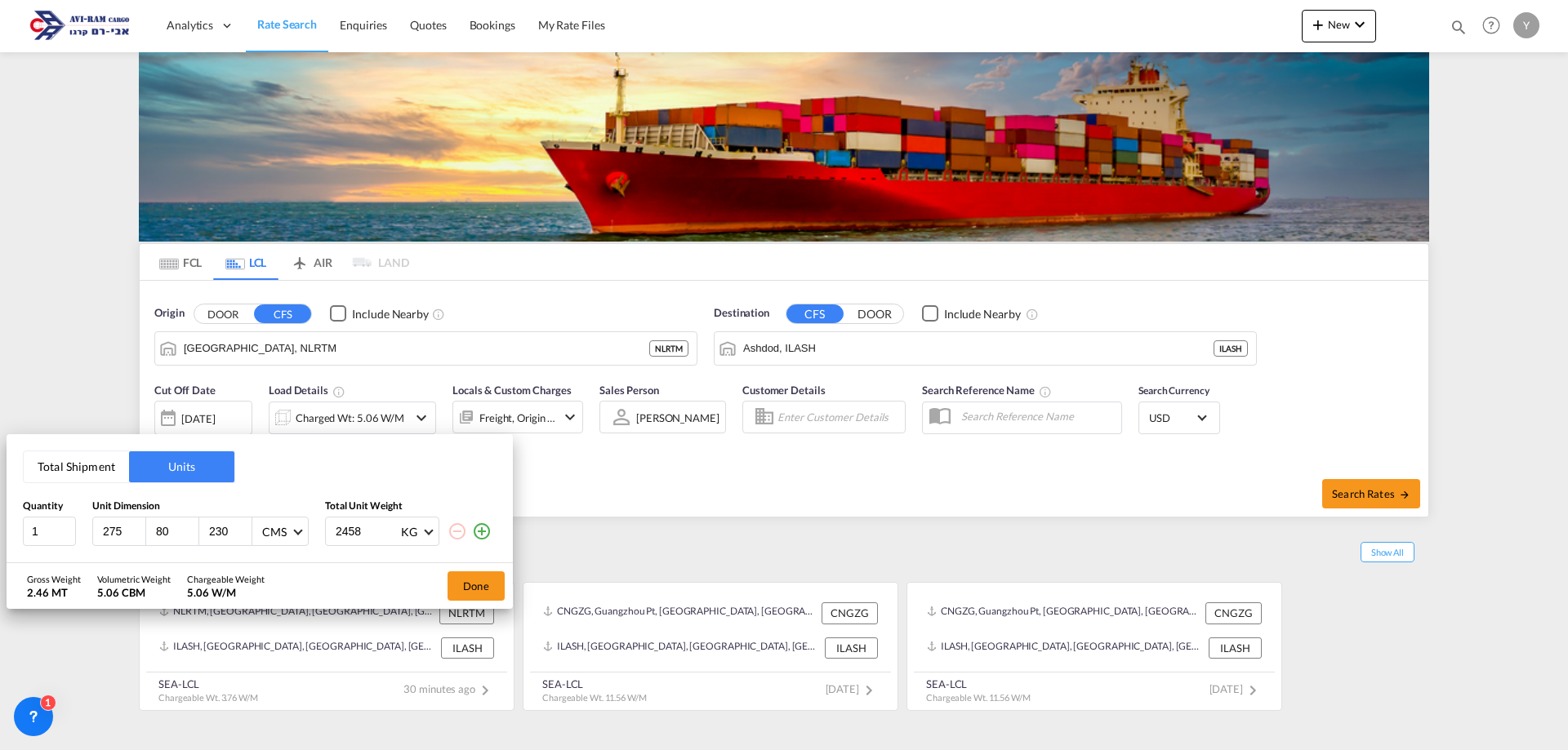
click at [120, 528] on input "275" at bounding box center [124, 531] width 44 height 14
type input "273.0"
drag, startPoint x: 167, startPoint y: 532, endPoint x: 147, endPoint y: 535, distance: 20.2
click at [147, 535] on div "80" at bounding box center [172, 531] width 53 height 28
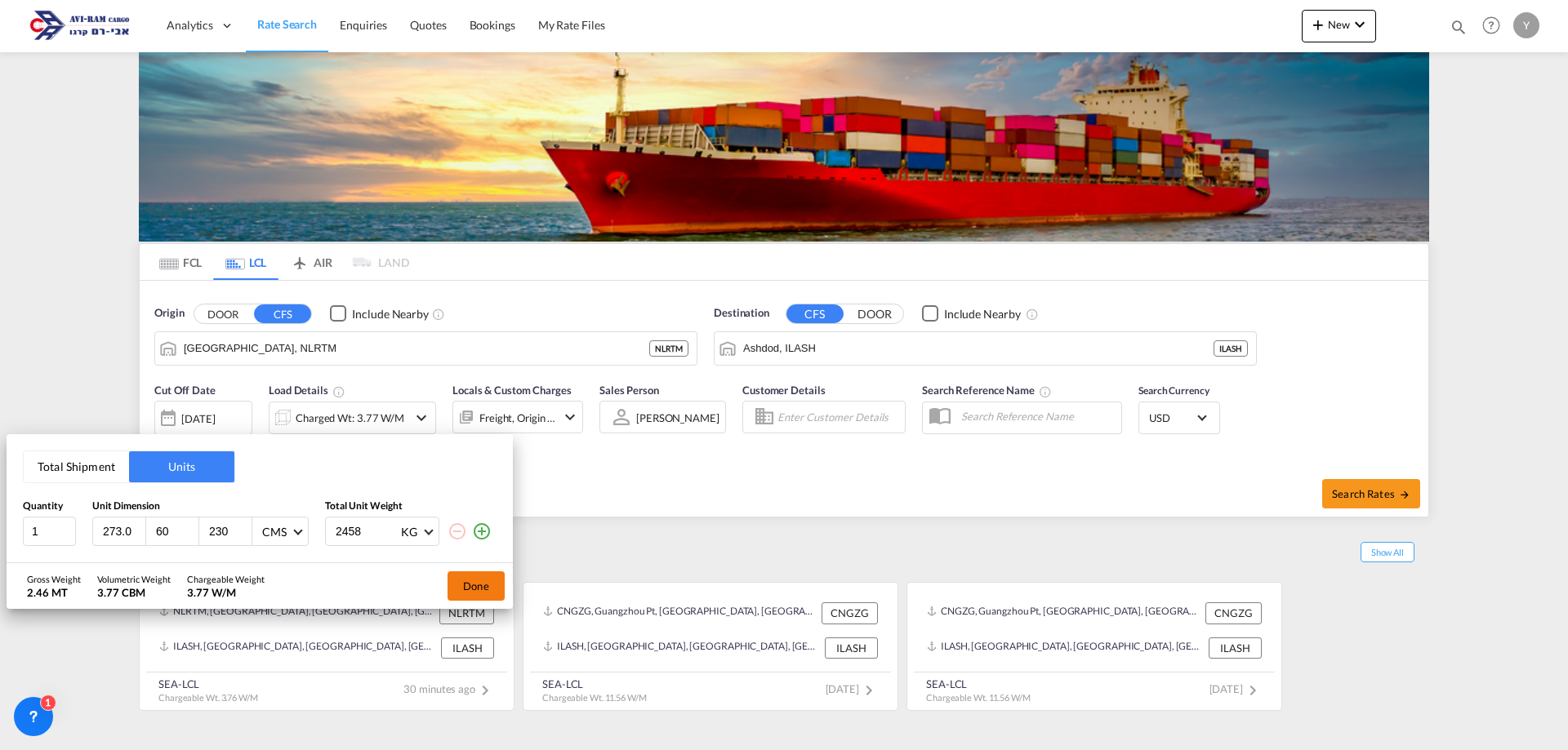
type input "60"
click at [479, 586] on button "Done" at bounding box center [476, 586] width 57 height 29
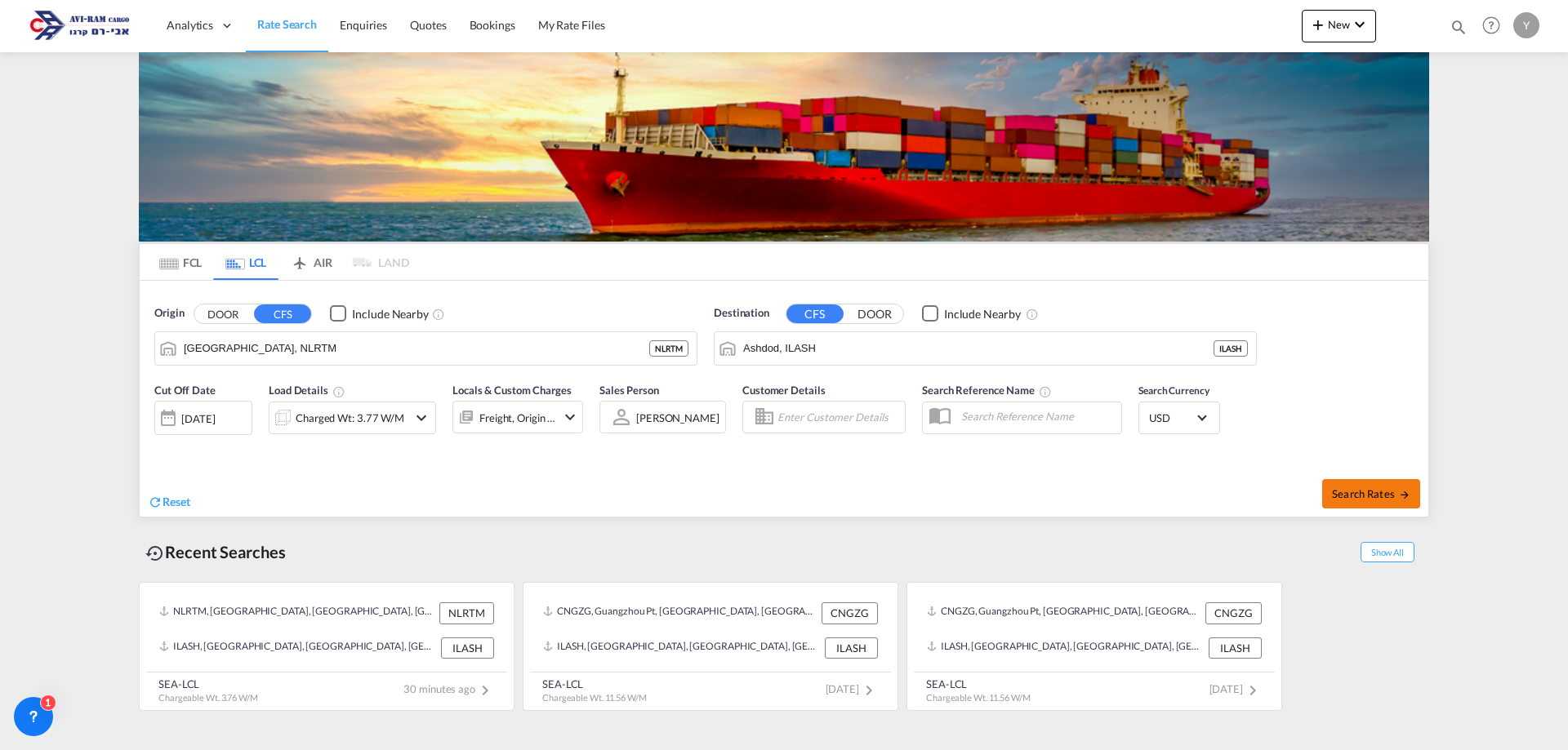
click at [1348, 494] on span "Search Rates" at bounding box center [1370, 494] width 78 height 14
type input "NLRTM to ILASH / [DATE]"
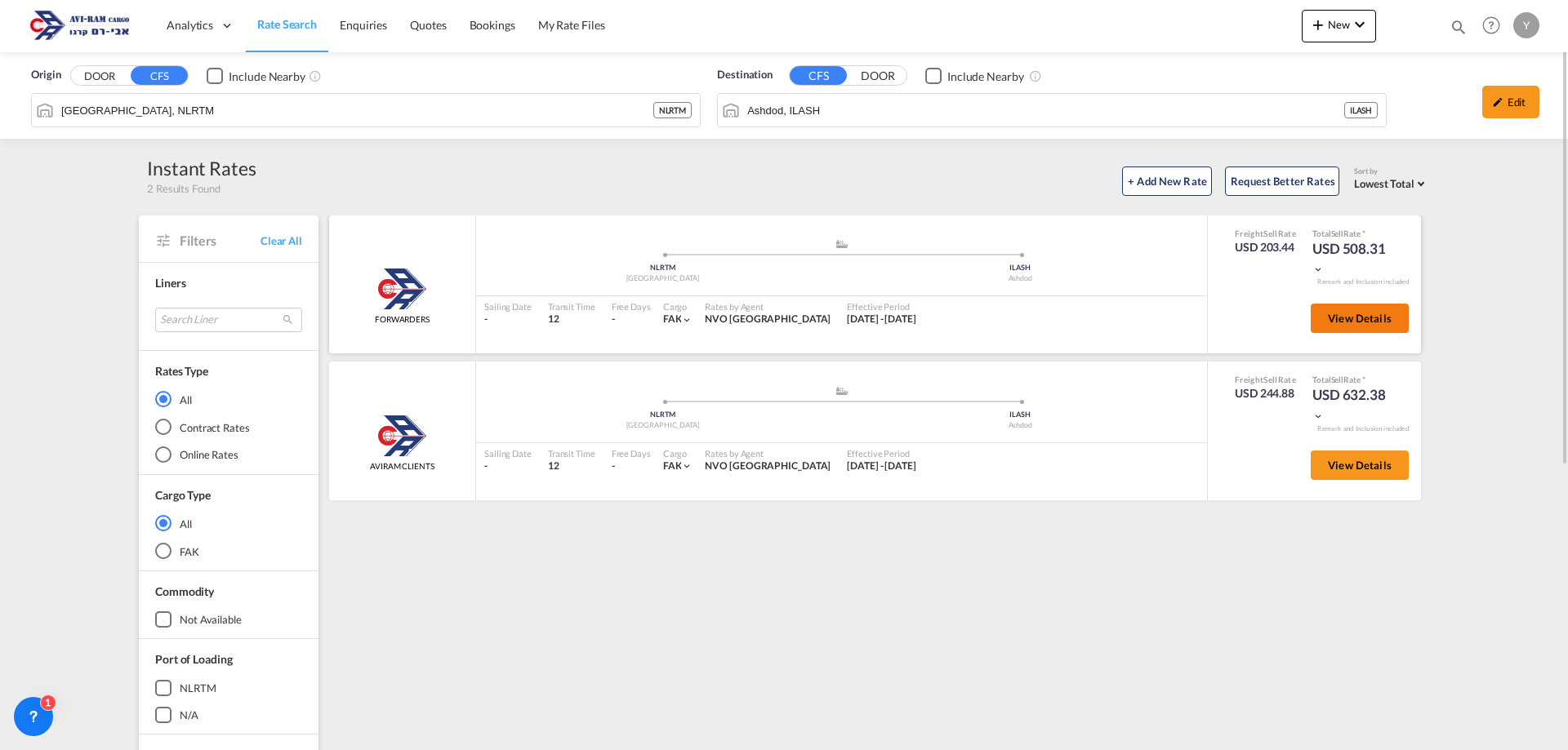
click at [1365, 315] on span "View Details" at bounding box center [1359, 319] width 64 height 14
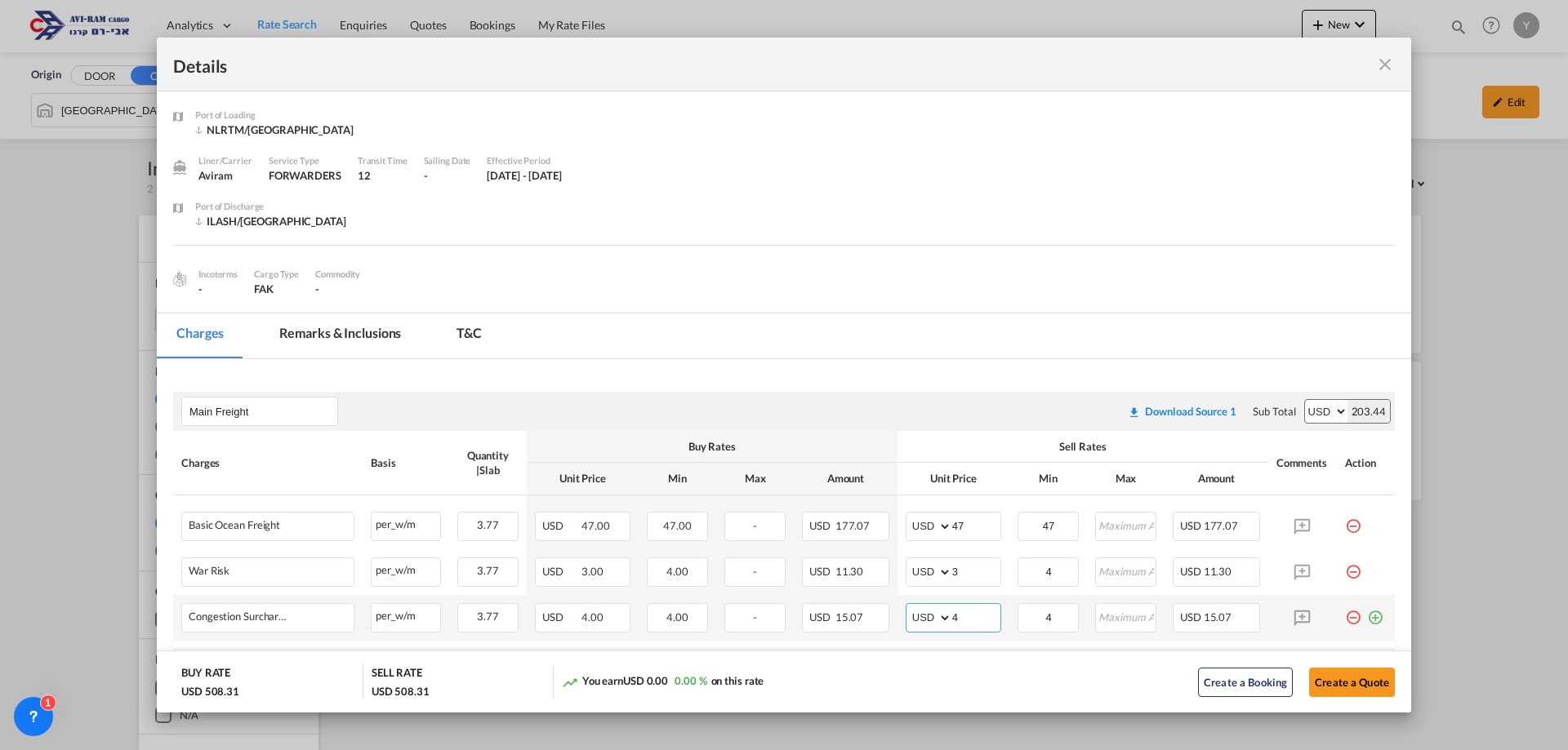
drag, startPoint x: 932, startPoint y: 620, endPoint x: 919, endPoint y: 622, distance: 13.2
click at [919, 622] on md-input-container "AED AFN ALL AMD ANG AOA ARS AUD AWG AZN BAM BBD BDT BGN BHD BIF BMD BND [PERSON…" at bounding box center [953, 618] width 96 height 29
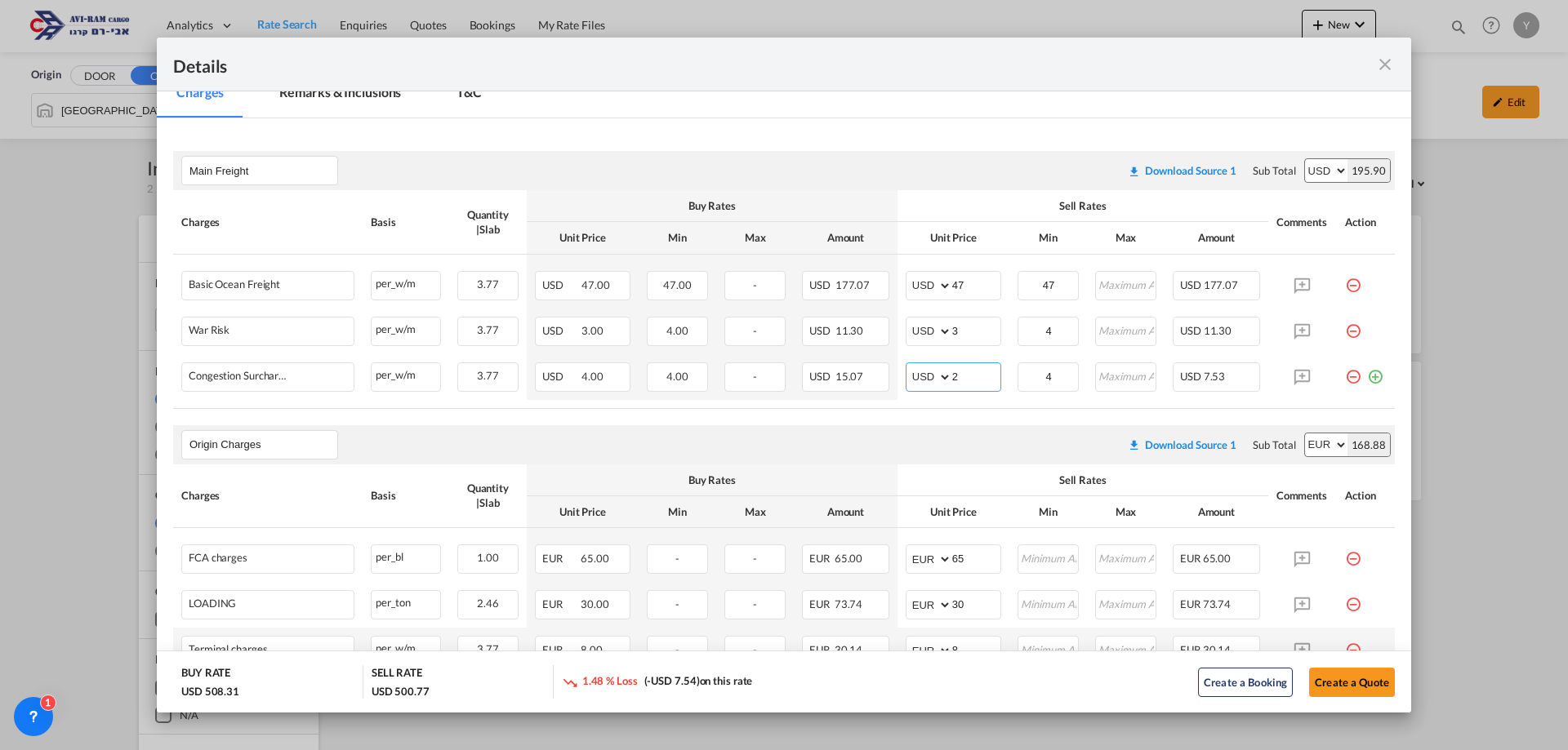
scroll to position [245, 0]
type input "2"
click at [1092, 401] on table "Charges Basis Quantity | Slab Buy Rates Sell Rates Comments Action Unit Price M…" at bounding box center [783, 295] width 1221 height 217
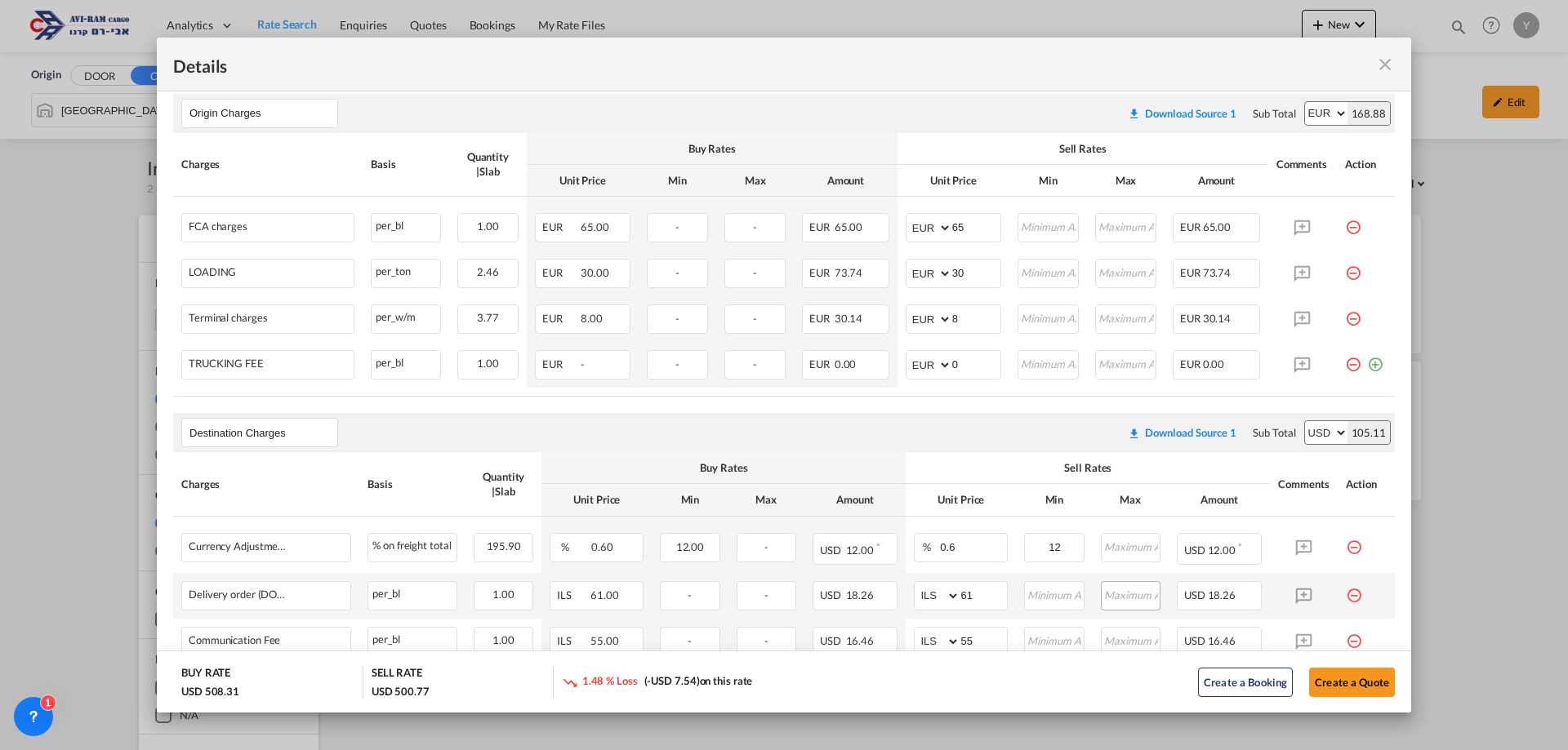
scroll to position [571, 0]
click at [1345, 227] on md-icon "icon-minus-circle-outline red-400-fg pt-7" at bounding box center [1352, 221] width 16 height 16
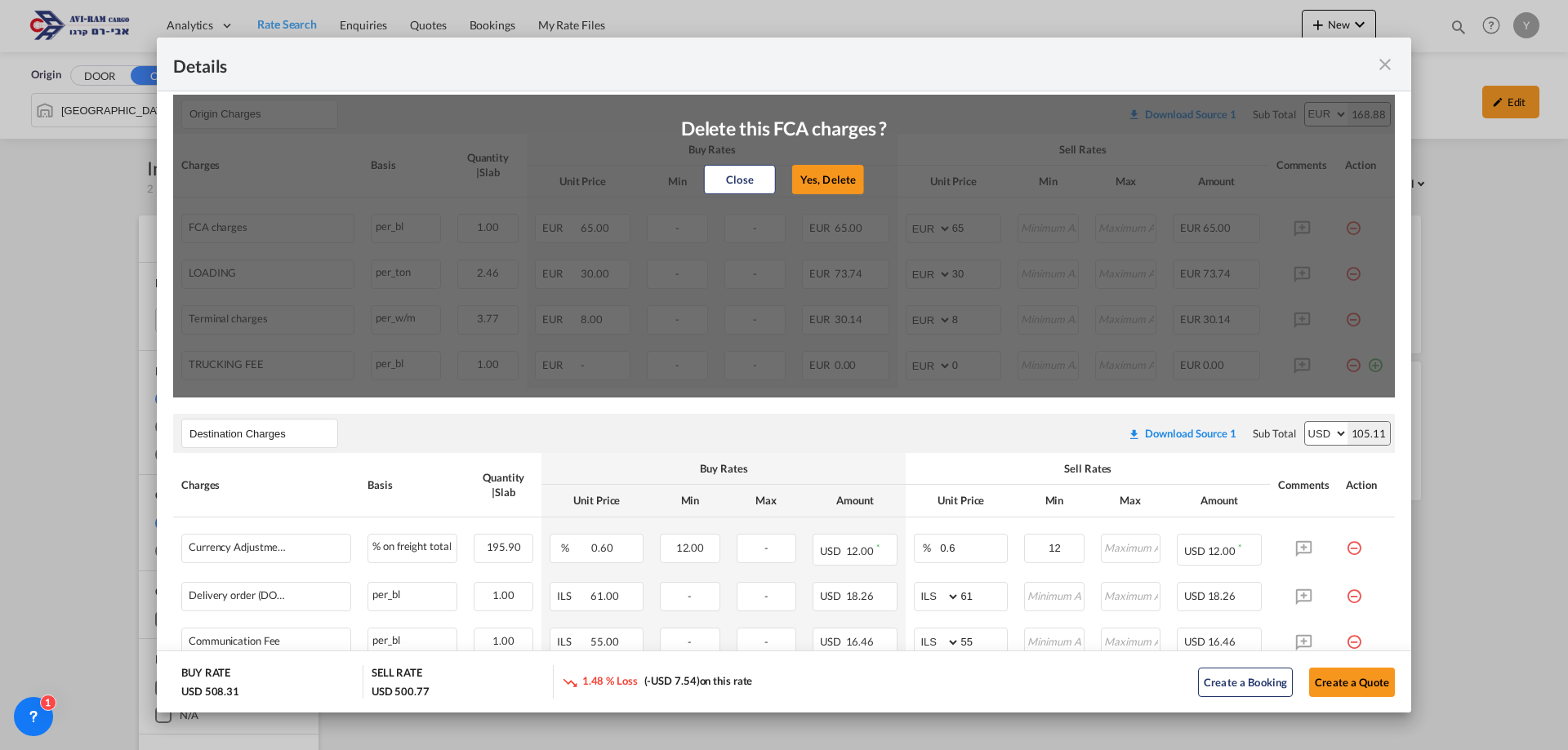
click at [865, 189] on div "Close Yes, Delete" at bounding box center [784, 180] width 207 height 40
click at [809, 176] on button "Yes, Delete" at bounding box center [828, 180] width 72 height 29
type input "30"
type input "8"
type input "0"
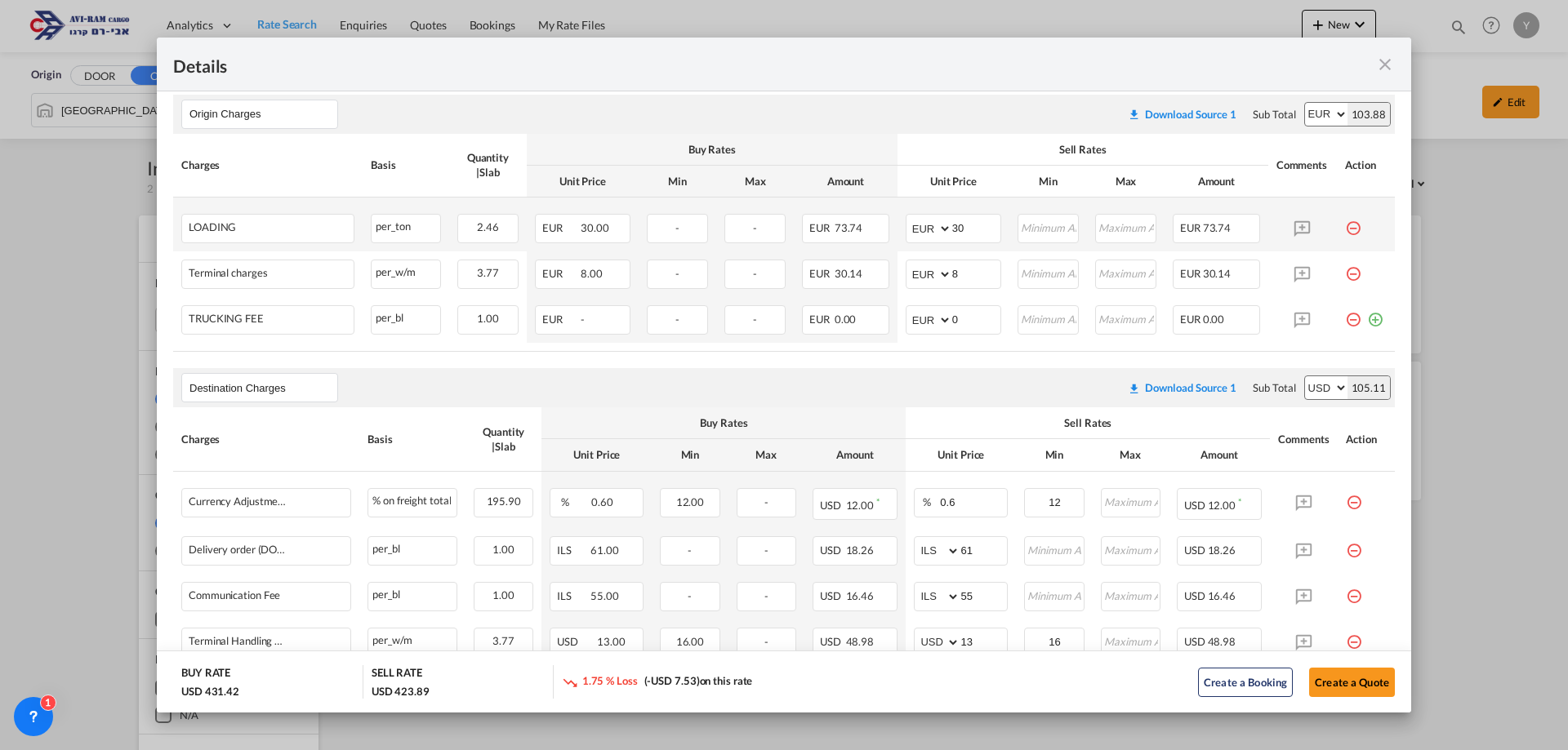
click at [1350, 234] on td "Port of ..." at bounding box center [1366, 224] width 58 height 54
click at [1345, 230] on md-icon "icon-minus-circle-outline red-400-fg pt-7" at bounding box center [1352, 221] width 16 height 16
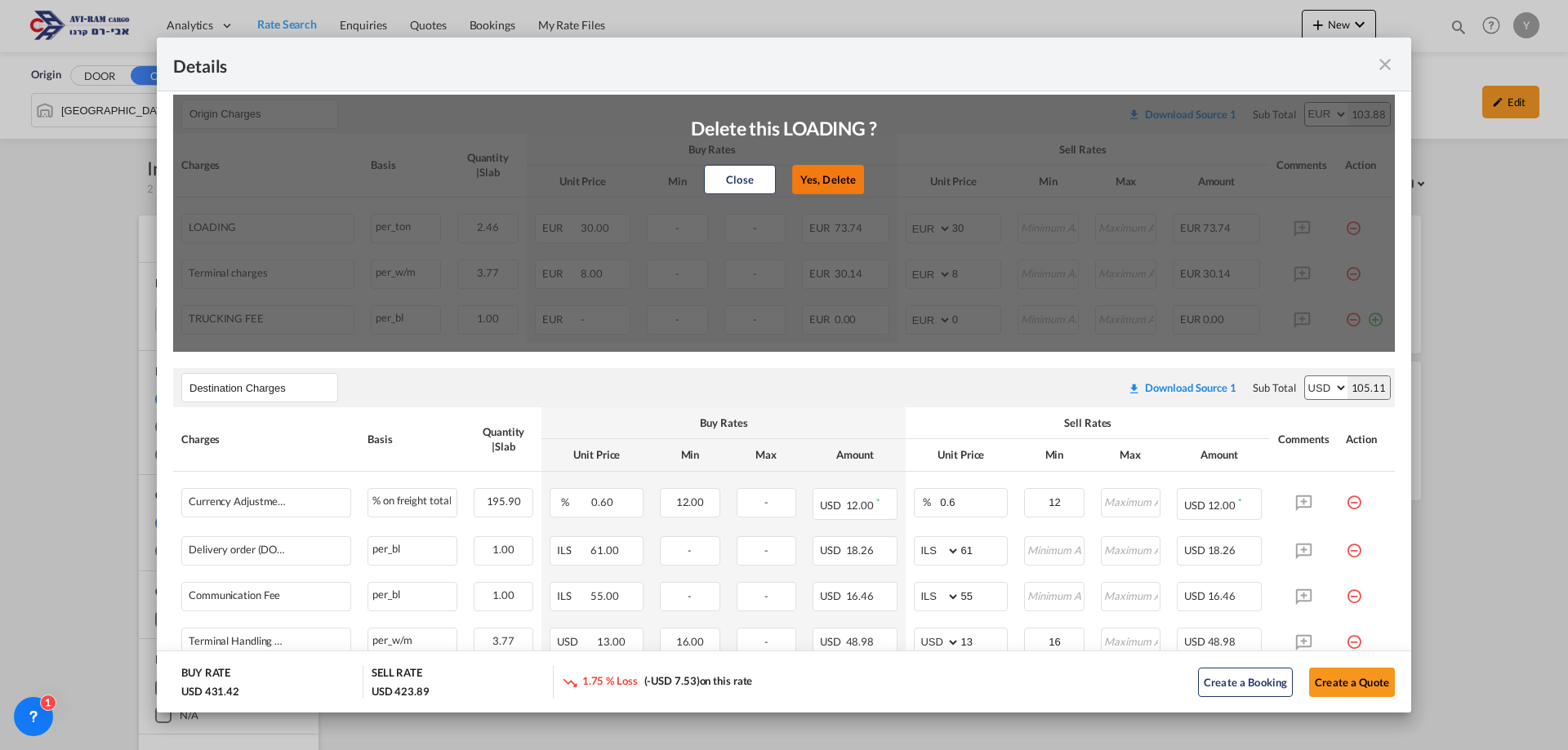
click at [801, 190] on button "Yes, Delete" at bounding box center [828, 180] width 72 height 29
type input "8"
type input "0"
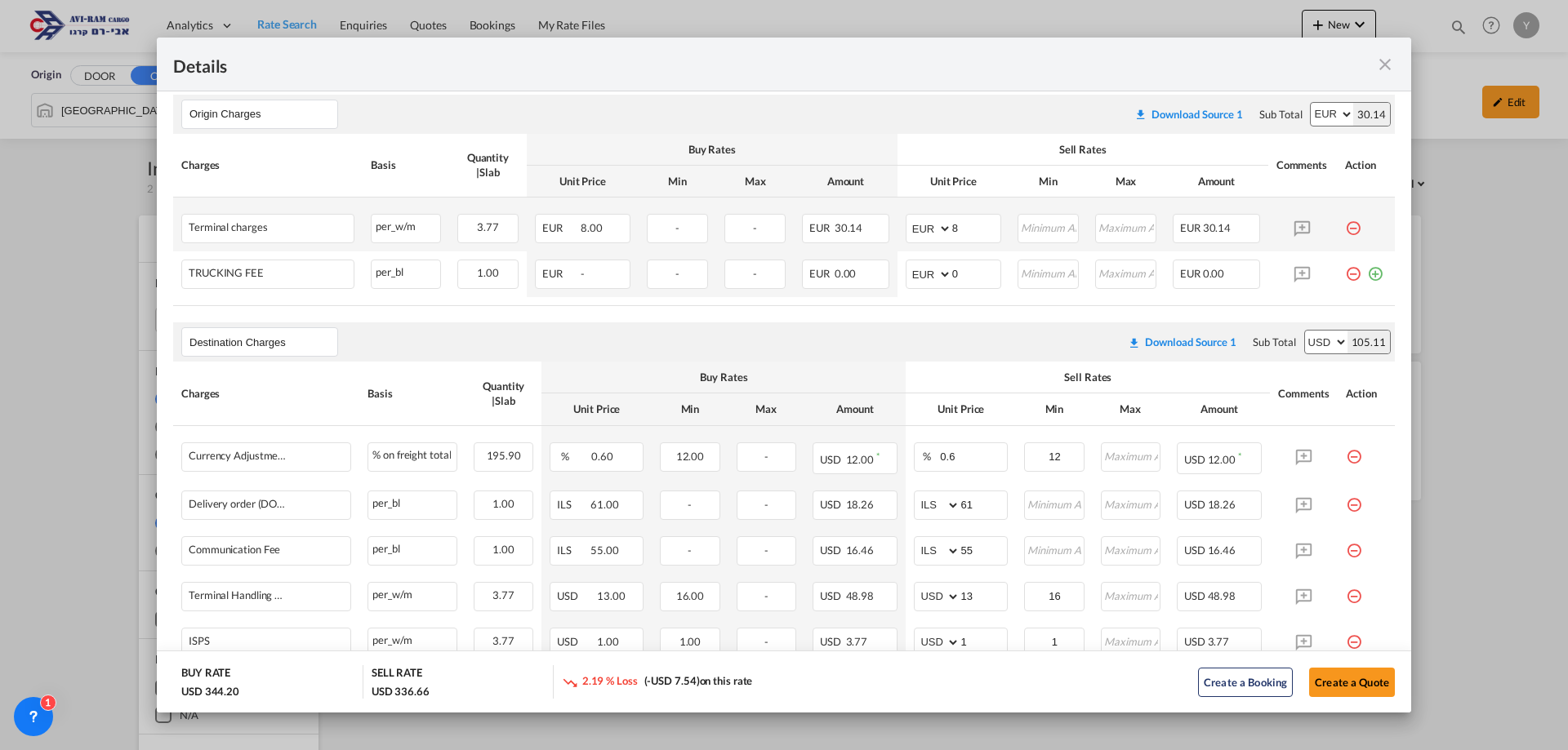
click at [1346, 230] on md-icon "icon-minus-circle-outline red-400-fg pt-7" at bounding box center [1352, 221] width 16 height 16
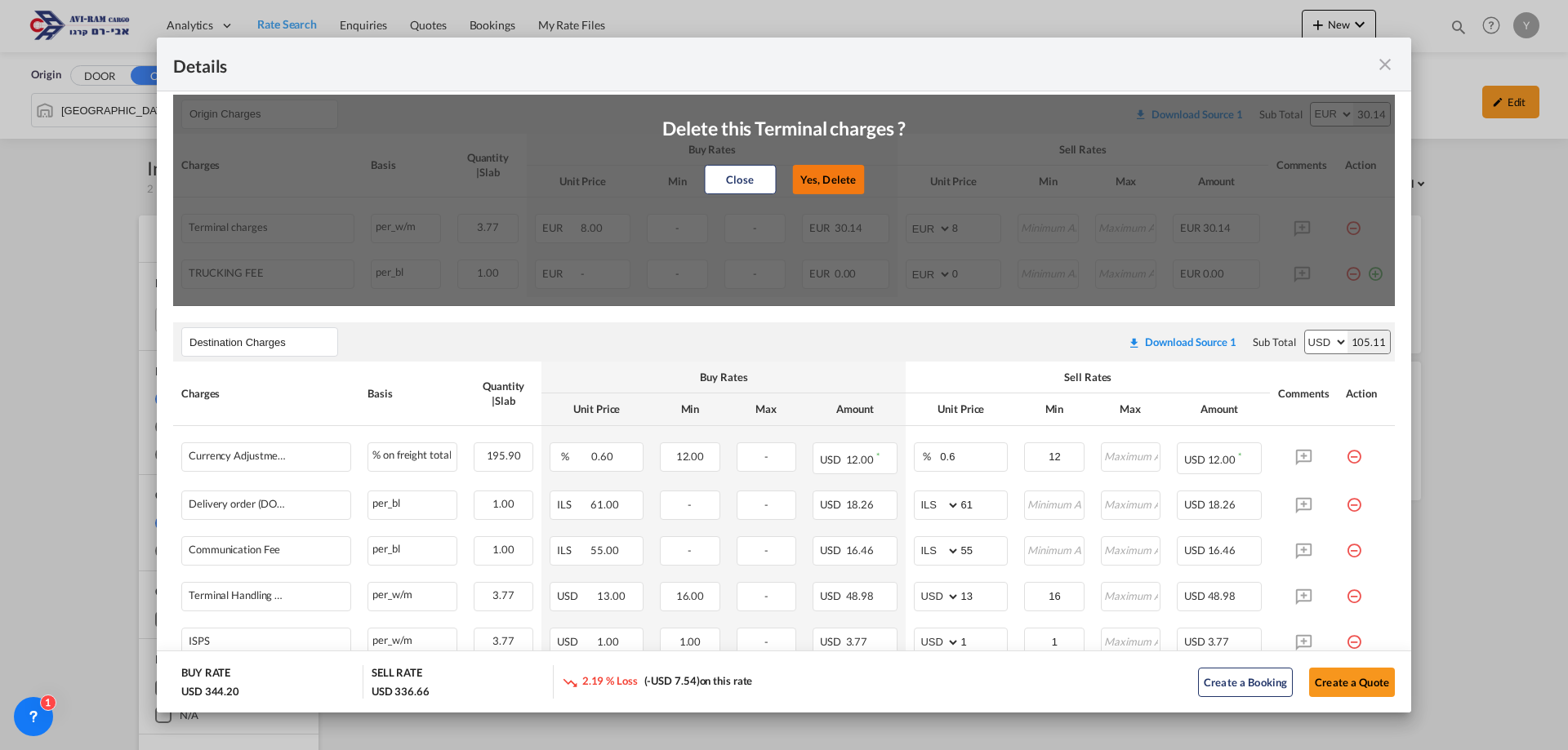
click at [816, 177] on button "Yes, Delete" at bounding box center [828, 180] width 72 height 29
type input "0"
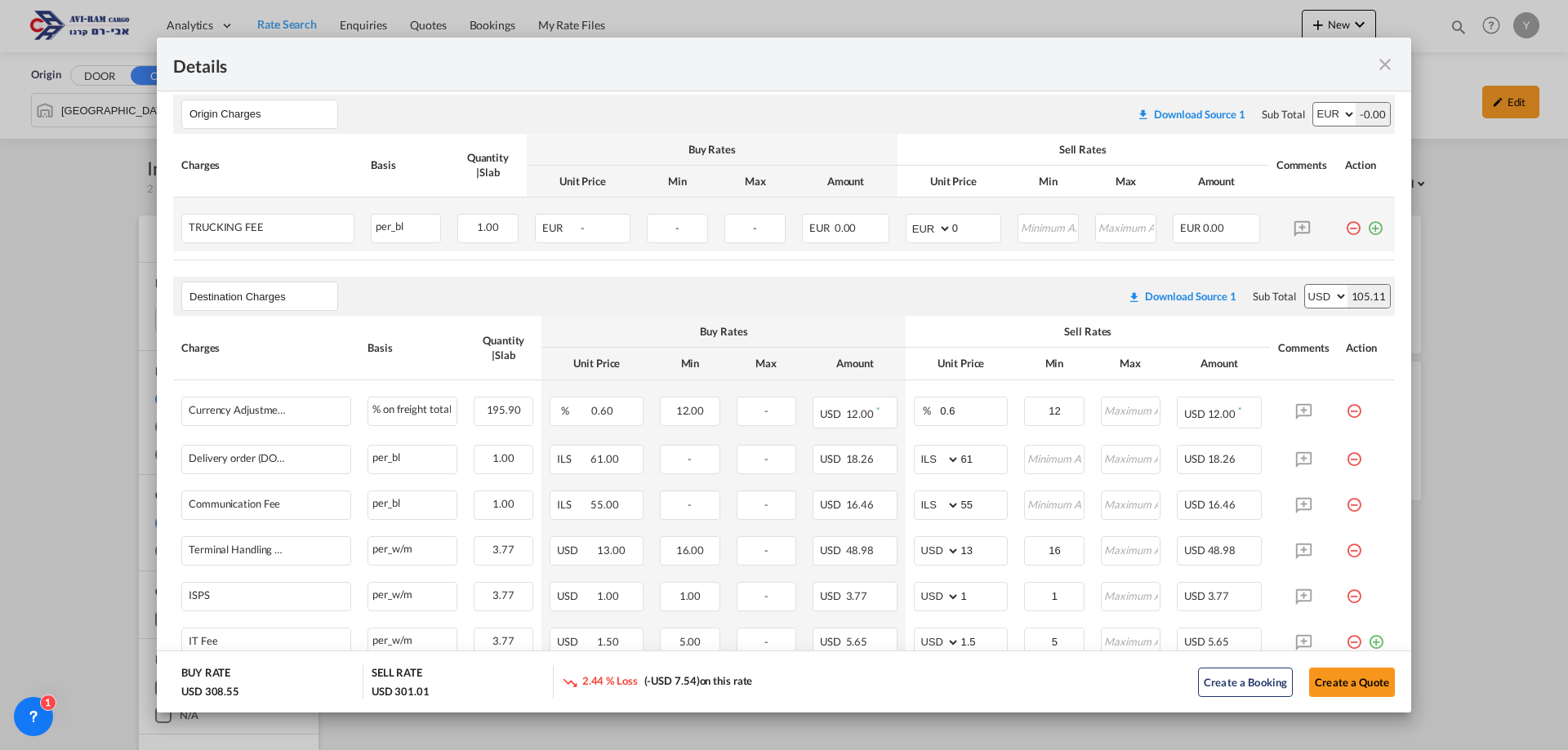
click at [1345, 225] on md-icon "icon-minus-circle-outline red-400-fg pt-7" at bounding box center [1352, 221] width 16 height 16
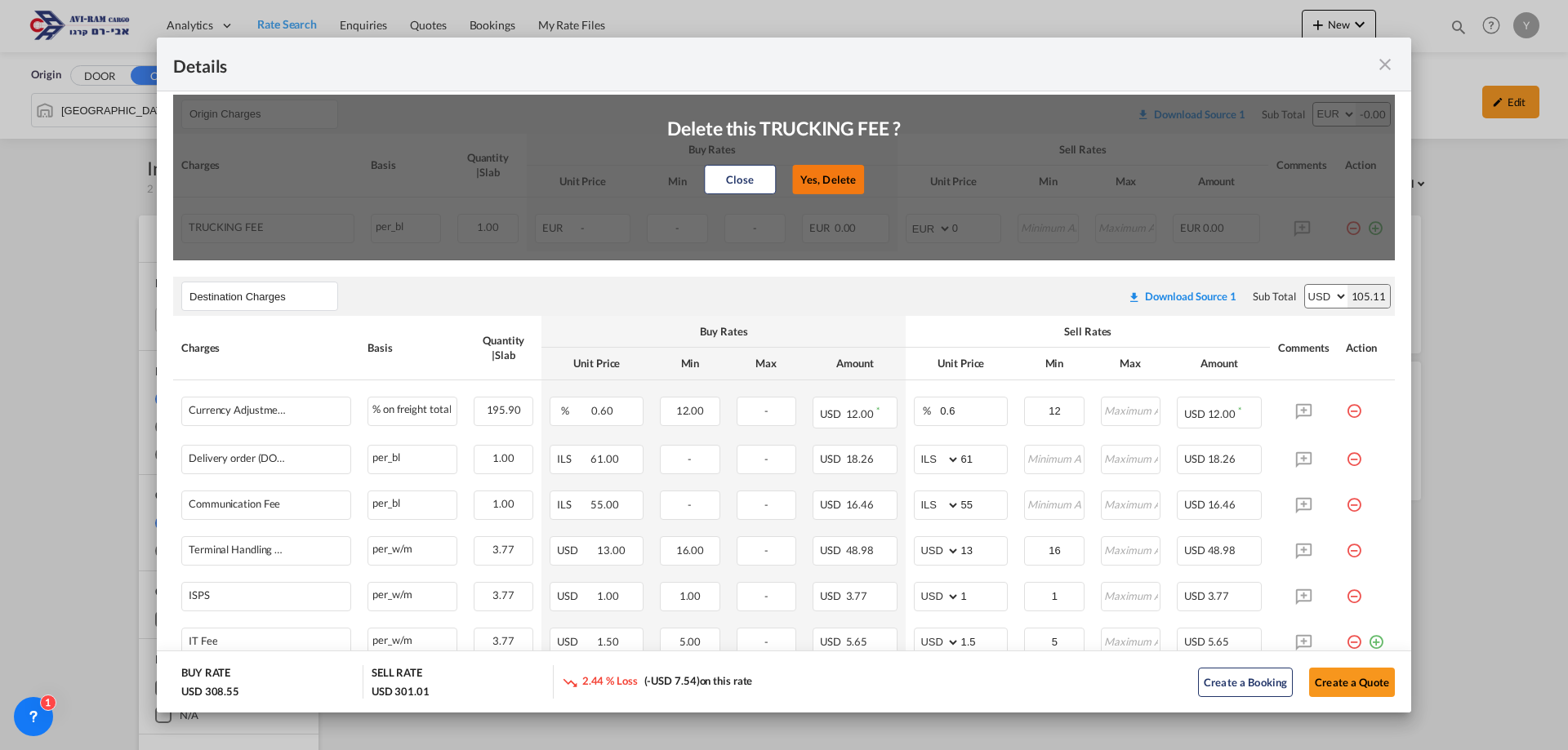
click at [796, 177] on button "Yes, Delete" at bounding box center [828, 180] width 72 height 29
type input "Destination Charges"
select select "string:USD"
type input "0.6"
type input "12"
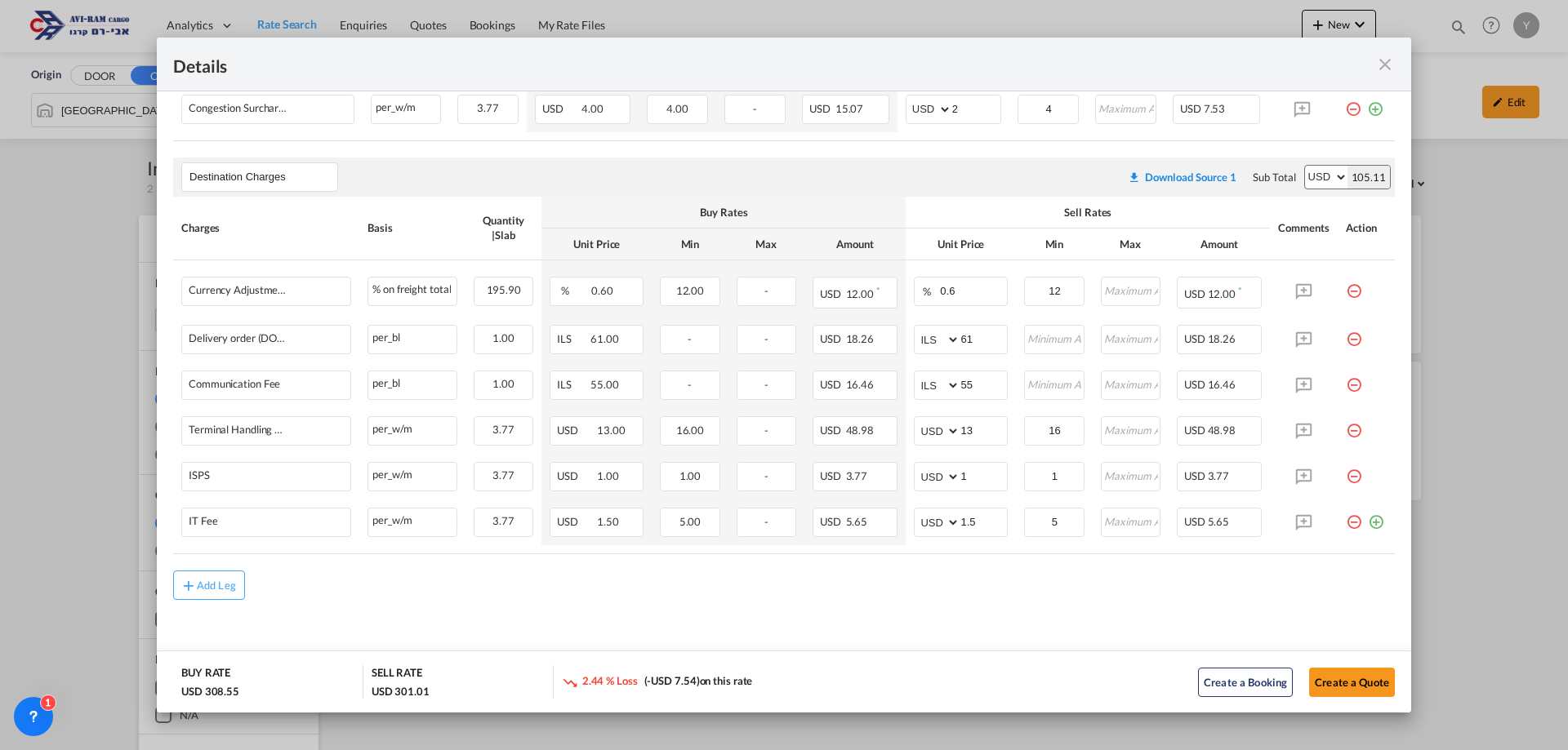
scroll to position [507, 0]
click at [200, 579] on button "Add Leg" at bounding box center [209, 586] width 72 height 29
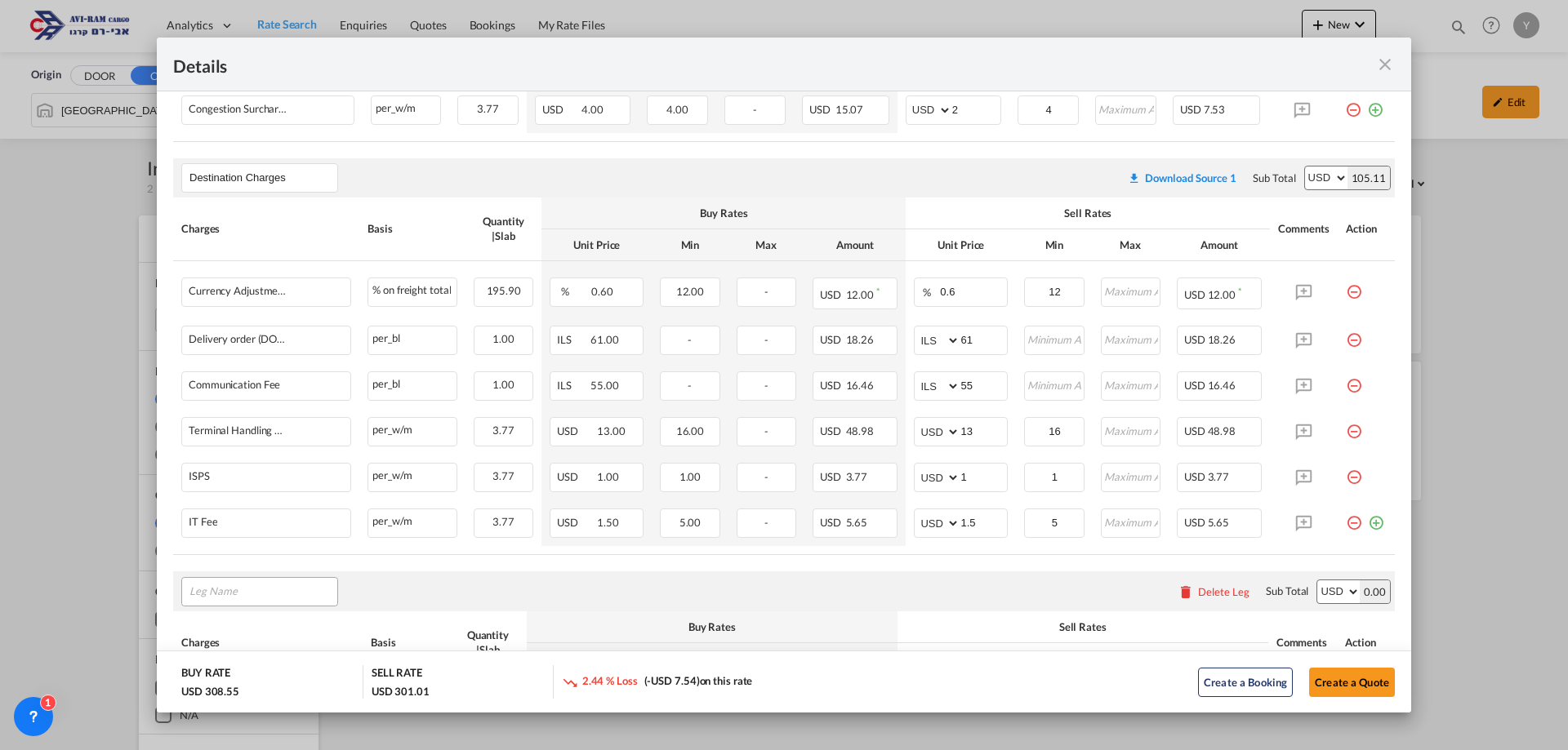
click at [246, 593] on input "Leg Name" at bounding box center [263, 591] width 148 height 24
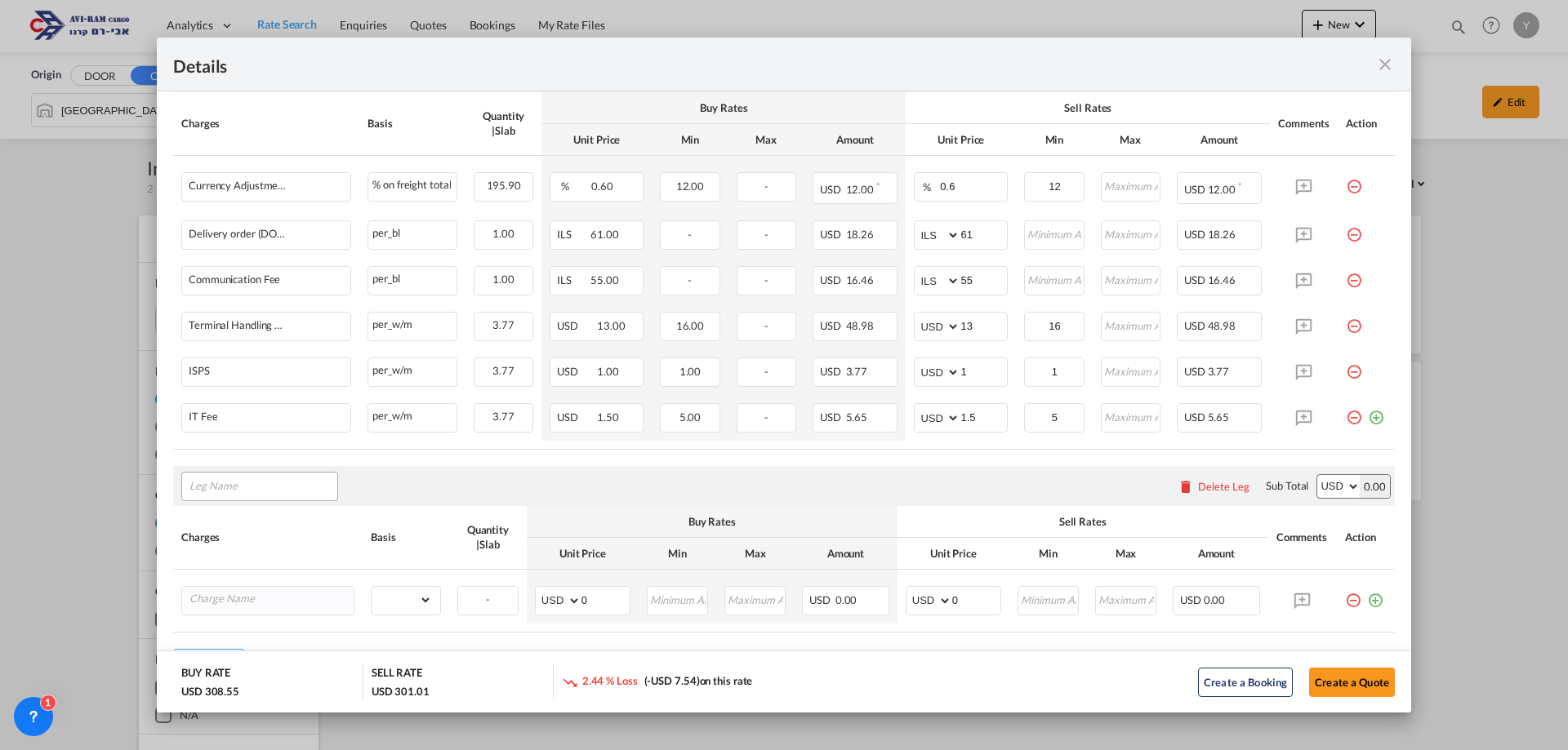
scroll to position [671, 0]
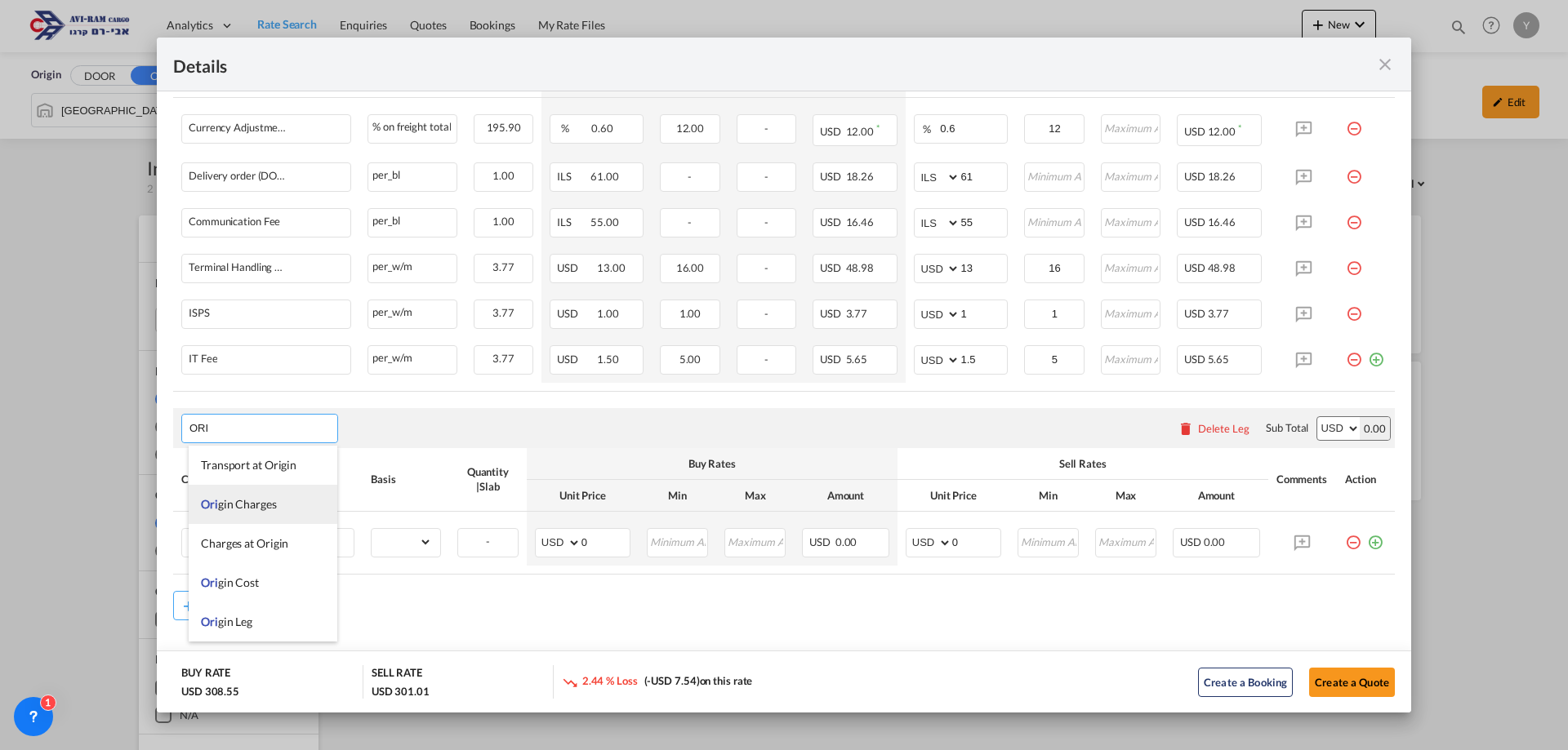
click at [286, 504] on li "Ori gin Charges" at bounding box center [263, 505] width 149 height 40
type input "Origin Charges"
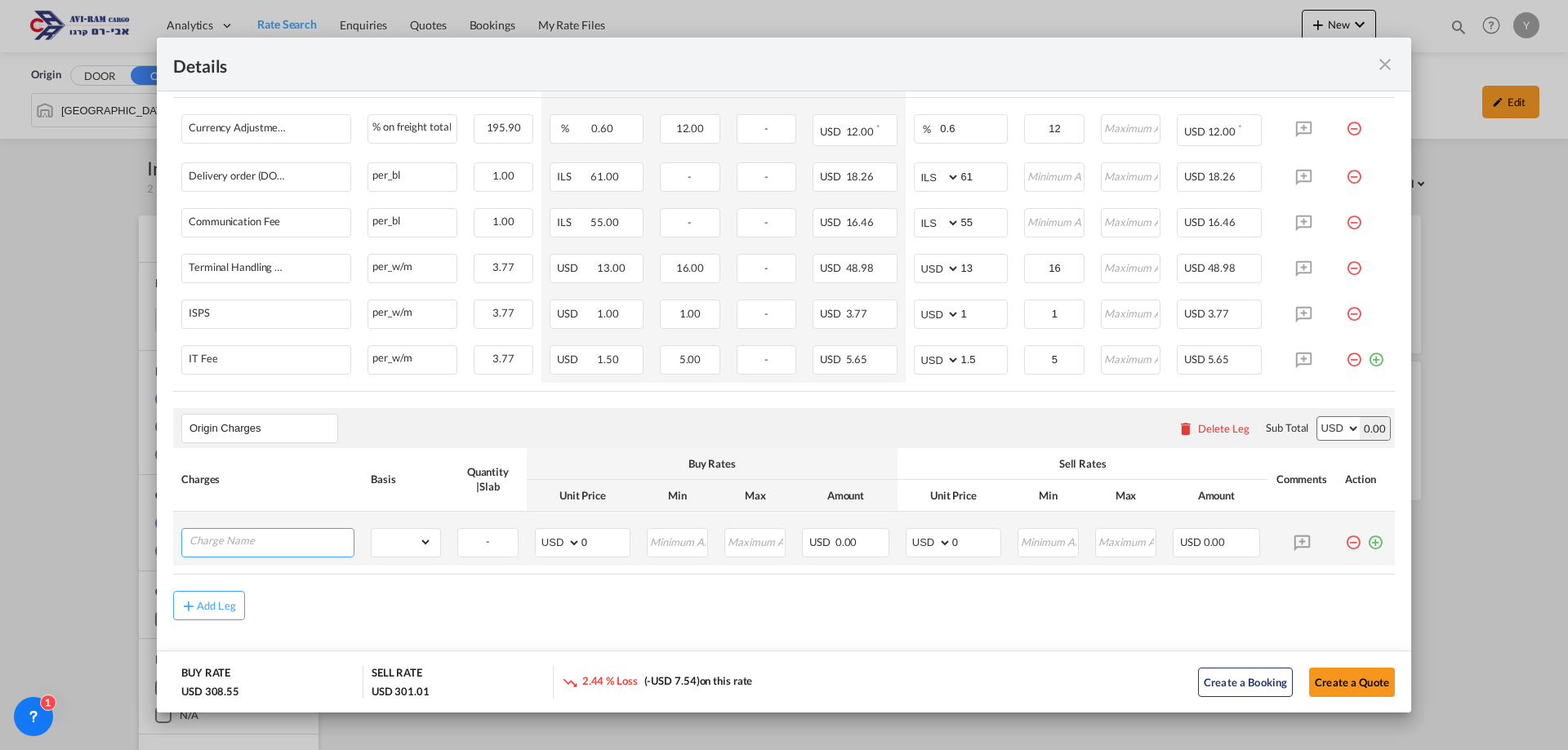
click at [199, 540] on input "Charge Name" at bounding box center [272, 540] width 164 height 24
click at [253, 474] on span "EXW A LL IN" at bounding box center [231, 470] width 61 height 14
type input "EXW ALL IN"
click at [407, 545] on select "gross_weight volumetric_weight per_shipment per_bl per_km per_hawb per_kg flat …" at bounding box center [401, 541] width 60 height 26
select select "per_shipment"
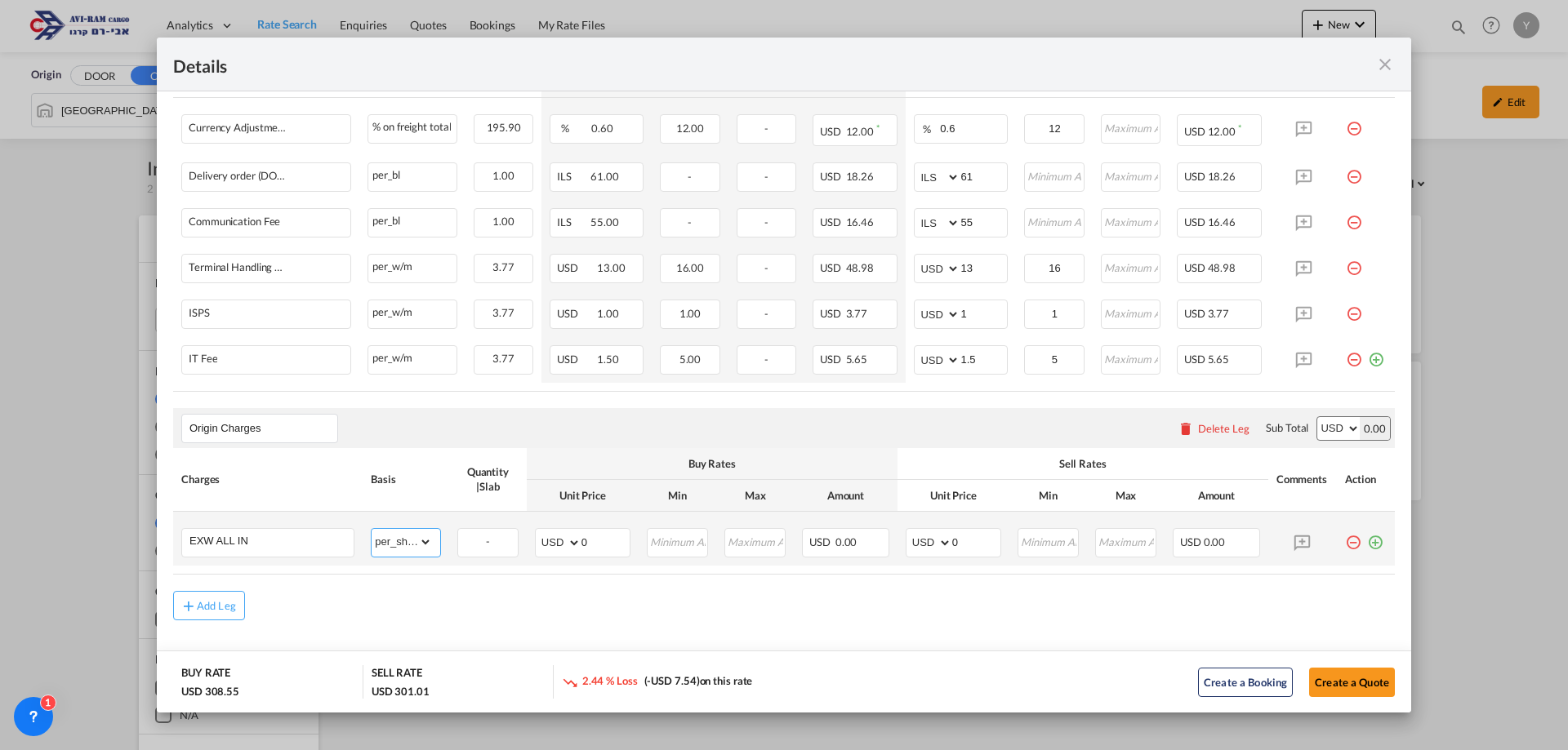
click at [371, 529] on select "gross_weight volumetric_weight per_shipment per_bl per_km per_hawb per_kg flat …" at bounding box center [401, 541] width 60 height 26
click at [938, 538] on select "AED AFN ALL AMD ANG AOA ARS AUD AWG AZN BAM BBD BDT BGN BHD BIF BMD BND BOB BRL…" at bounding box center [930, 543] width 43 height 23
select select "string:EUR"
click at [909, 532] on select "AED AFN ALL AMD ANG AOA ARS AUD AWG AZN BAM BBD BDT BGN BHD BIF BMD BND BOB BRL…" at bounding box center [930, 543] width 43 height 23
click at [943, 544] on md-input-container "AED AFN ALL AMD ANG AOA ARS AUD AWG AZN BAM BBD BDT BGN BHD BIF BMD BND BOB BRL…" at bounding box center [953, 542] width 96 height 29
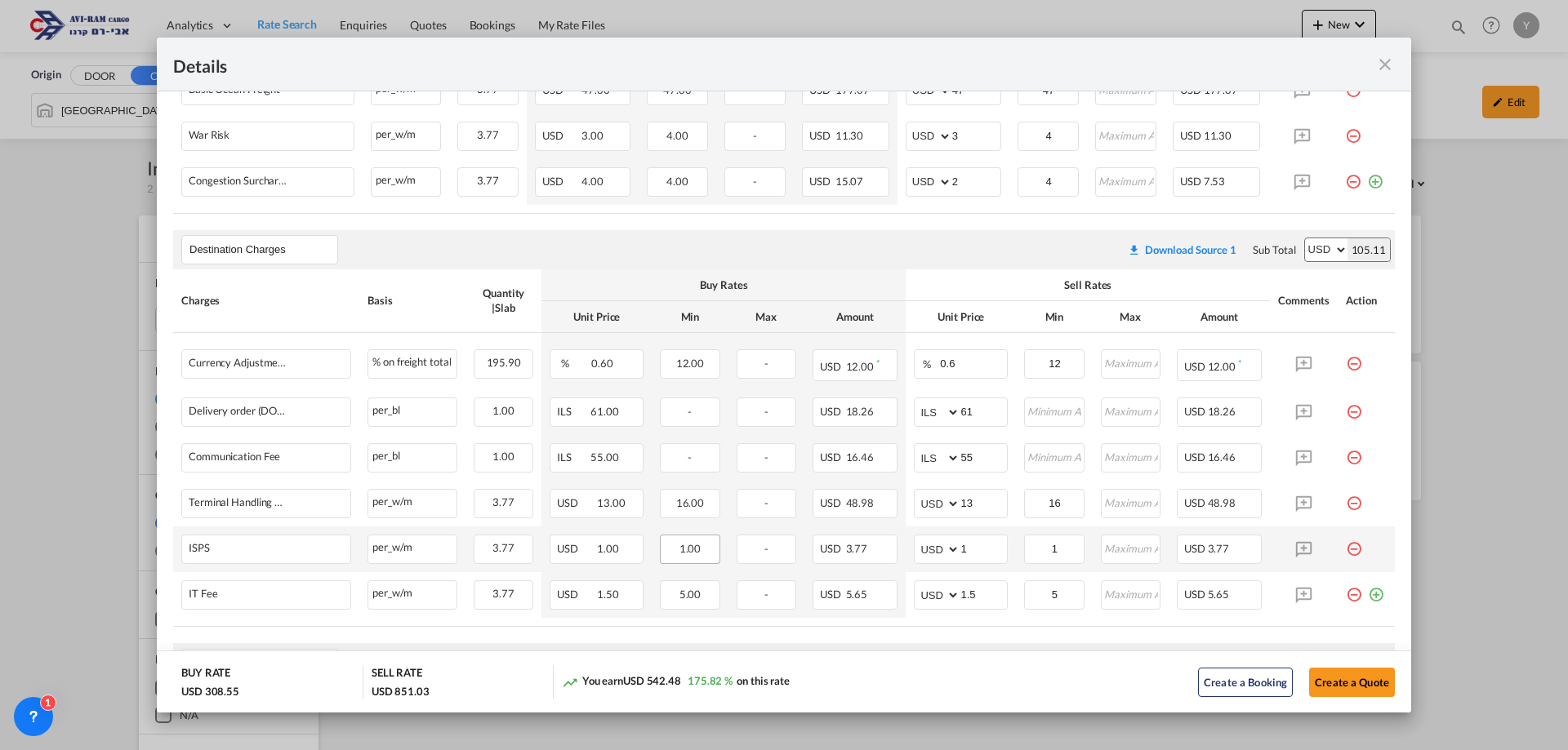
scroll to position [690, 0]
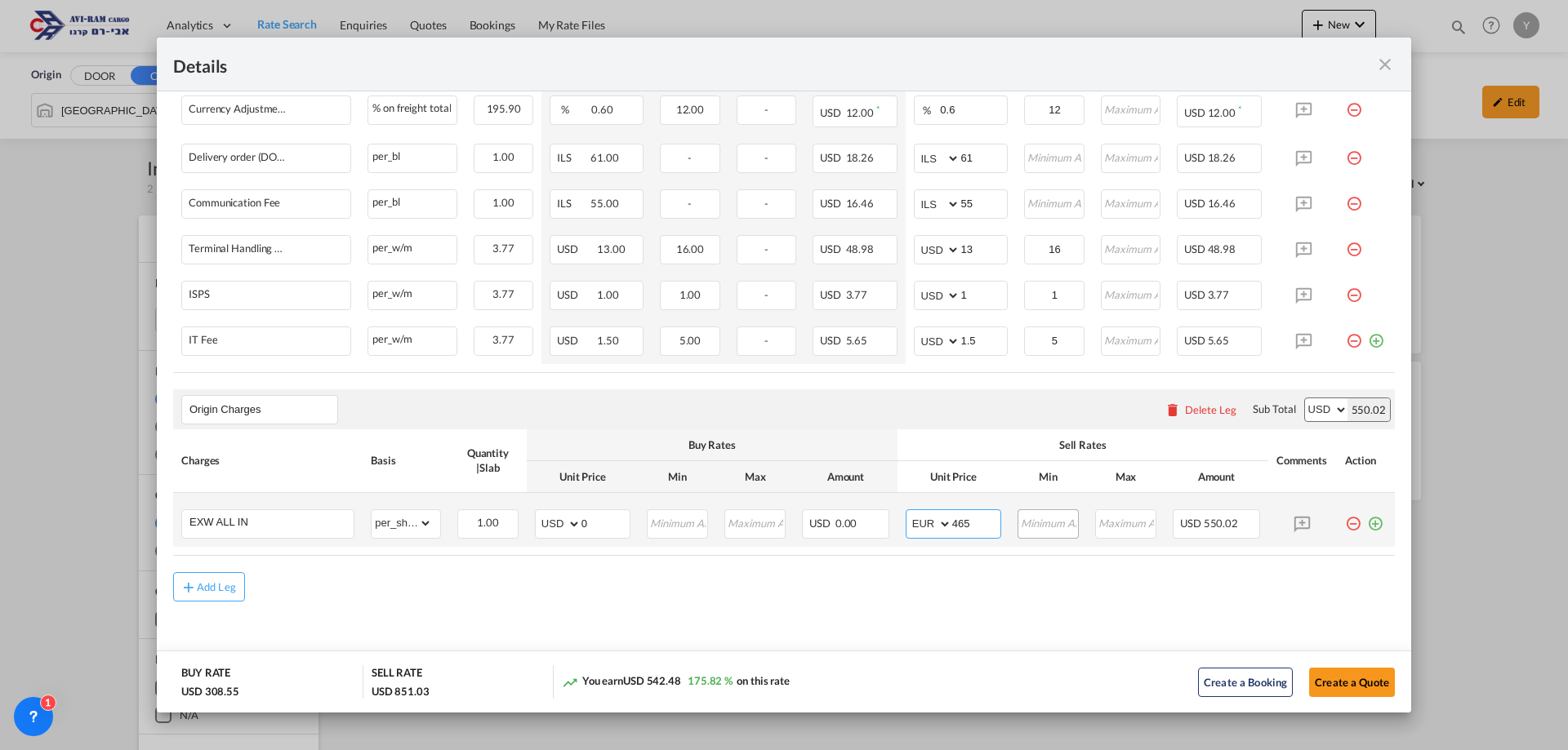
type input "465"
click at [1038, 525] on input "Port of ..." at bounding box center [1048, 522] width 59 height 24
click at [994, 555] on table "Charges Basis Quantity | Slab Buy Rates Sell Rates Comments Action Unit Price M…" at bounding box center [783, 492] width 1221 height 127
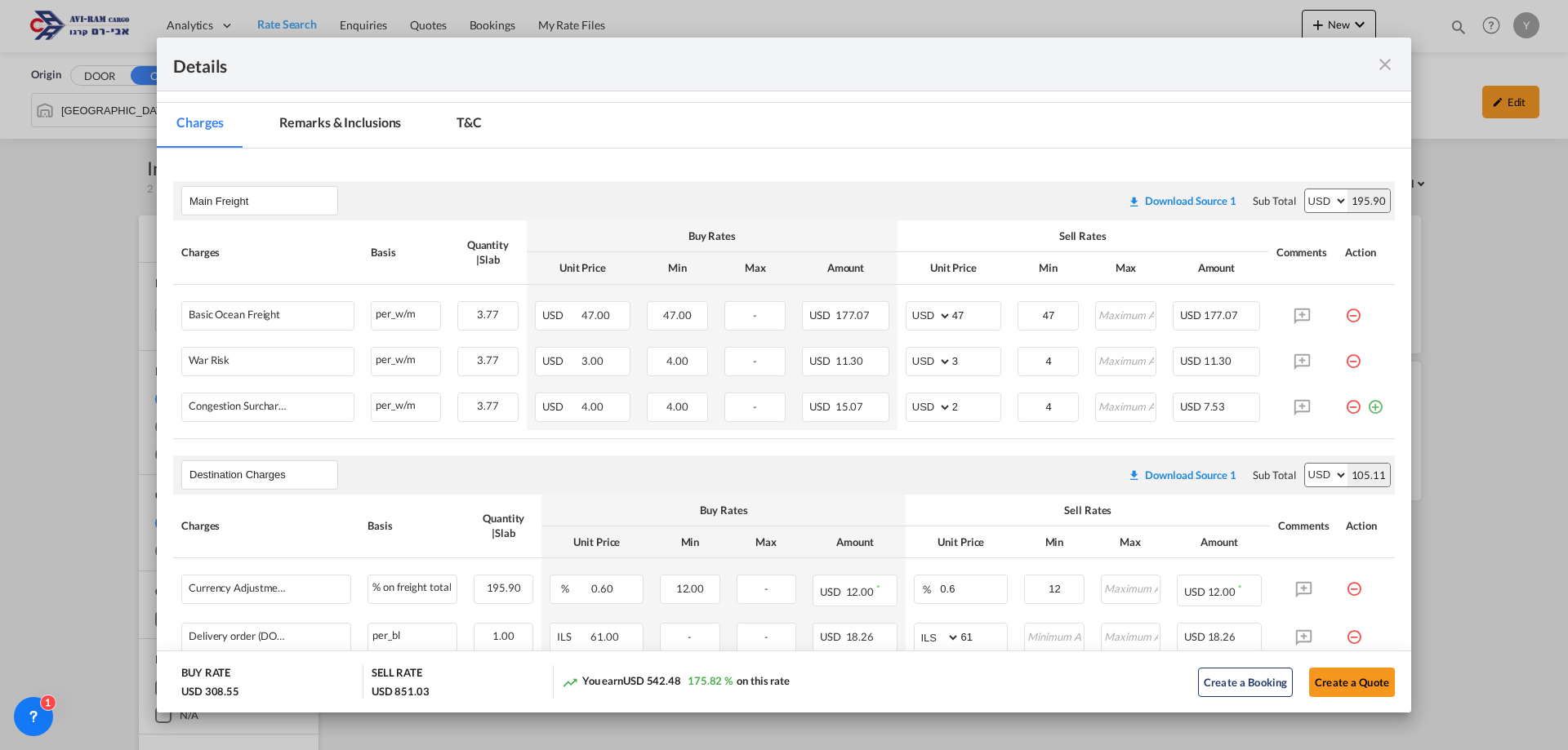
scroll to position [490, 0]
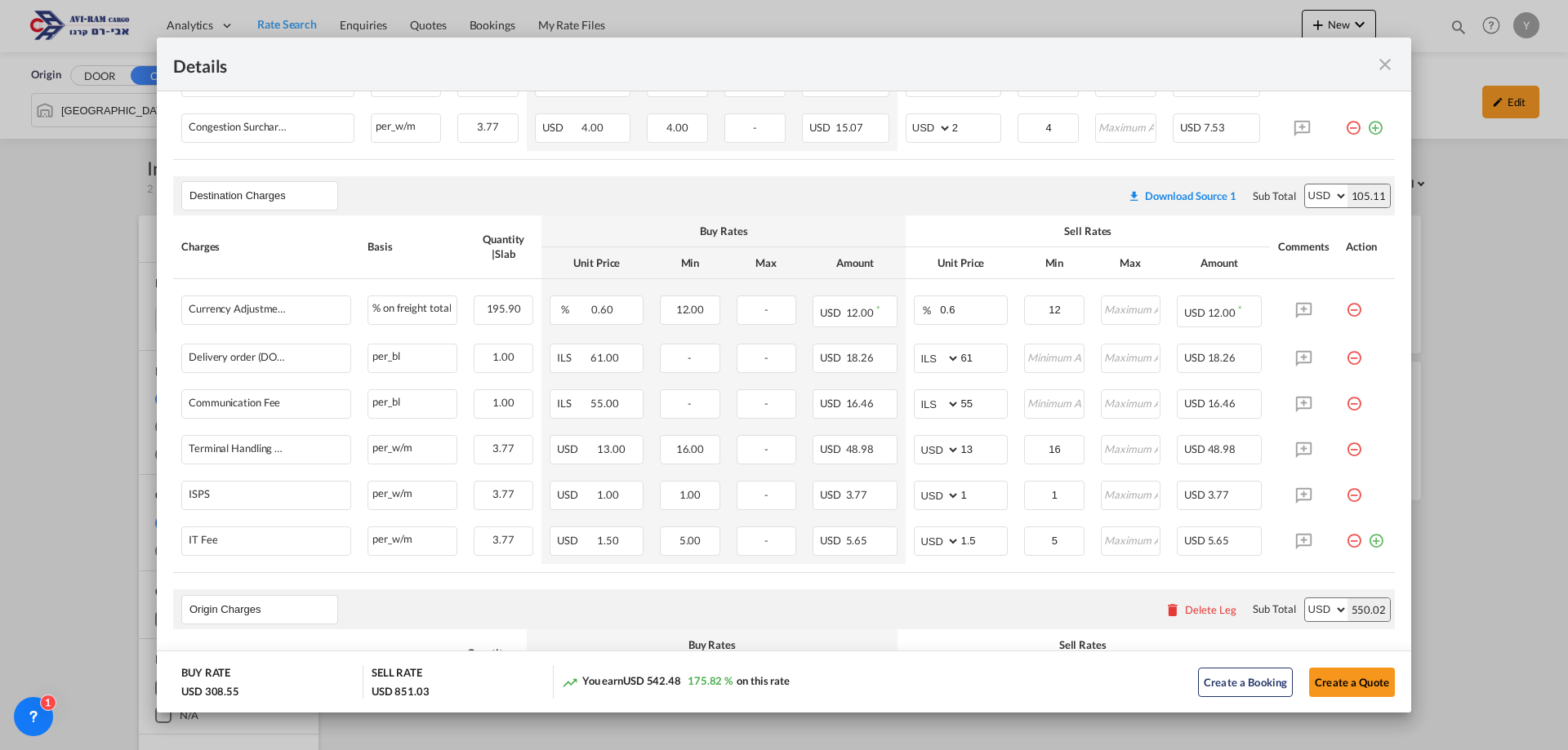
click at [1356, 681] on button "Create a Quote" at bounding box center [1351, 682] width 86 height 29
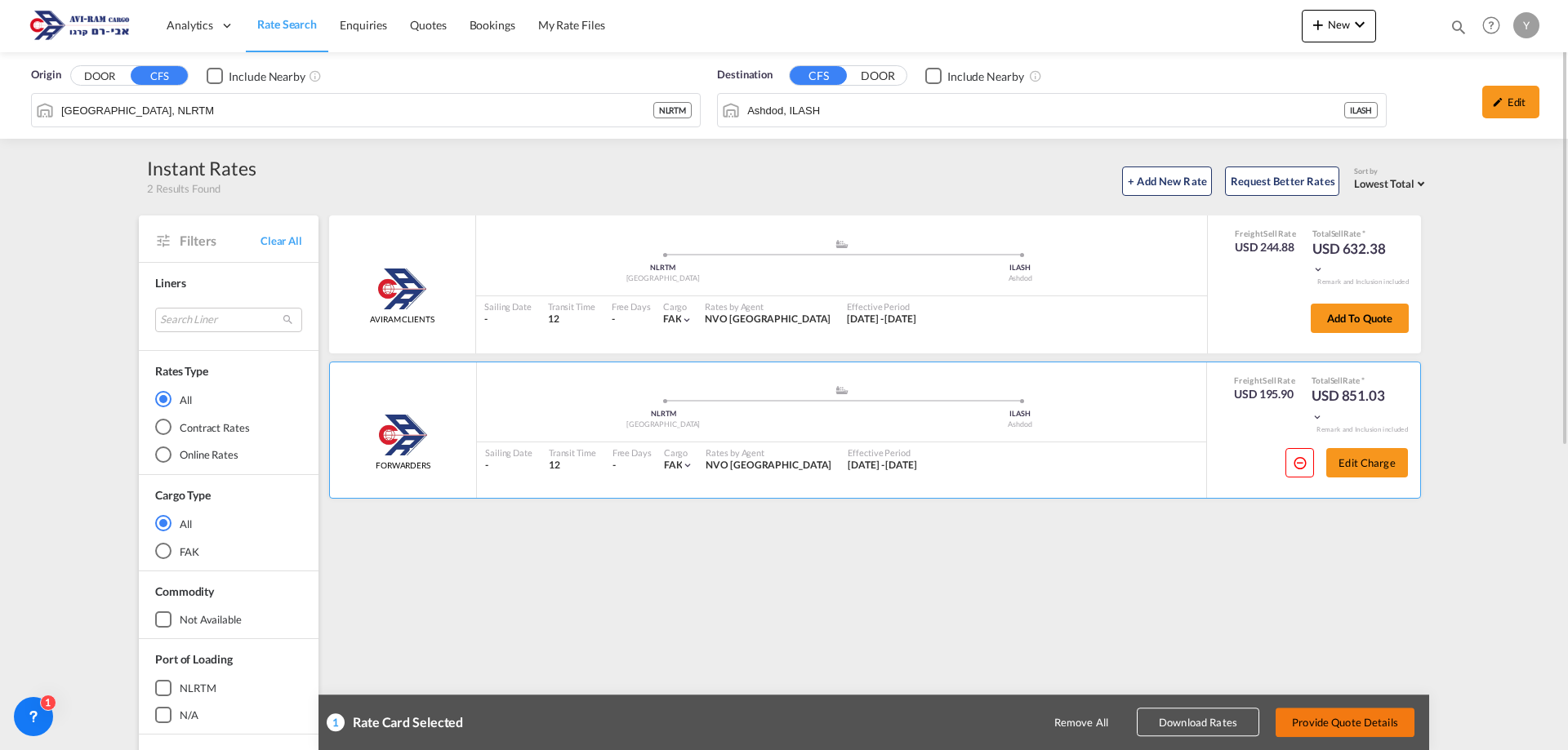
click at [1328, 713] on button "Provide Quote Details" at bounding box center [1345, 722] width 139 height 29
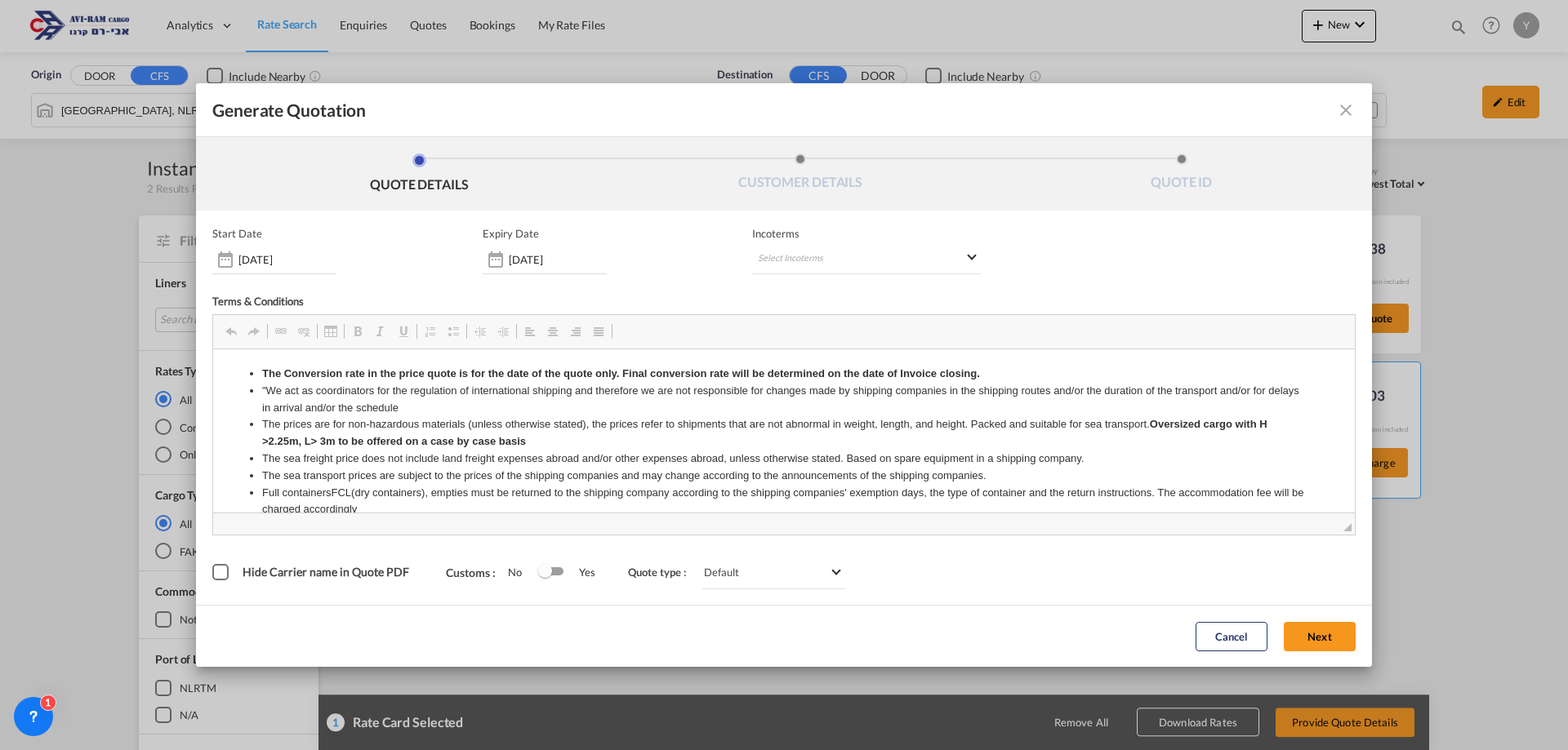
scroll to position [0, 0]
click at [855, 263] on md-select "Select Incoterms FAS - export Free Alongside Ship FAS - import Free Alongside S…" at bounding box center [866, 259] width 228 height 29
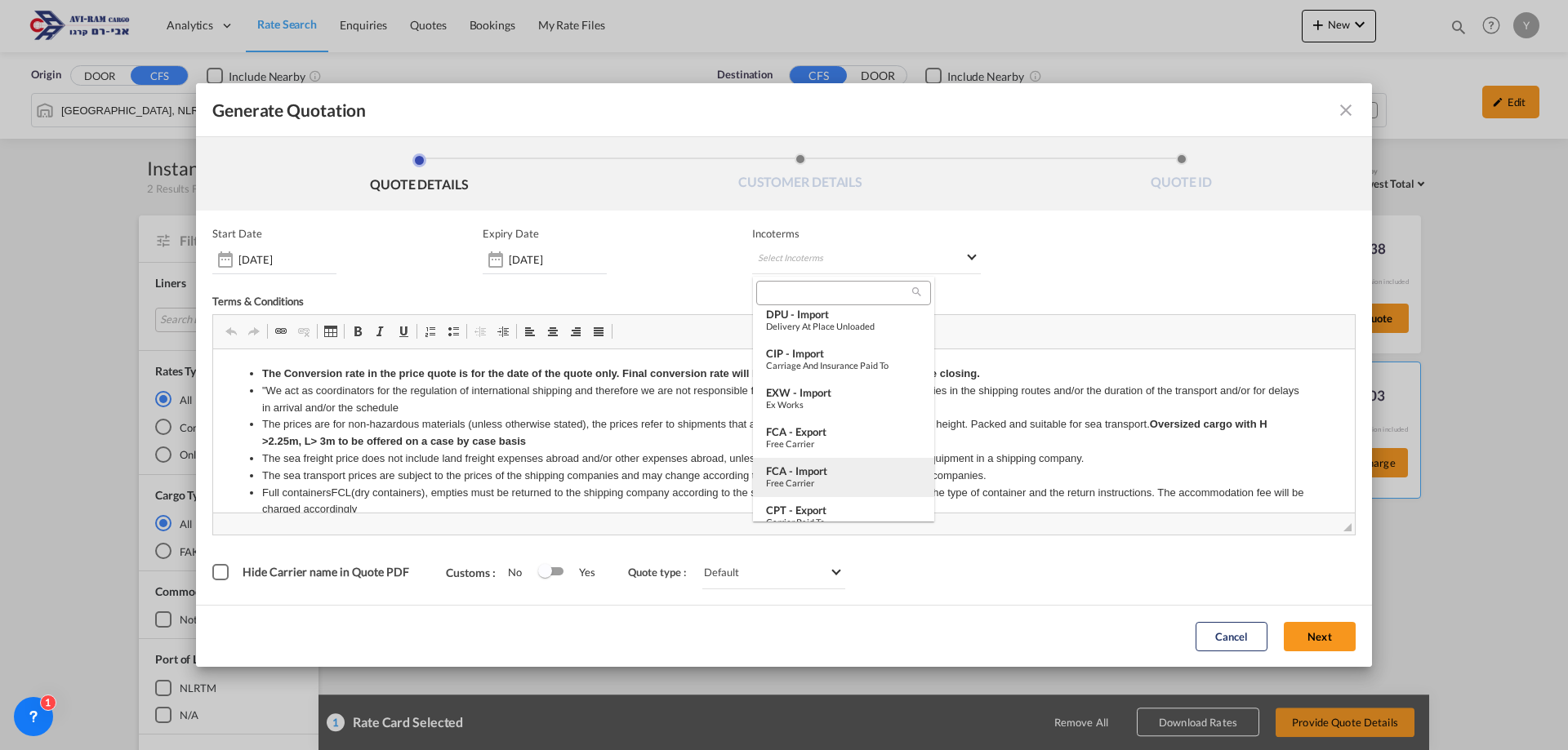
scroll to position [163, 0]
click at [842, 389] on div "EXW - import" at bounding box center [843, 394] width 155 height 14
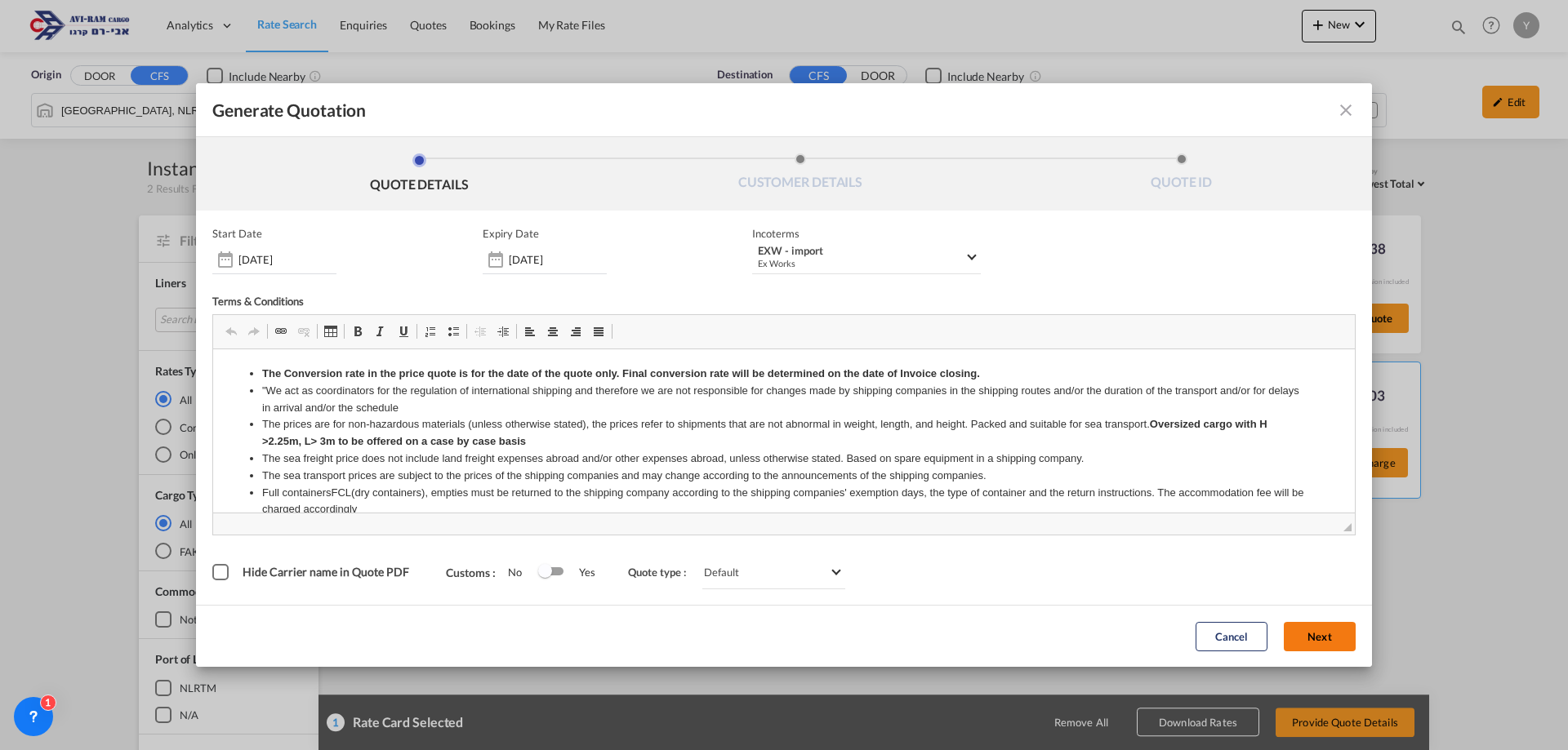
click at [1338, 630] on button "Next" at bounding box center [1320, 637] width 72 height 29
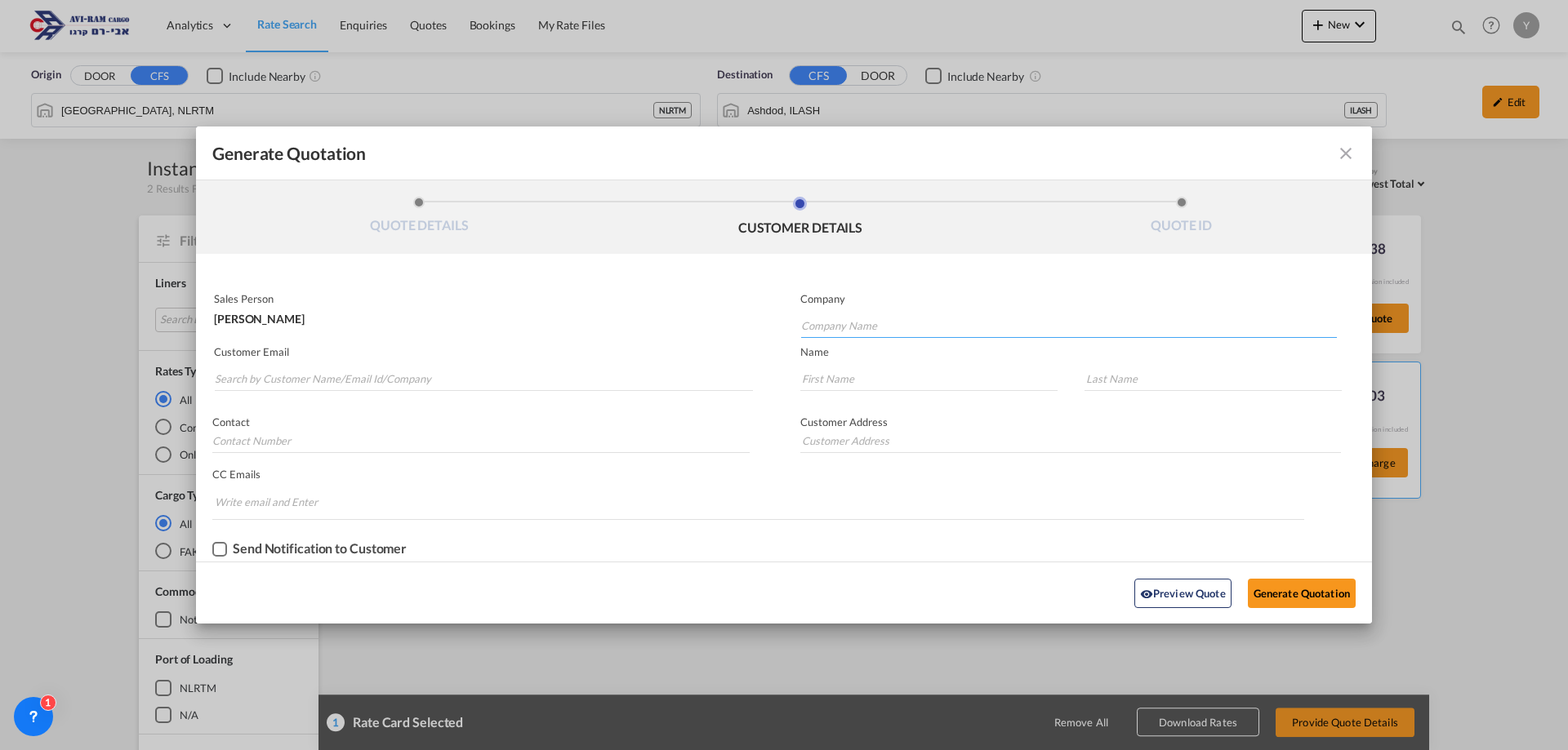
click at [886, 325] on input "Company Name" at bounding box center [1069, 325] width 536 height 24
click at [849, 365] on div "EPL International" at bounding box center [1068, 355] width 537 height 33
type input "EPL International"
click at [427, 383] on input "Search by Customer Name/Email Id/Company" at bounding box center [483, 378] width 538 height 24
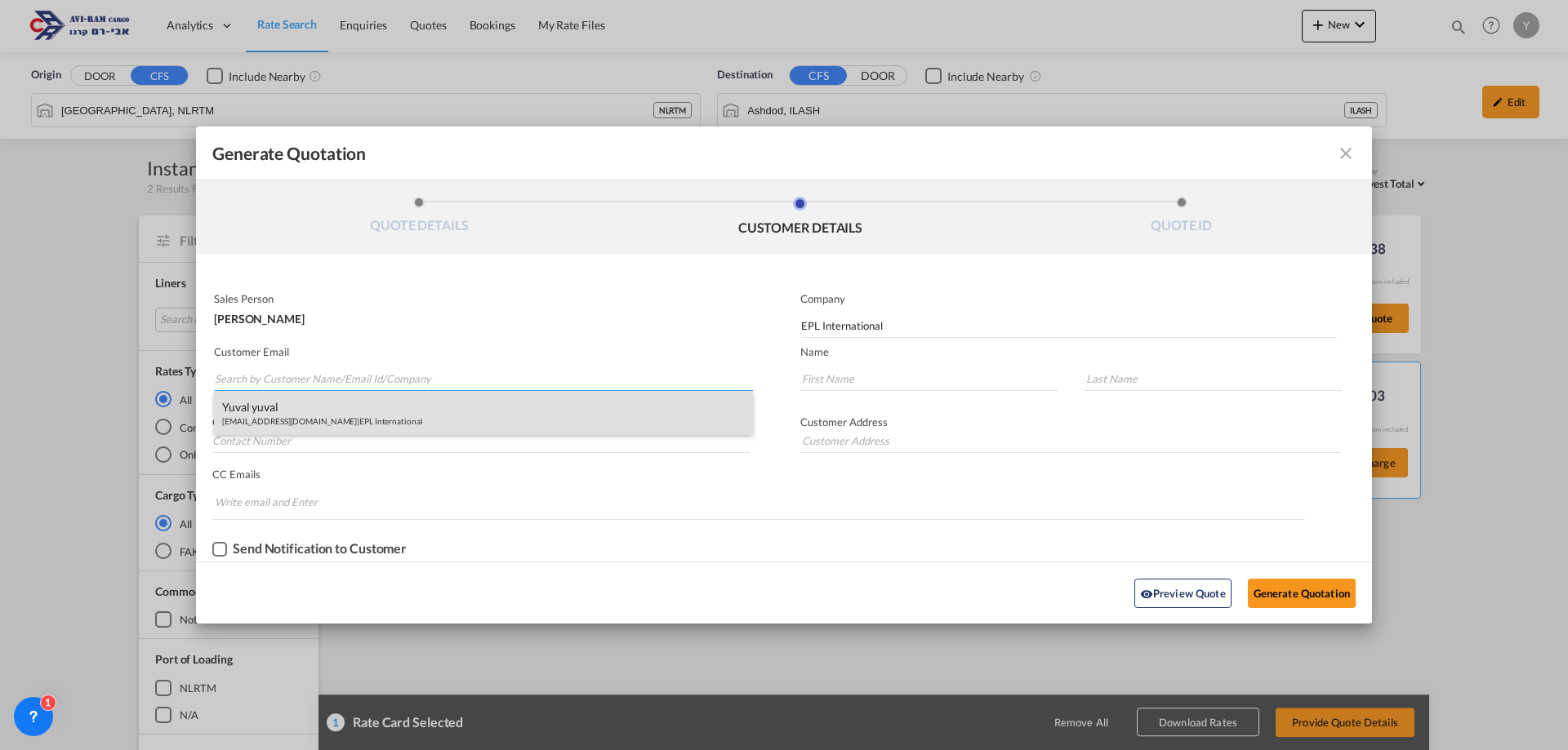
click at [326, 401] on div "yuval yuval [EMAIL_ADDRESS][DOMAIN_NAME] | EPL International" at bounding box center [482, 414] width 538 height 44
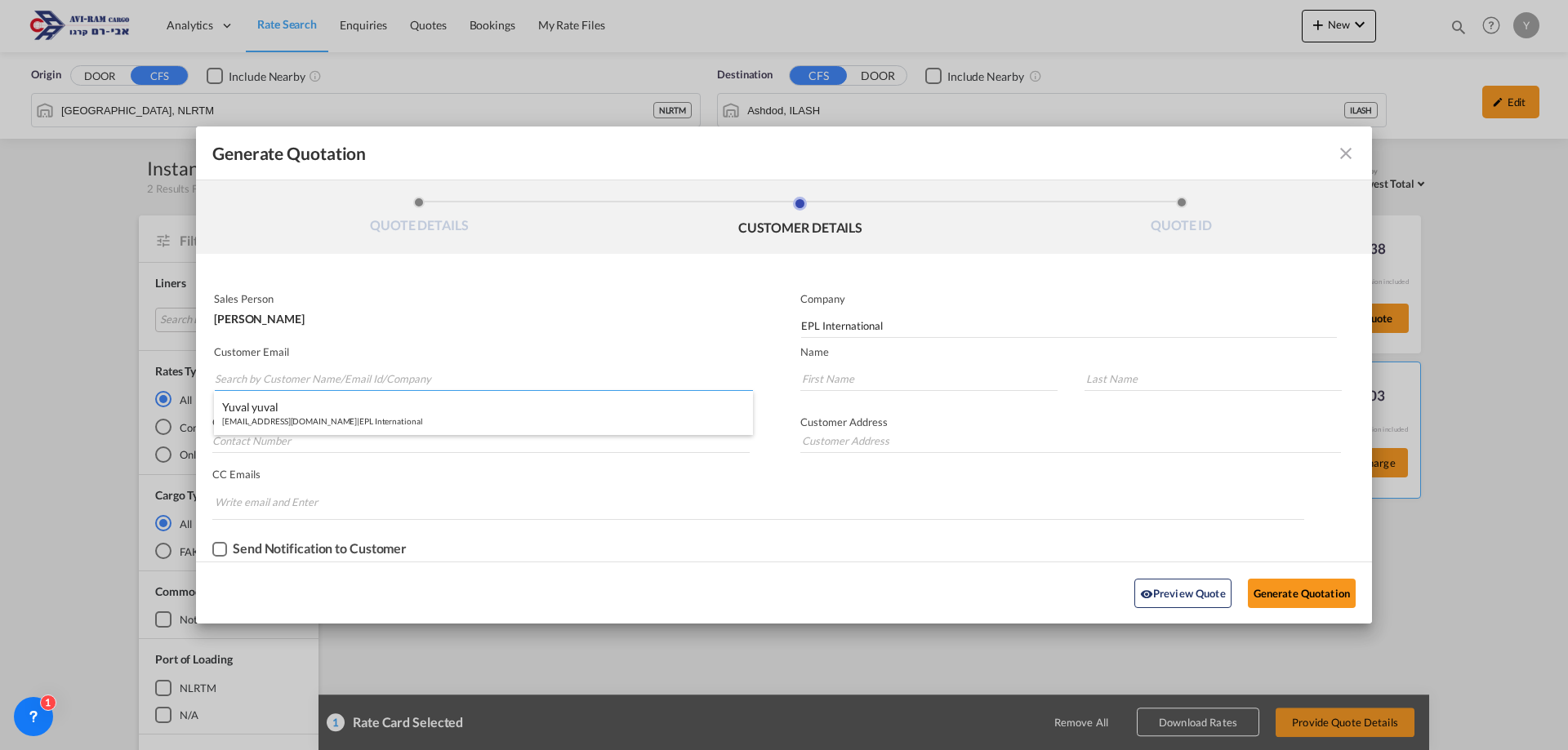
type input "[EMAIL_ADDRESS][DOMAIN_NAME]"
type input "yuval"
type input "0546841220"
click at [1274, 603] on button "Generate Quotation" at bounding box center [1300, 593] width 107 height 29
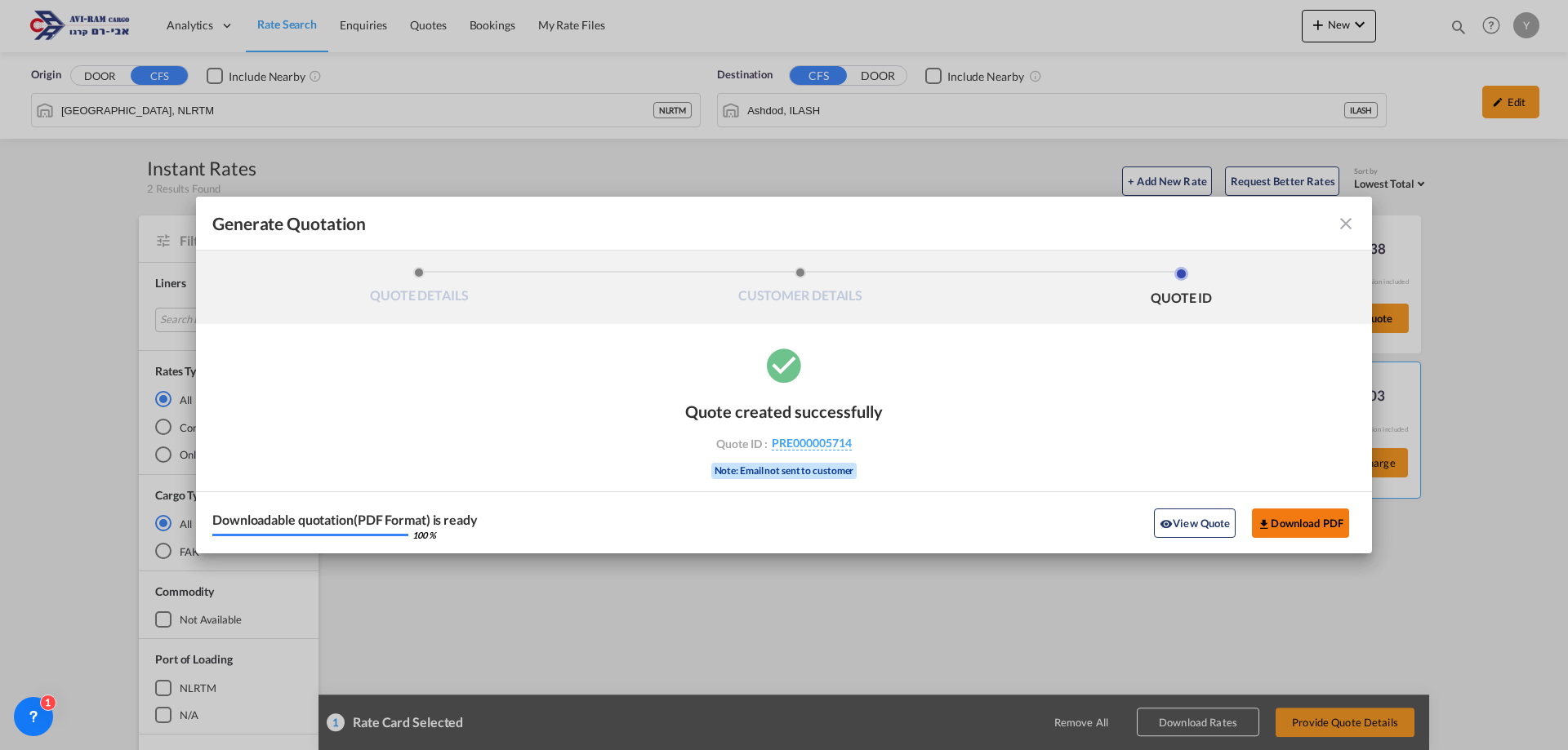
click at [1313, 525] on button "Download PDF" at bounding box center [1300, 523] width 98 height 29
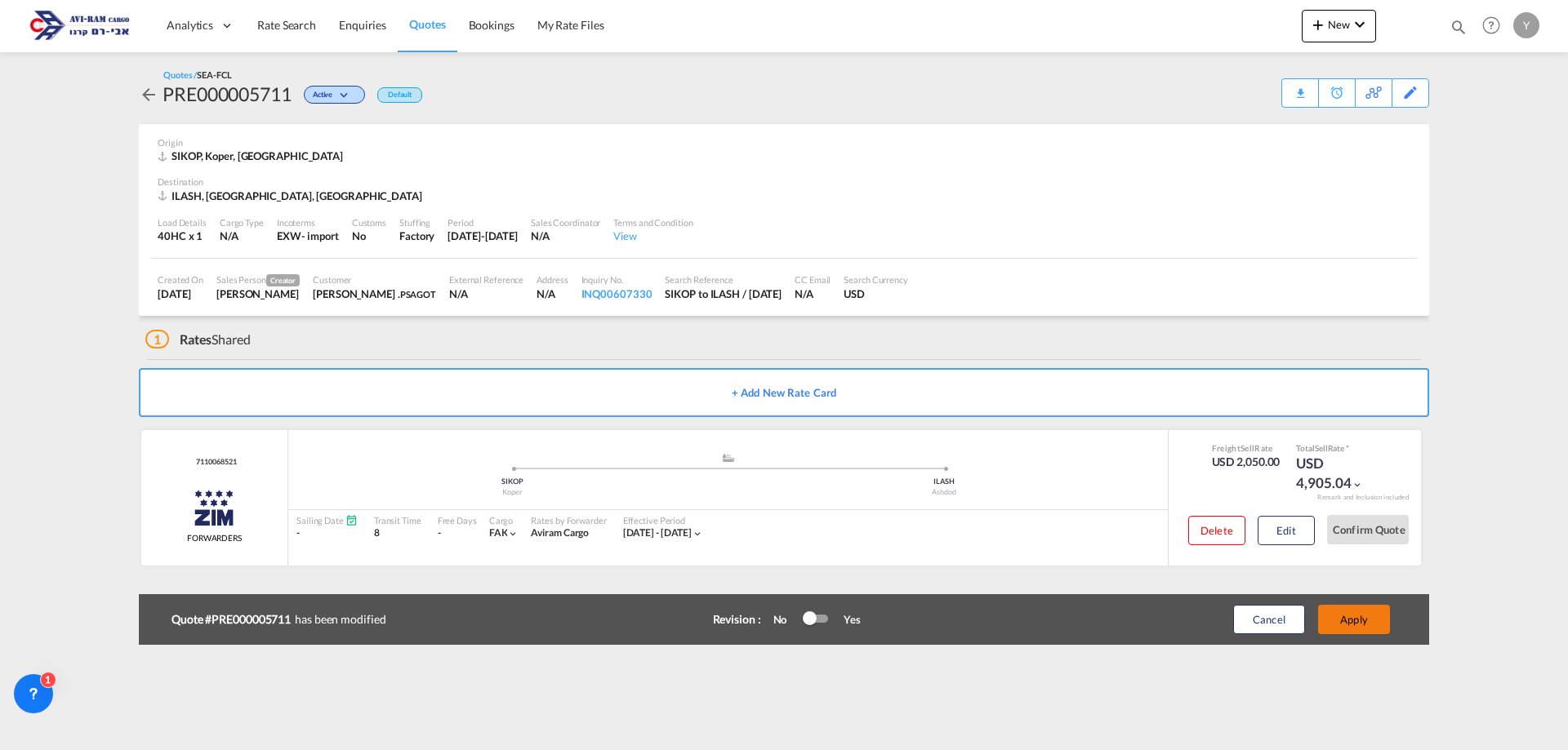
click at [1337, 617] on button "Apply" at bounding box center [1353, 620] width 72 height 29
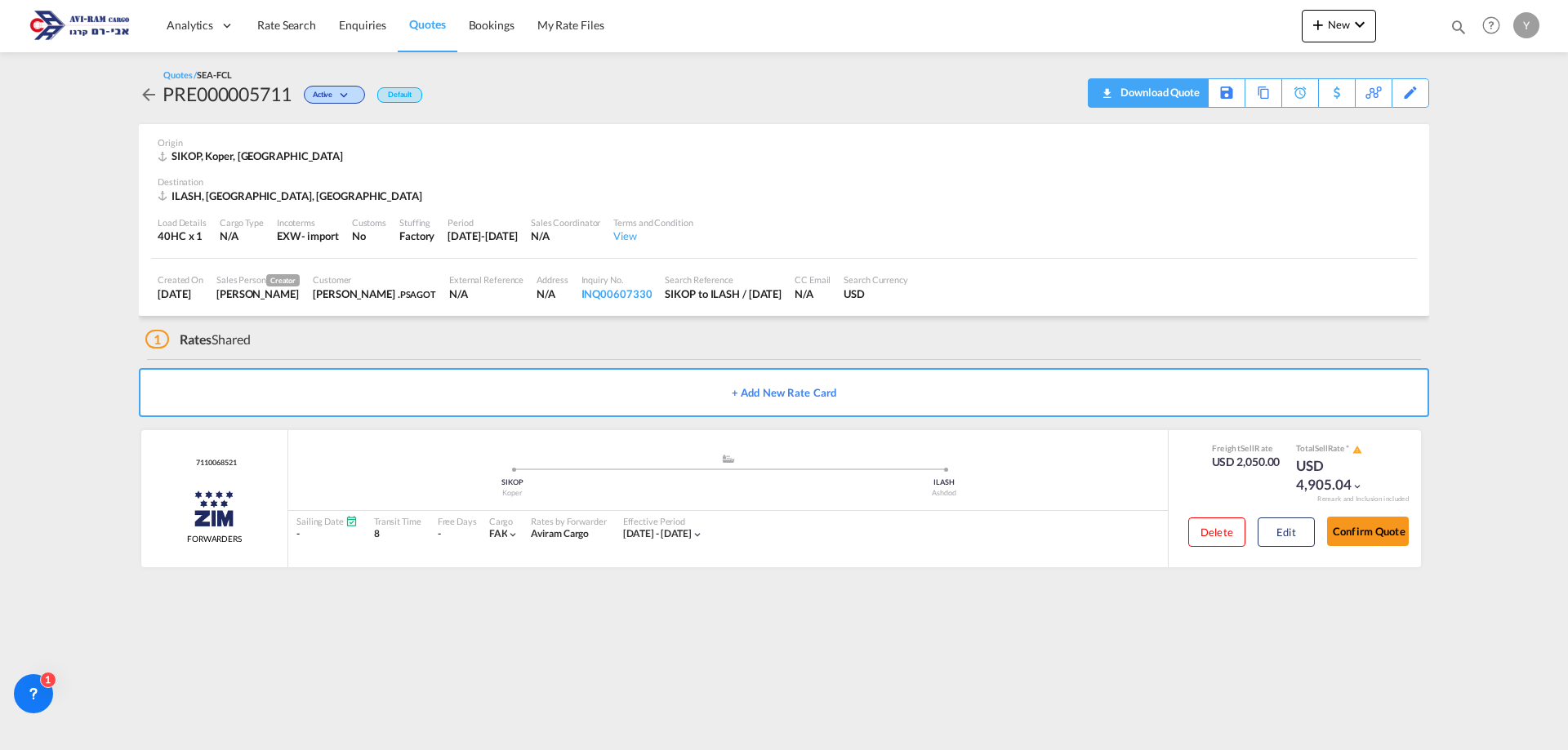
click at [1181, 91] on div "Download Quote" at bounding box center [1158, 92] width 83 height 26
